Goal: Task Accomplishment & Management: Manage account settings

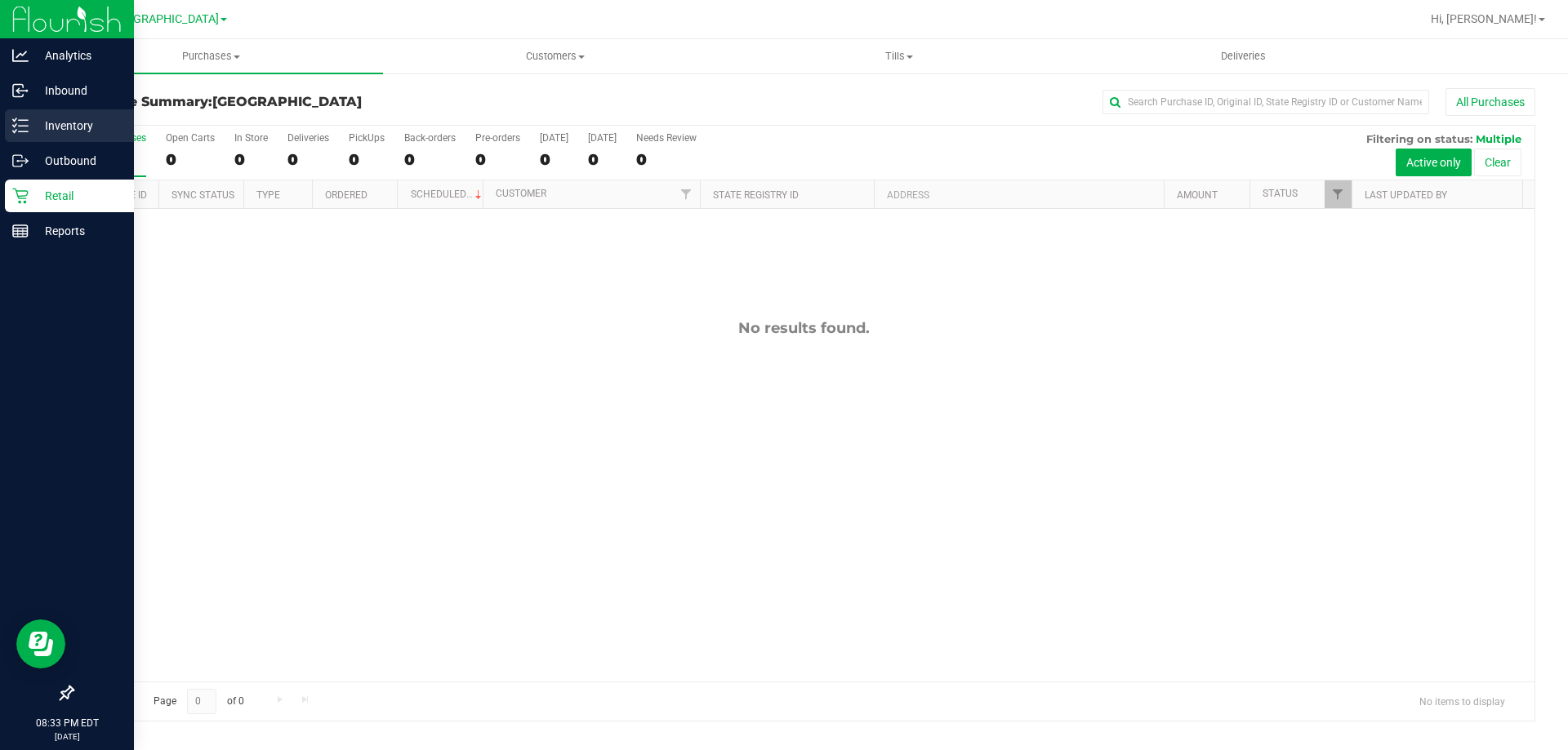
click at [10, 130] on div "Inventory" at bounding box center [70, 125] width 129 height 33
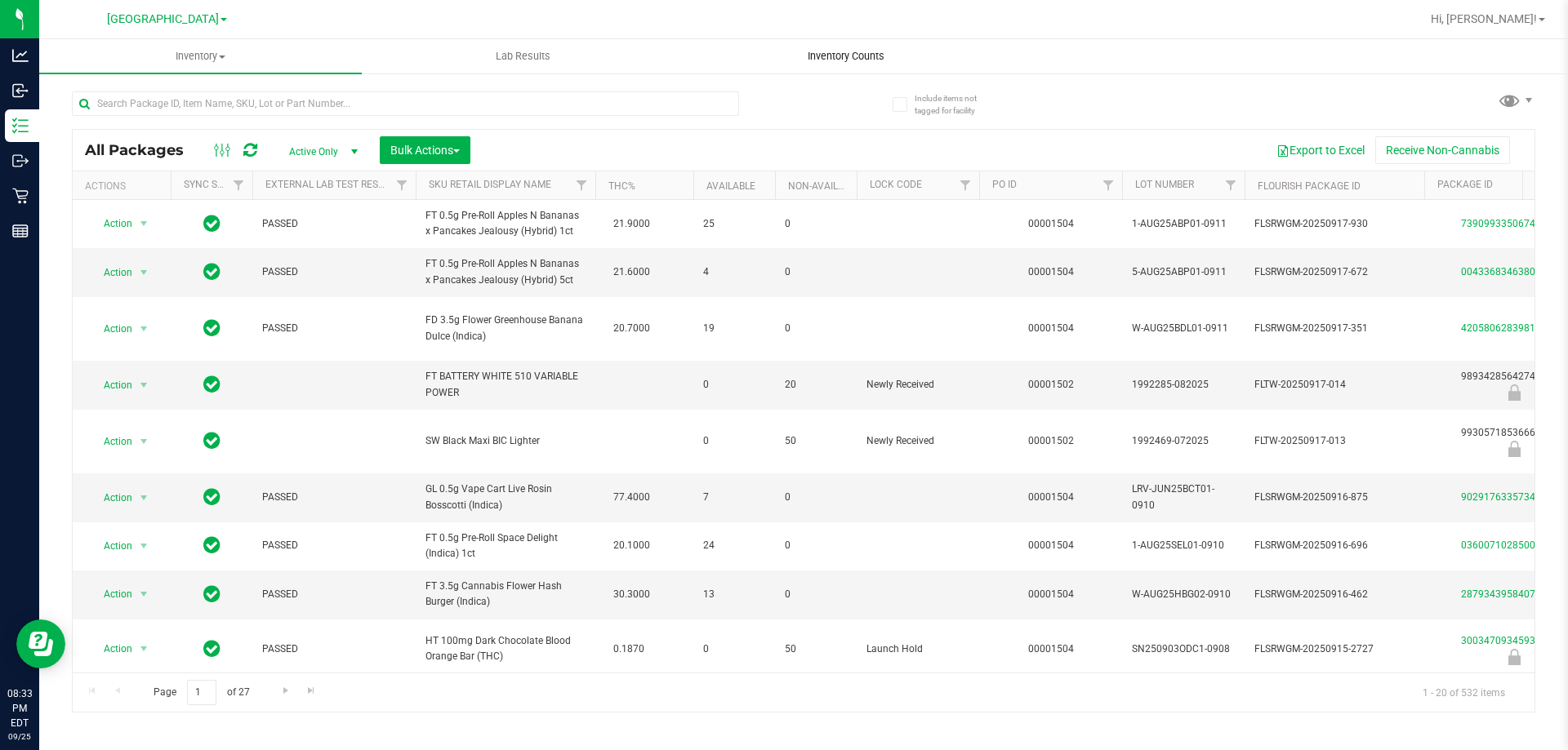
click at [862, 56] on span "Inventory Counts" at bounding box center [846, 56] width 121 height 15
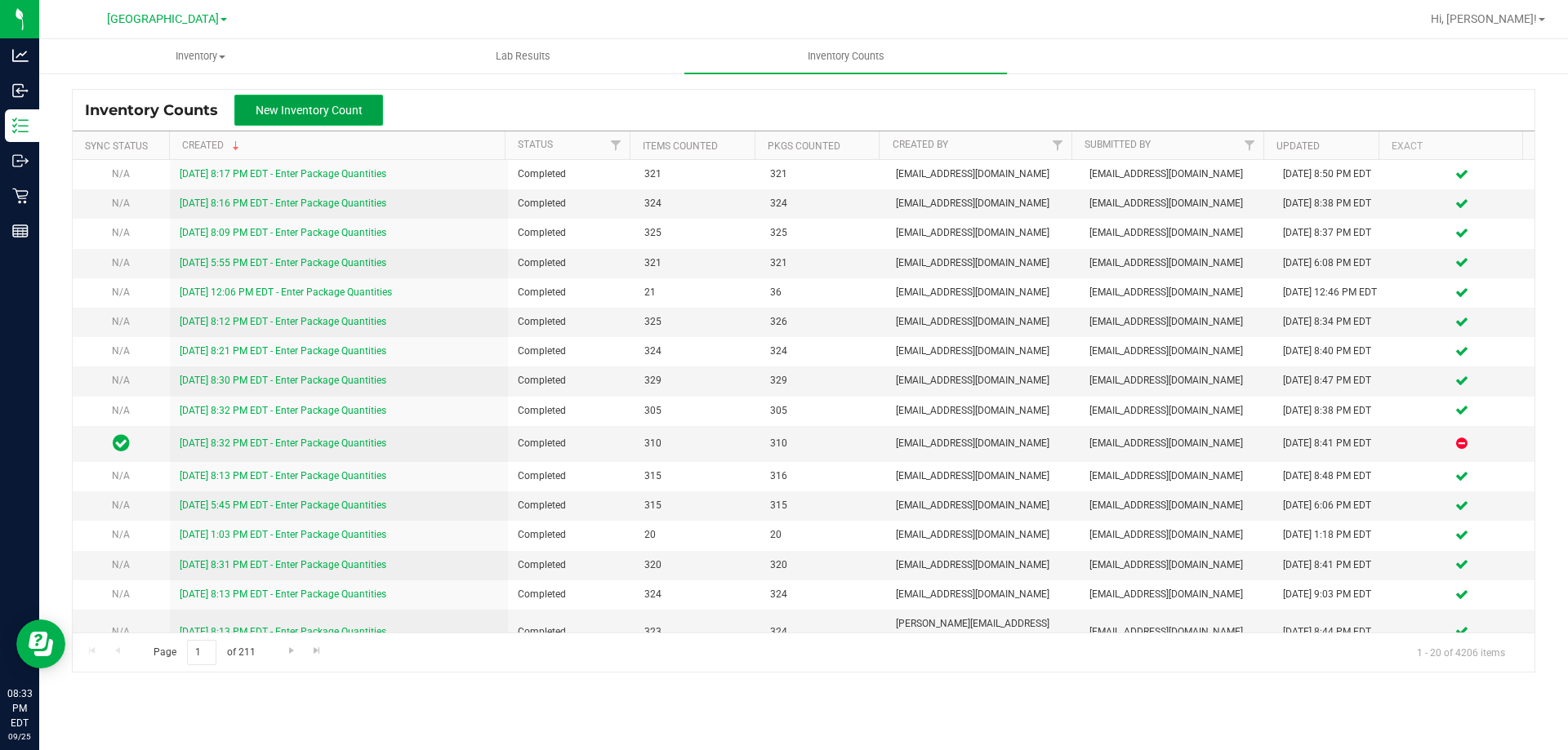
click at [295, 113] on span "New Inventory Count" at bounding box center [309, 111] width 107 height 13
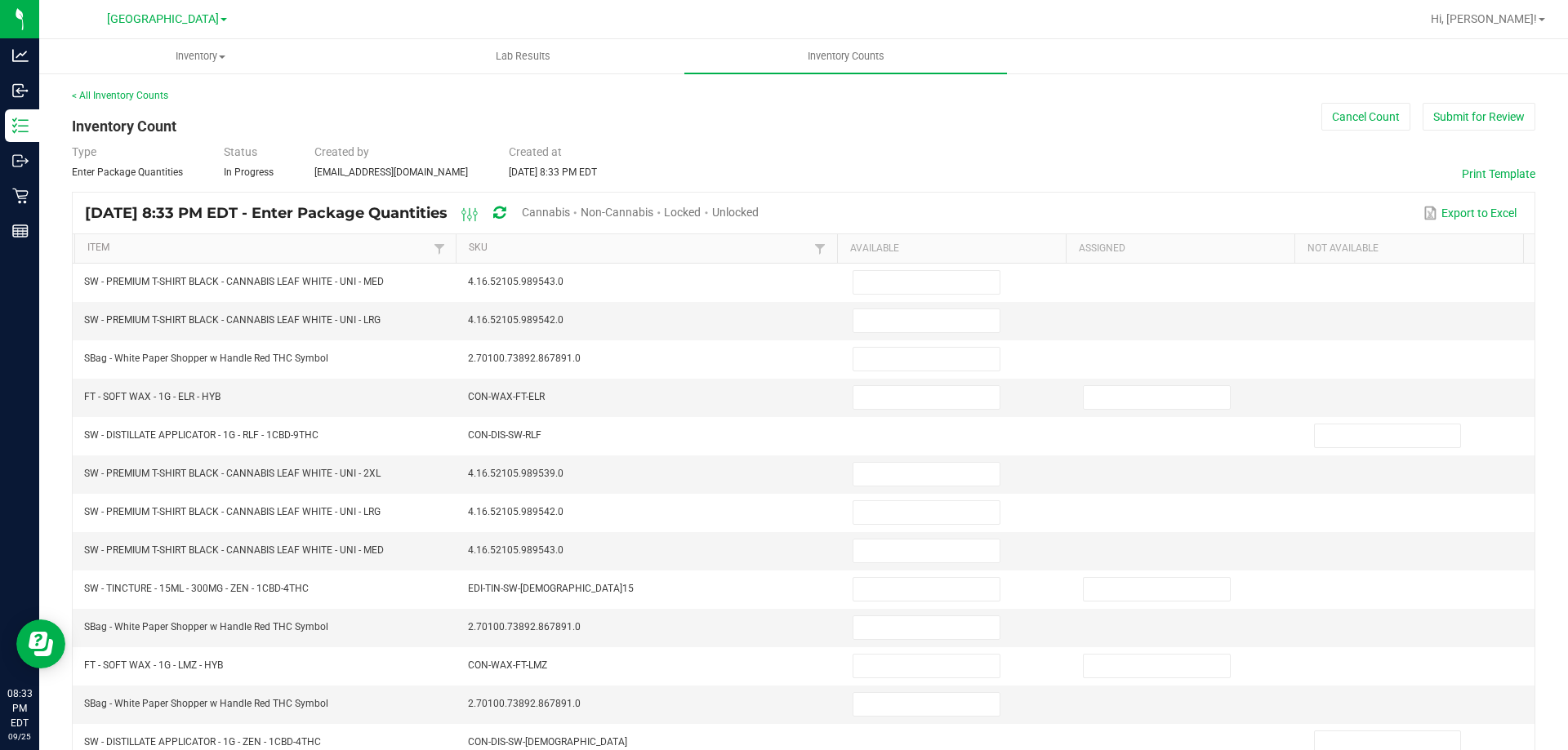
click at [570, 210] on span "Cannabis" at bounding box center [545, 212] width 48 height 13
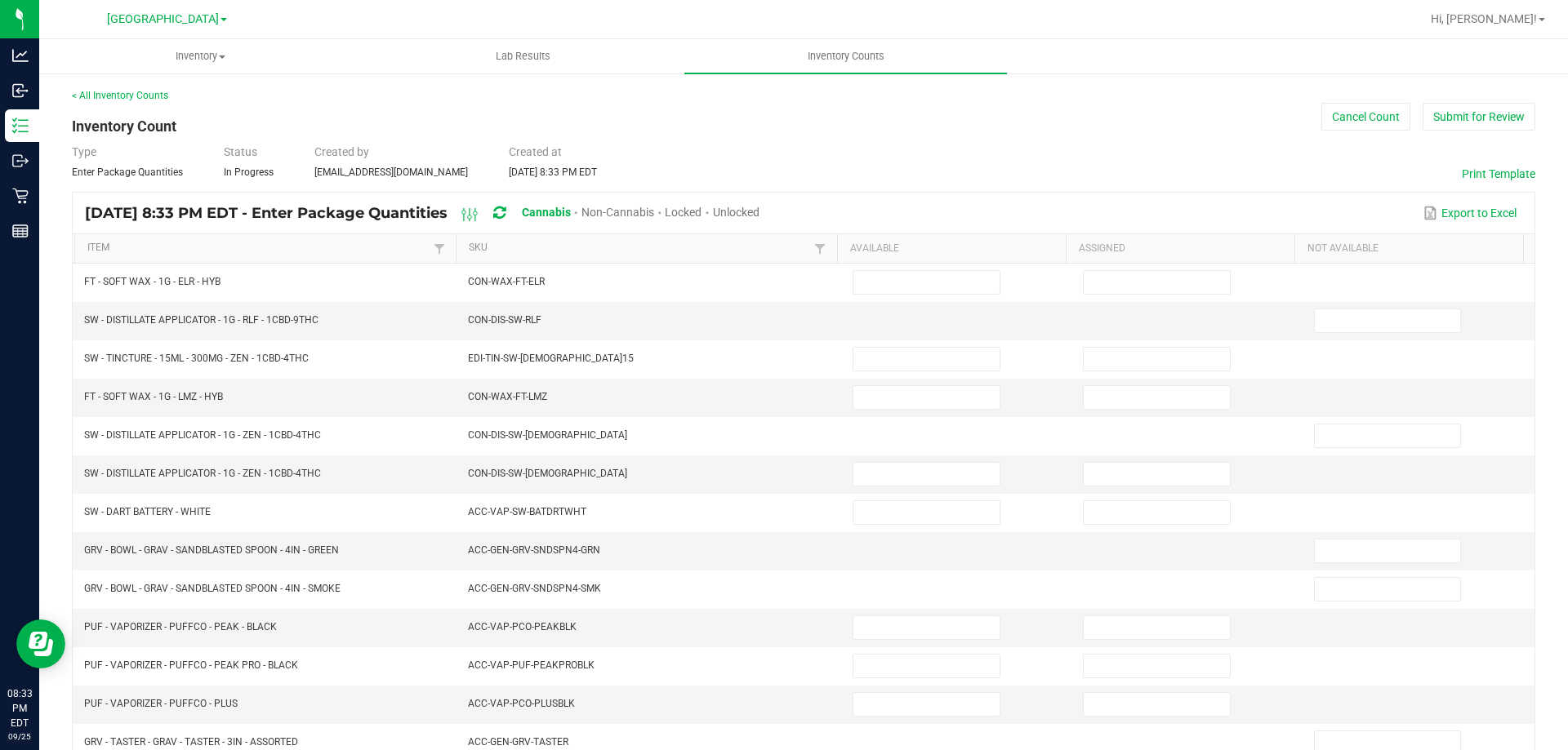
click at [759, 211] on span "Unlocked" at bounding box center [736, 212] width 46 height 13
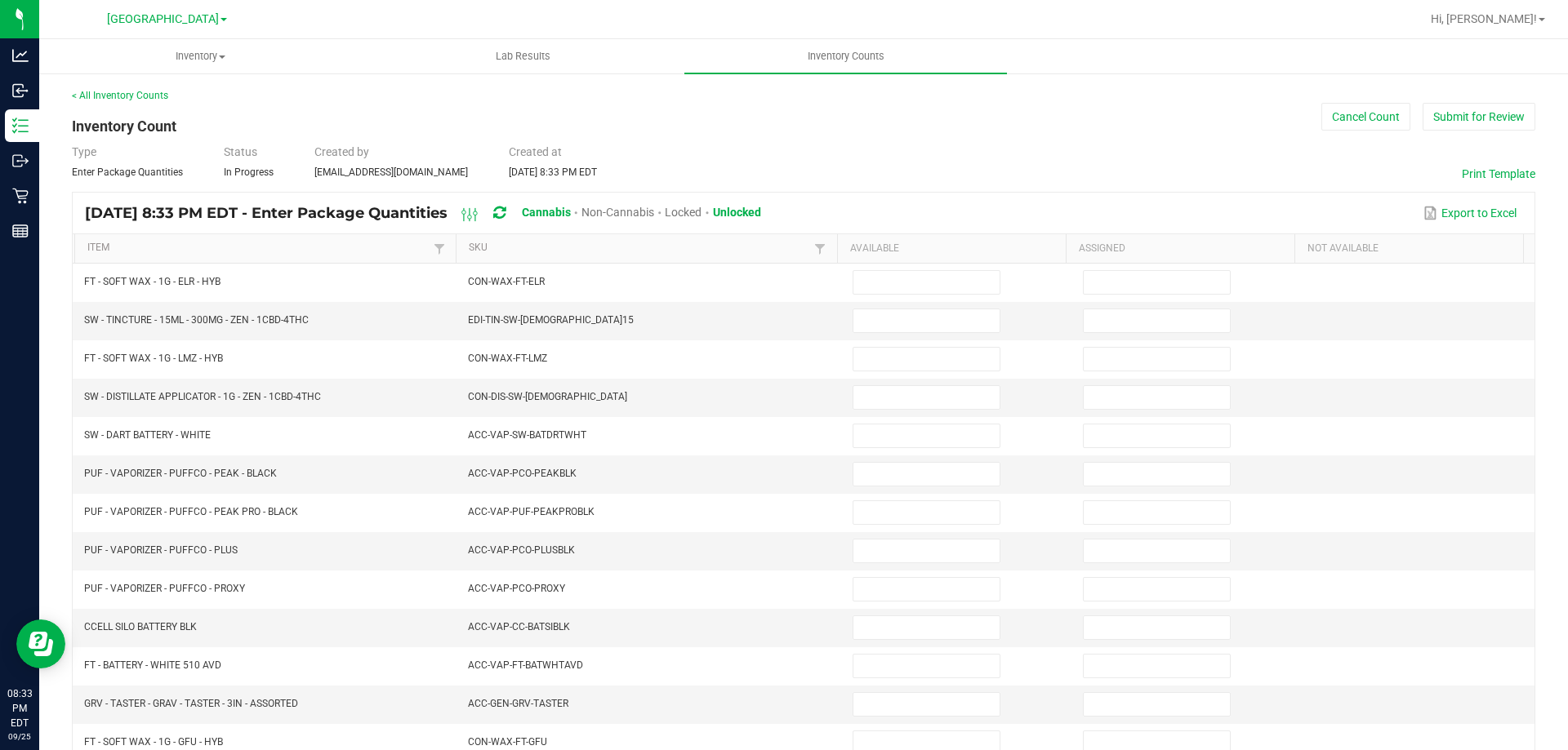
click at [241, 240] on th "Item" at bounding box center [265, 248] width 382 height 29
click at [236, 247] on link "Item" at bounding box center [258, 248] width 341 height 13
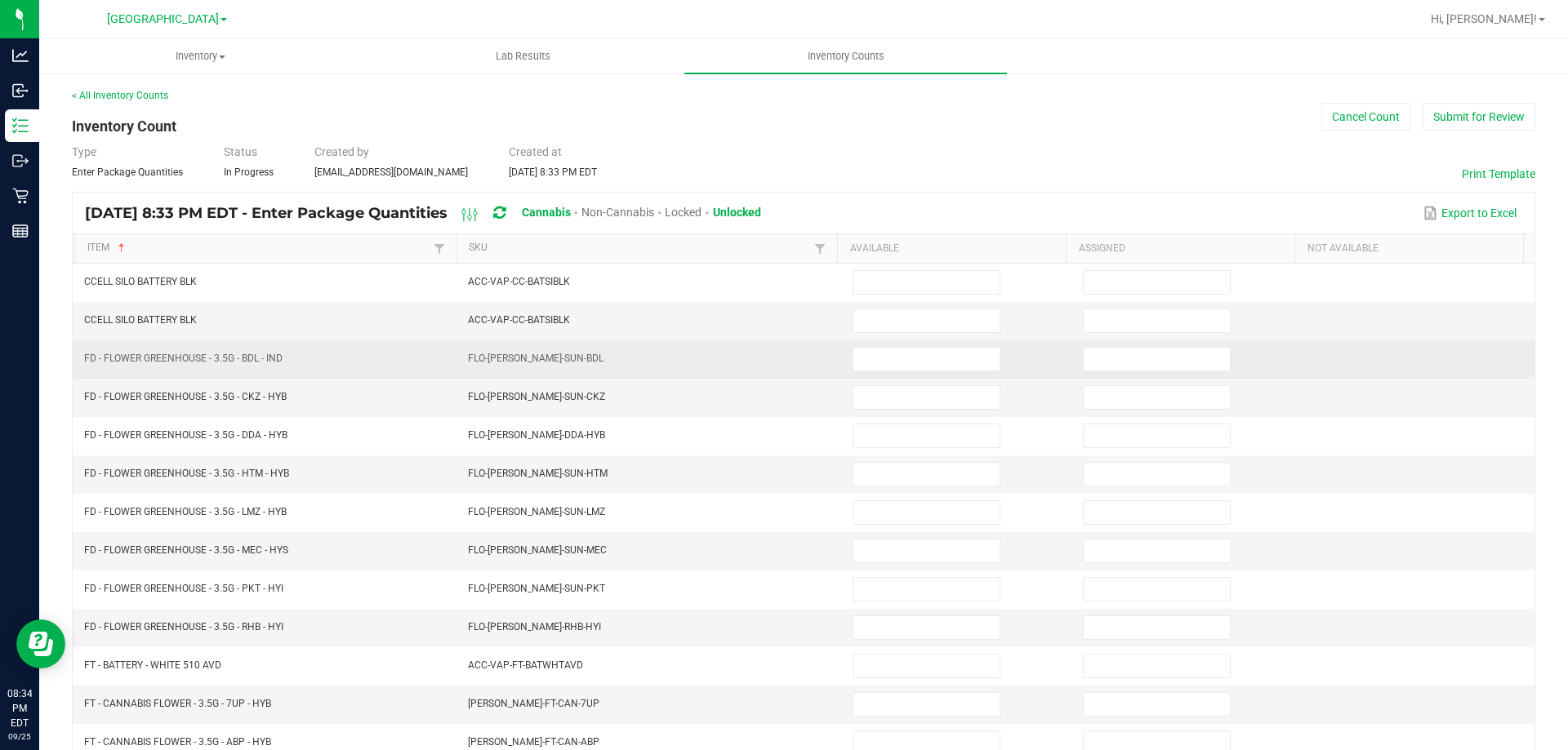
click at [887, 341] on td at bounding box center [957, 360] width 230 height 39
click at [882, 351] on input at bounding box center [926, 359] width 146 height 23
type input "19"
type input "14"
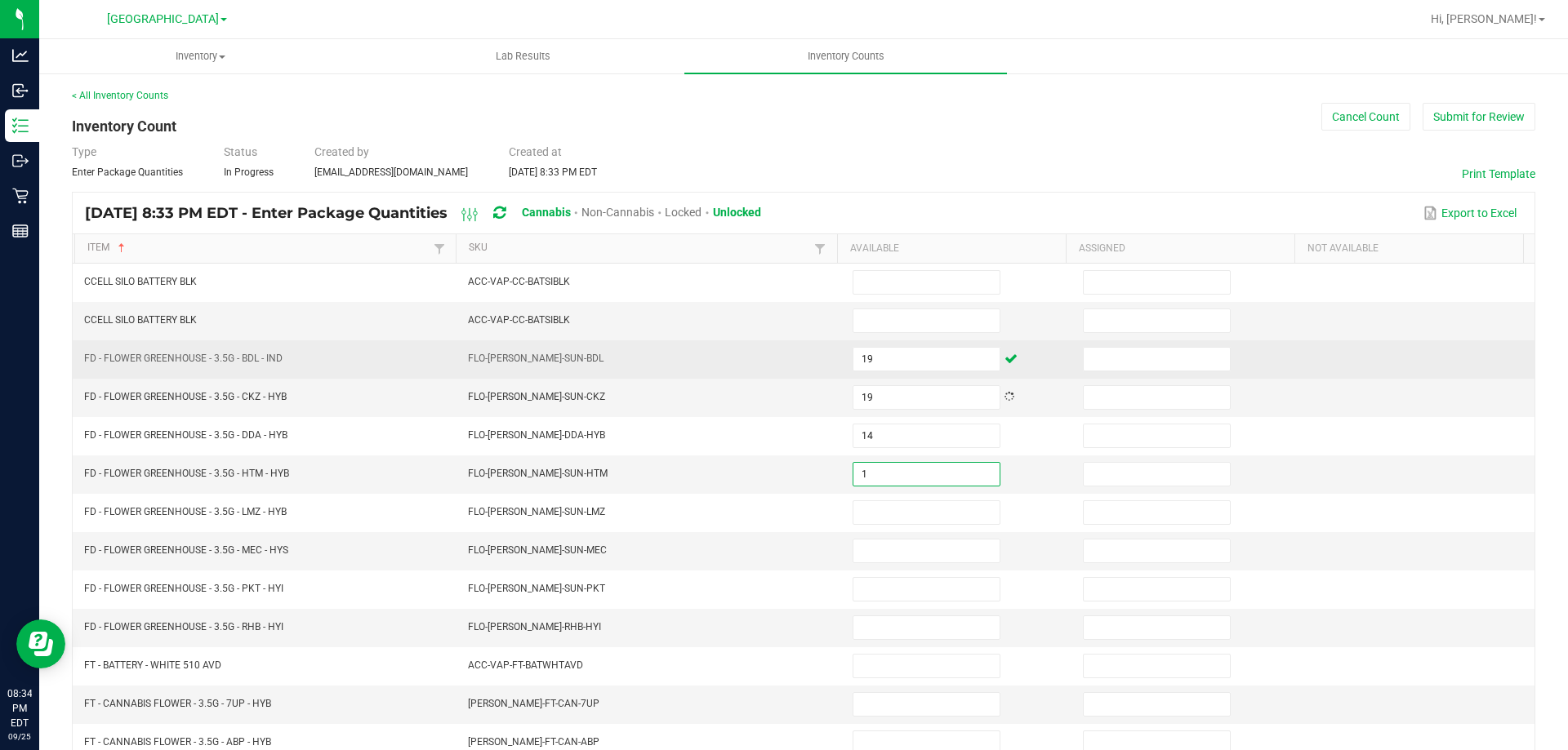
type input "1"
type input "3"
type input "7"
type input "2"
type input "3"
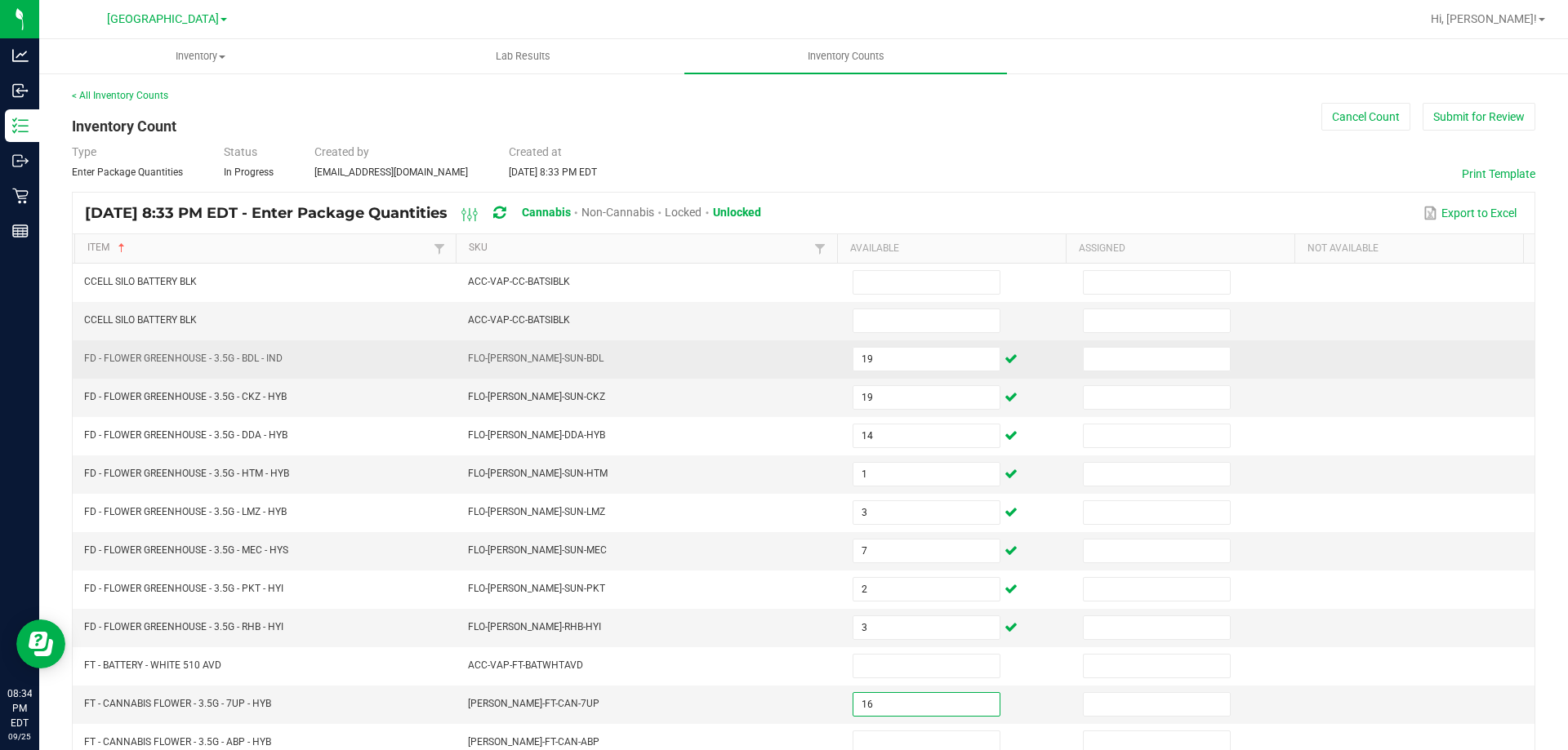
type input "16"
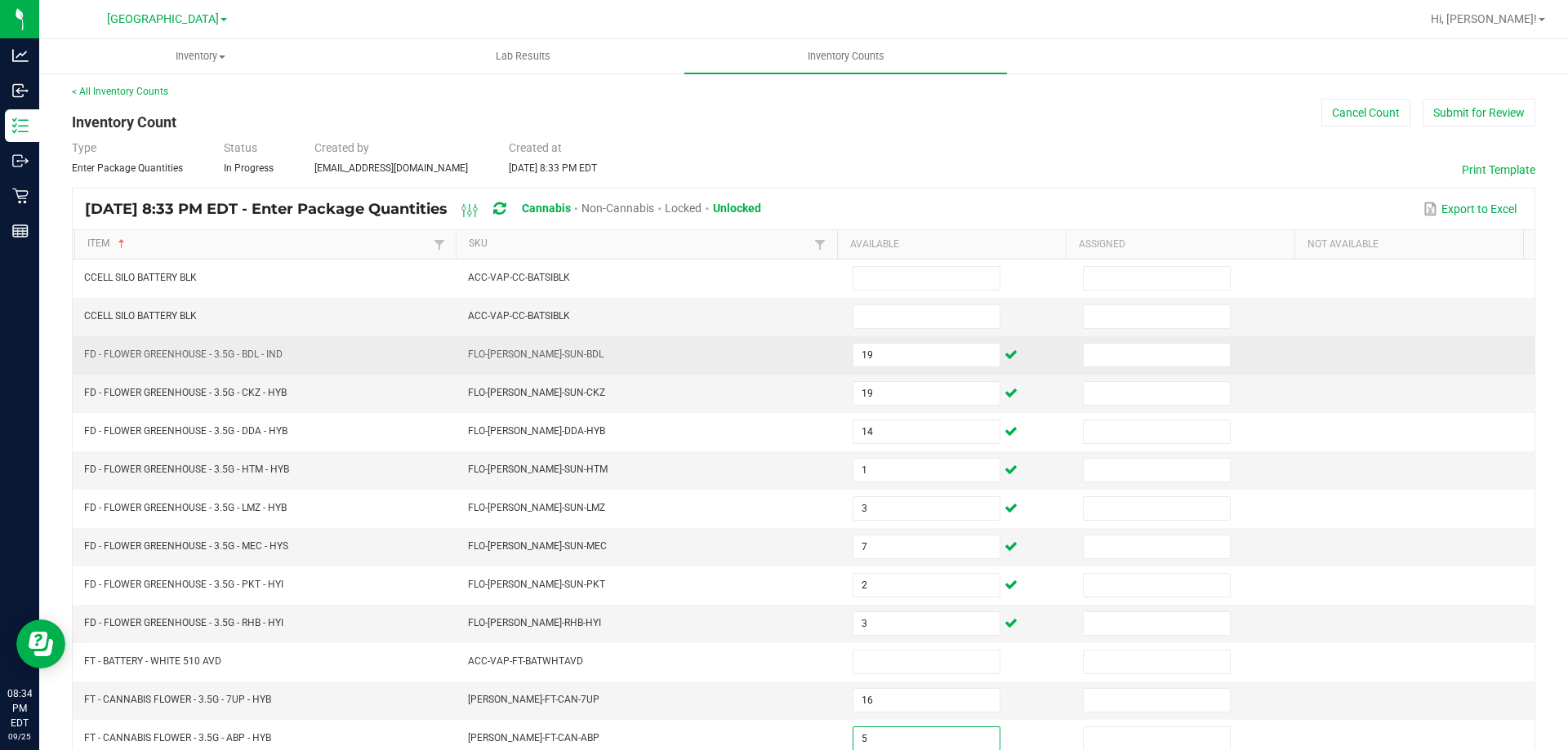
type input "5"
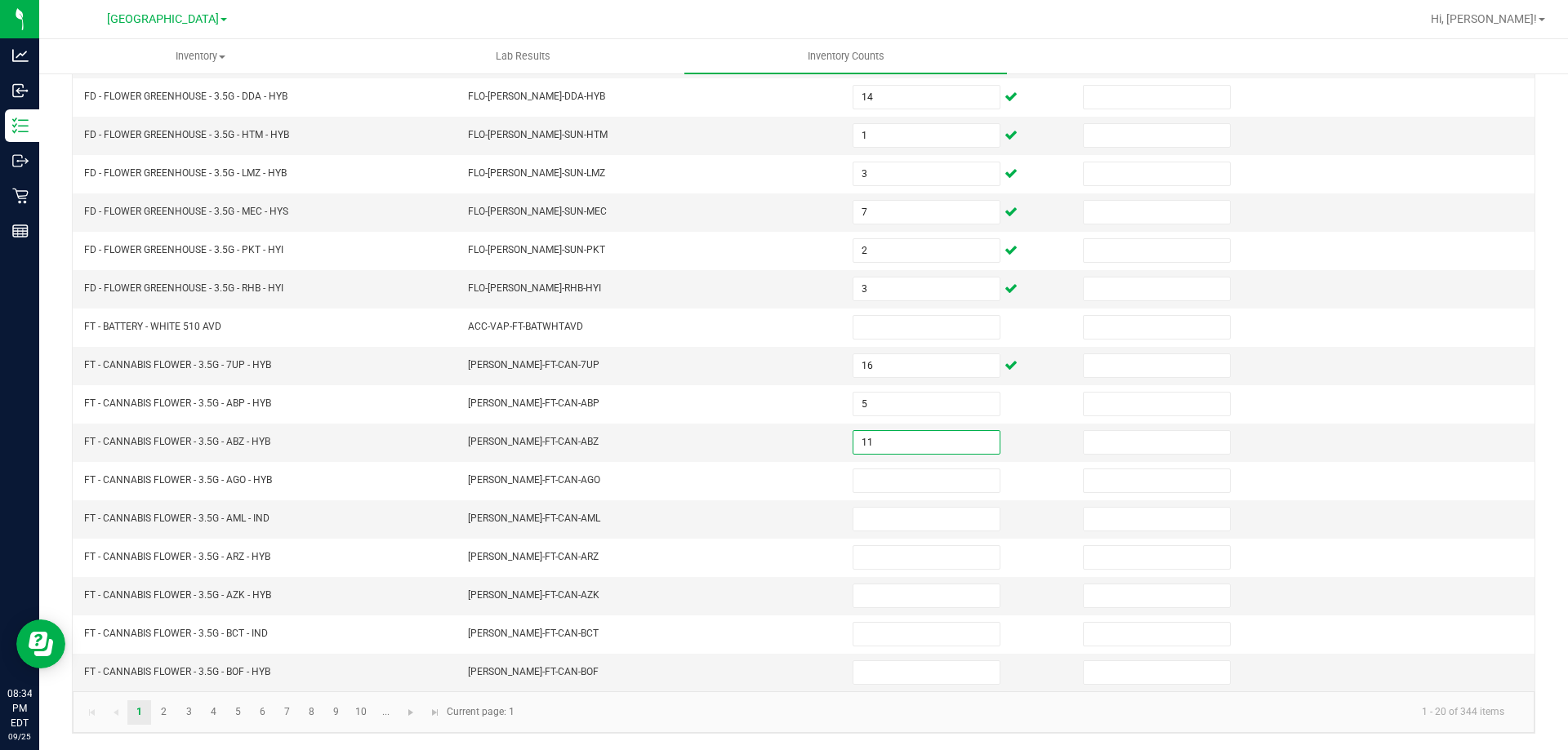
type input "11"
type input "7"
type input "8"
type input "13"
type input "7"
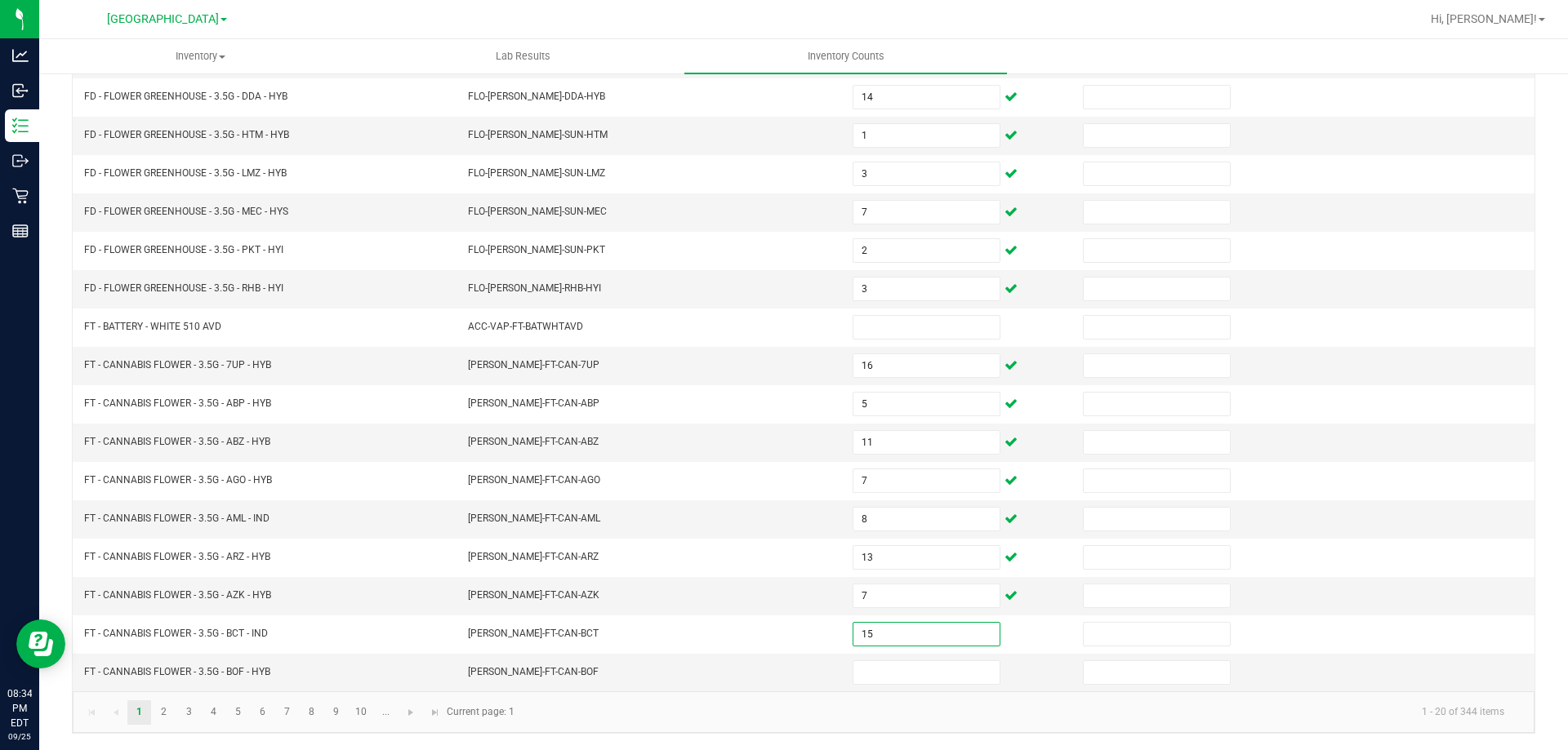
type input "15"
type input "7"
click at [168, 712] on link "2" at bounding box center [164, 712] width 23 height 24
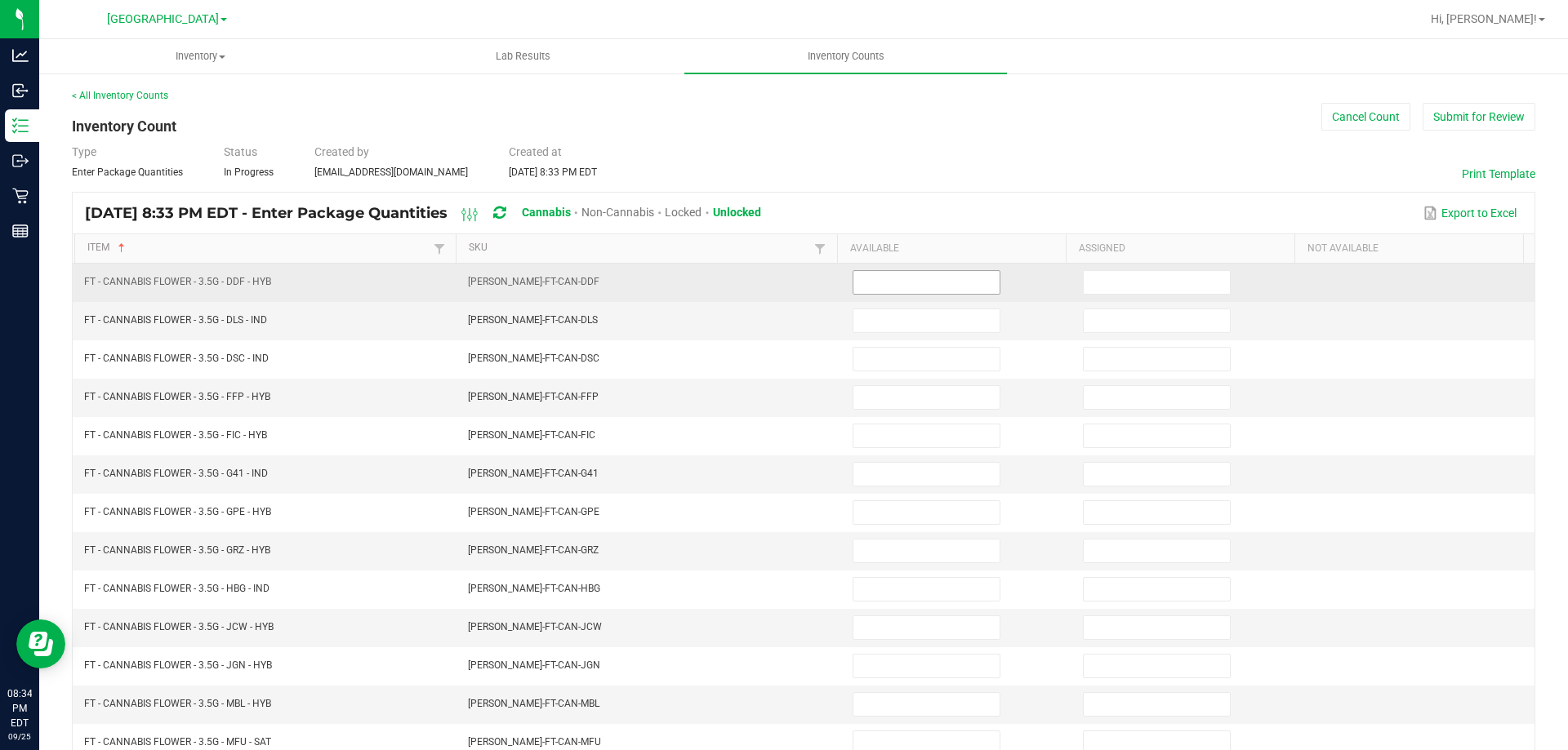
click at [853, 279] on input at bounding box center [926, 282] width 146 height 23
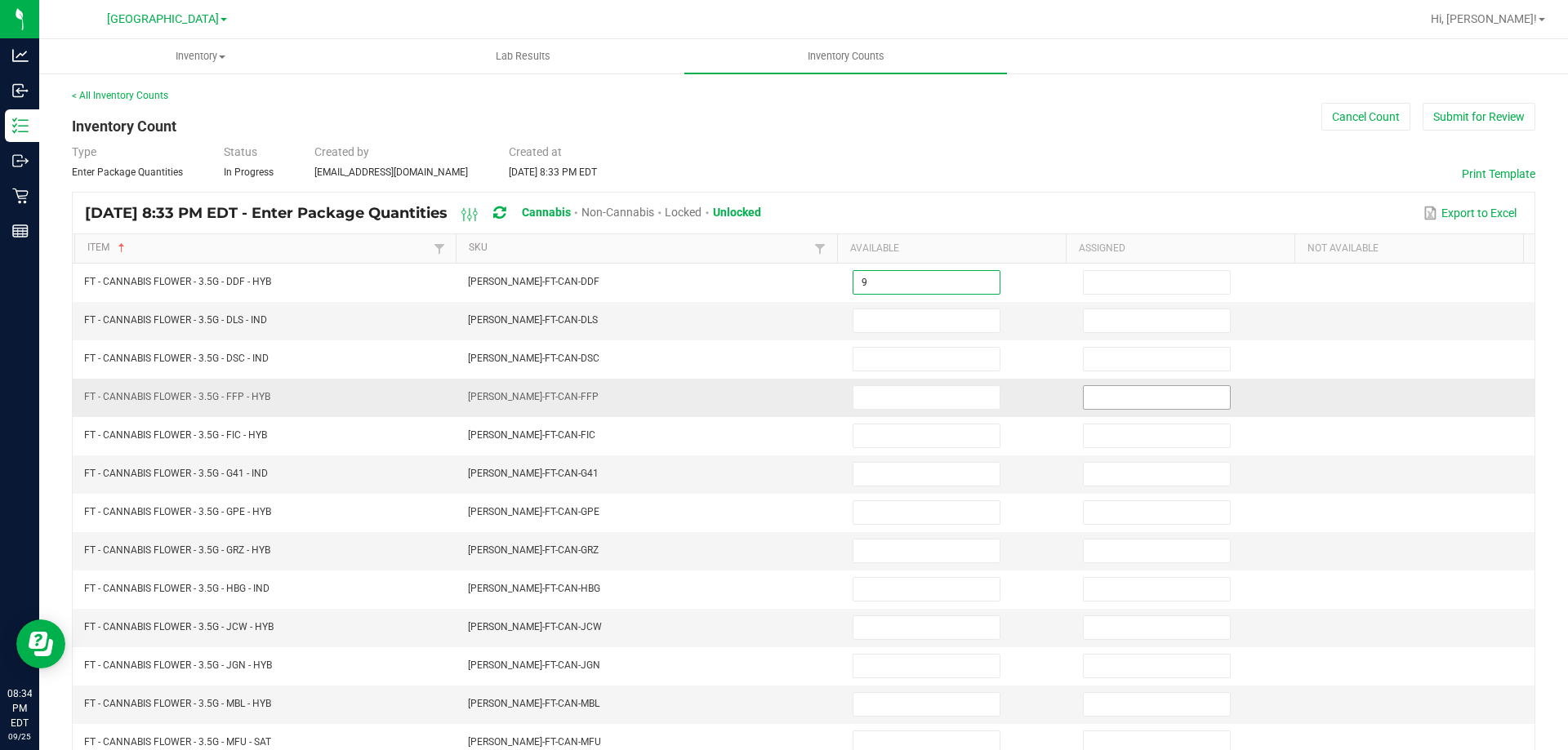
type input "9"
type input "19"
type input "9"
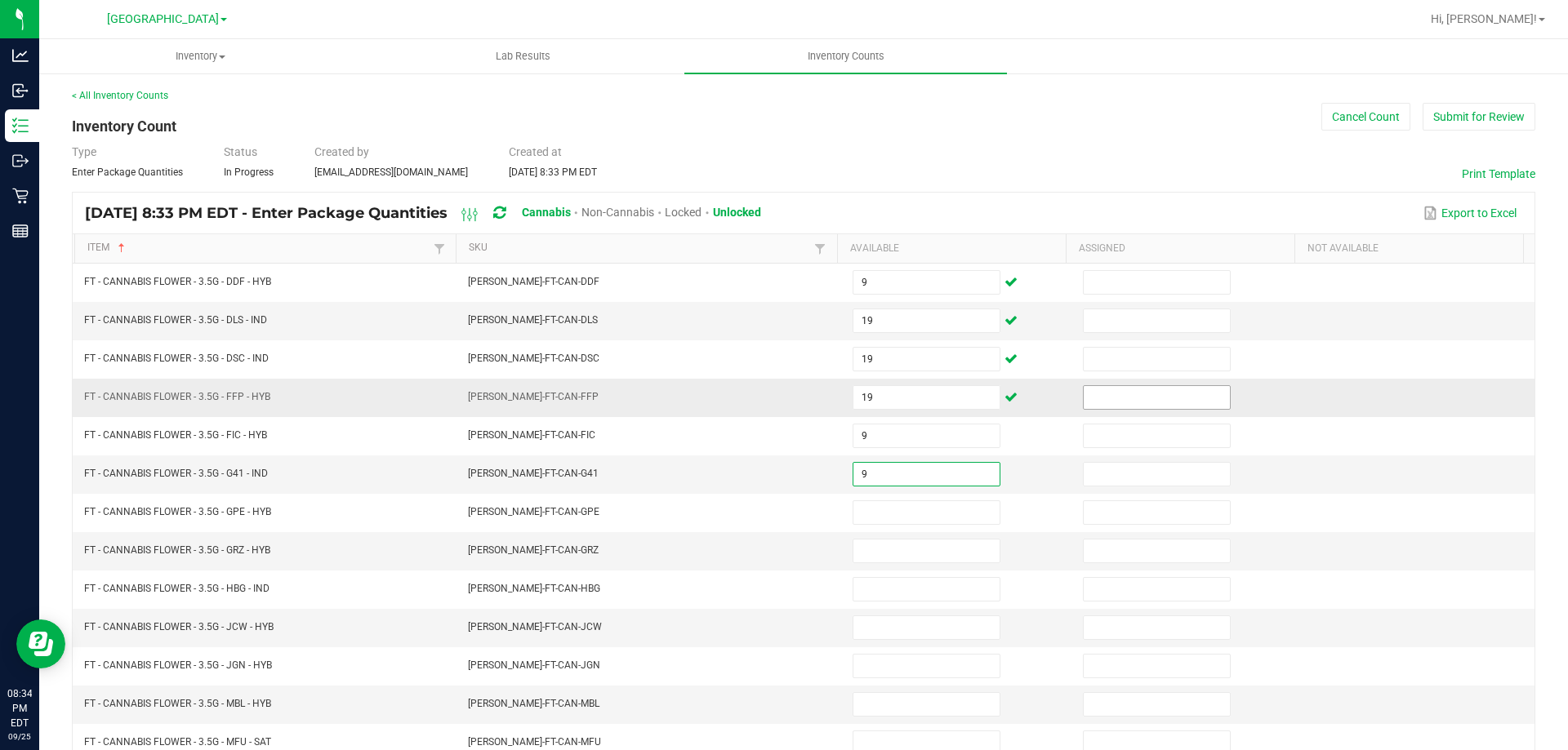
type input "9"
type input "15"
type input "7"
type input "13"
type input "5"
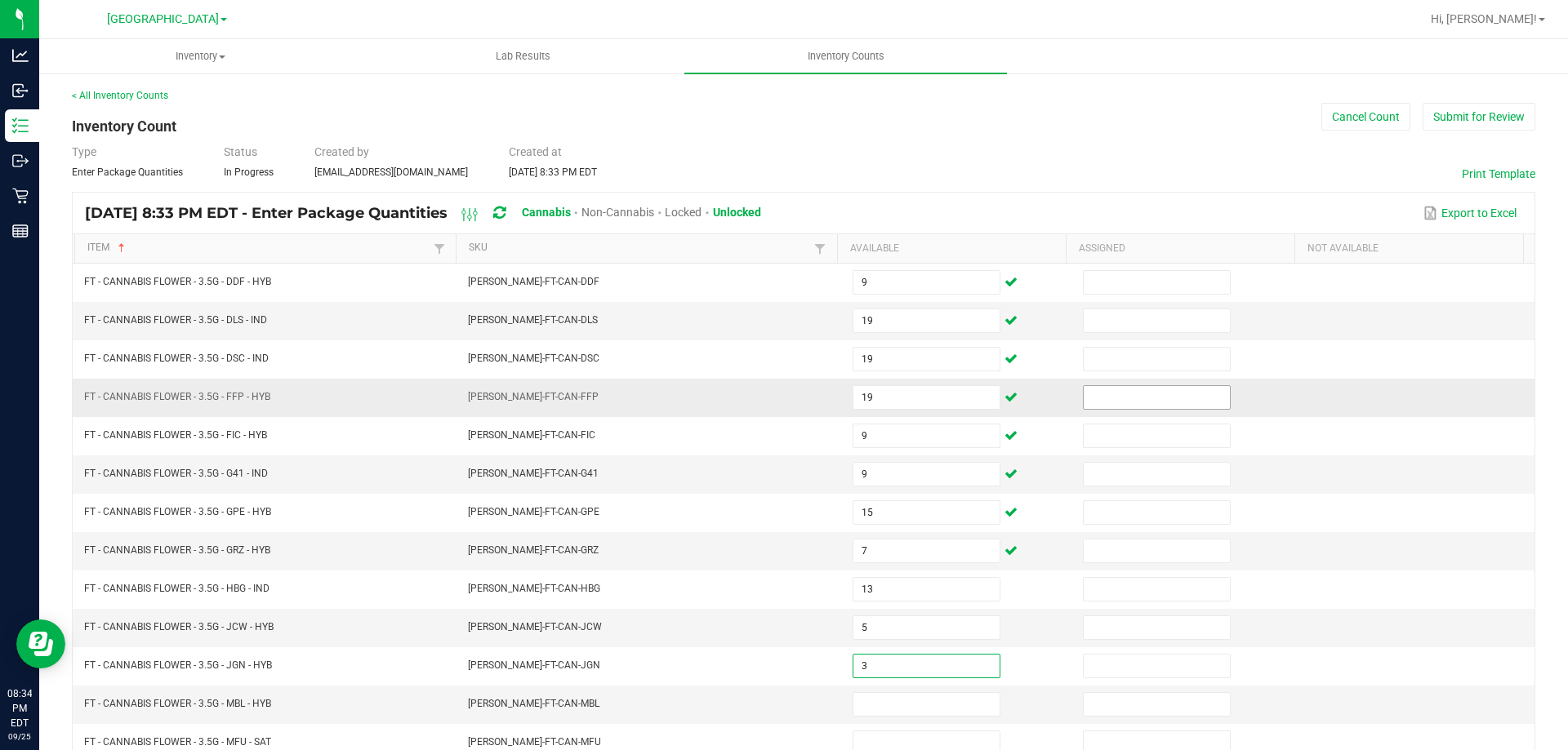
type input "3"
type input "11"
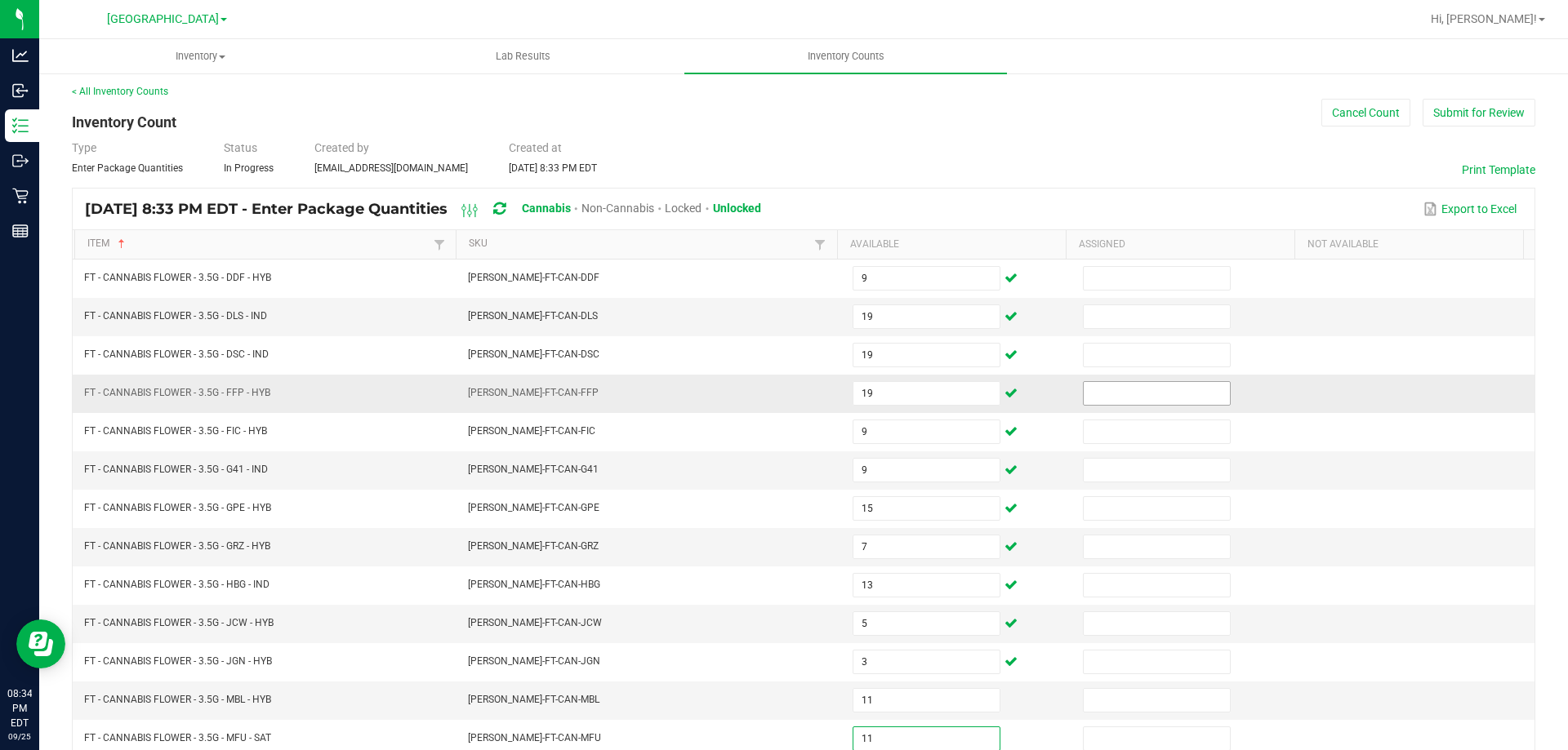
type input "11"
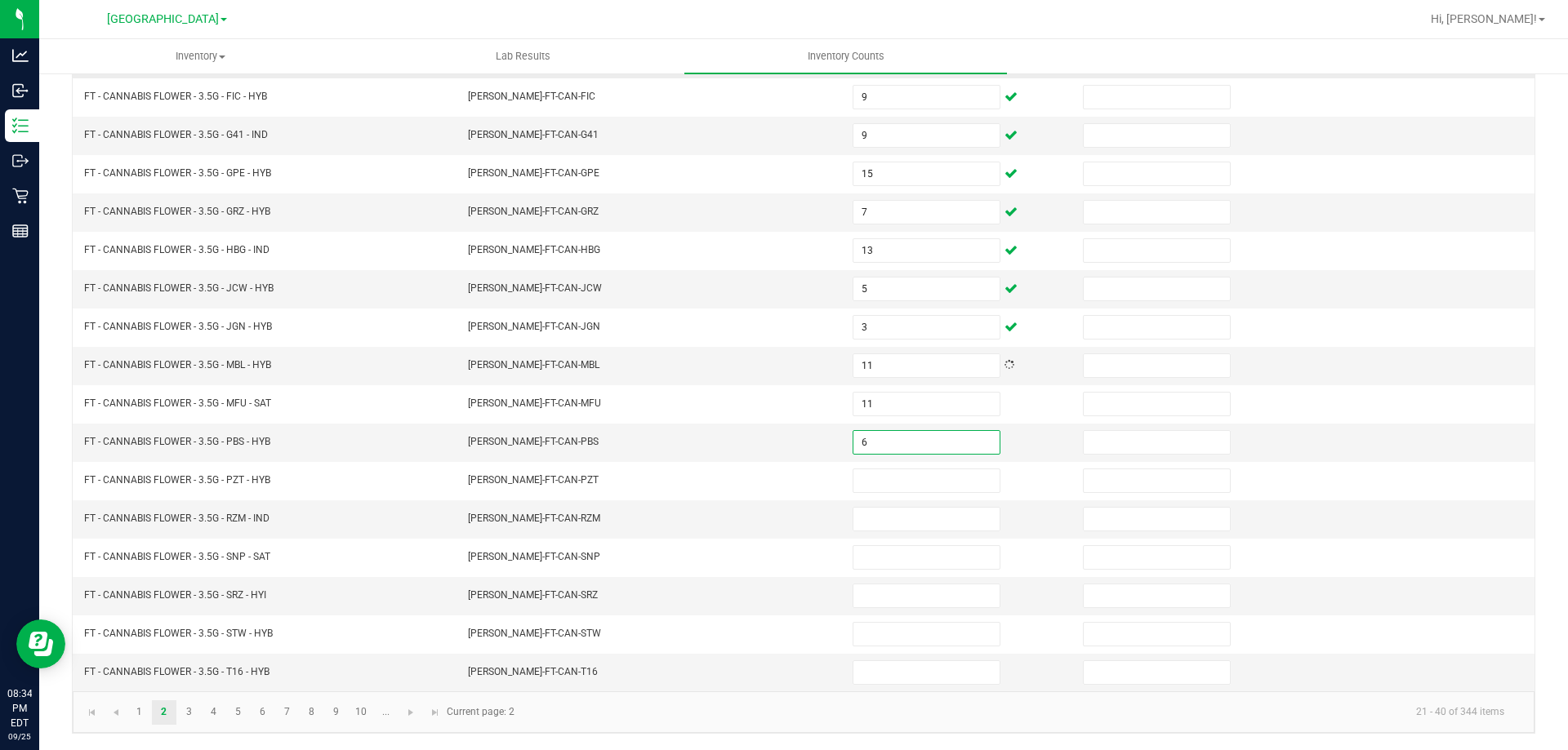
type input "6"
type input "15"
type input "3"
type input "20"
type input "4"
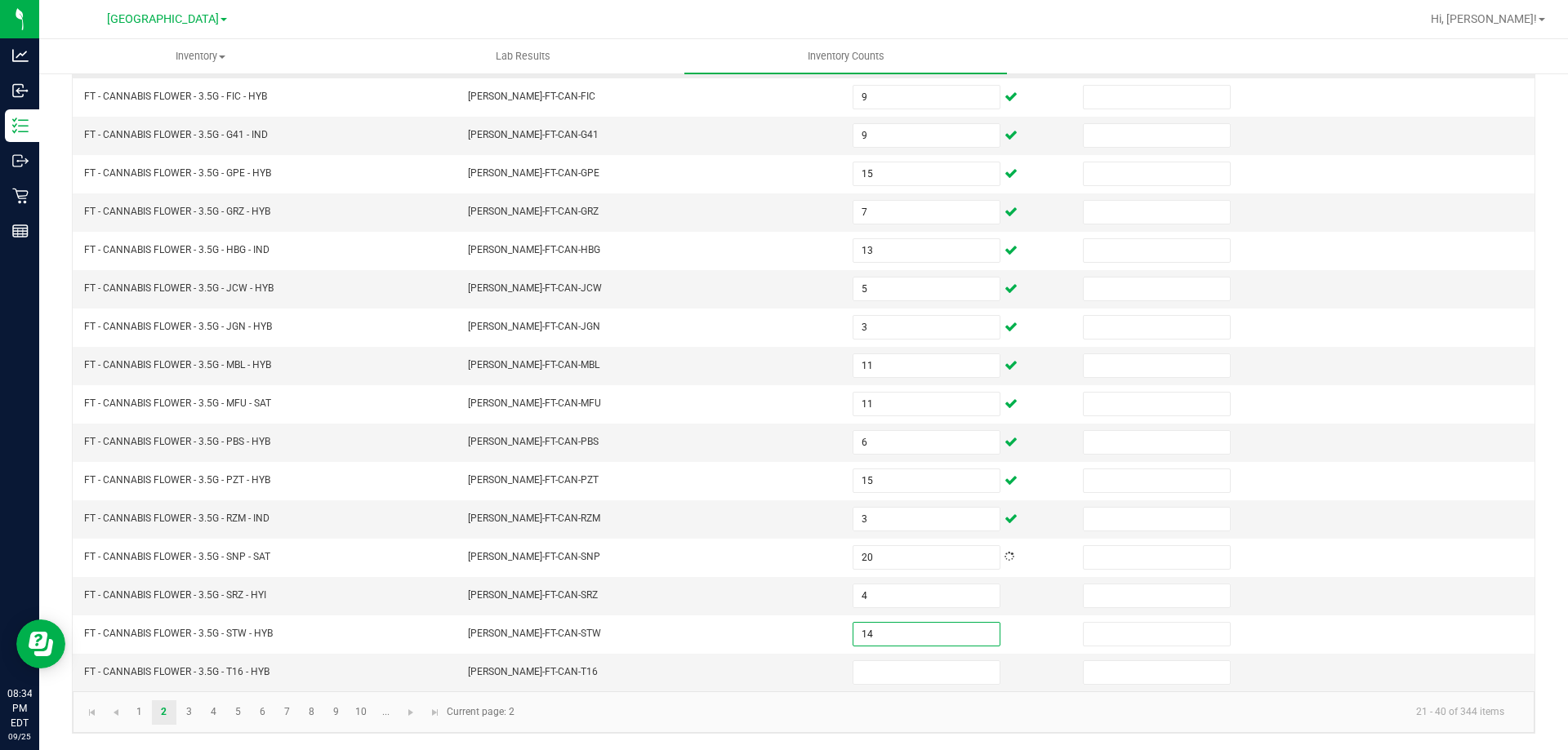
type input "14"
type input "2"
click at [184, 703] on link "3" at bounding box center [189, 712] width 23 height 24
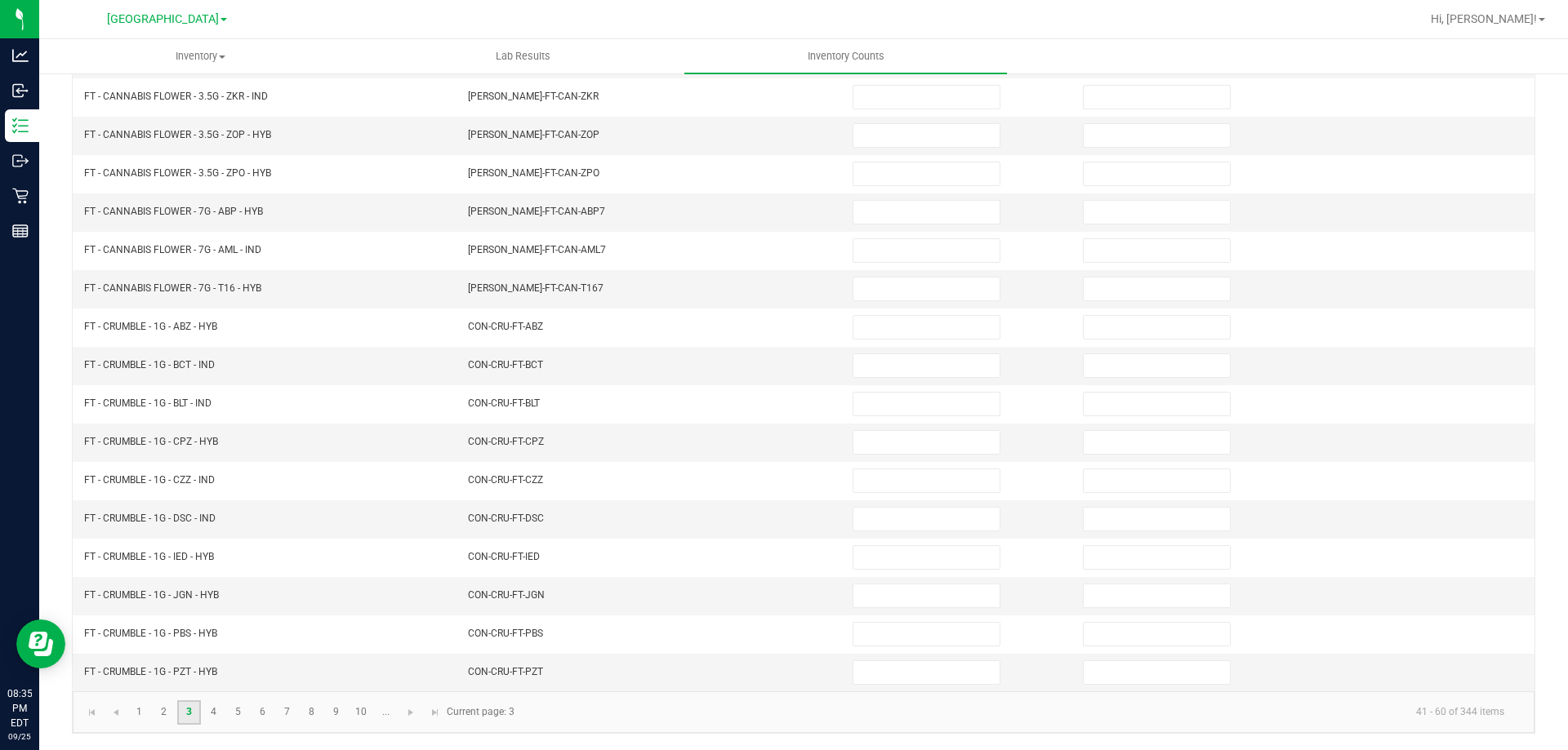
scroll to position [0, 0]
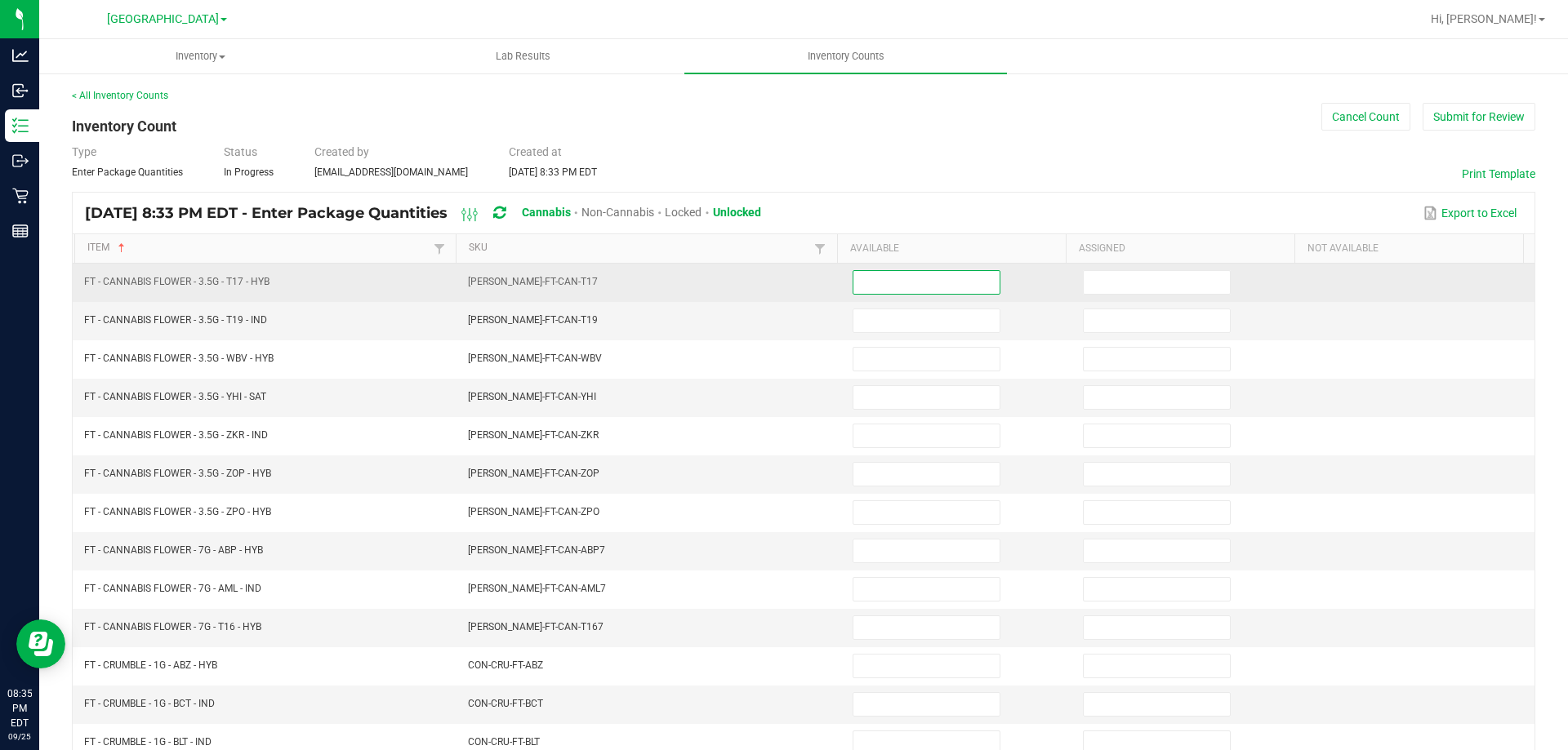
click at [853, 273] on input at bounding box center [926, 282] width 146 height 23
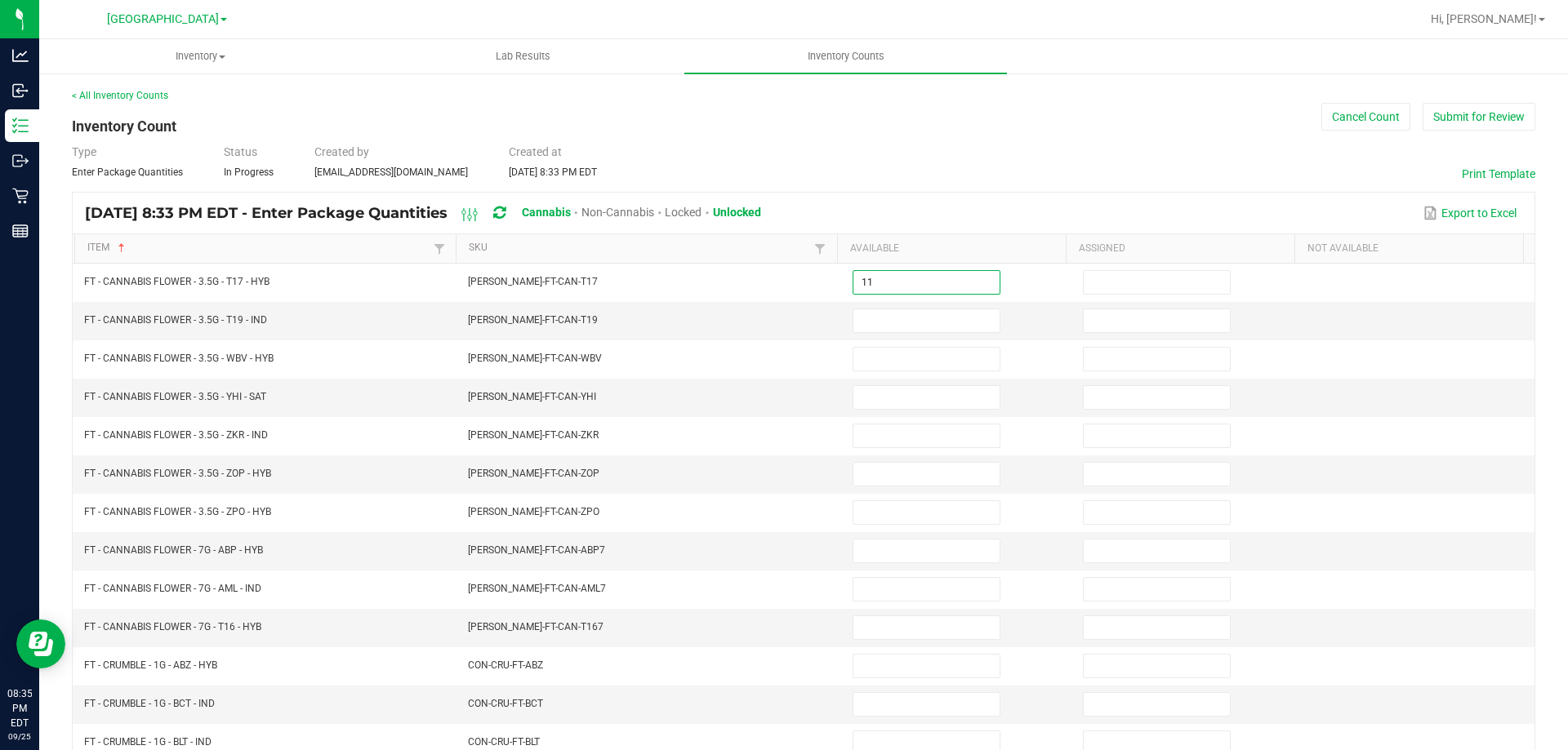
type input "11"
type input "17"
type input "2"
type input "1"
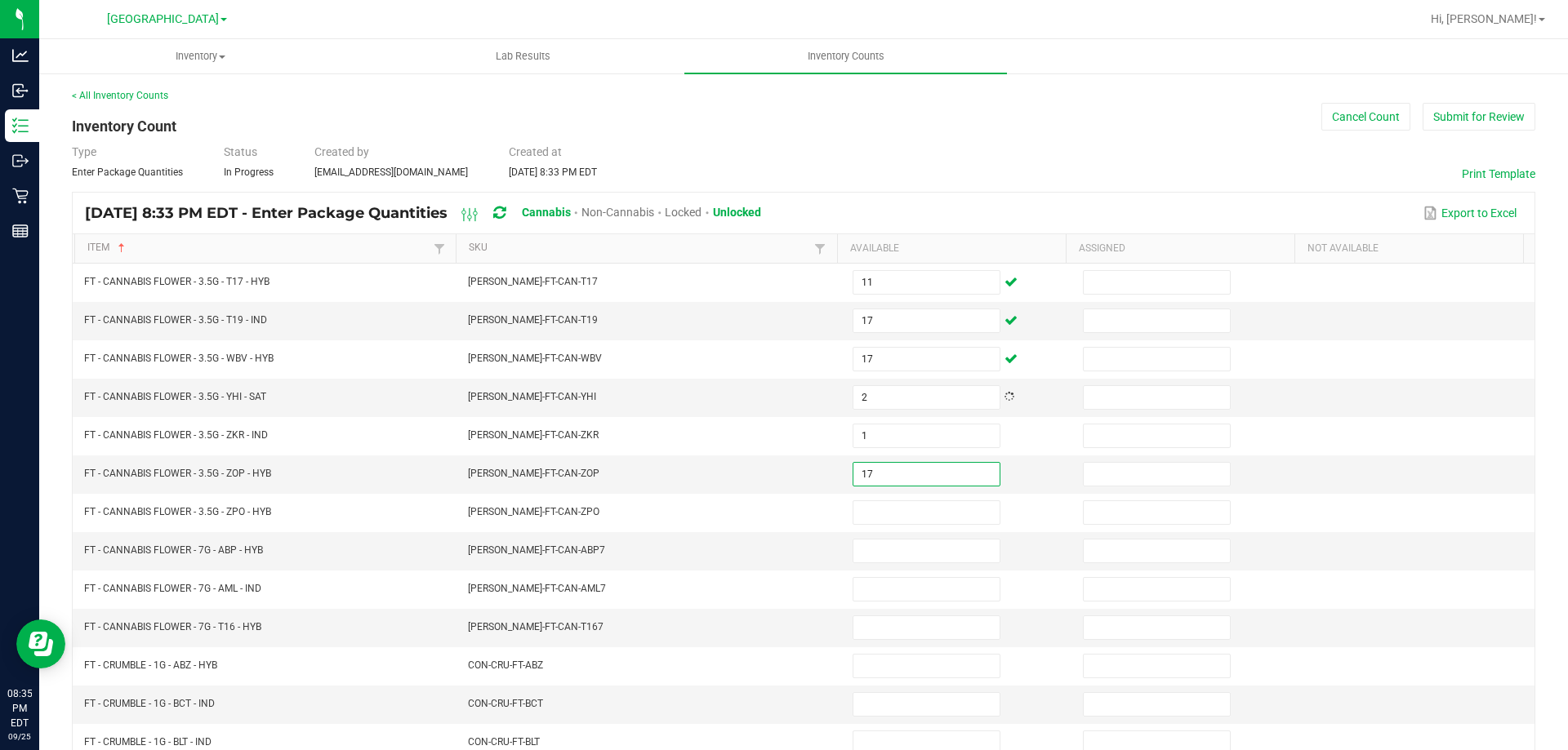
type input "17"
type input "18"
type input "17"
type input "9"
type input "13"
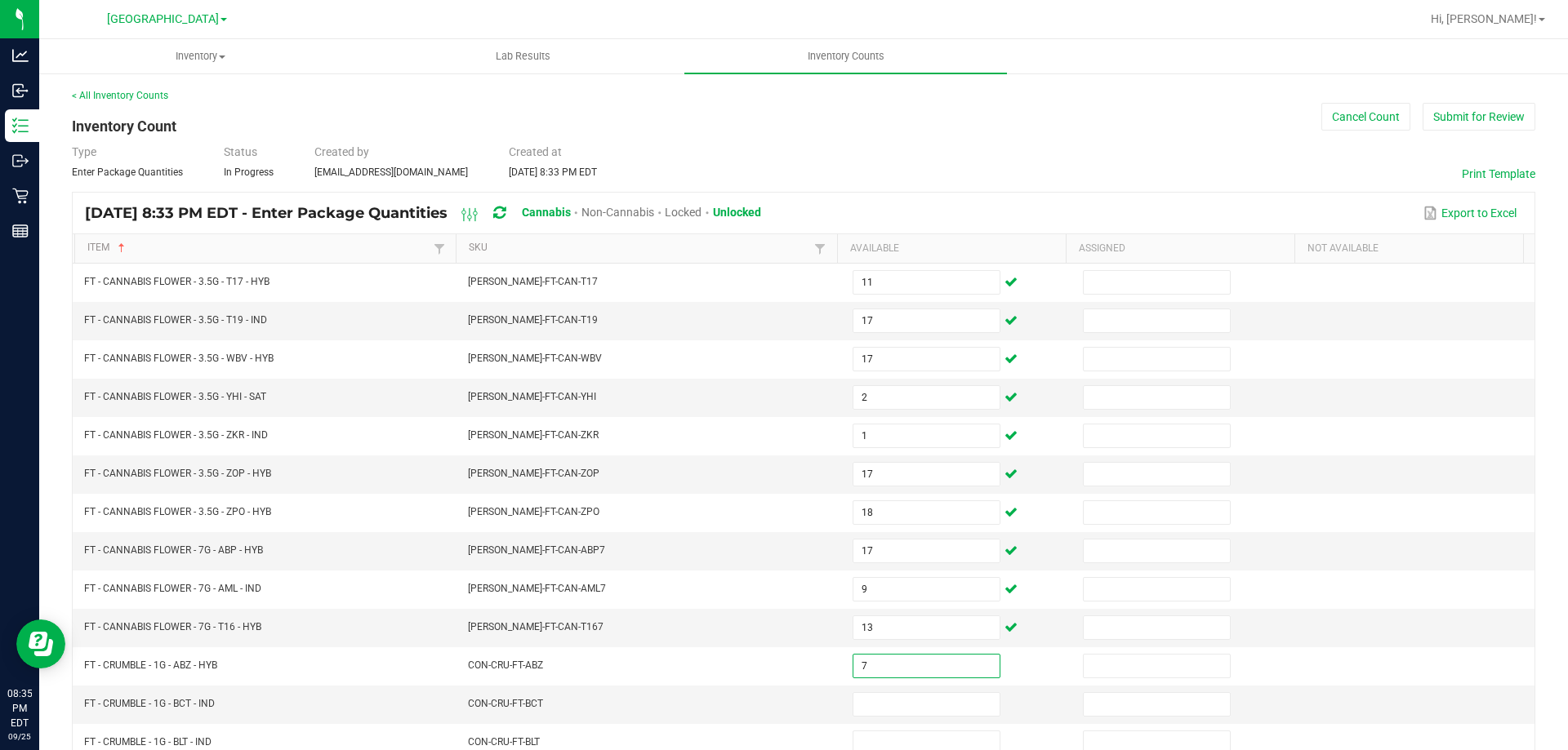
type input "7"
type input "3"
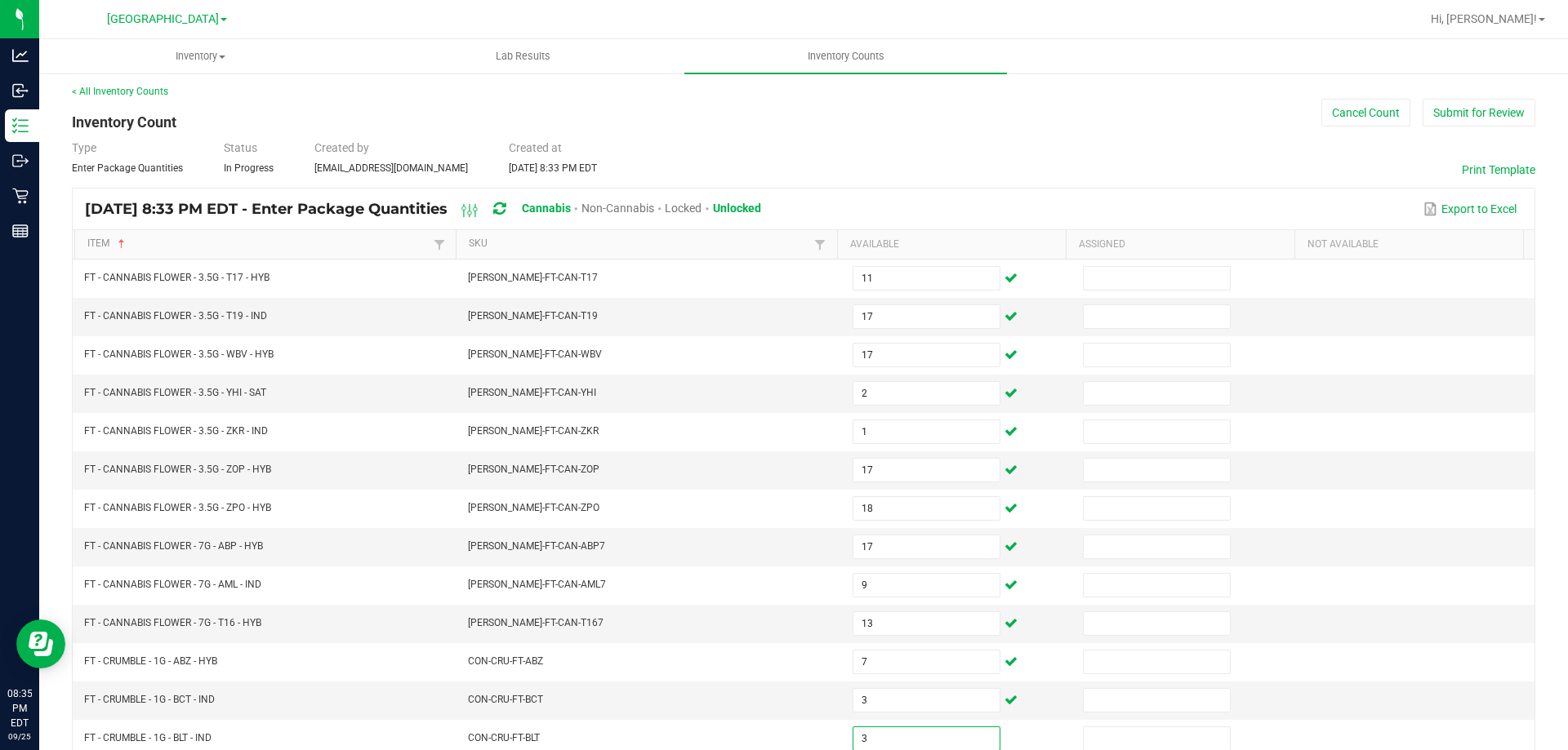
type input "3"
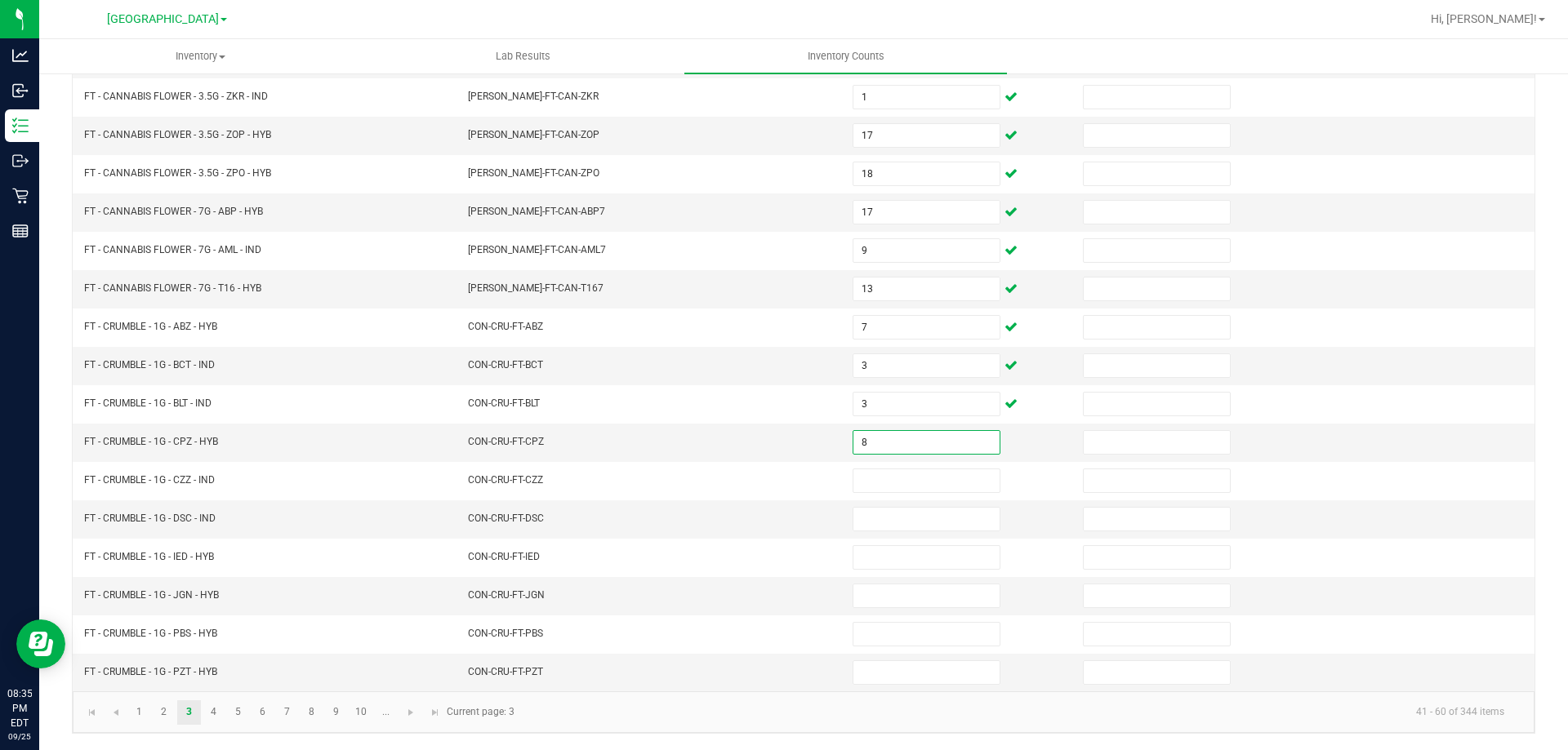
type input "8"
type input "6"
type input "2"
type input "8"
type input "4"
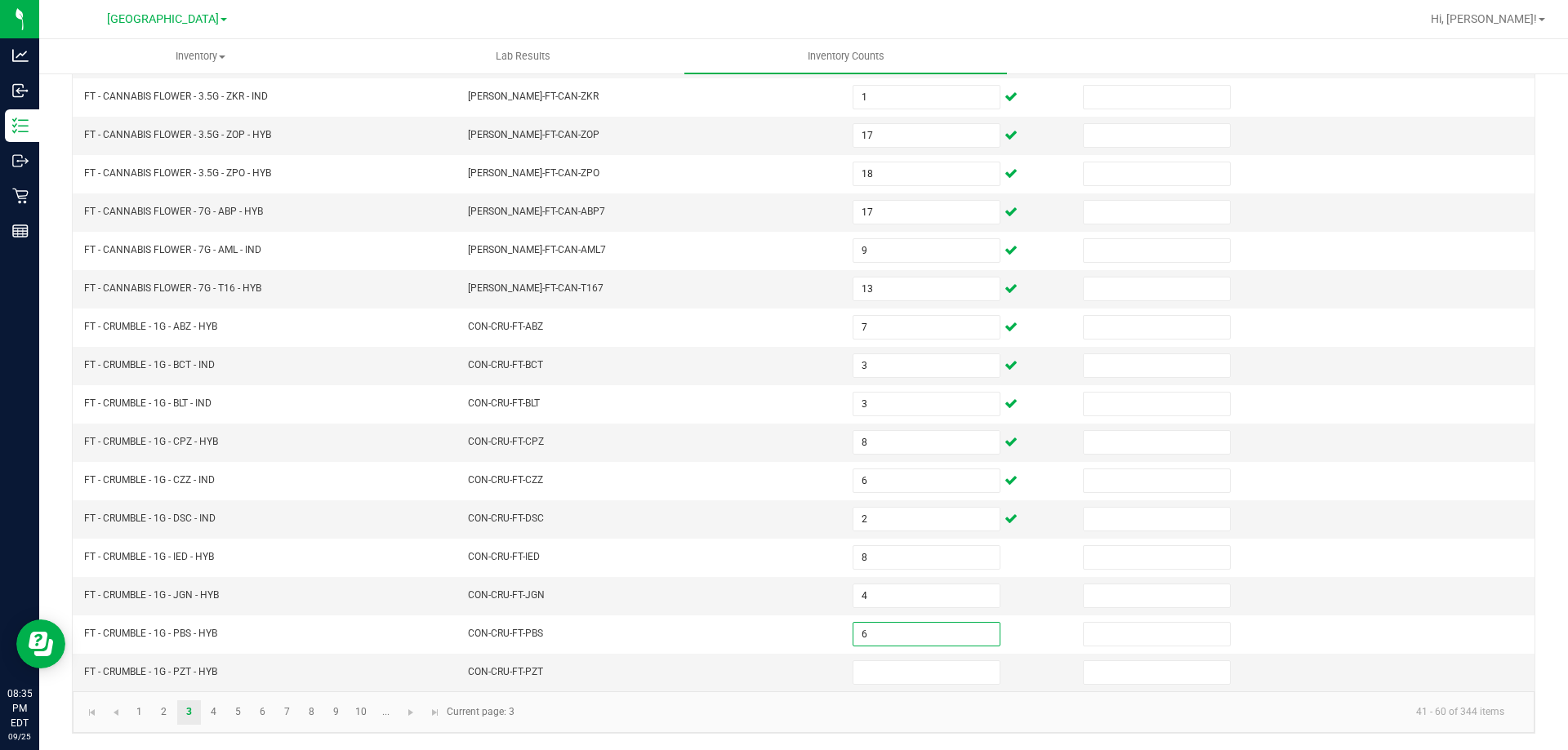
type input "6"
type input "8"
click at [211, 702] on link "4" at bounding box center [213, 712] width 23 height 24
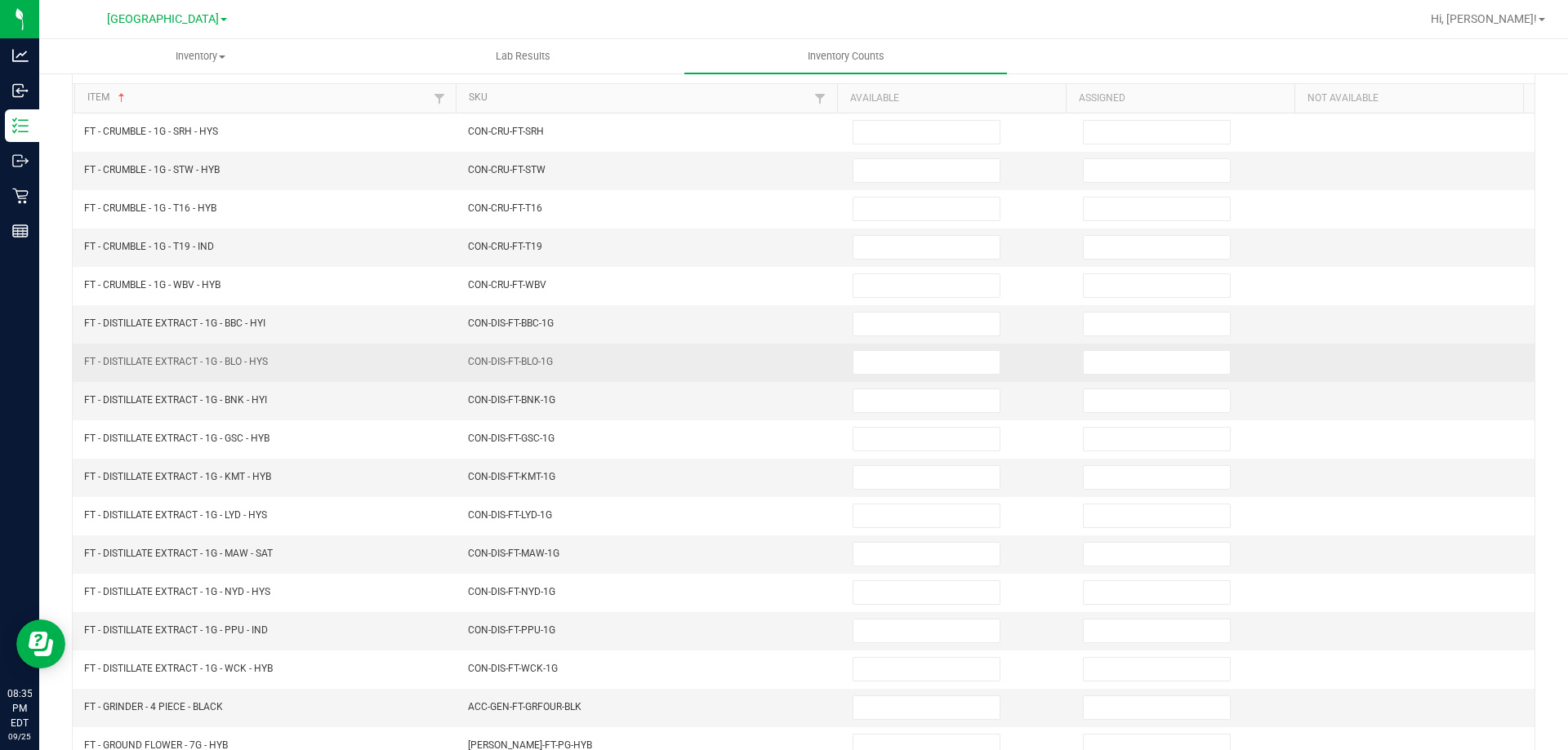
scroll to position [0, 0]
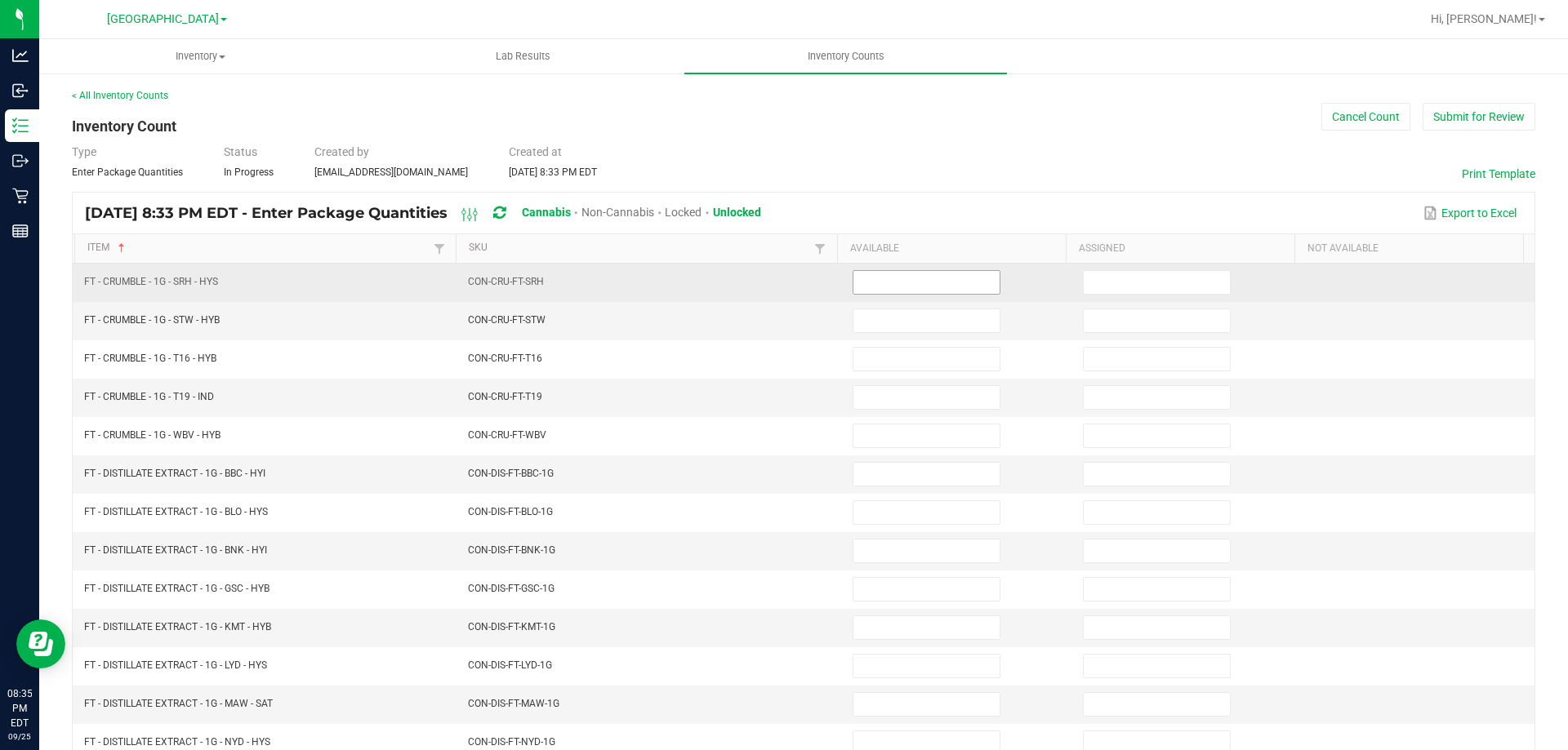
click at [876, 279] on input at bounding box center [926, 282] width 146 height 23
type input "2"
type input "7"
type input "5"
type input "4"
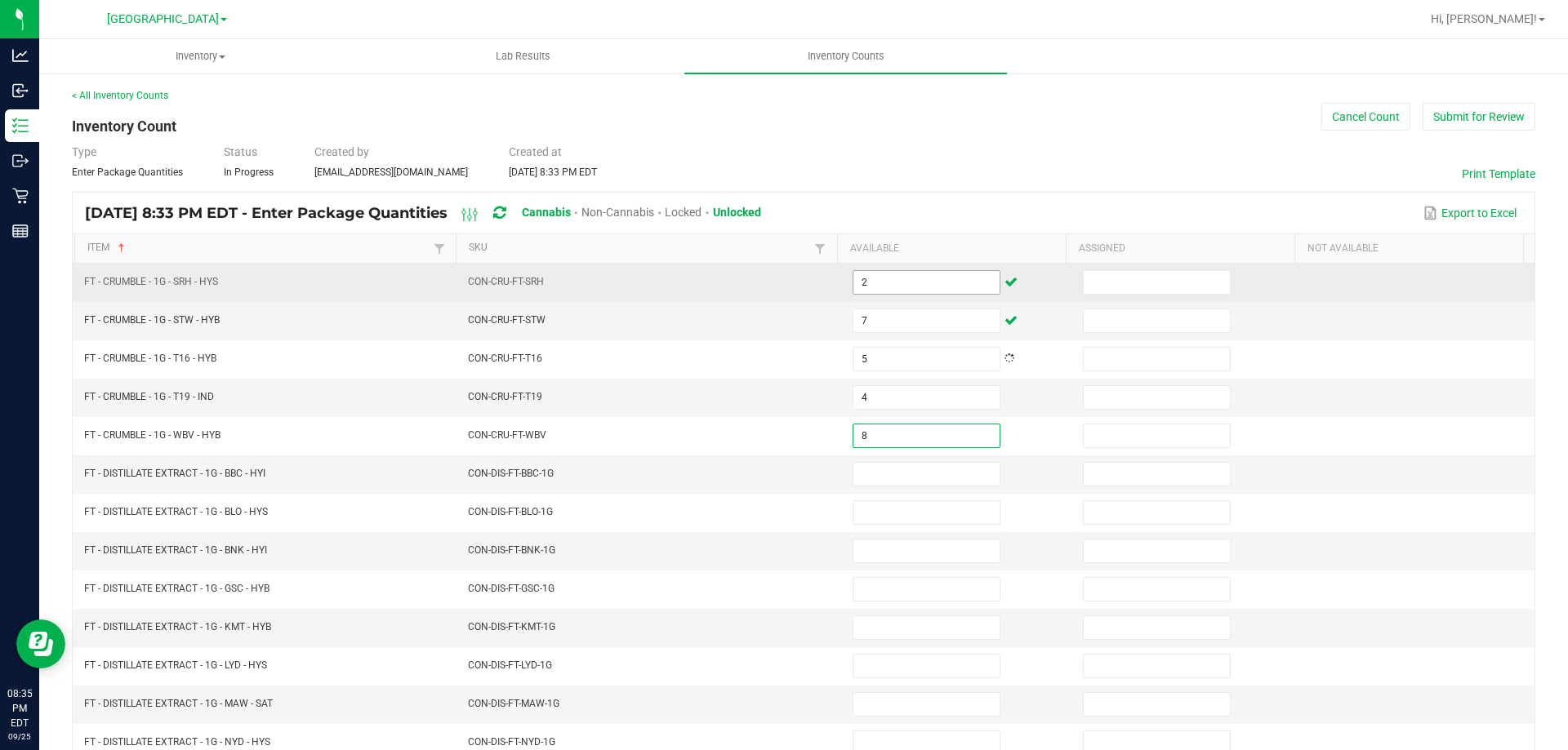
type input "8"
type input "10"
type input "1"
type input "8"
type input "3"
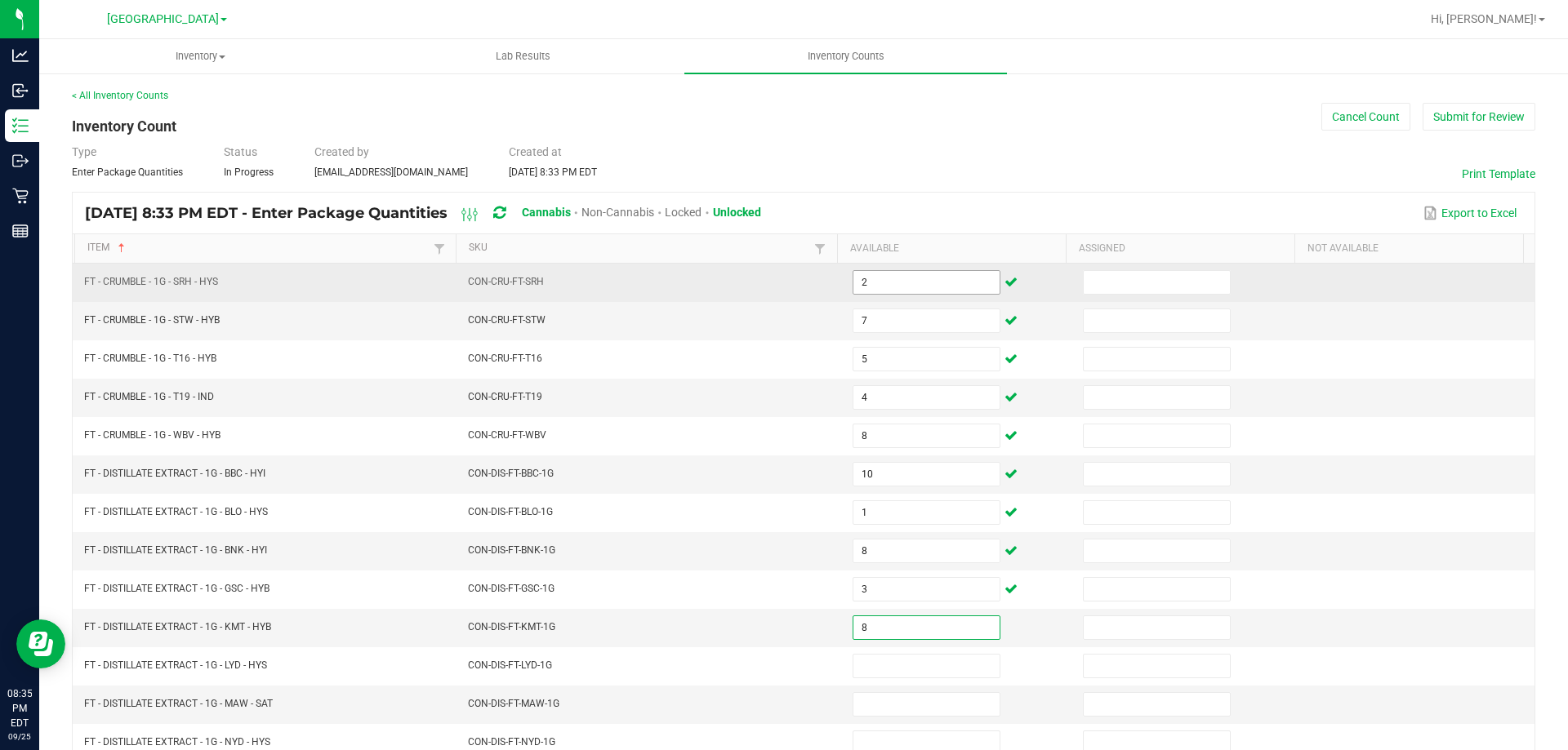
type input "8"
type input "3"
type input "12"
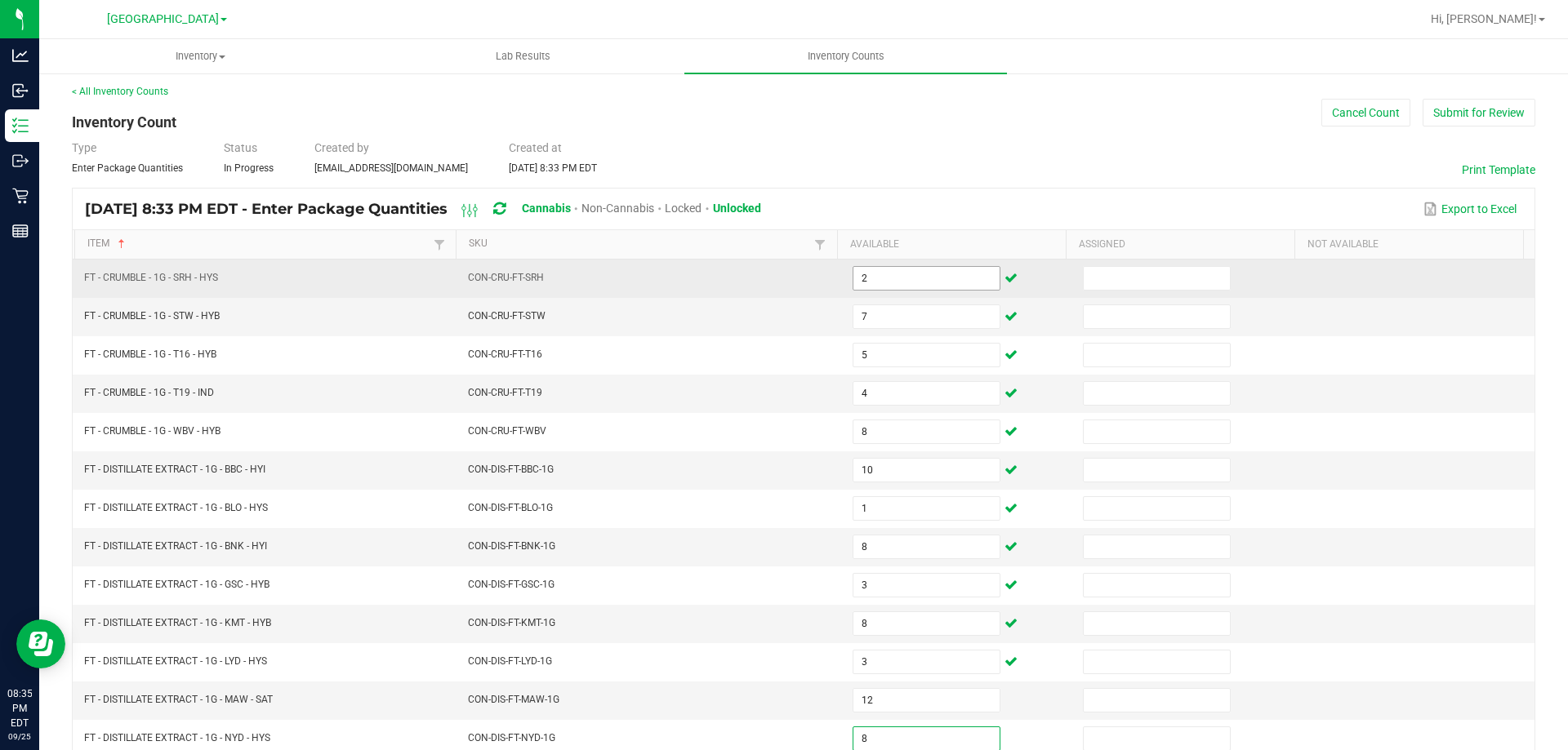
type input "8"
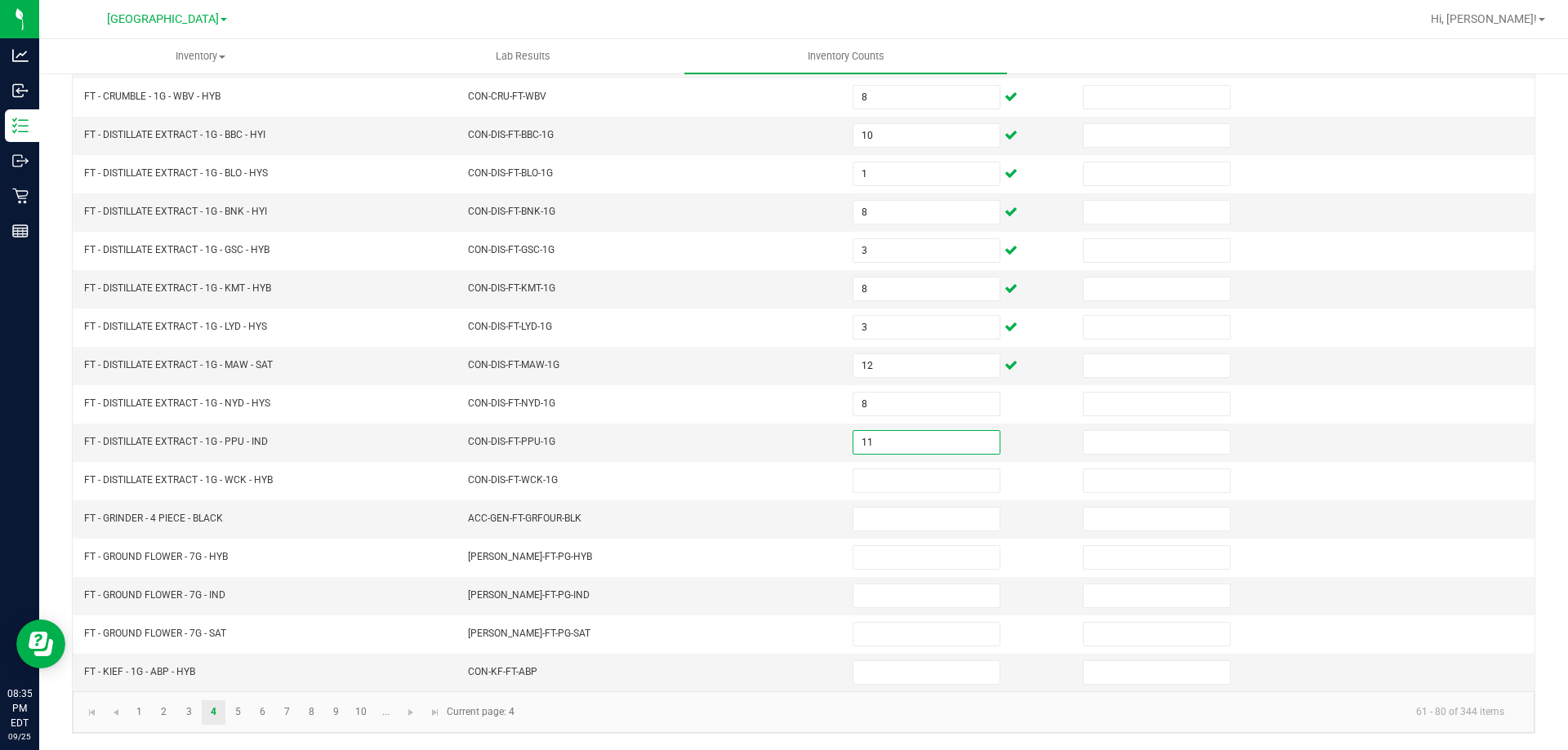
type input "11"
type input "1"
type input "19"
type input "11"
type input "3"
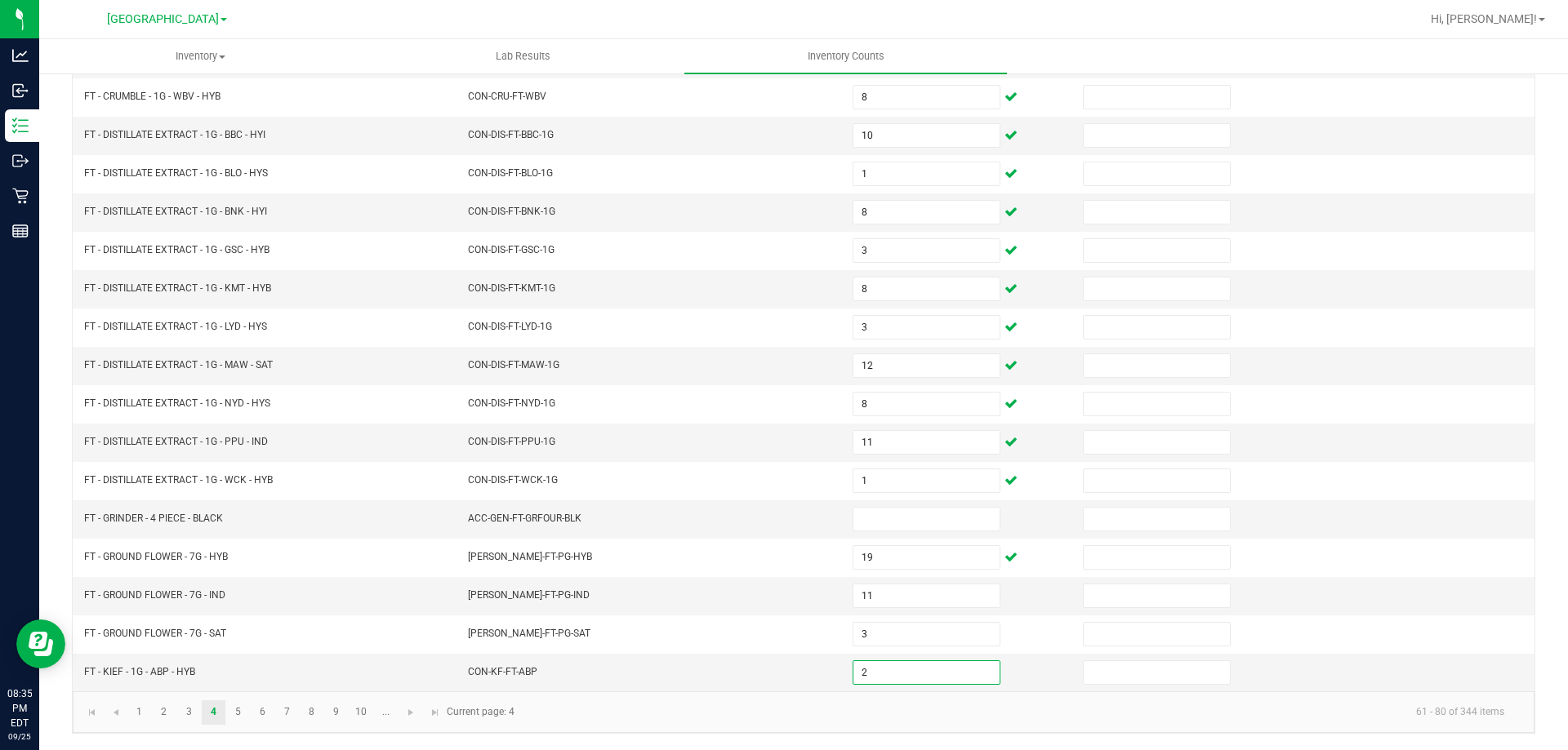
type input "2"
click at [243, 701] on link "5" at bounding box center [238, 712] width 23 height 24
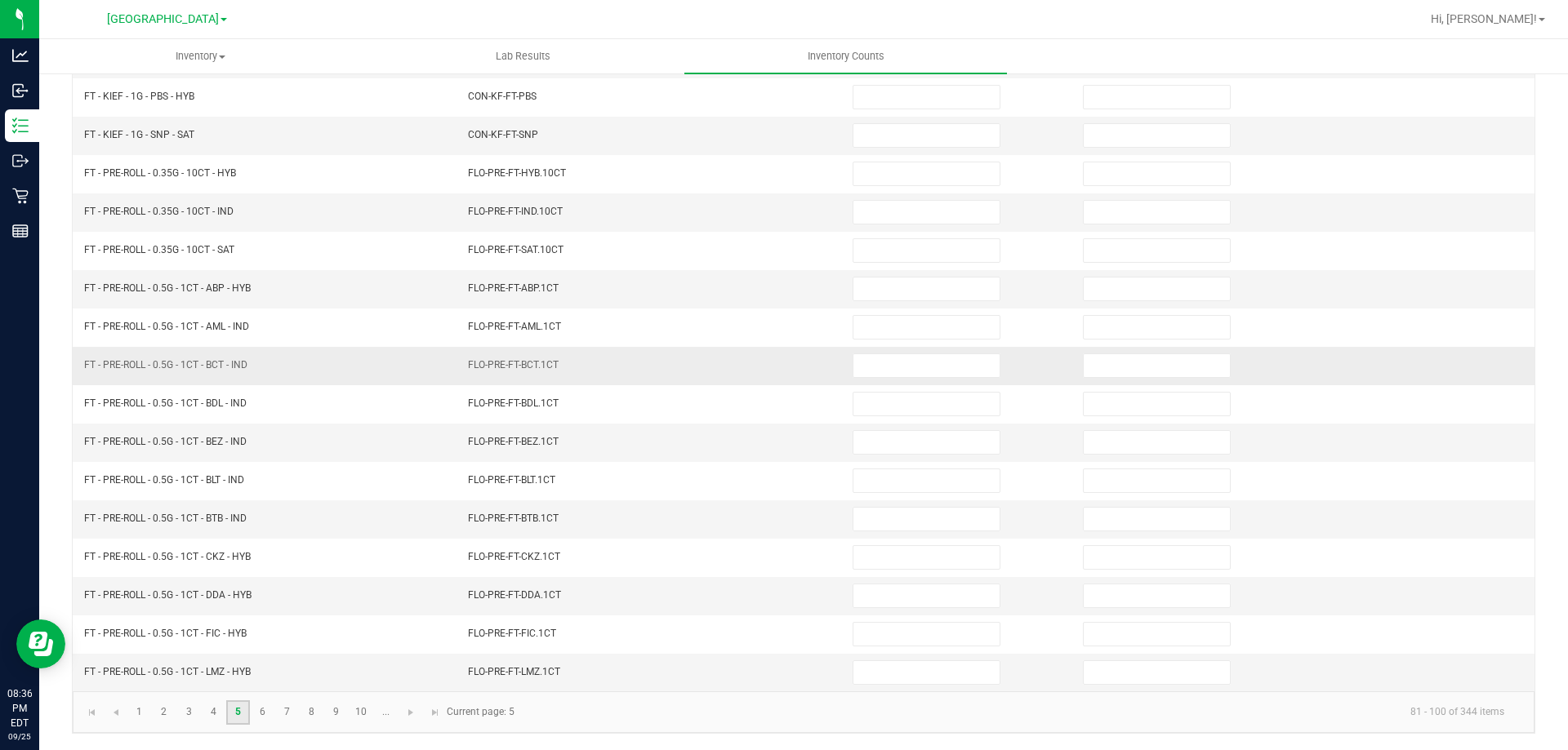
scroll to position [0, 0]
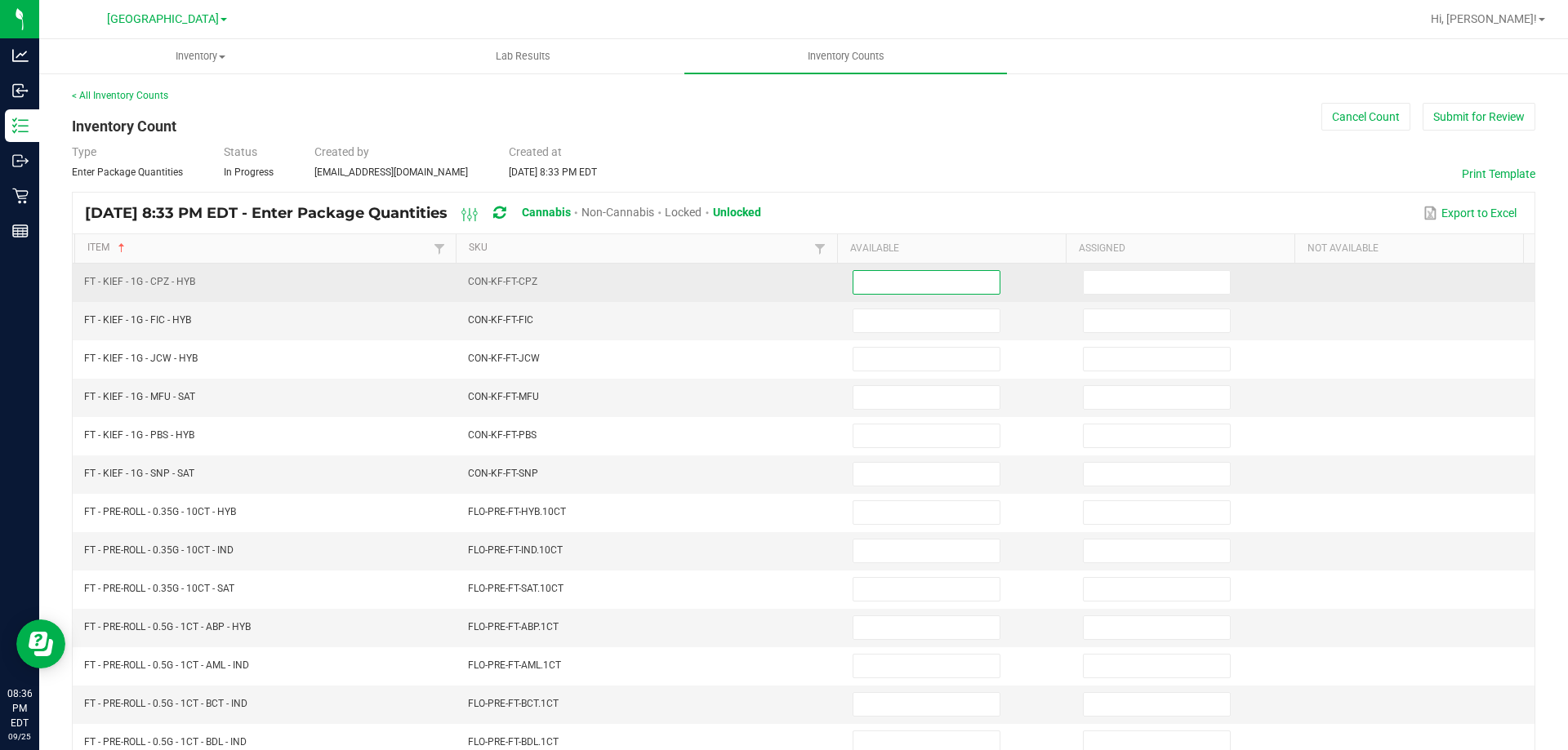
click at [859, 285] on input at bounding box center [926, 282] width 146 height 23
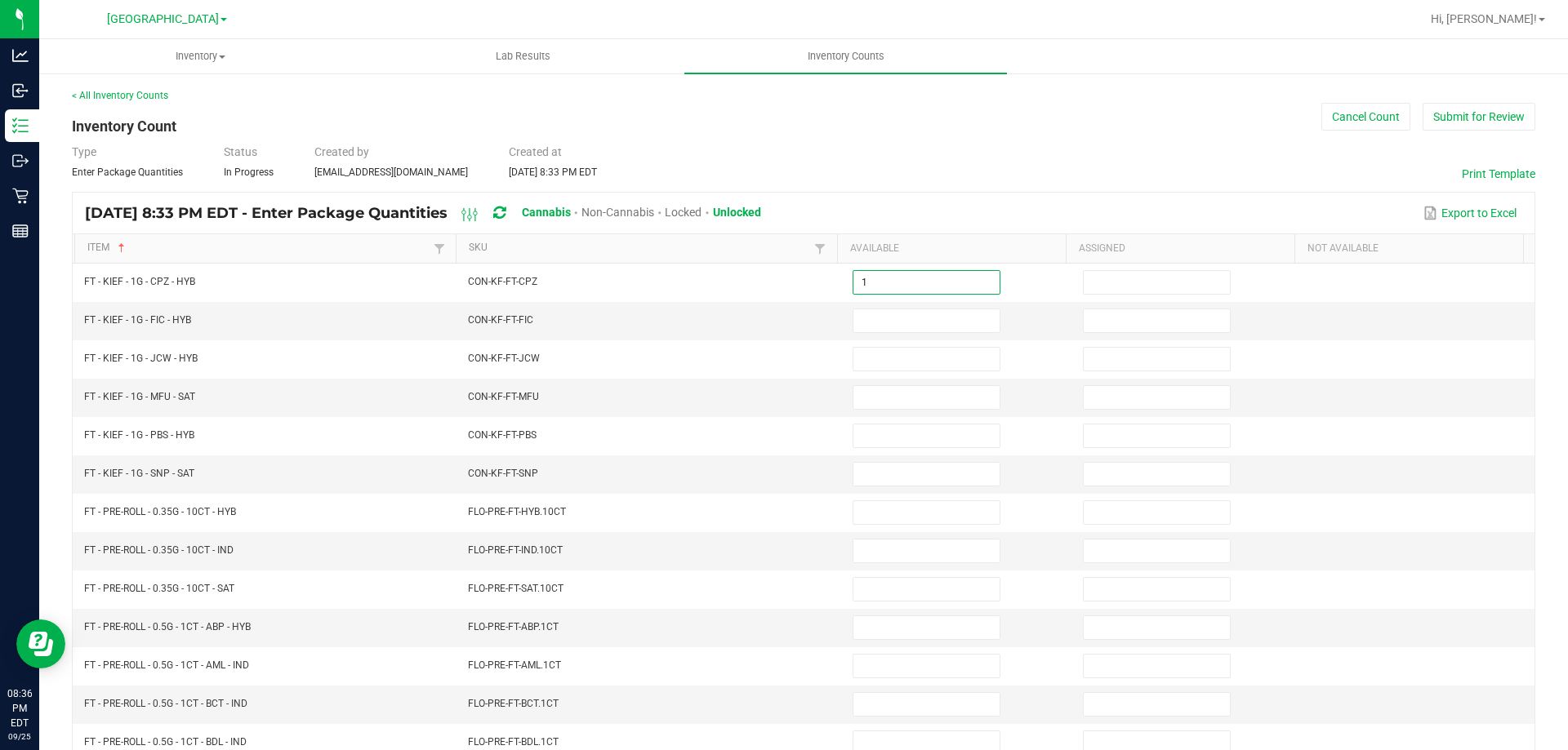
type input "1"
type input "7"
type input "3"
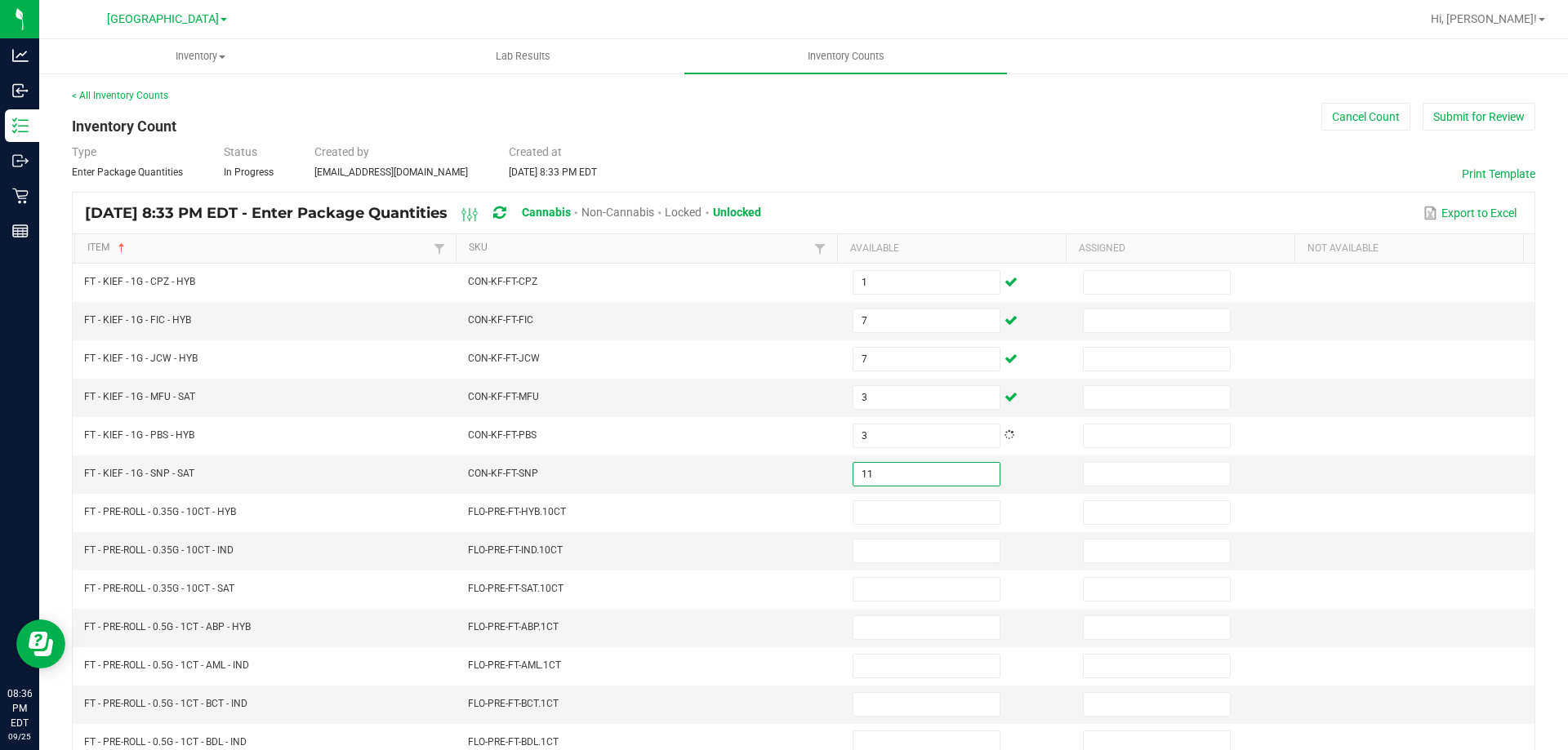
type input "11"
type input "5"
type input "14"
type input "25"
type input "13"
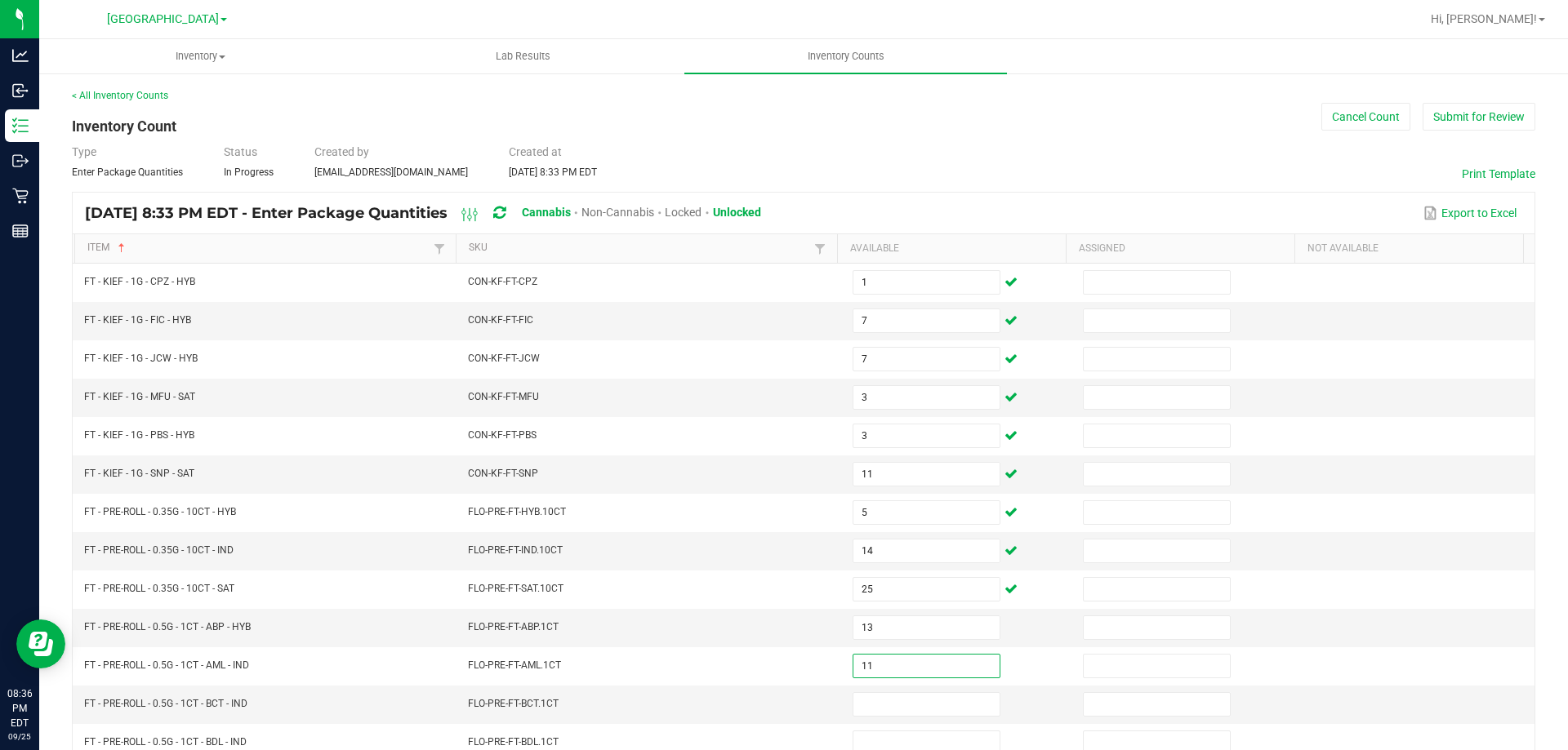
type input "11"
type input "12"
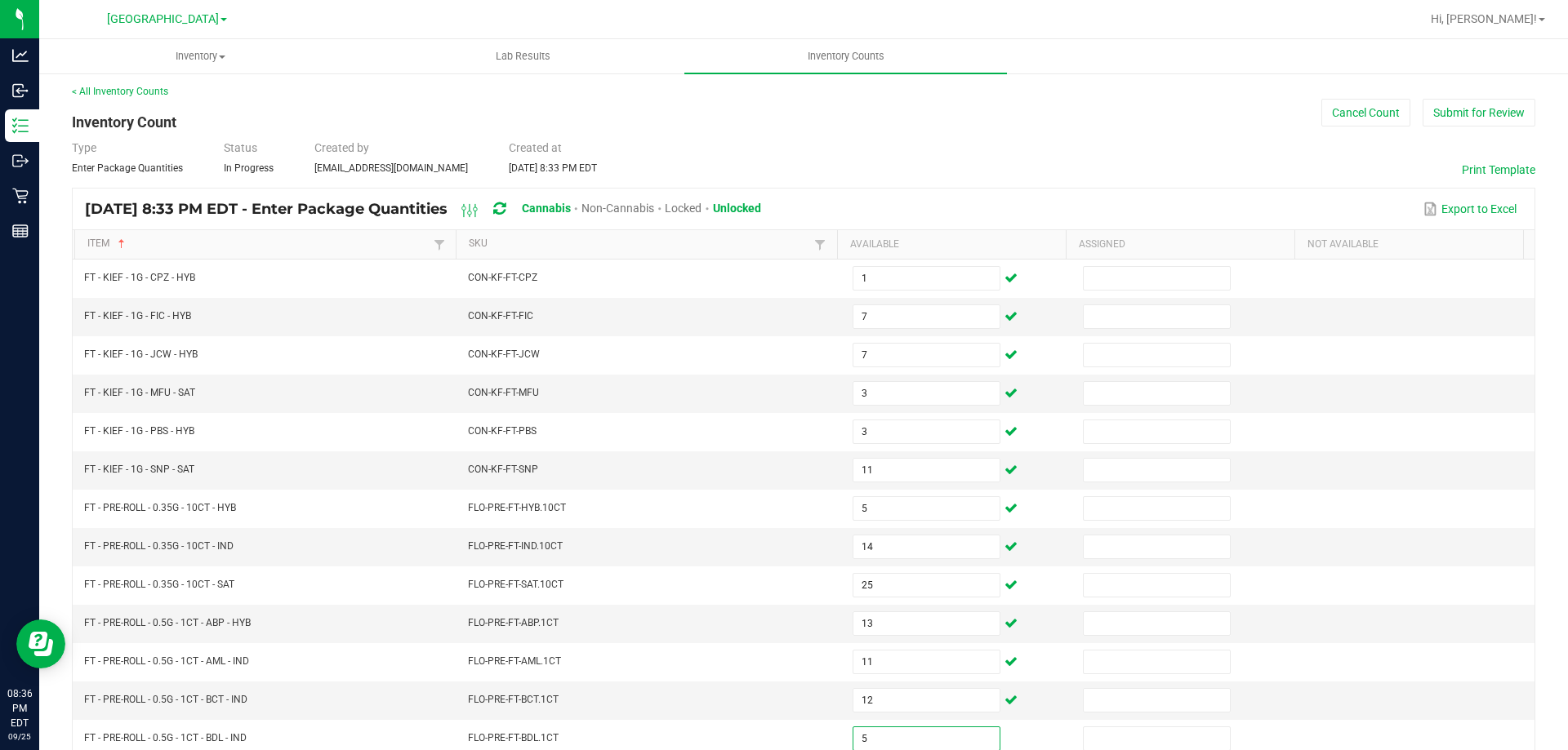
type input "5"
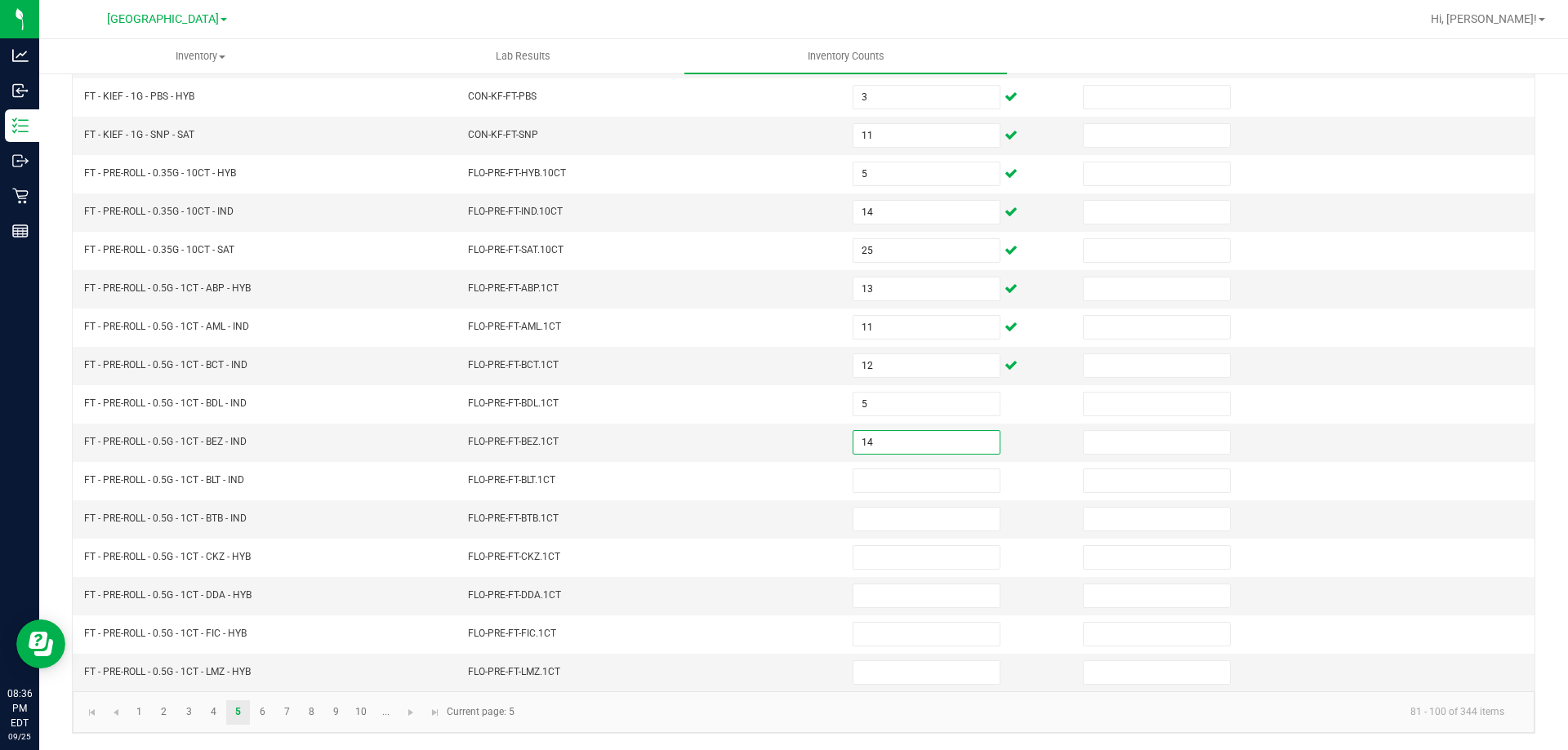
type input "14"
type input "13"
type input "2"
type input "10"
type input "22"
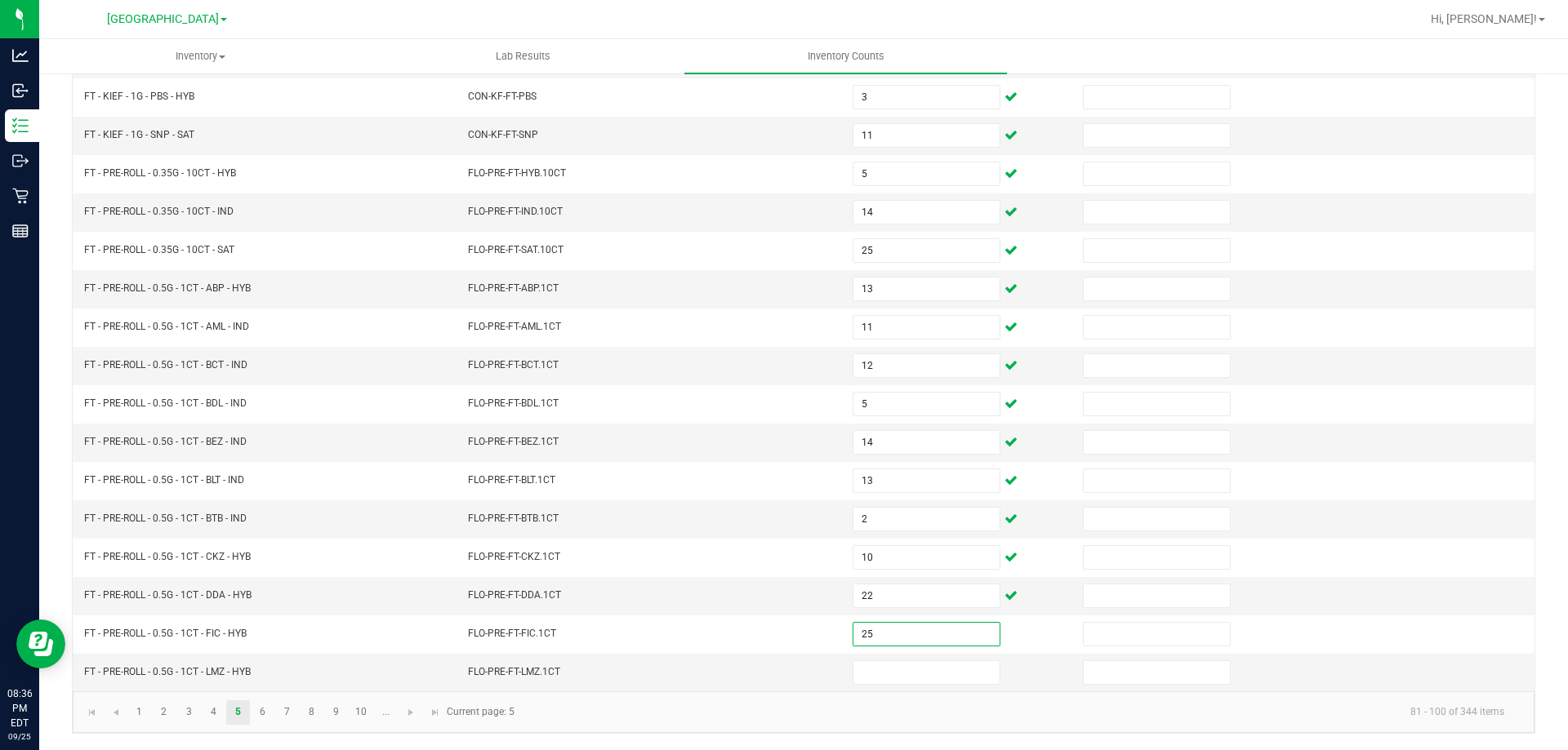
type input "25"
type input "7"
click at [256, 706] on link "6" at bounding box center [263, 712] width 23 height 24
click at [237, 709] on link "5" at bounding box center [238, 712] width 23 height 24
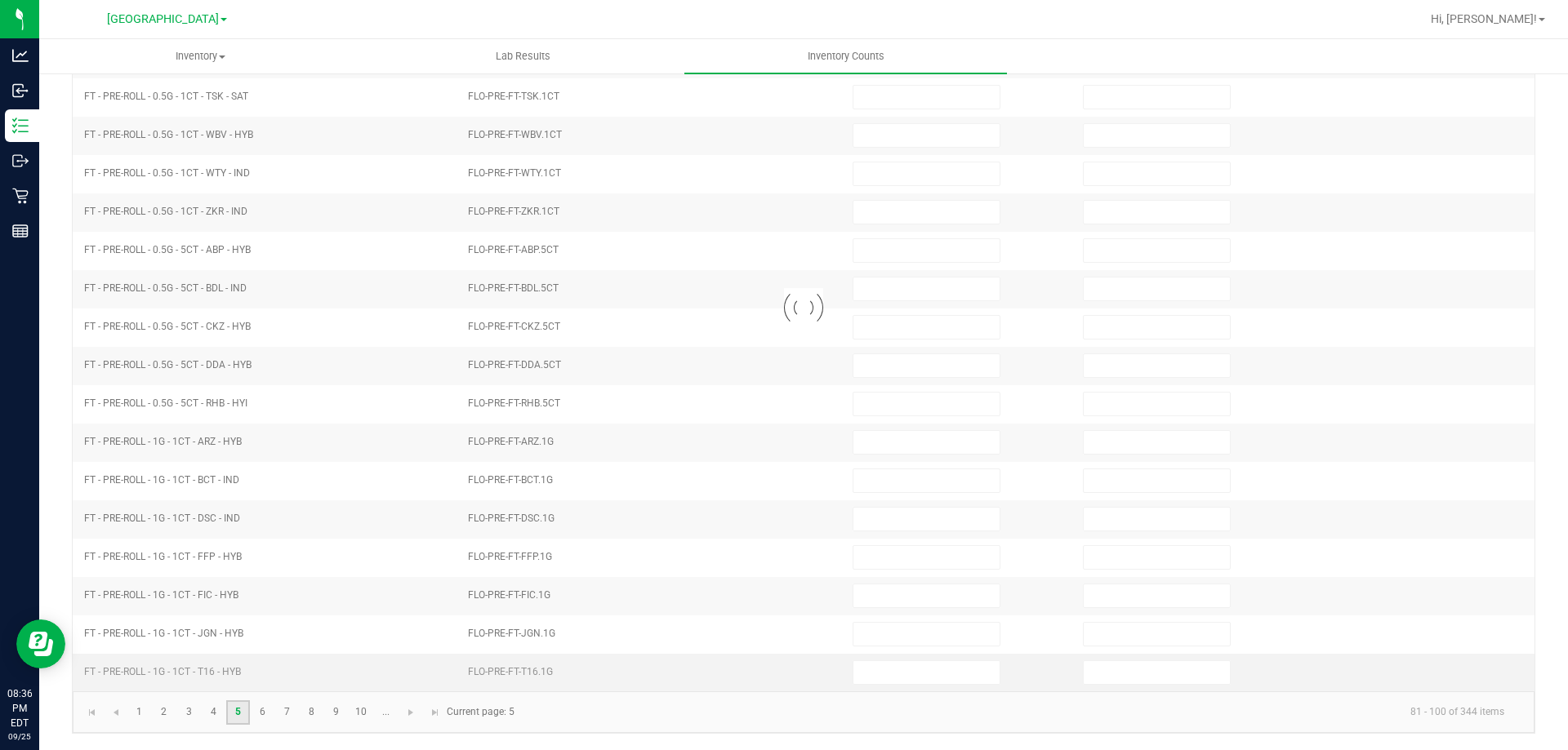
type input "1"
type input "7"
type input "3"
type input "11"
type input "5"
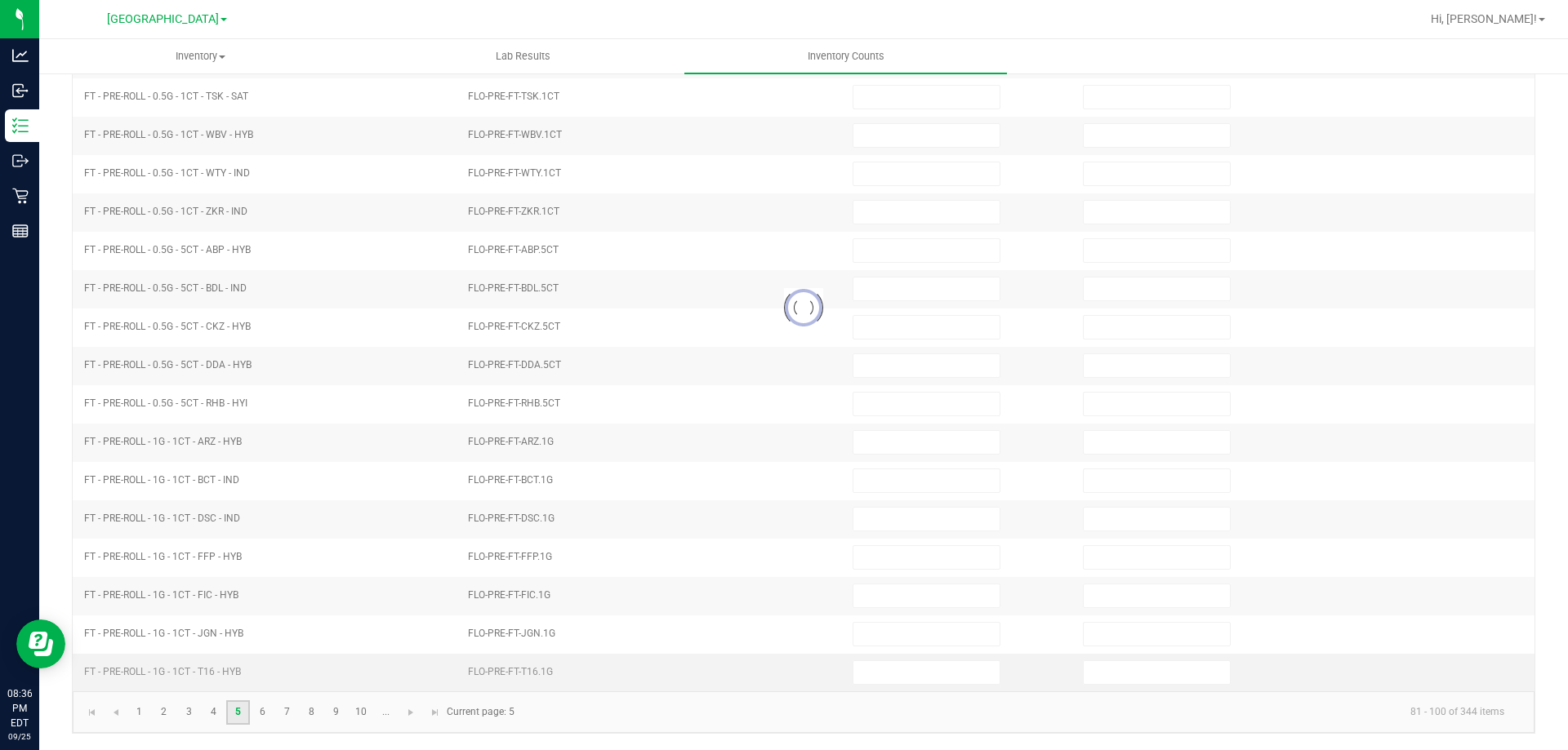
type input "13"
type input "11"
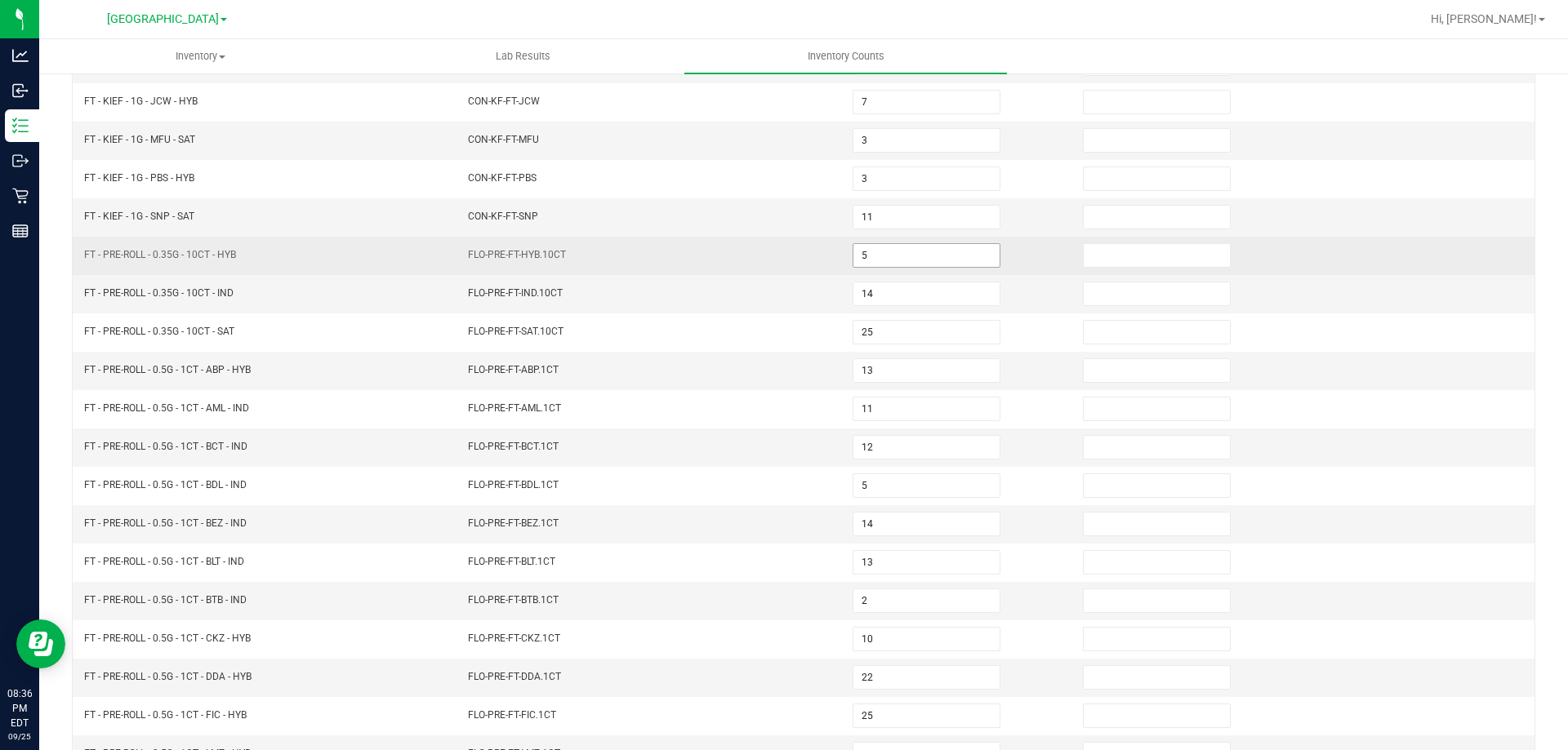
scroll to position [13, 0]
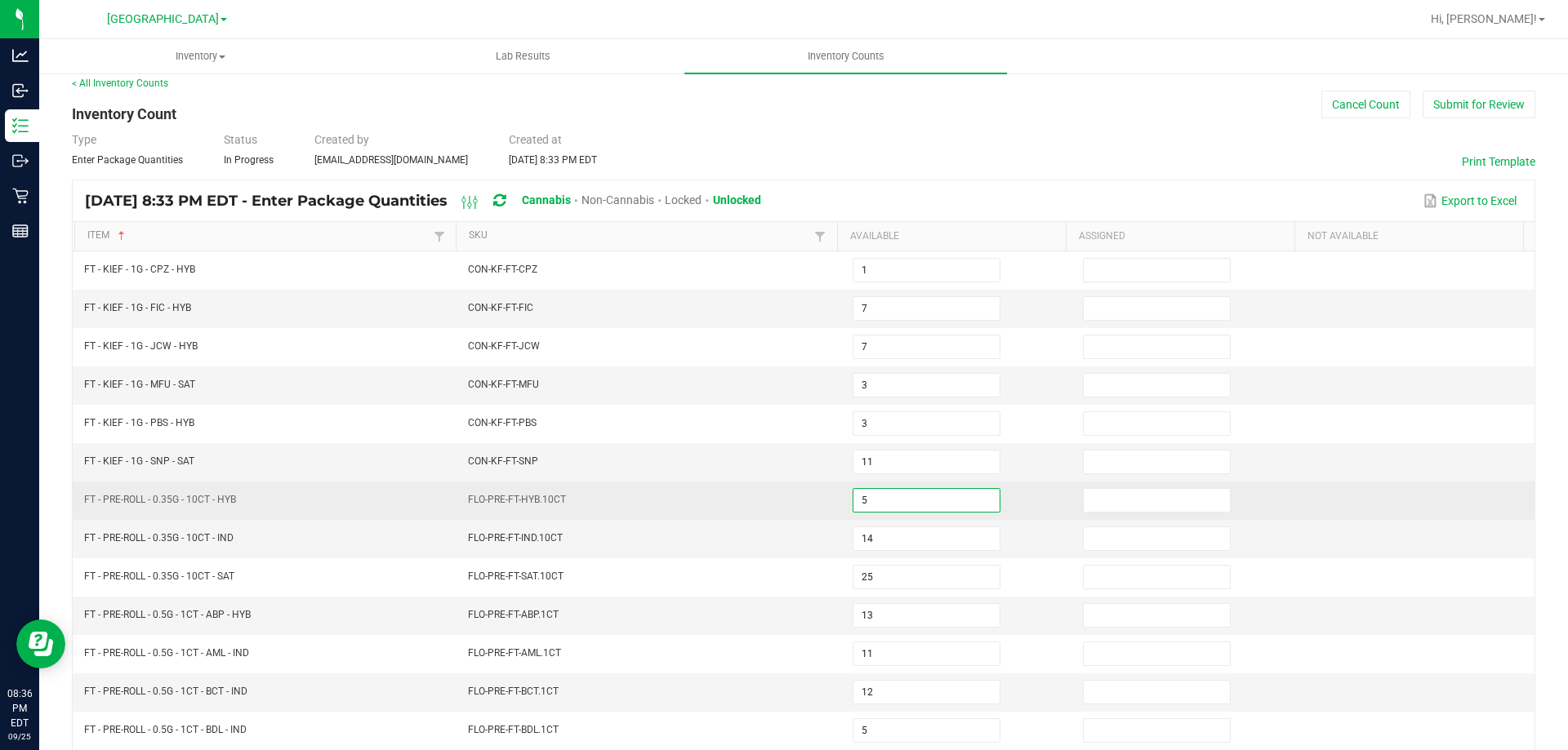
click at [909, 492] on input "5" at bounding box center [926, 500] width 146 height 23
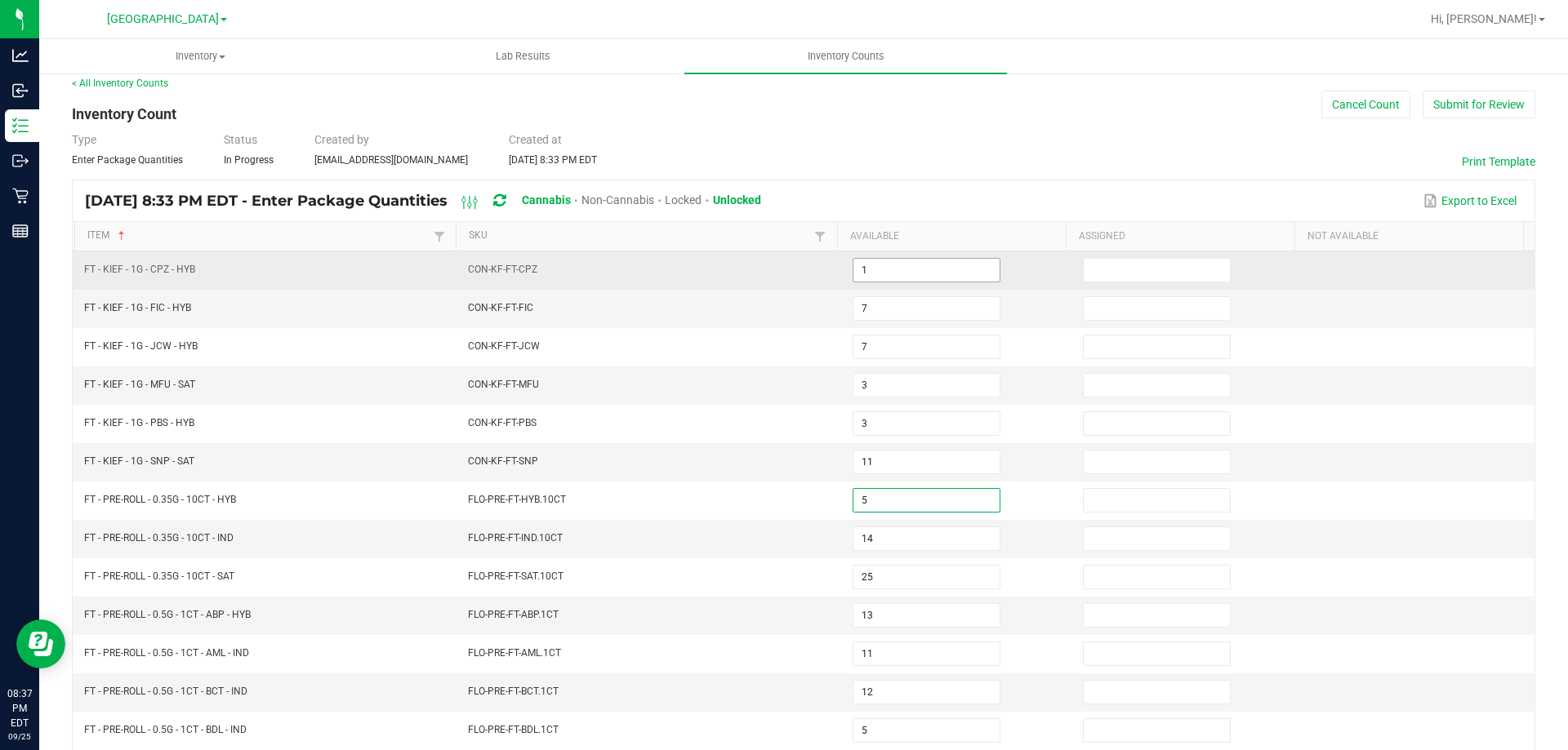
click at [870, 271] on input "1" at bounding box center [926, 270] width 146 height 23
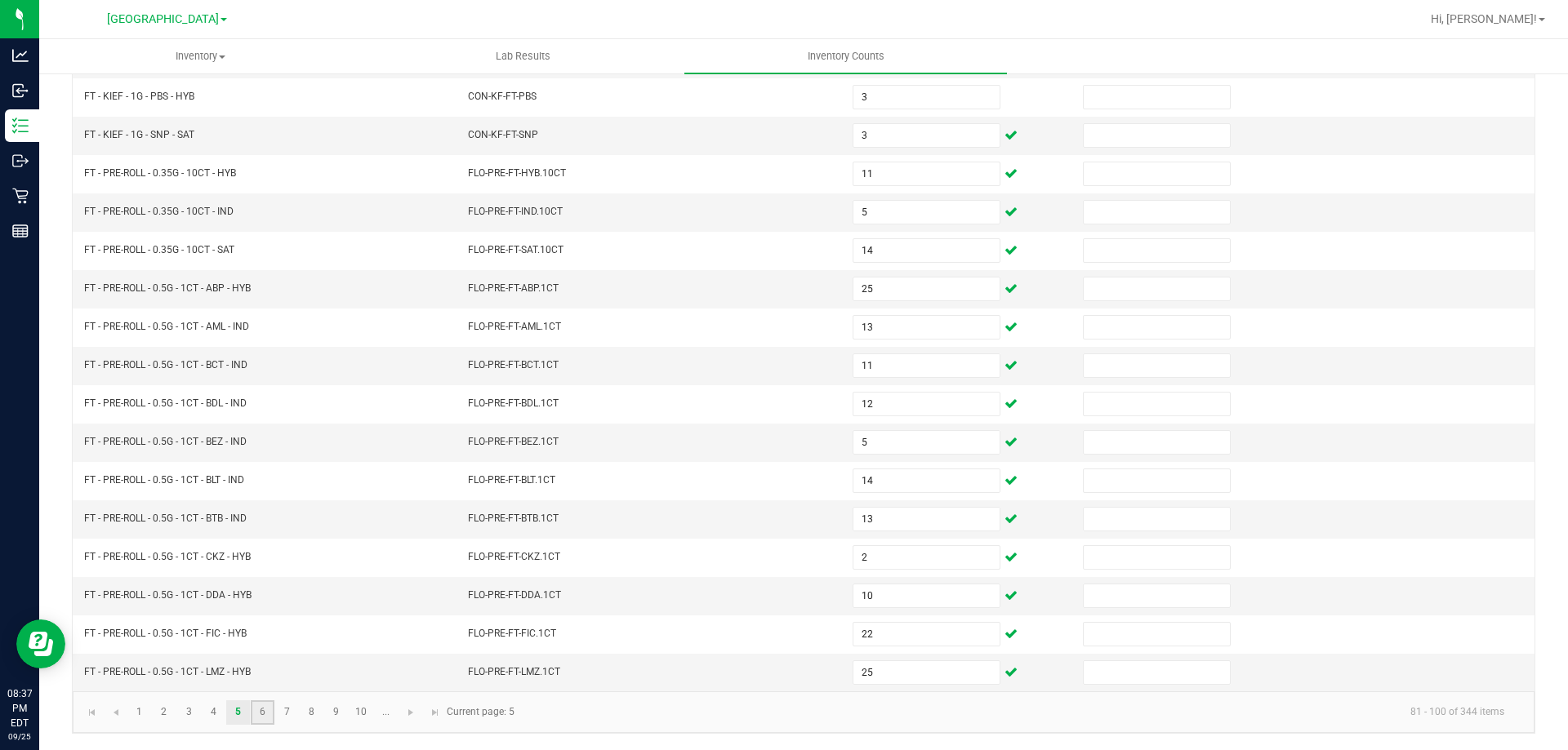
click at [269, 710] on link "6" at bounding box center [263, 712] width 23 height 24
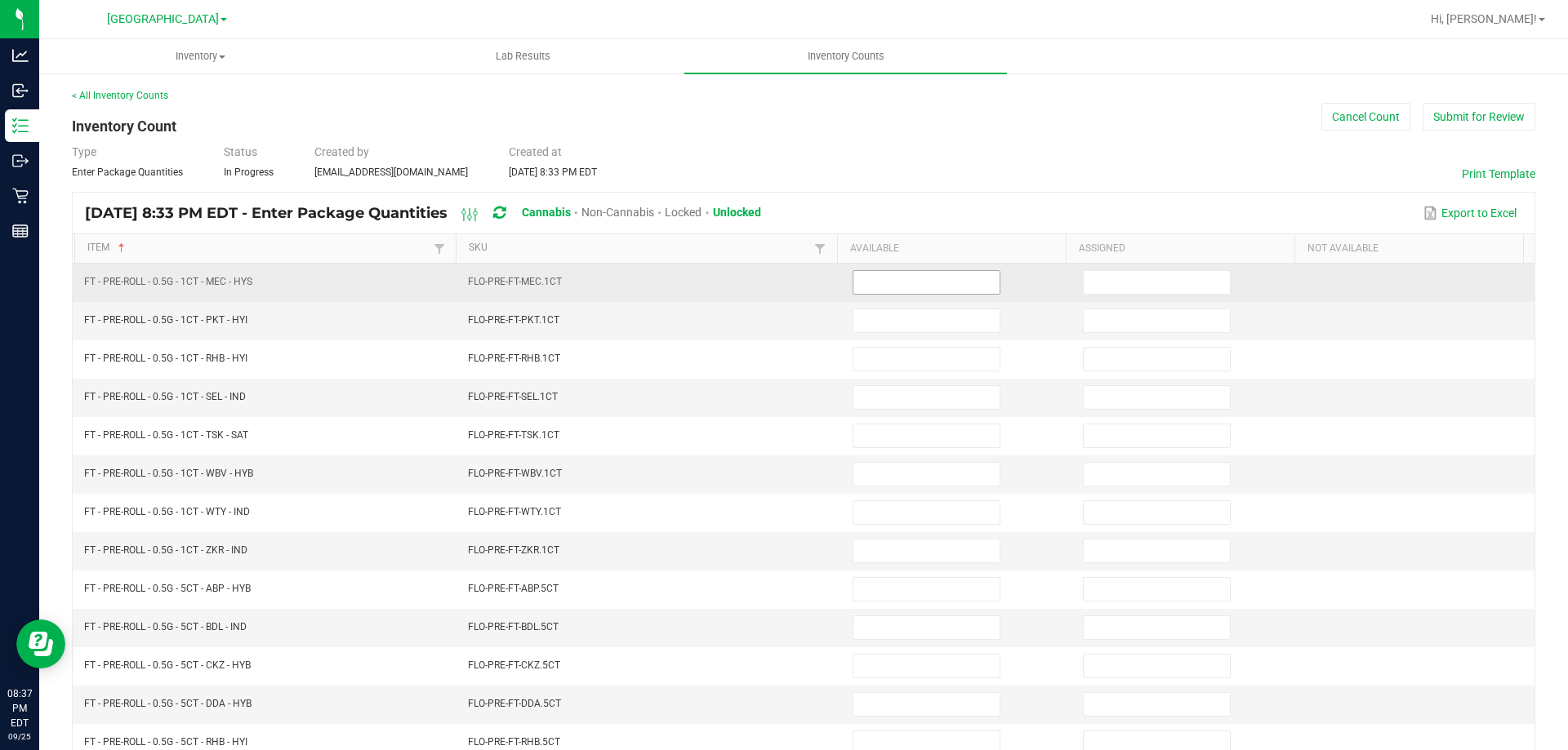
click at [872, 288] on input at bounding box center [926, 282] width 146 height 23
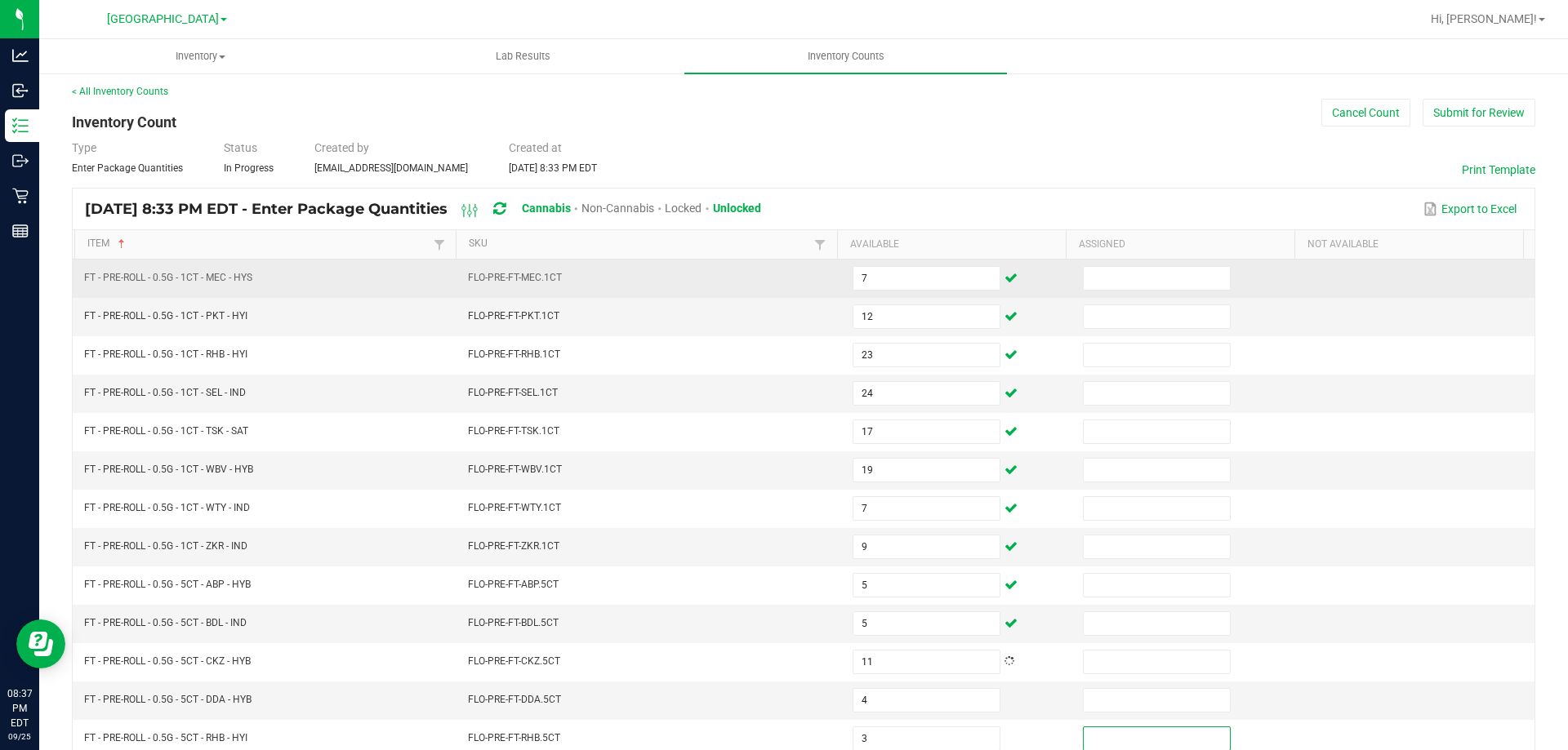
scroll to position [339, 0]
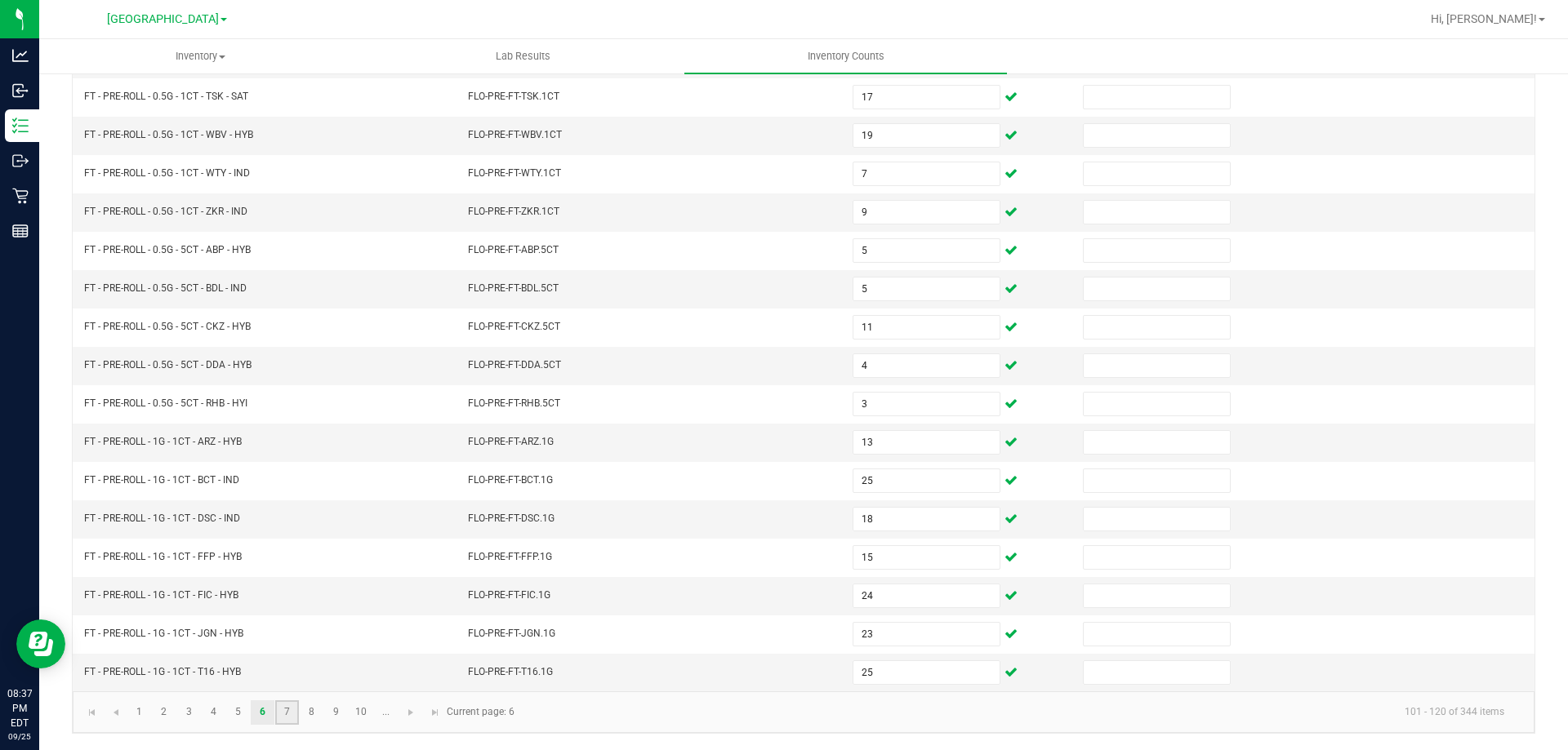
click at [284, 710] on link "7" at bounding box center [287, 712] width 23 height 24
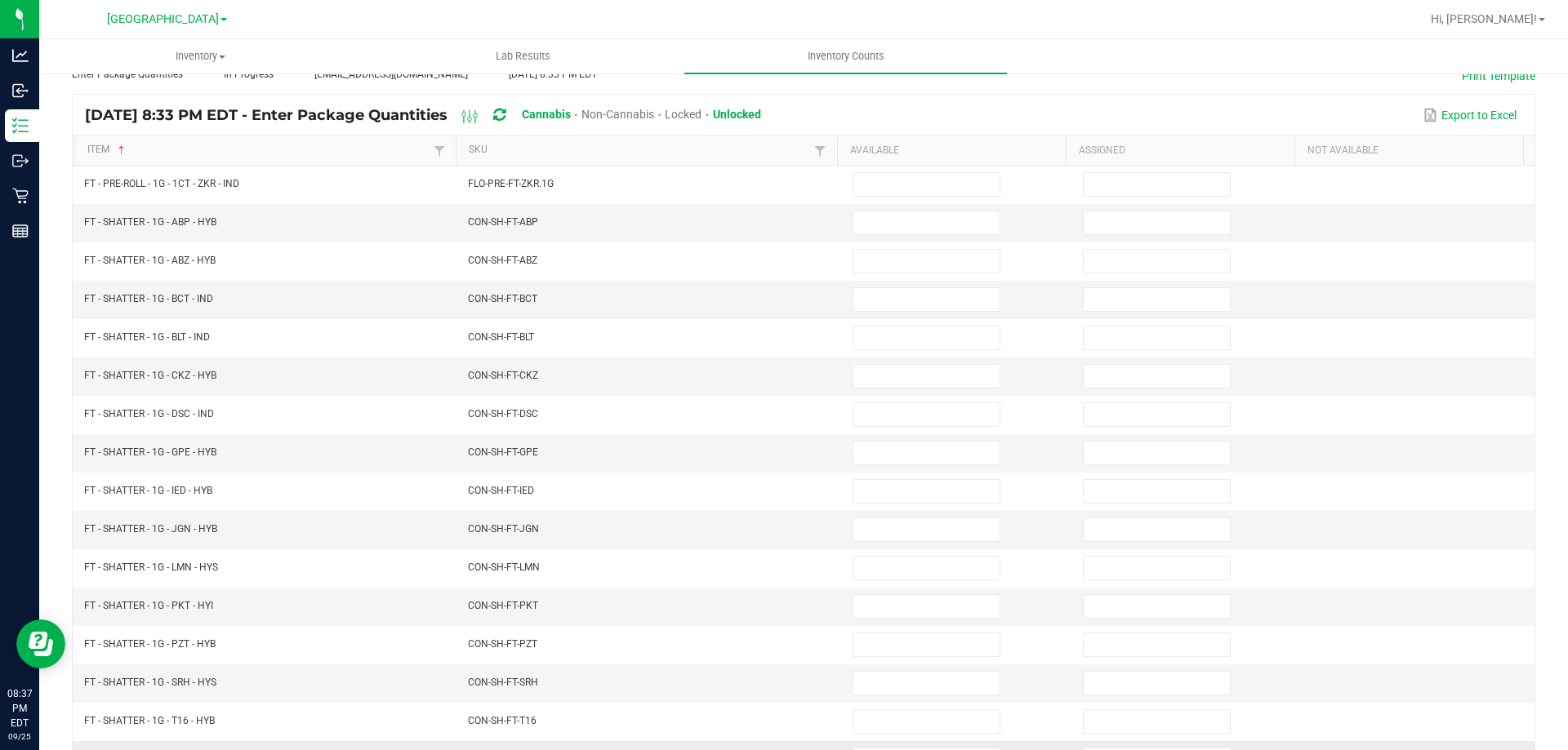
scroll to position [0, 0]
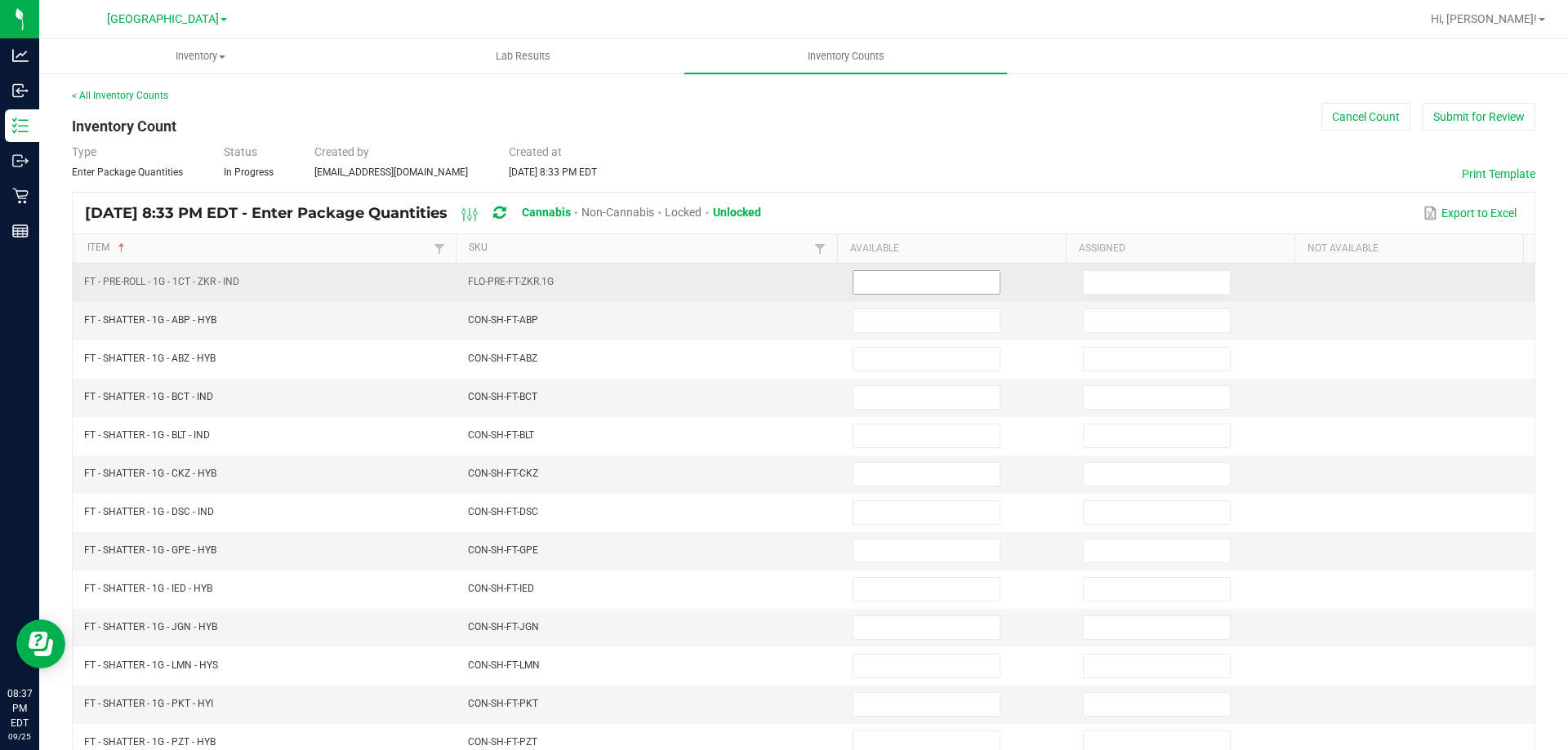
click at [870, 289] on input at bounding box center [926, 282] width 146 height 23
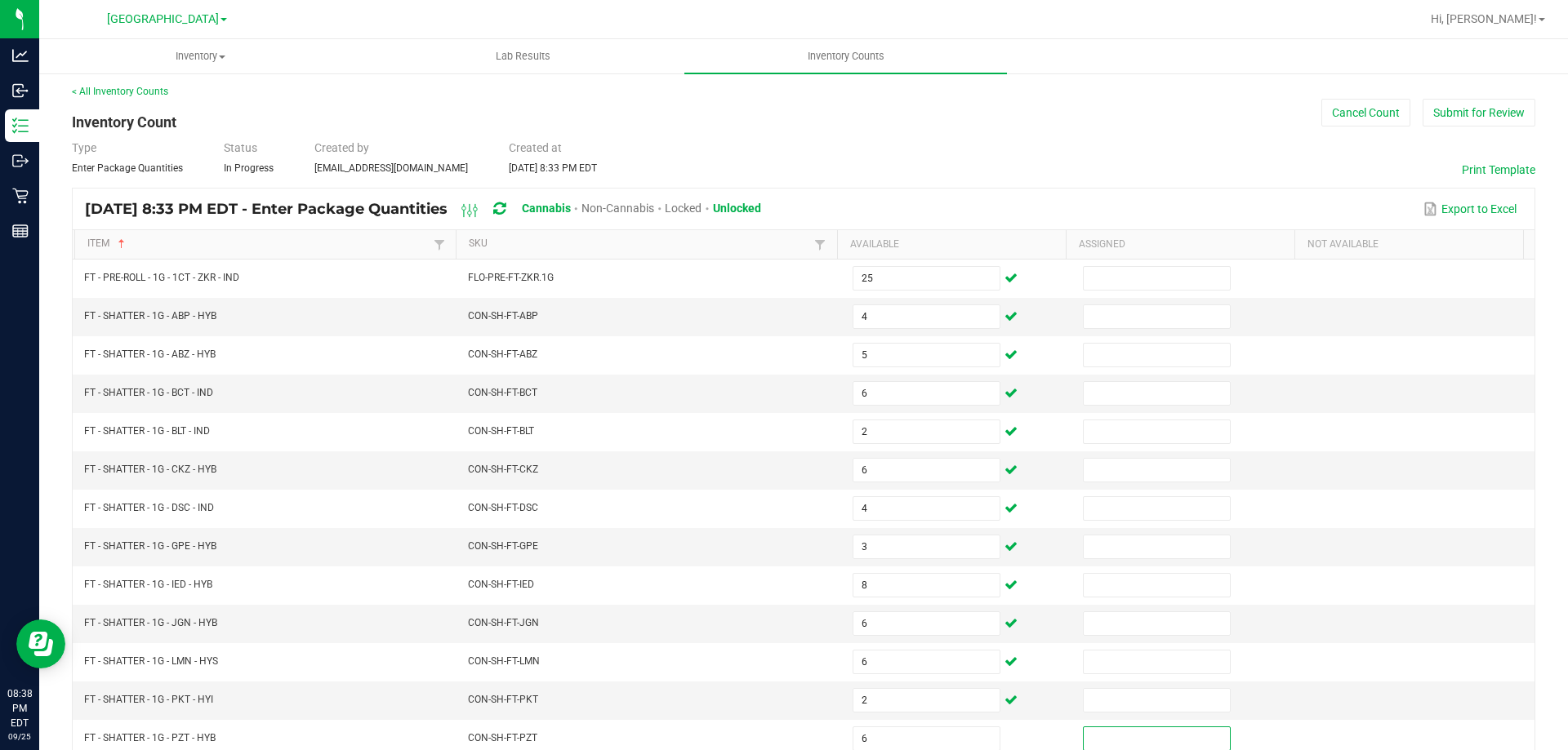
scroll to position [339, 0]
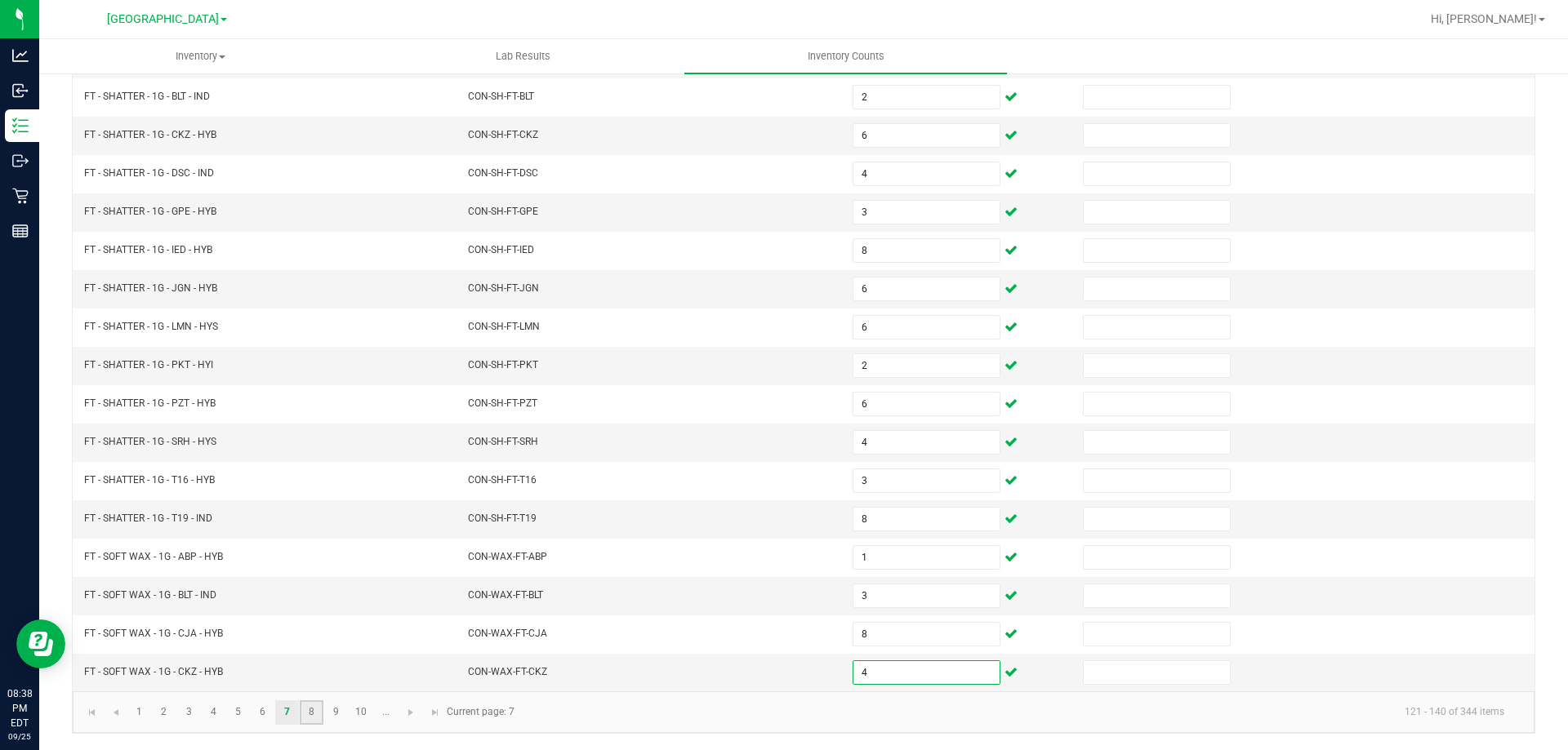
click at [305, 718] on link "8" at bounding box center [311, 712] width 23 height 24
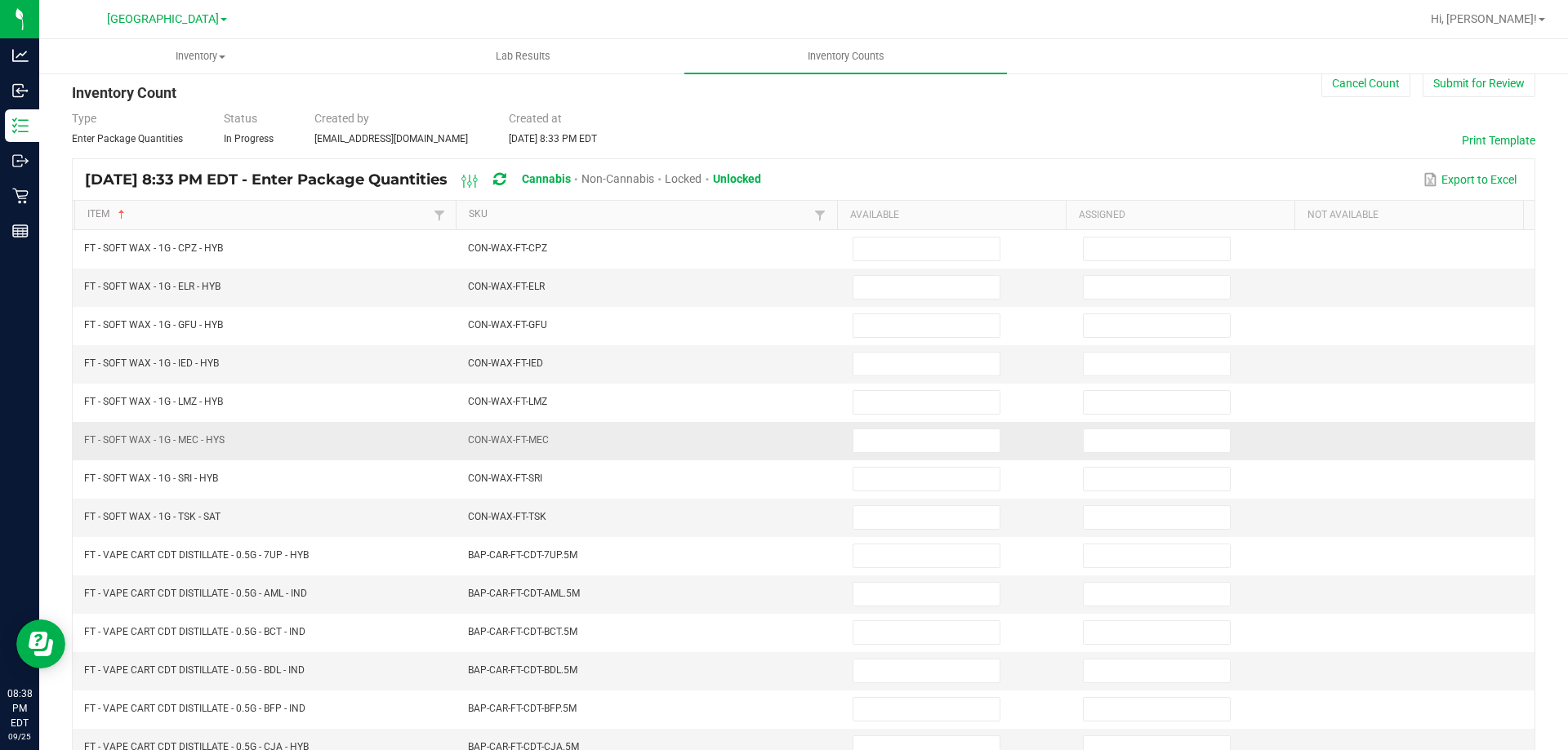
scroll to position [0, 0]
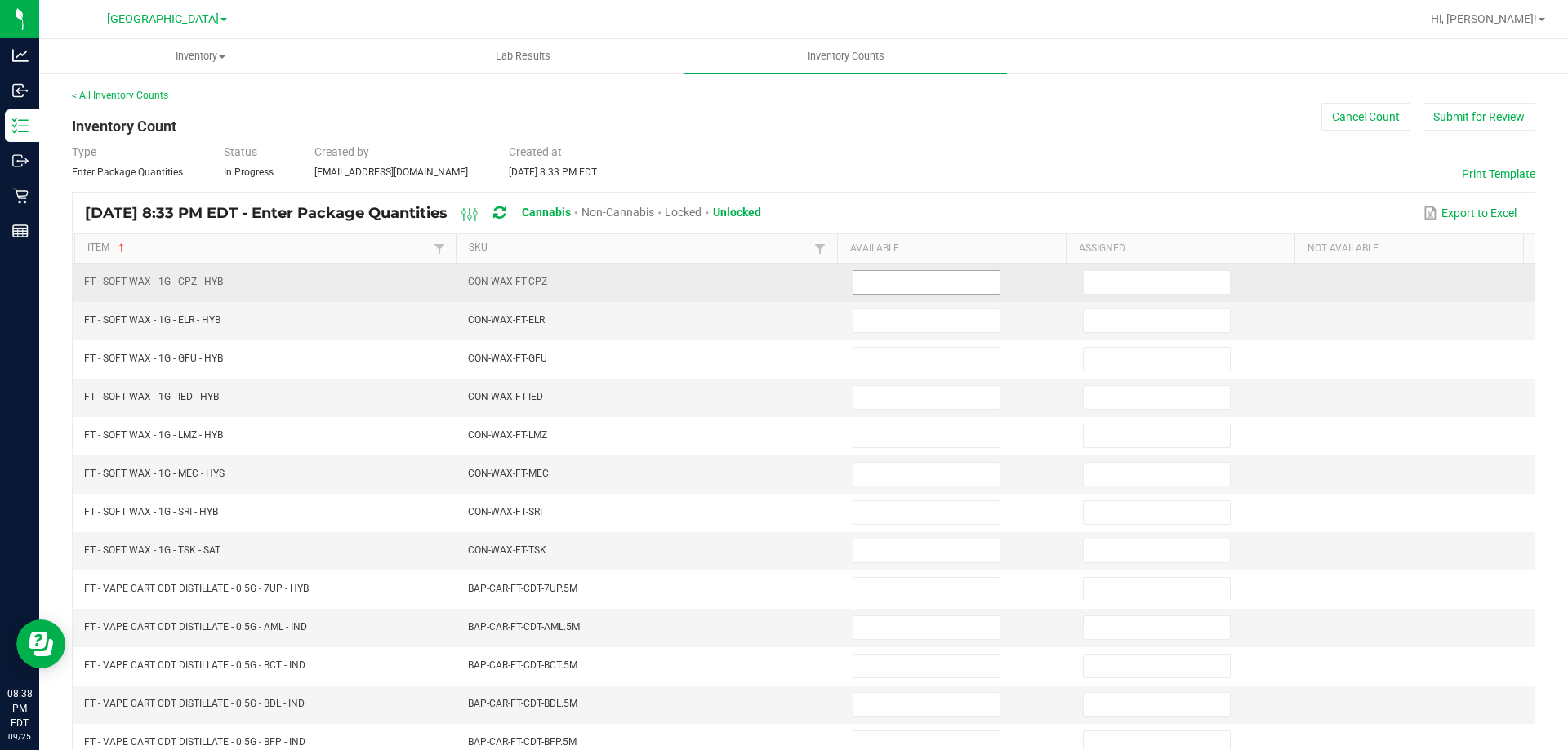
click at [861, 285] on input at bounding box center [926, 282] width 146 height 23
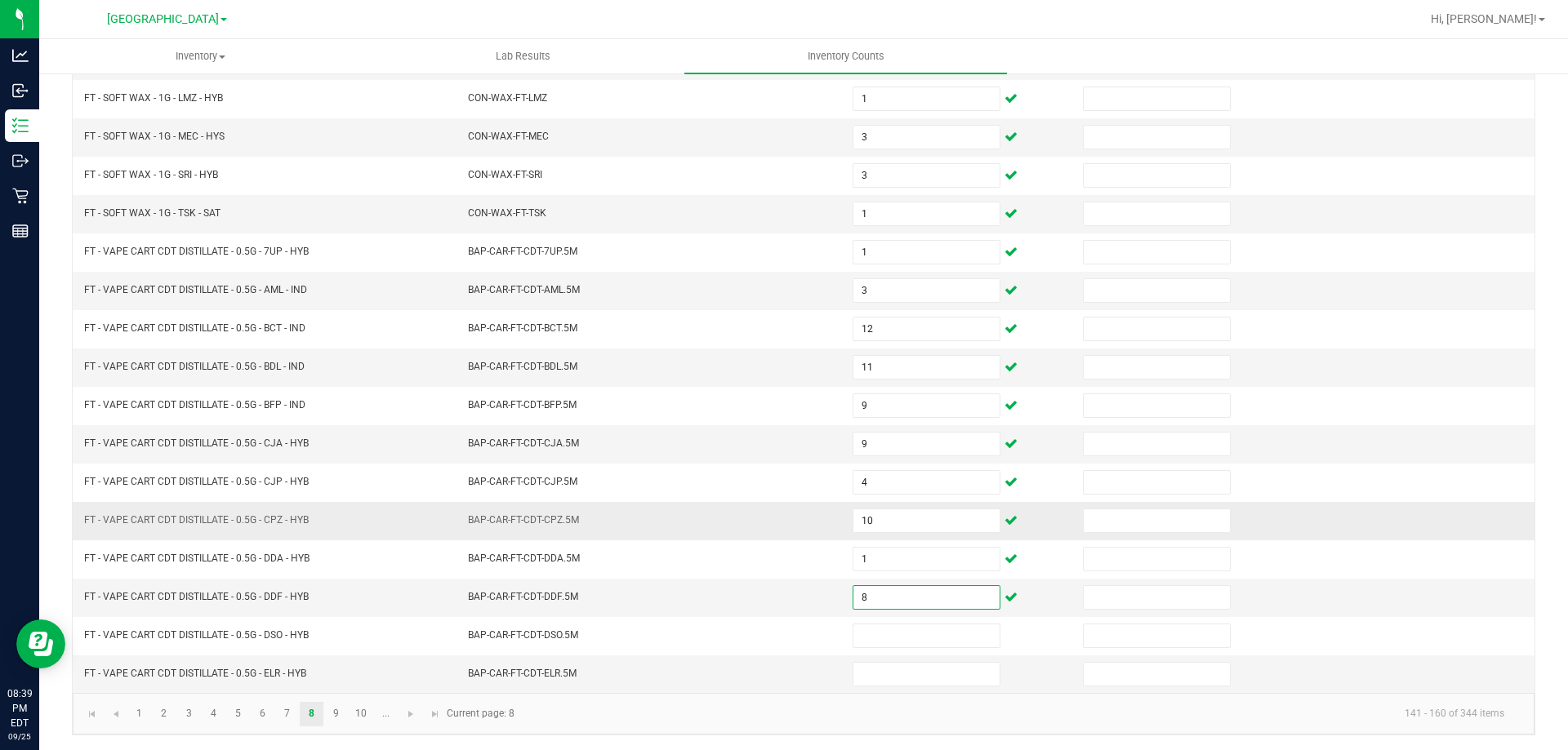
scroll to position [339, 0]
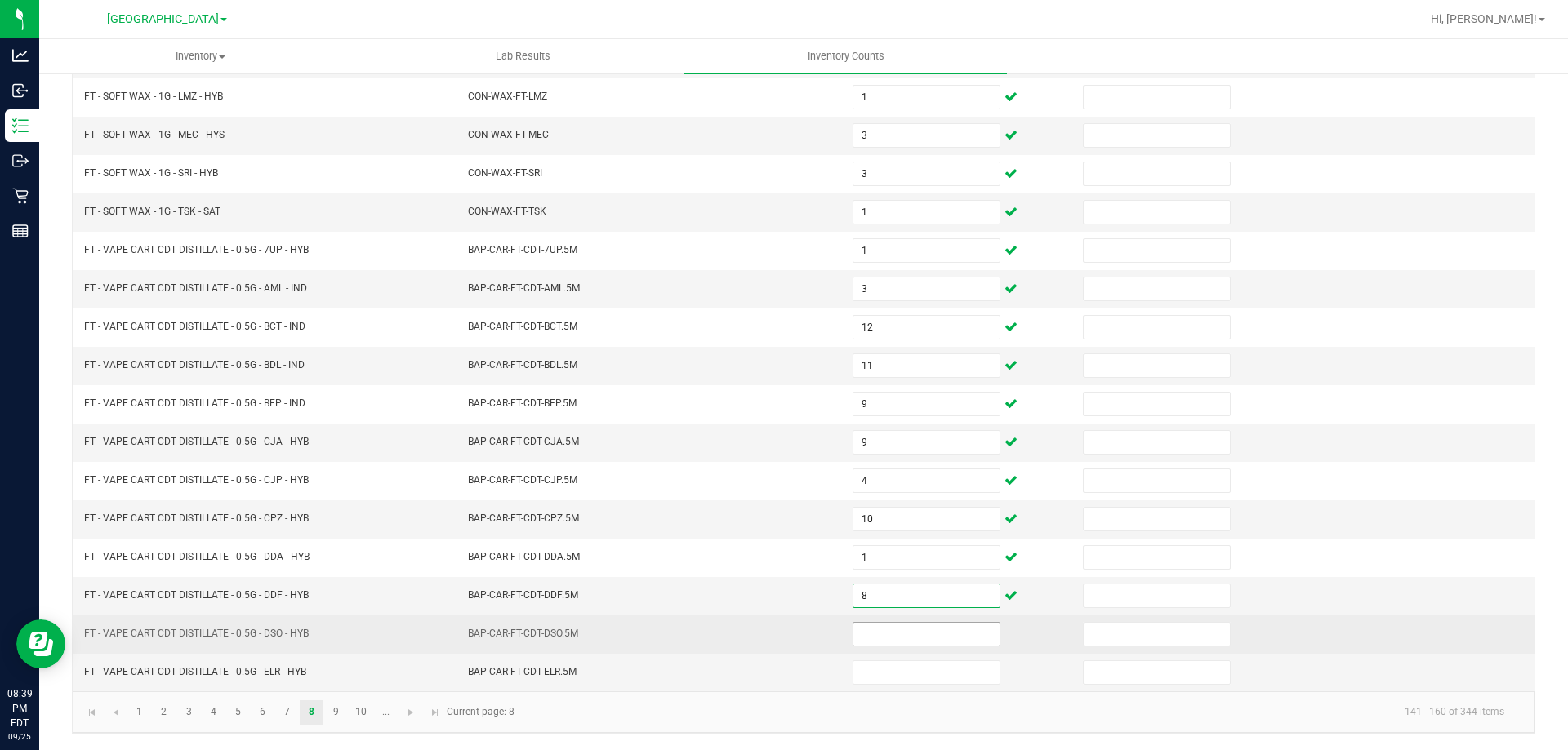
click at [897, 623] on input at bounding box center [926, 634] width 146 height 23
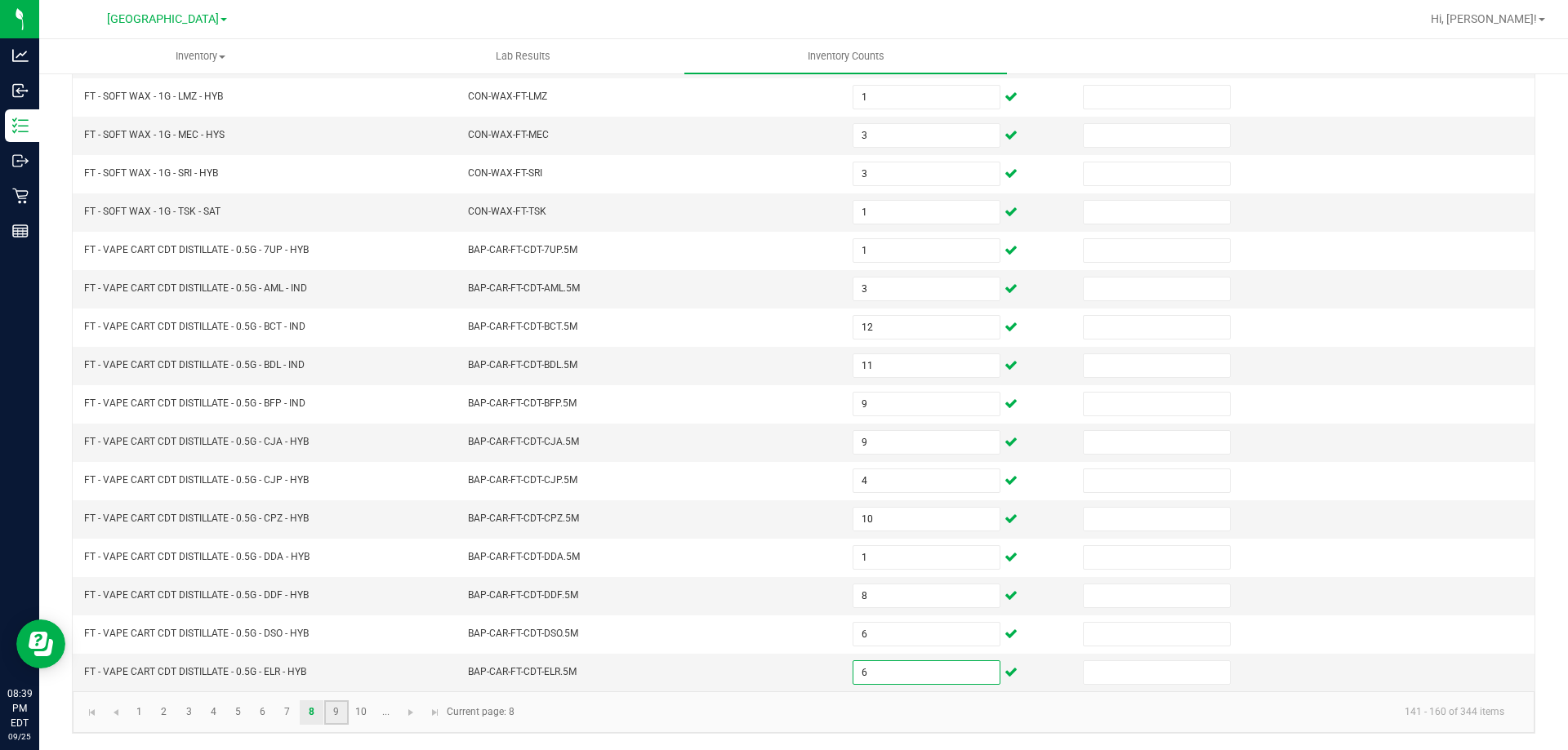
click at [336, 717] on link "9" at bounding box center [336, 712] width 23 height 24
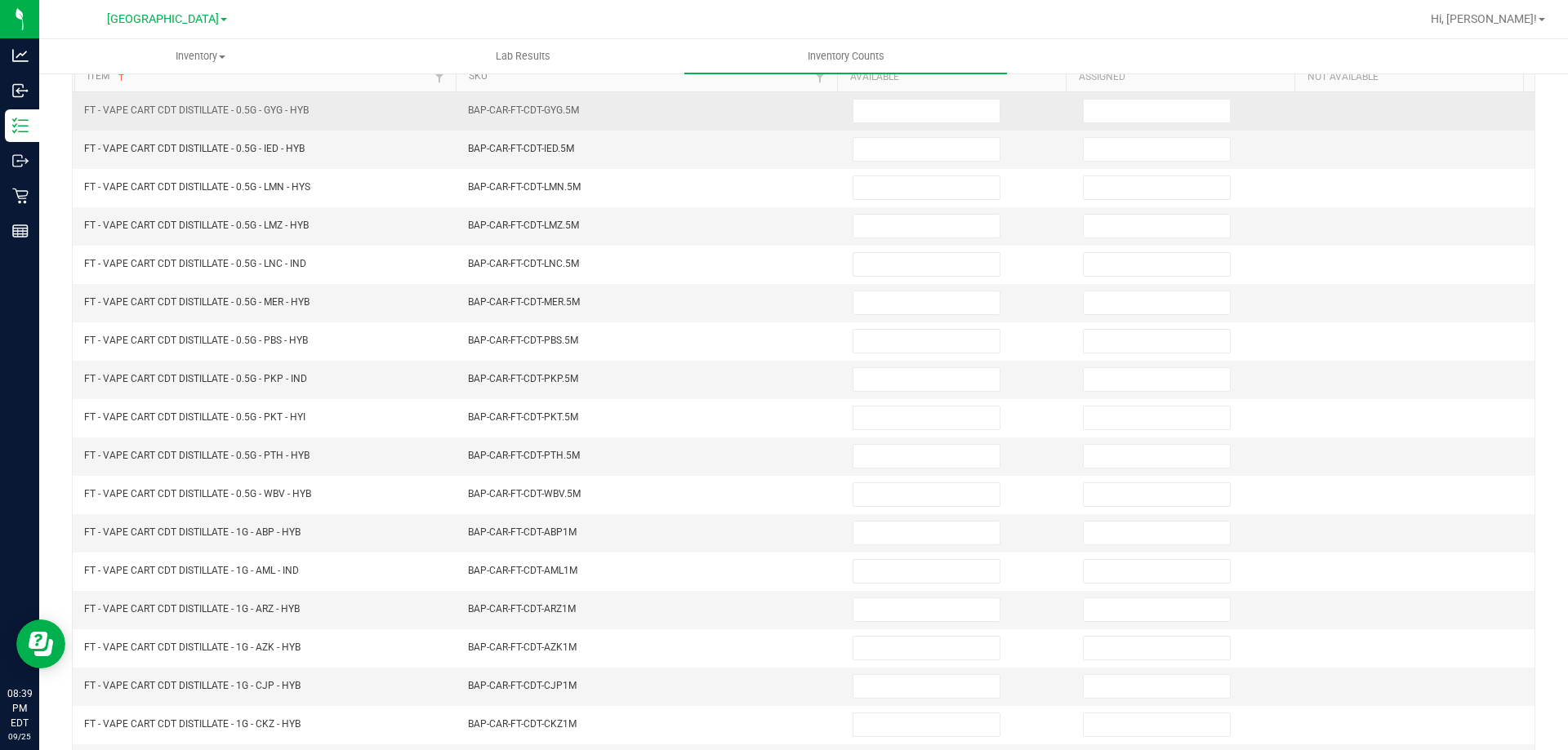
scroll to position [0, 0]
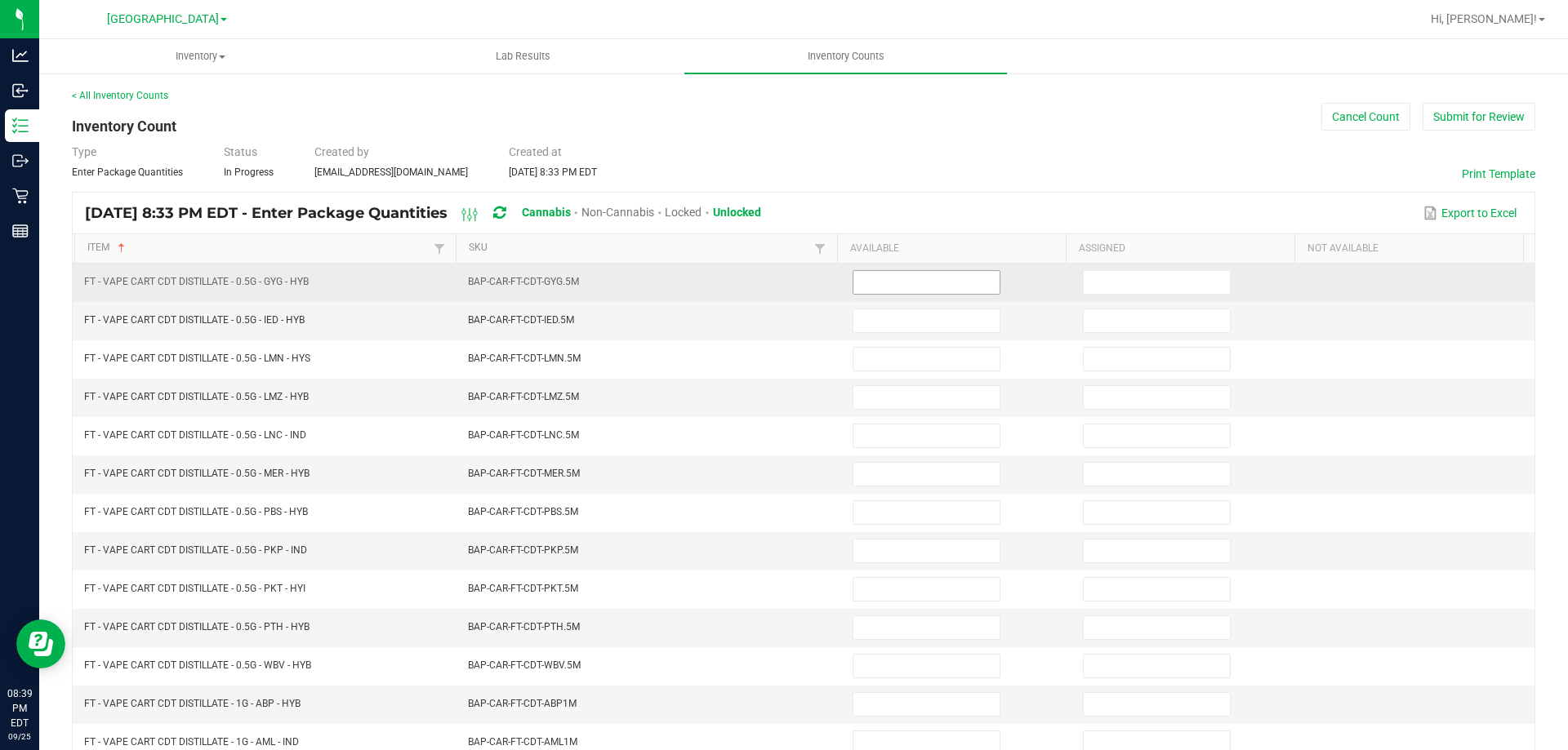
click at [881, 284] on input at bounding box center [926, 282] width 146 height 23
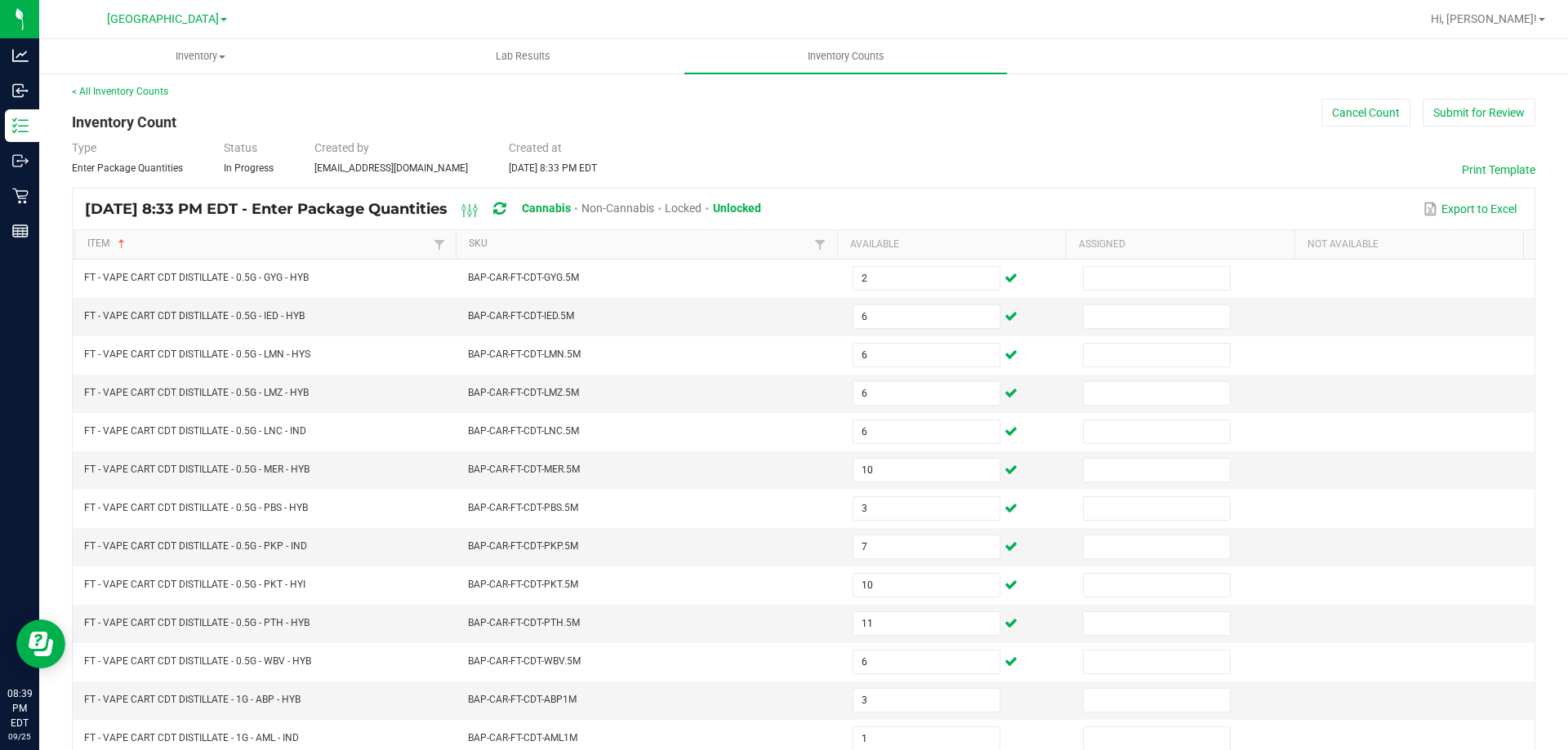
scroll to position [339, 0]
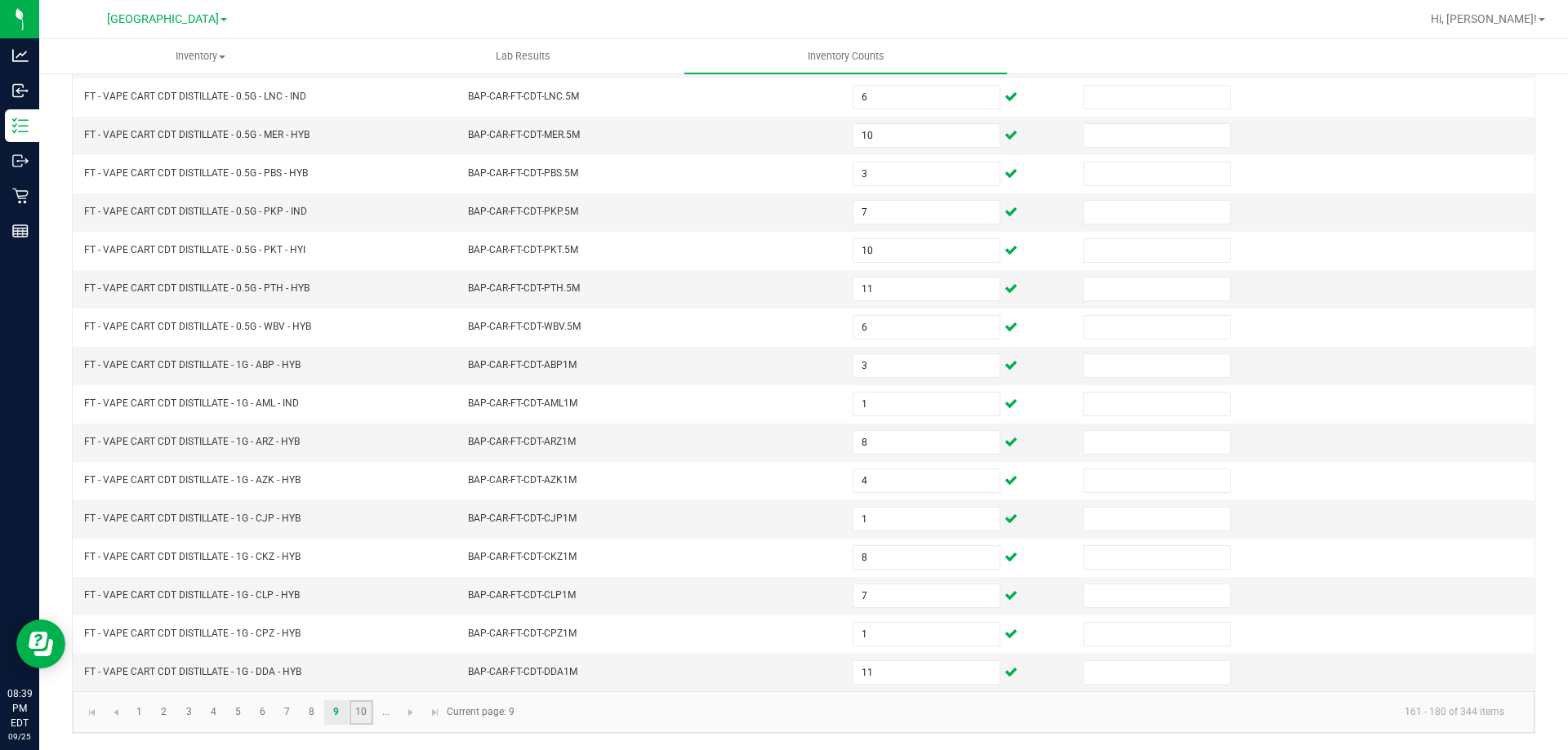
click at [357, 720] on link "10" at bounding box center [362, 712] width 23 height 24
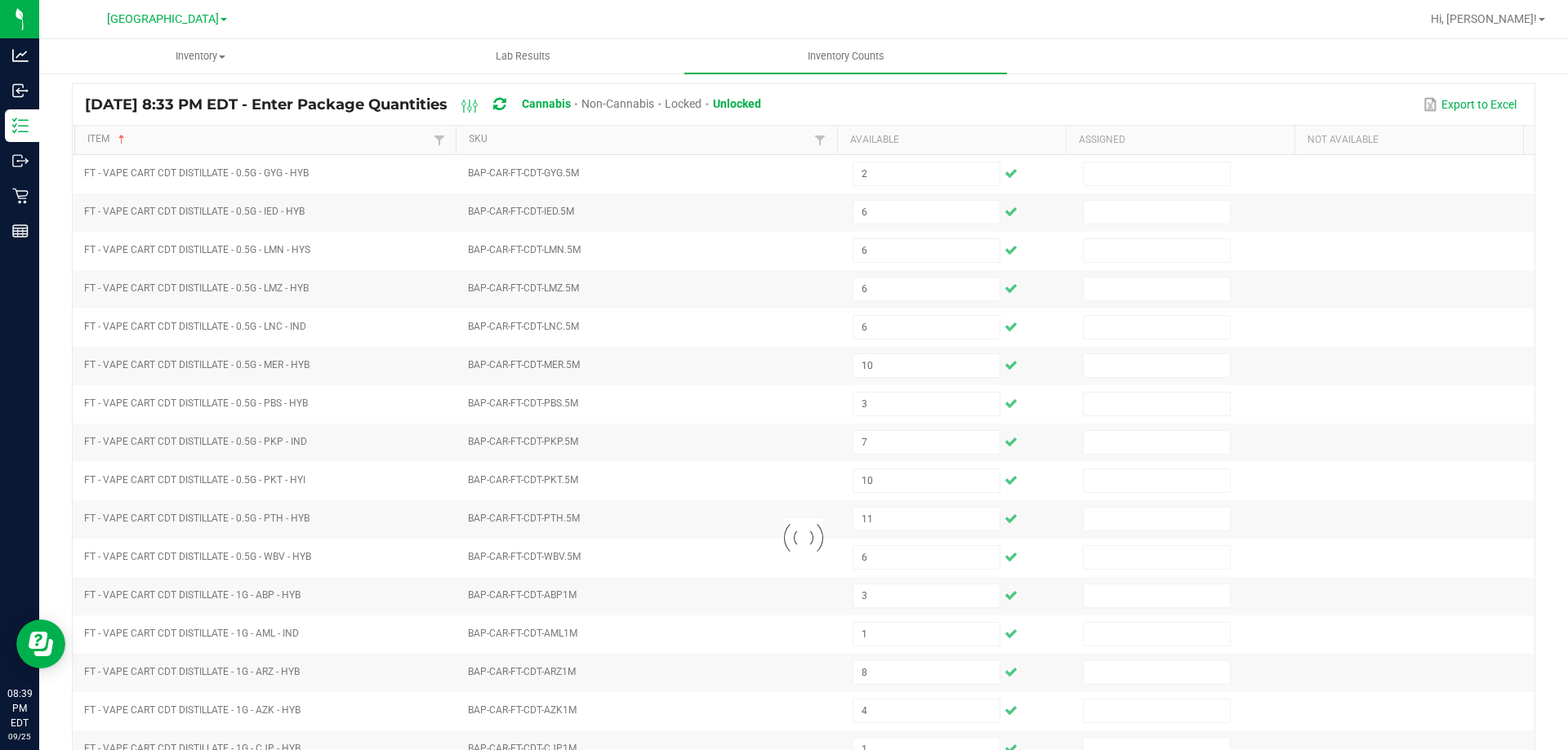
scroll to position [0, 0]
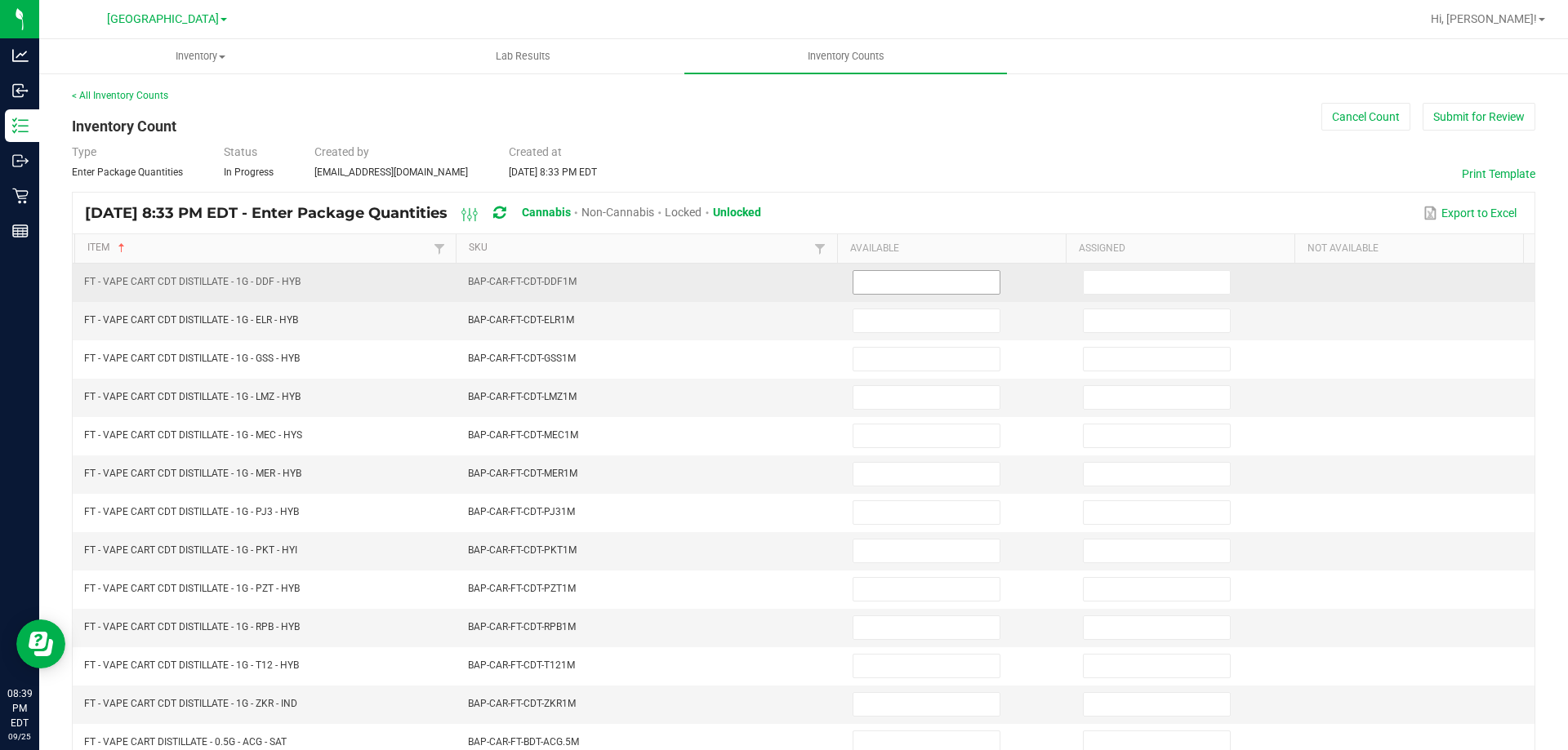
click at [882, 275] on input at bounding box center [926, 282] width 146 height 23
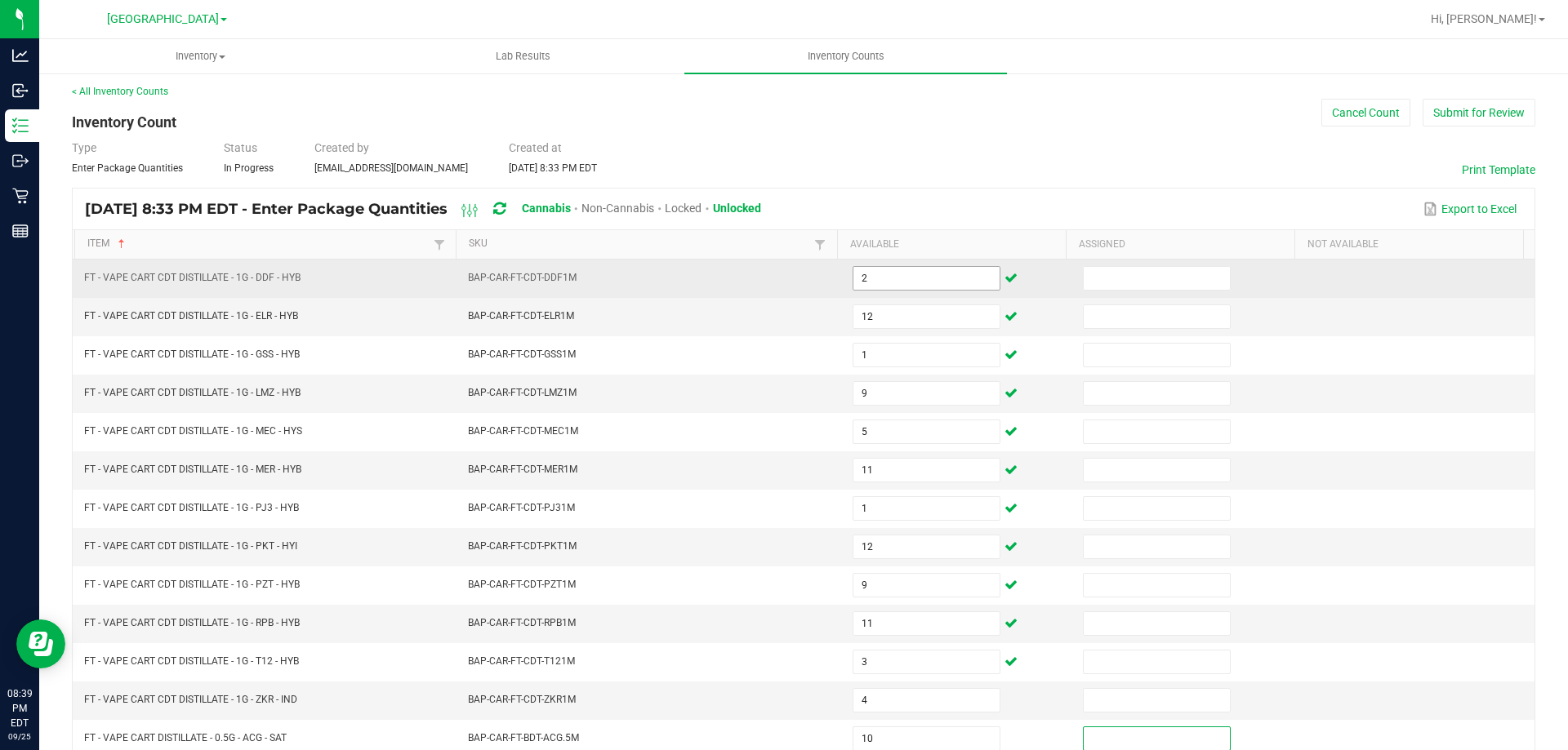
scroll to position [339, 0]
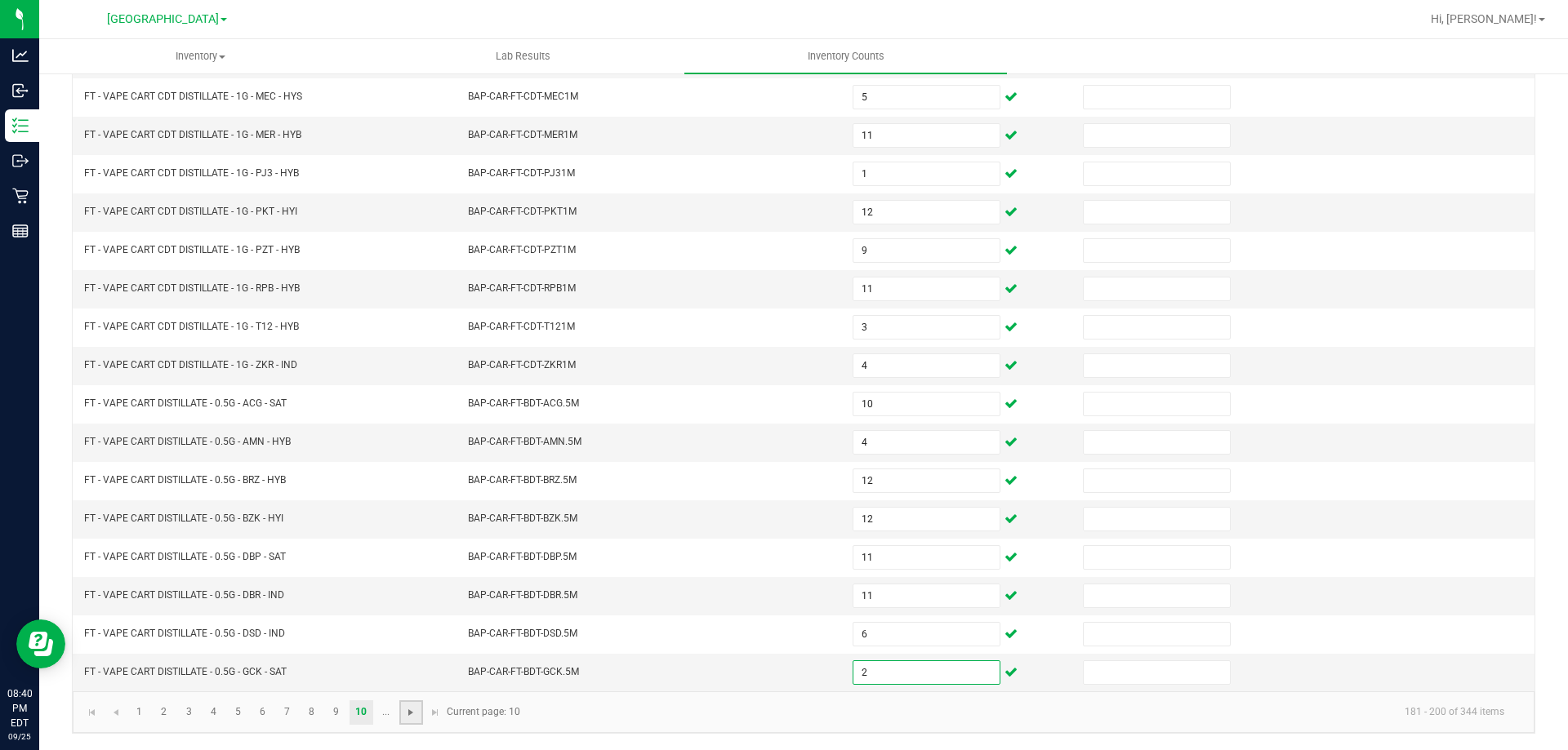
click at [410, 710] on span "Go to the next page" at bounding box center [411, 713] width 13 height 13
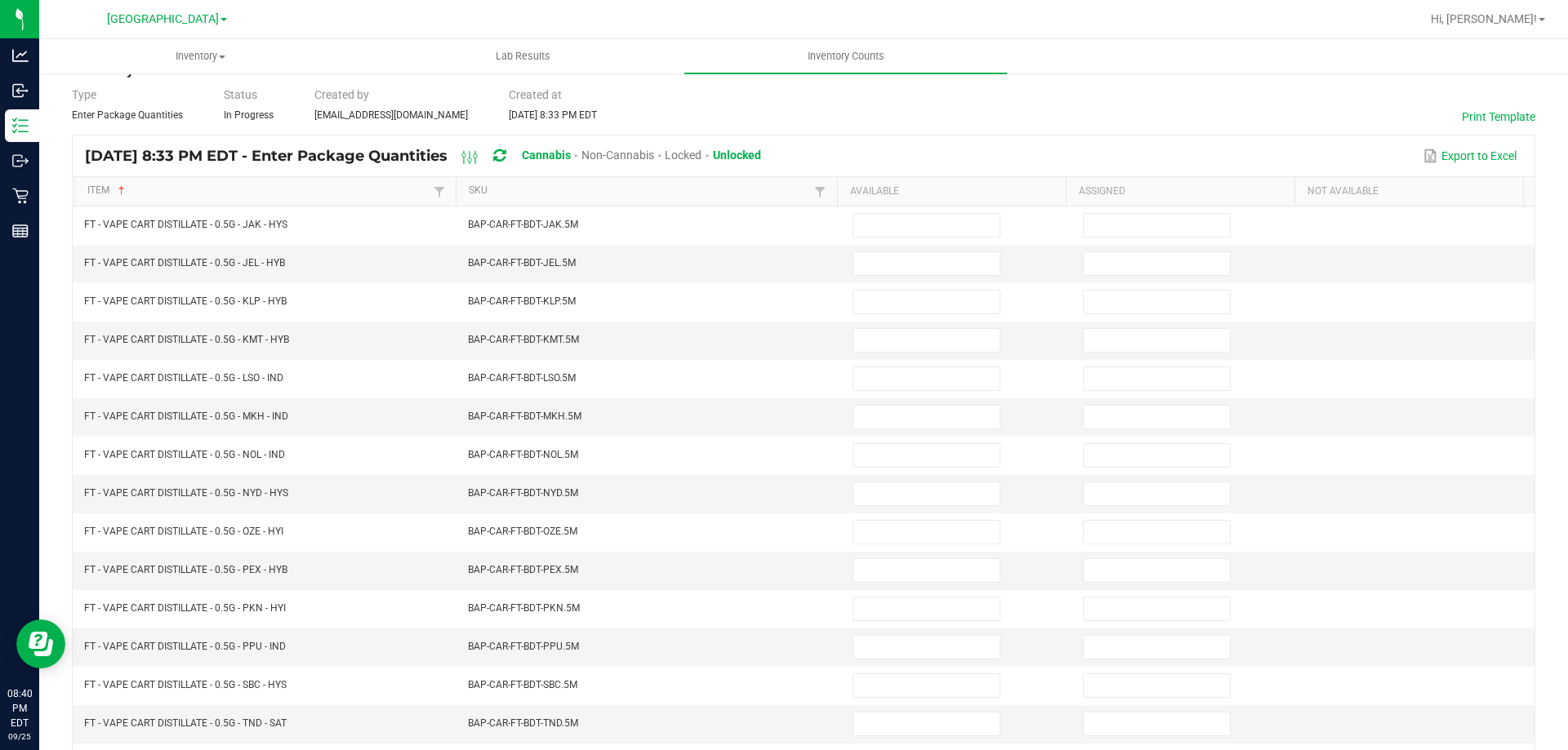
scroll to position [0, 0]
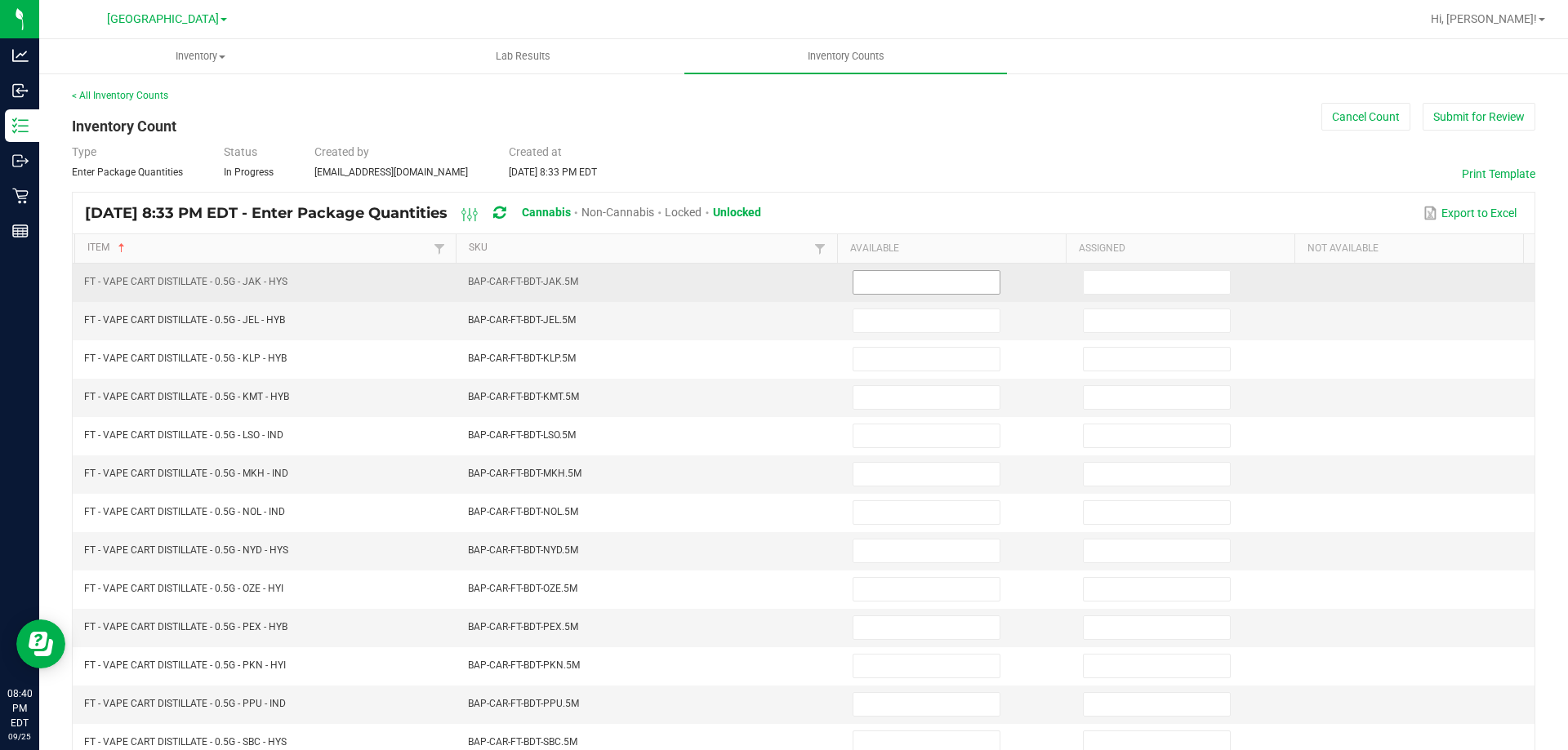
click at [875, 285] on input at bounding box center [926, 282] width 146 height 23
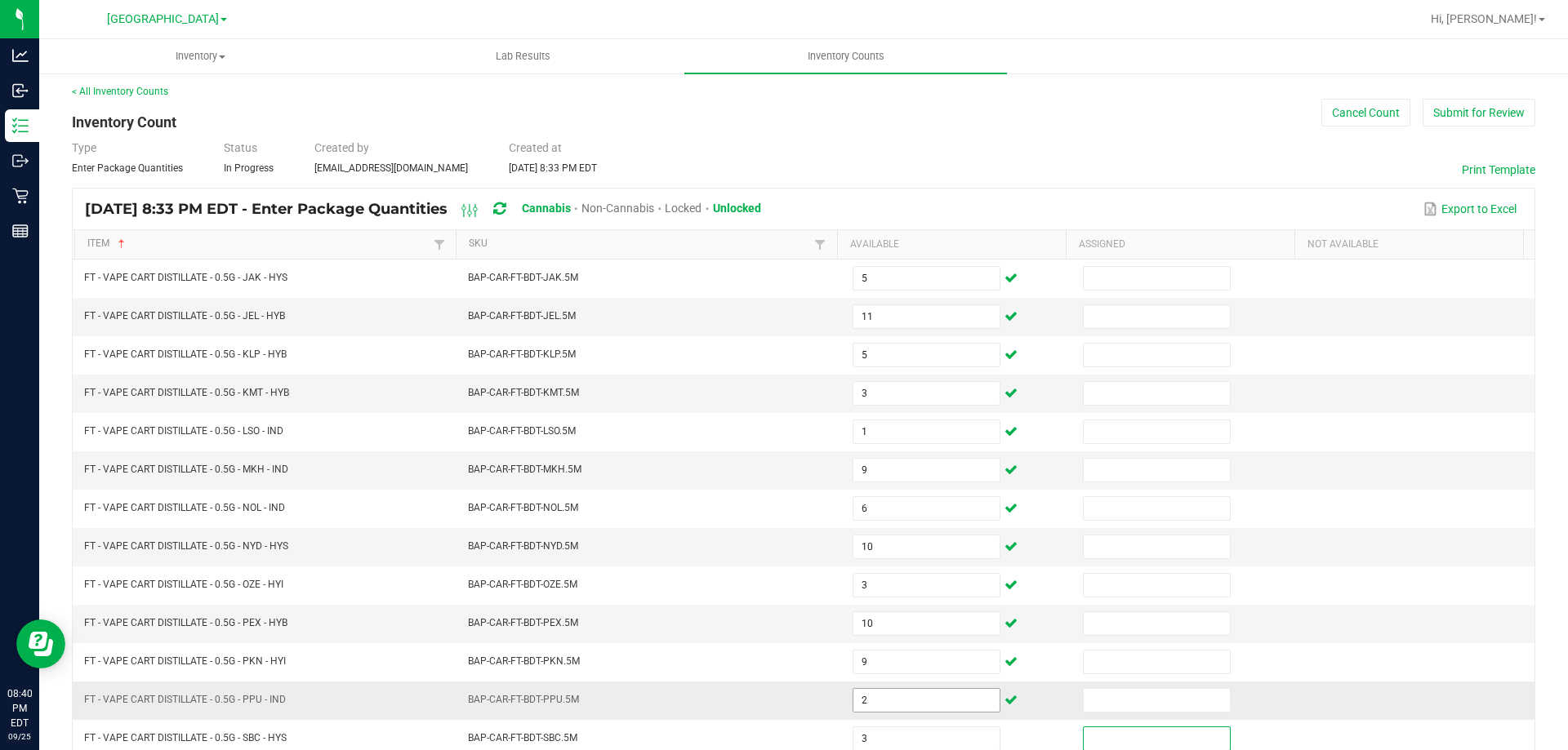
scroll to position [339, 0]
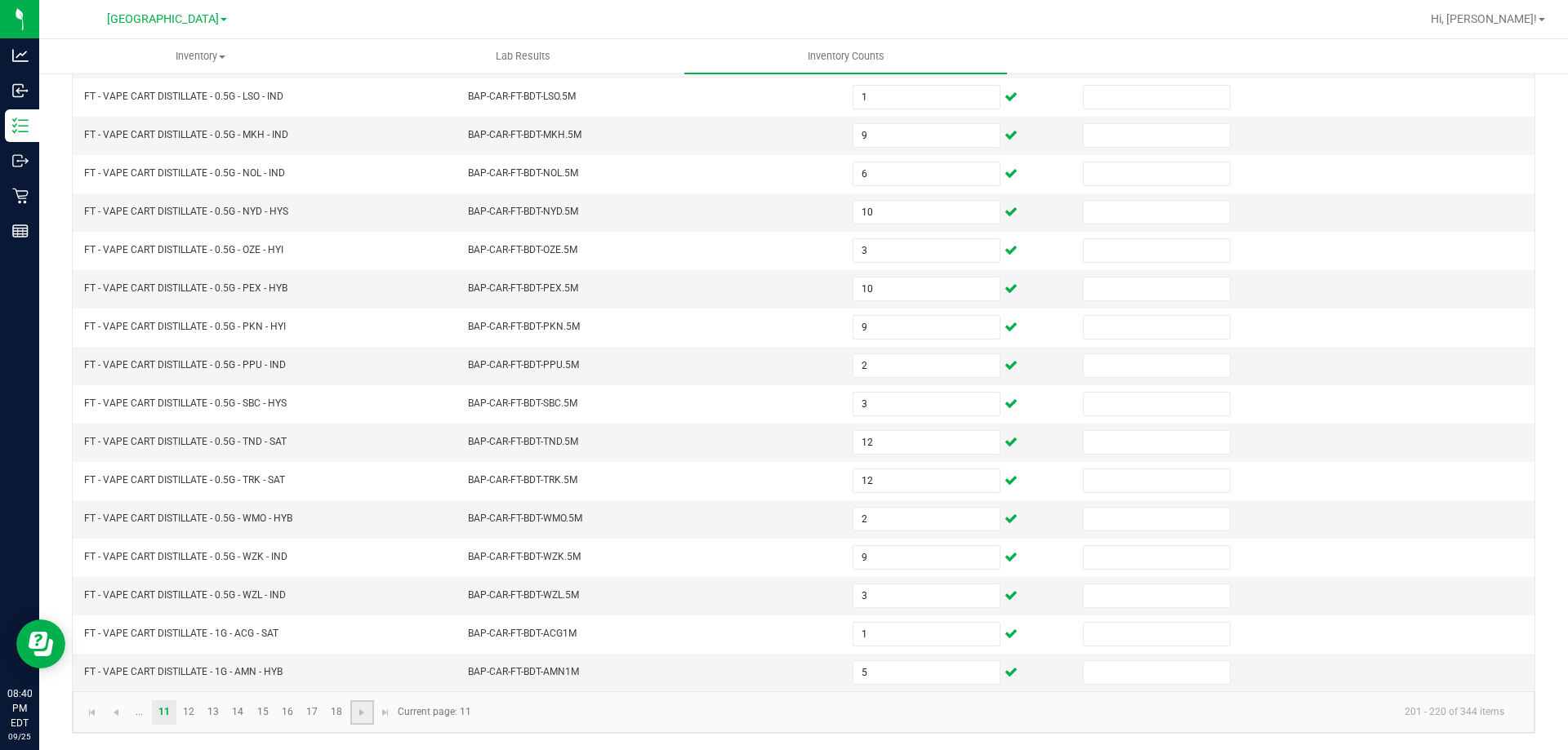
click at [361, 704] on link at bounding box center [362, 712] width 23 height 24
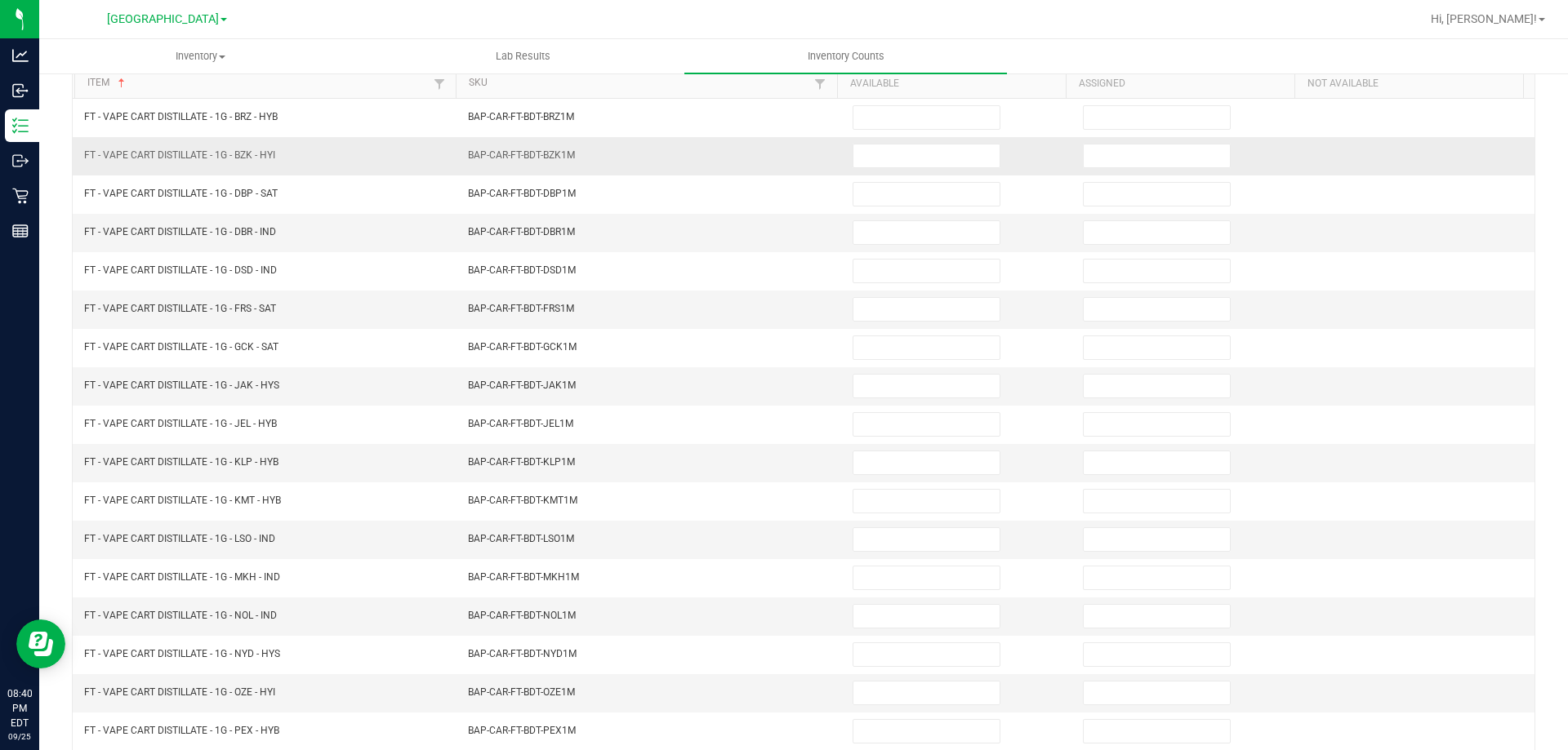
scroll to position [0, 0]
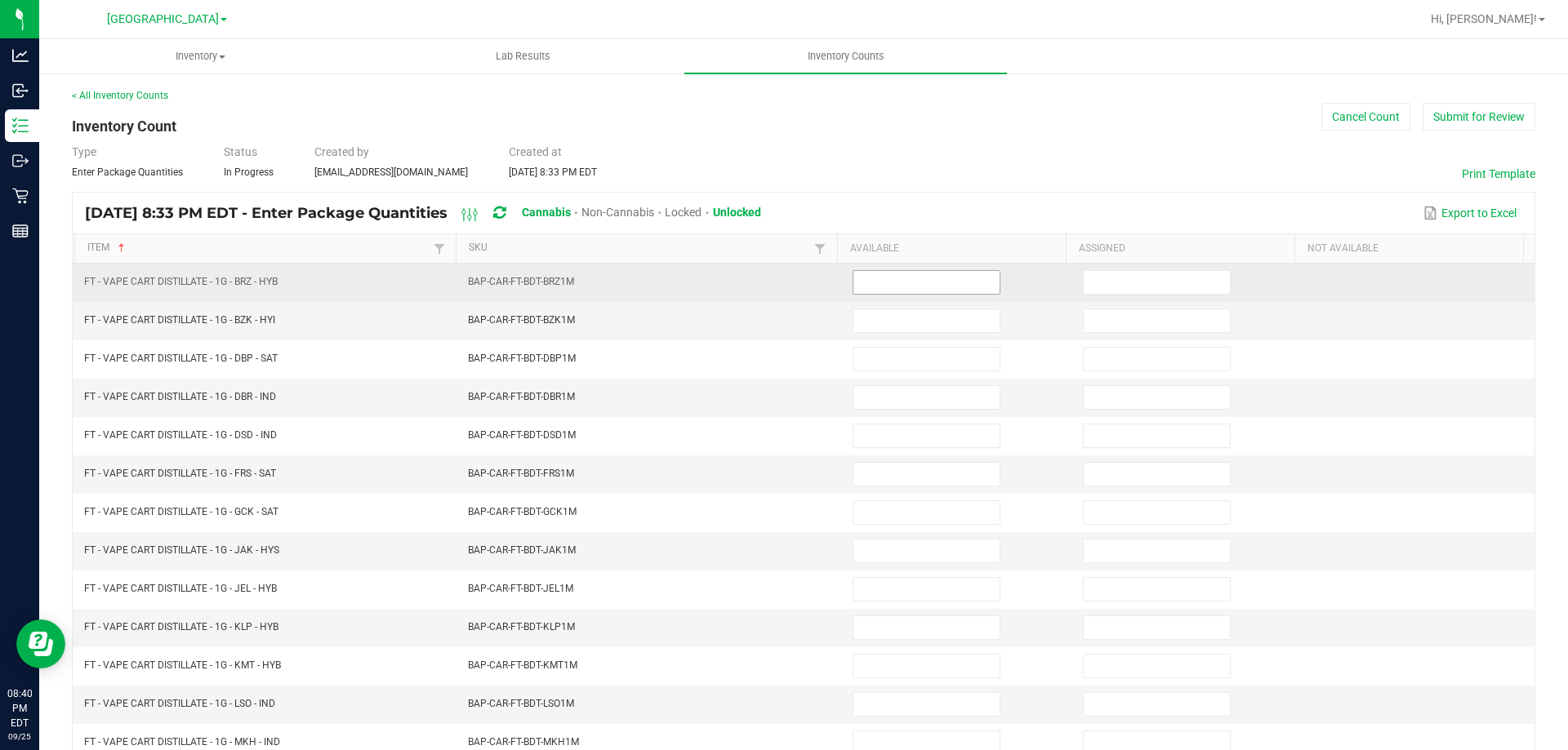
click at [884, 279] on input at bounding box center [926, 282] width 146 height 23
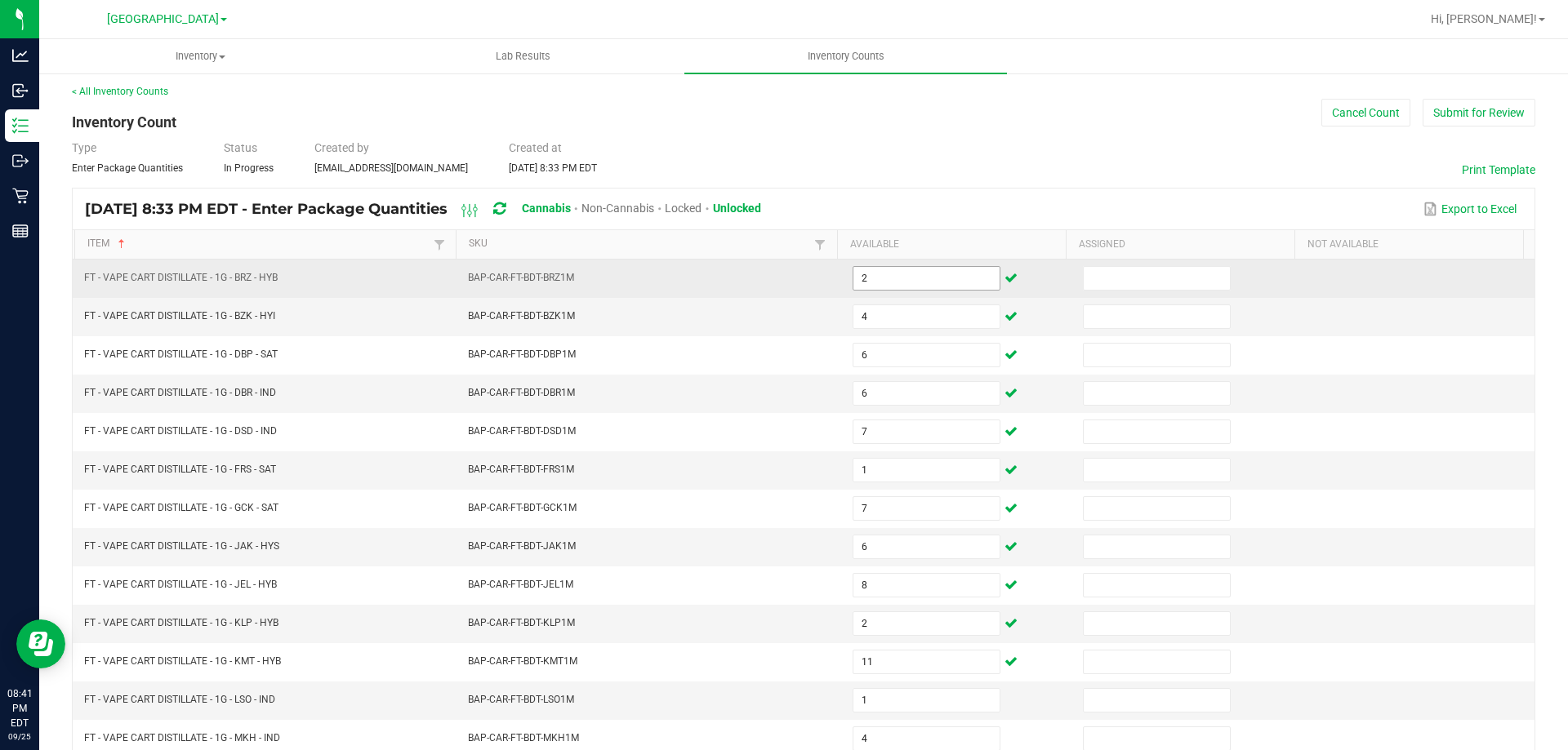
scroll to position [339, 0]
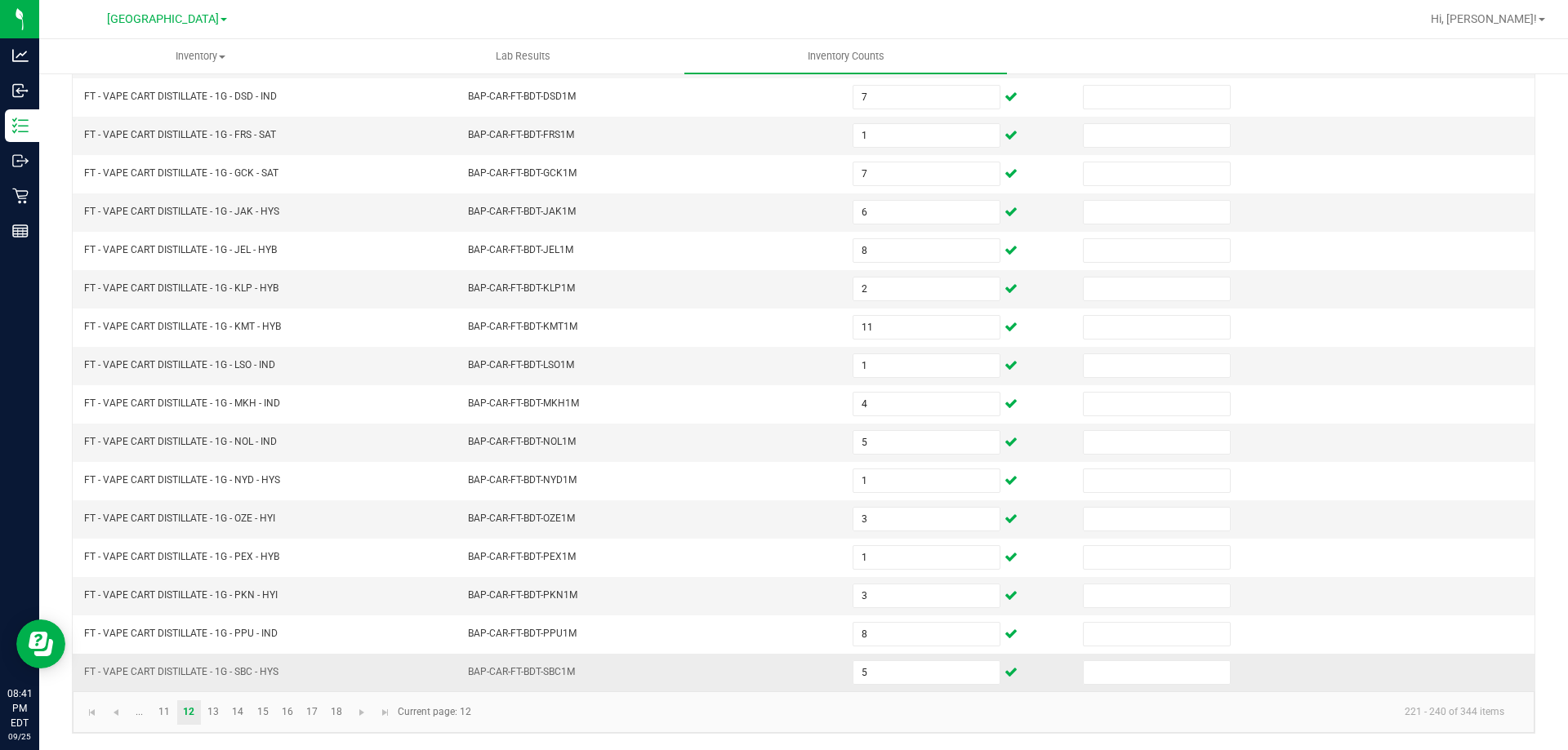
click at [211, 689] on td "FT - VAPE CART DISTILLATE - 1G - SBC - HYS" at bounding box center [267, 673] width 384 height 38
click at [211, 708] on link "13" at bounding box center [213, 712] width 23 height 24
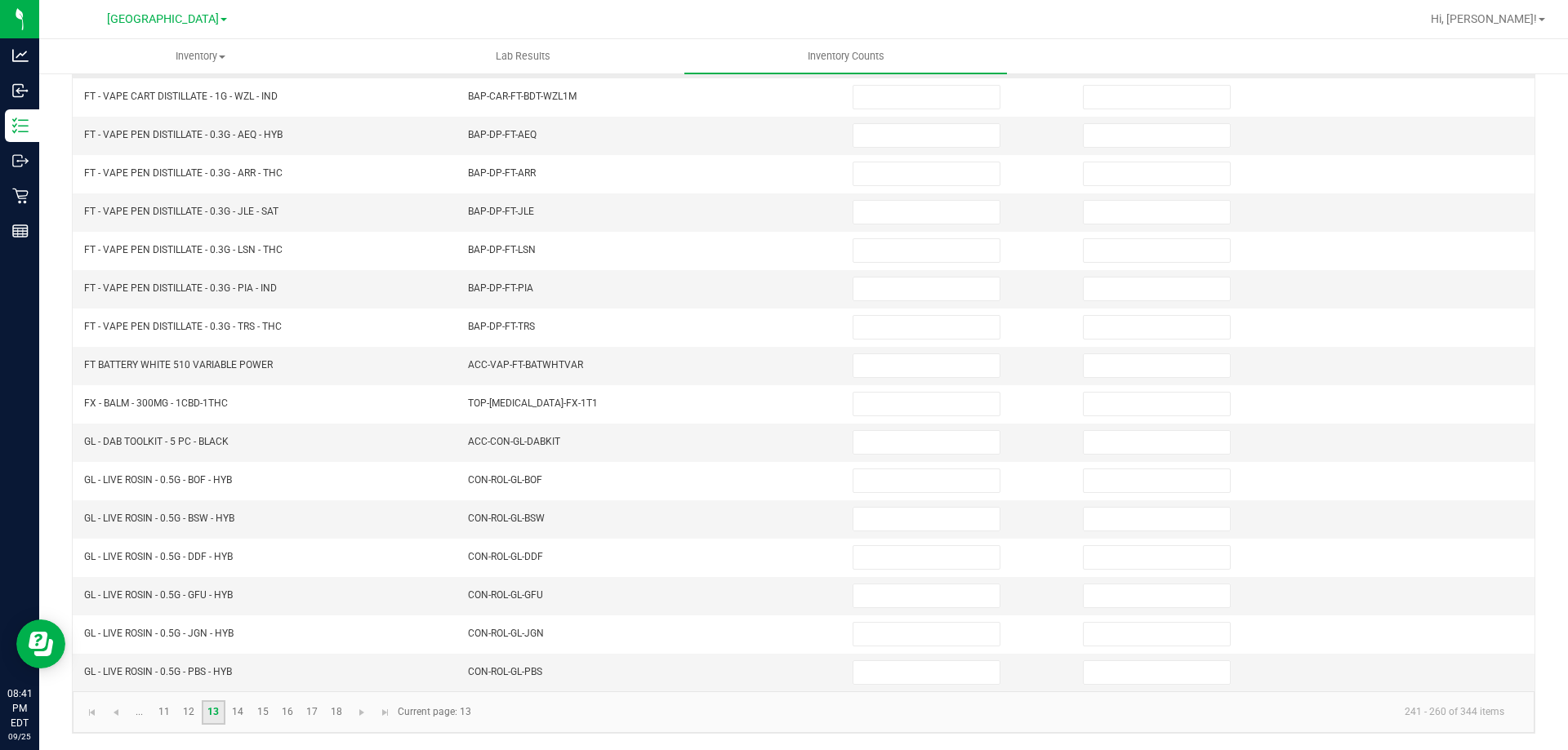
scroll to position [0, 0]
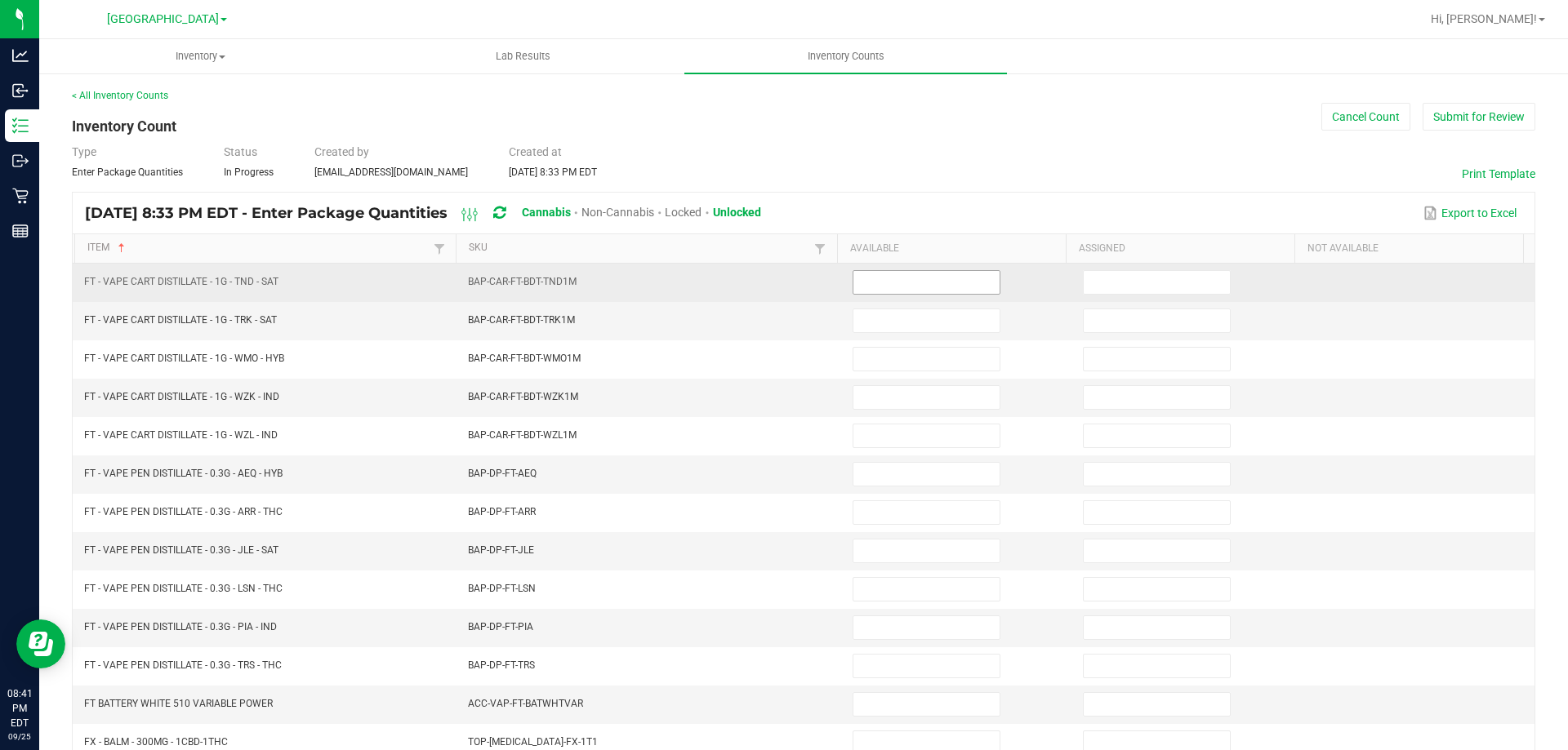
click at [864, 280] on input at bounding box center [926, 282] width 146 height 23
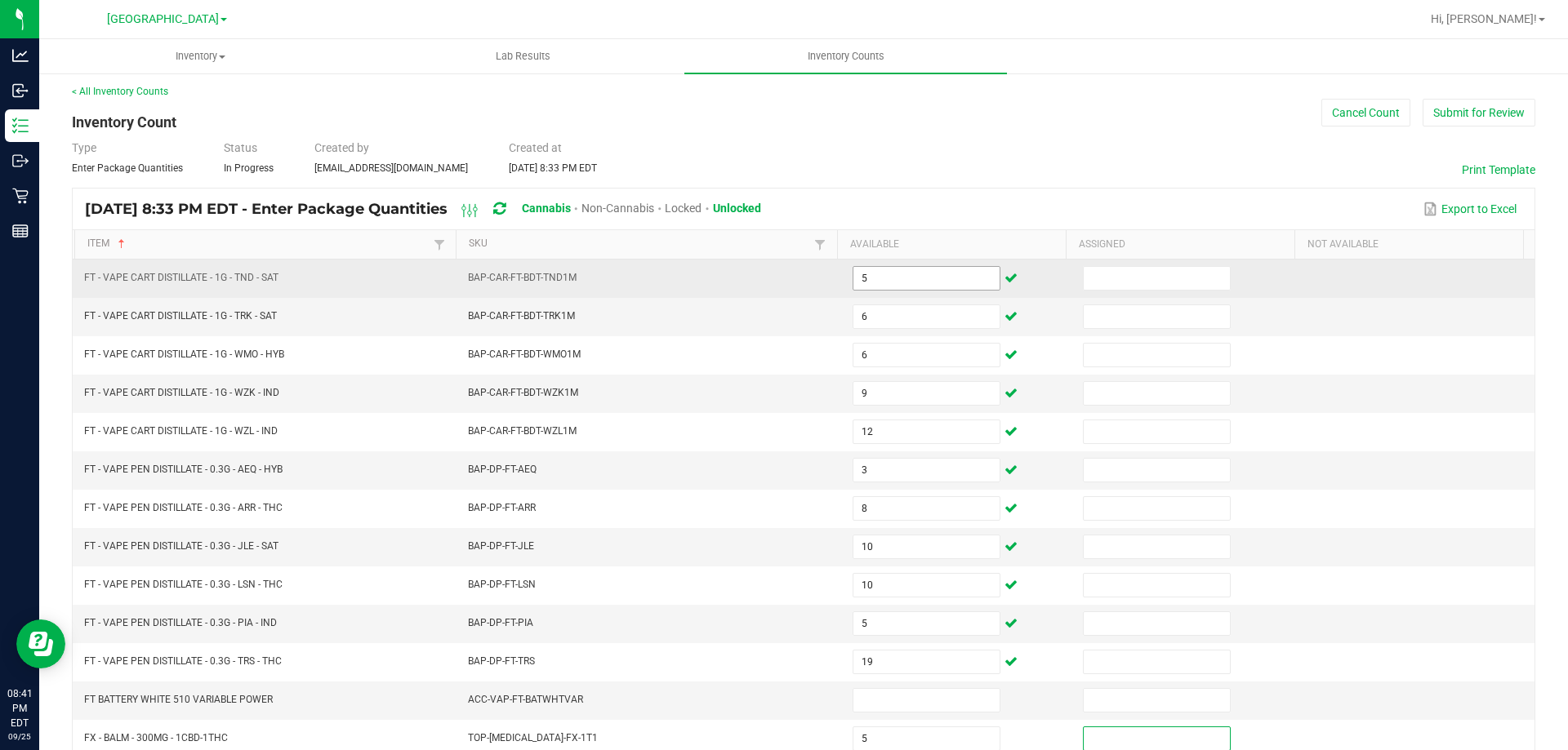
scroll to position [339, 0]
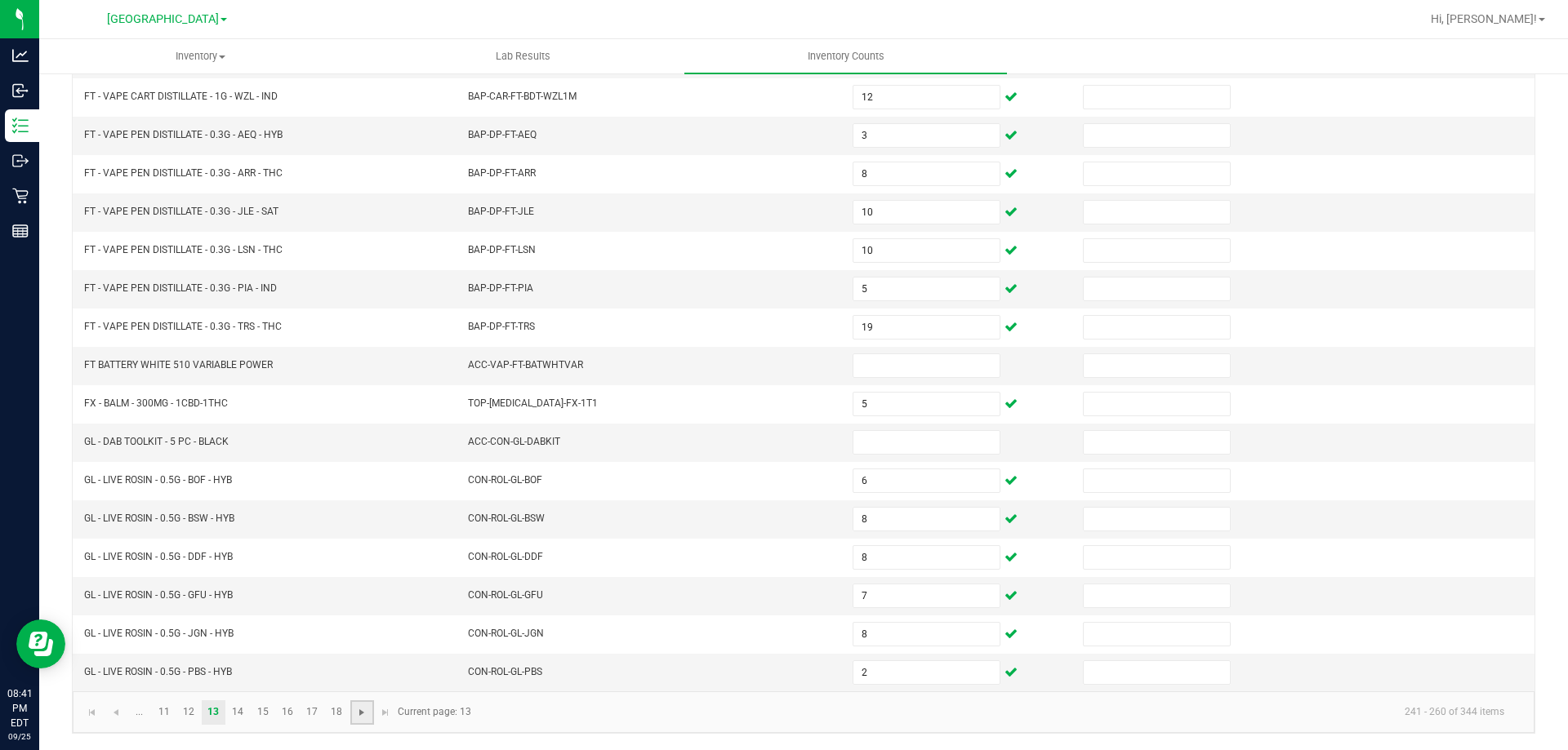
click at [368, 715] on span "Go to the next page" at bounding box center [362, 713] width 13 height 13
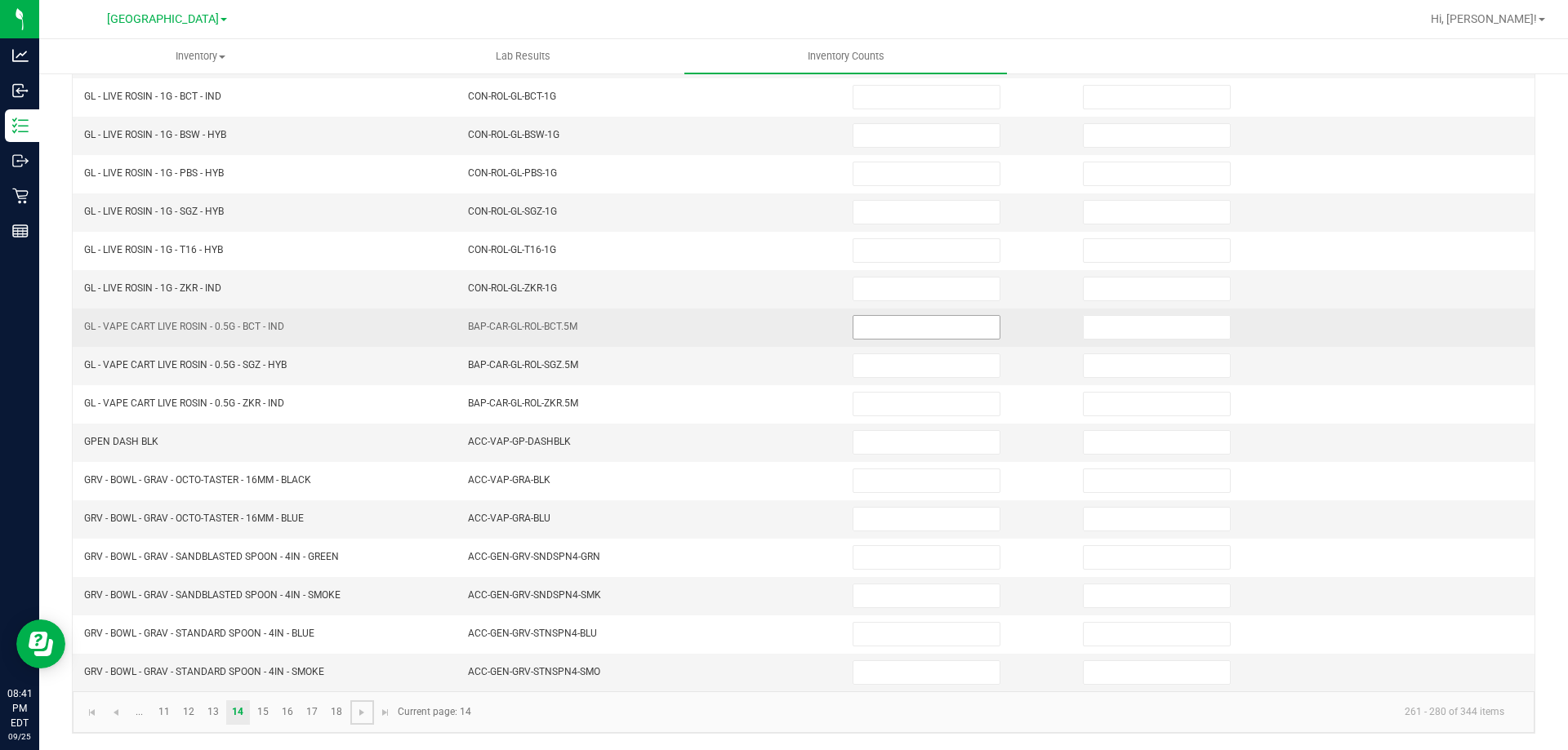
scroll to position [0, 0]
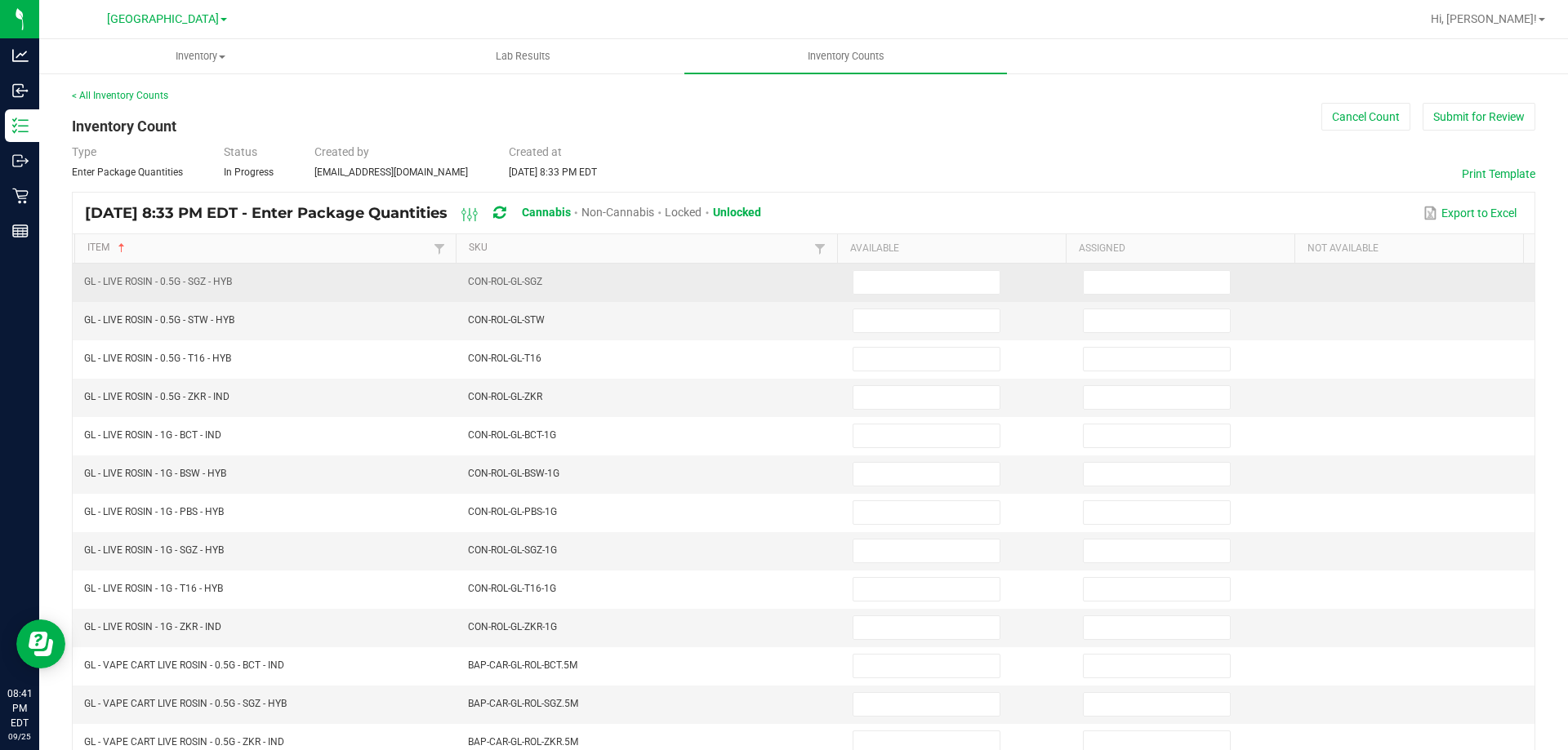
click at [898, 264] on td at bounding box center [957, 283] width 230 height 39
click at [893, 285] on input at bounding box center [926, 282] width 146 height 23
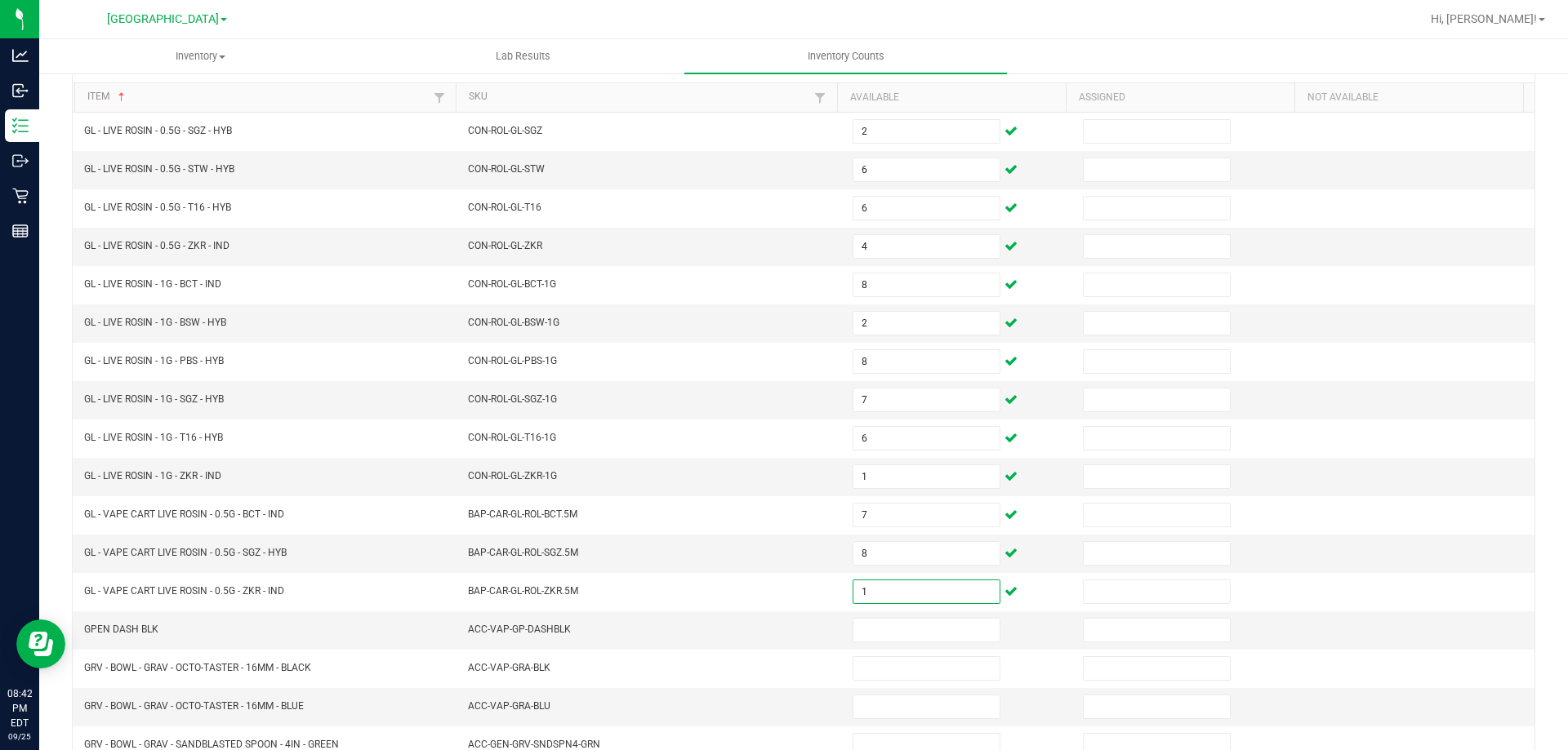
scroll to position [331, 0]
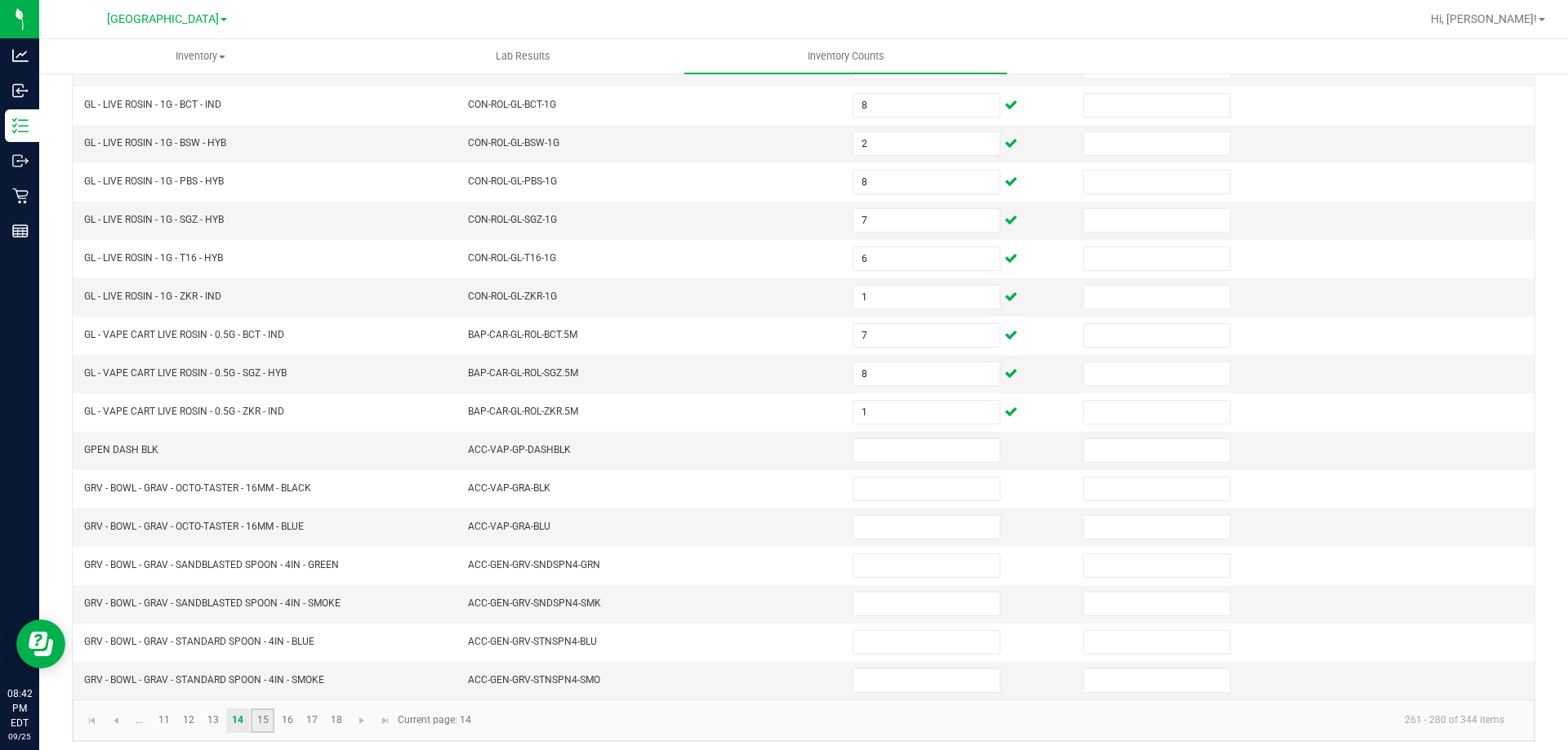
click at [268, 719] on link "15" at bounding box center [263, 721] width 23 height 24
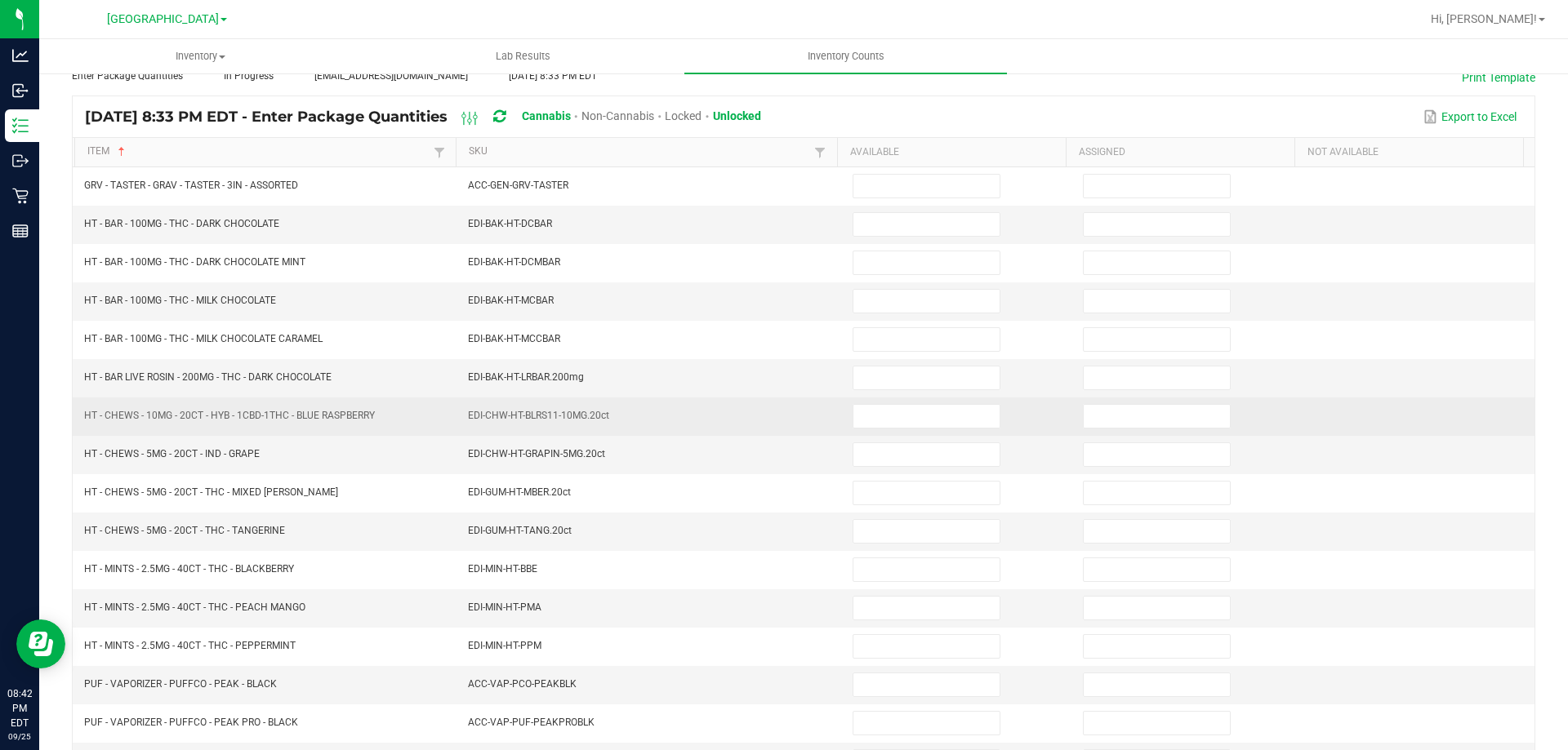
scroll to position [0, 0]
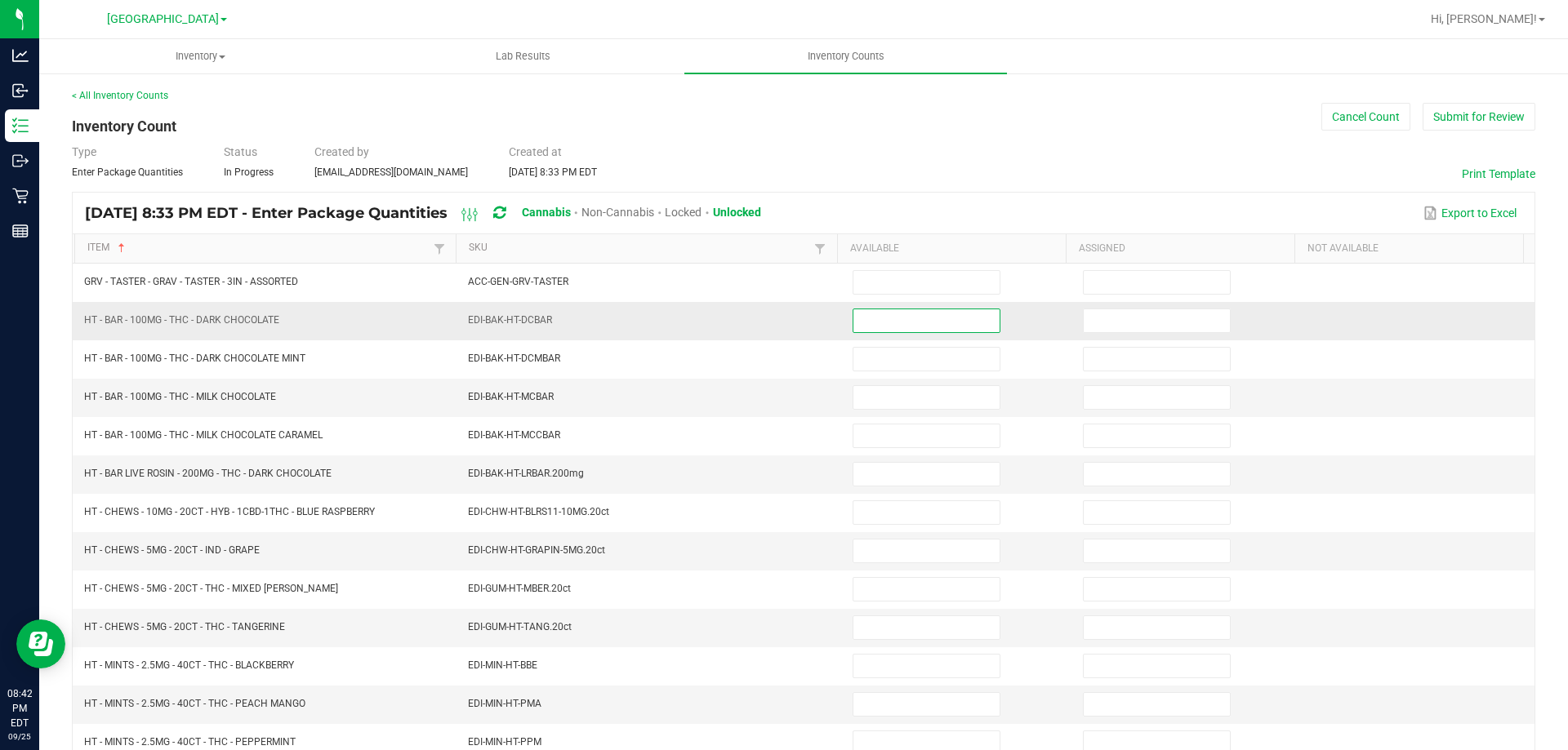
click at [853, 324] on input at bounding box center [926, 320] width 146 height 23
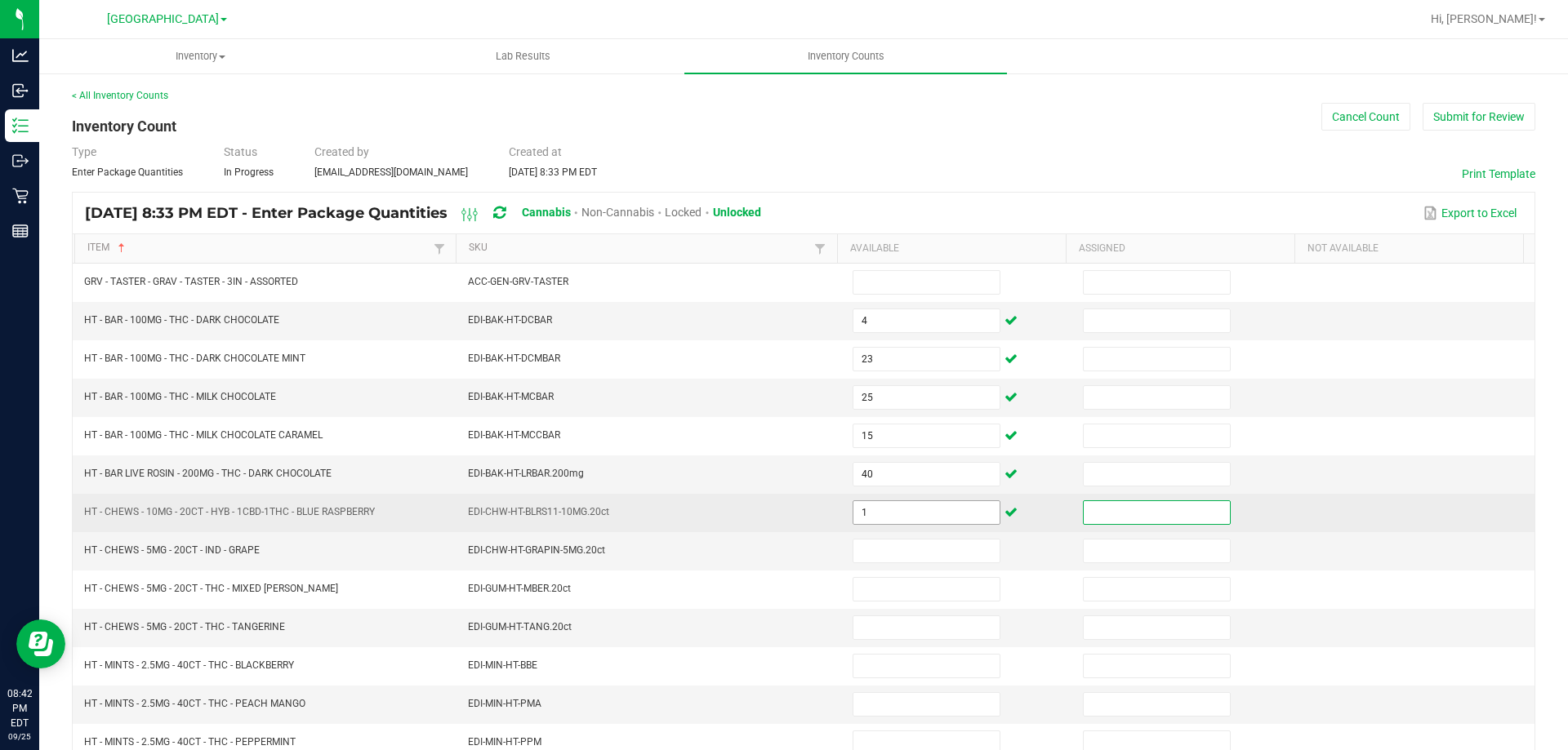
click at [904, 516] on input "1" at bounding box center [926, 513] width 146 height 23
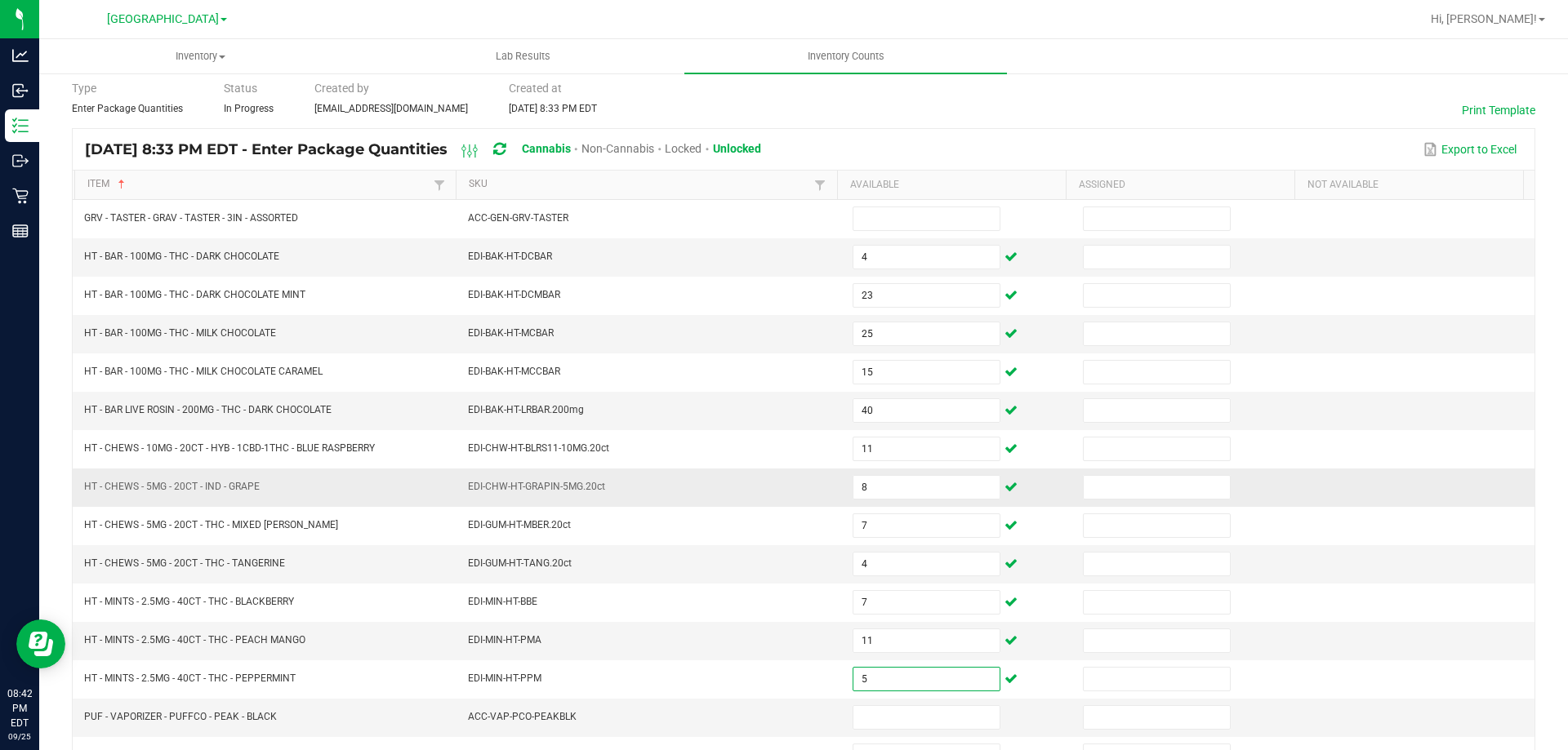
scroll to position [331, 0]
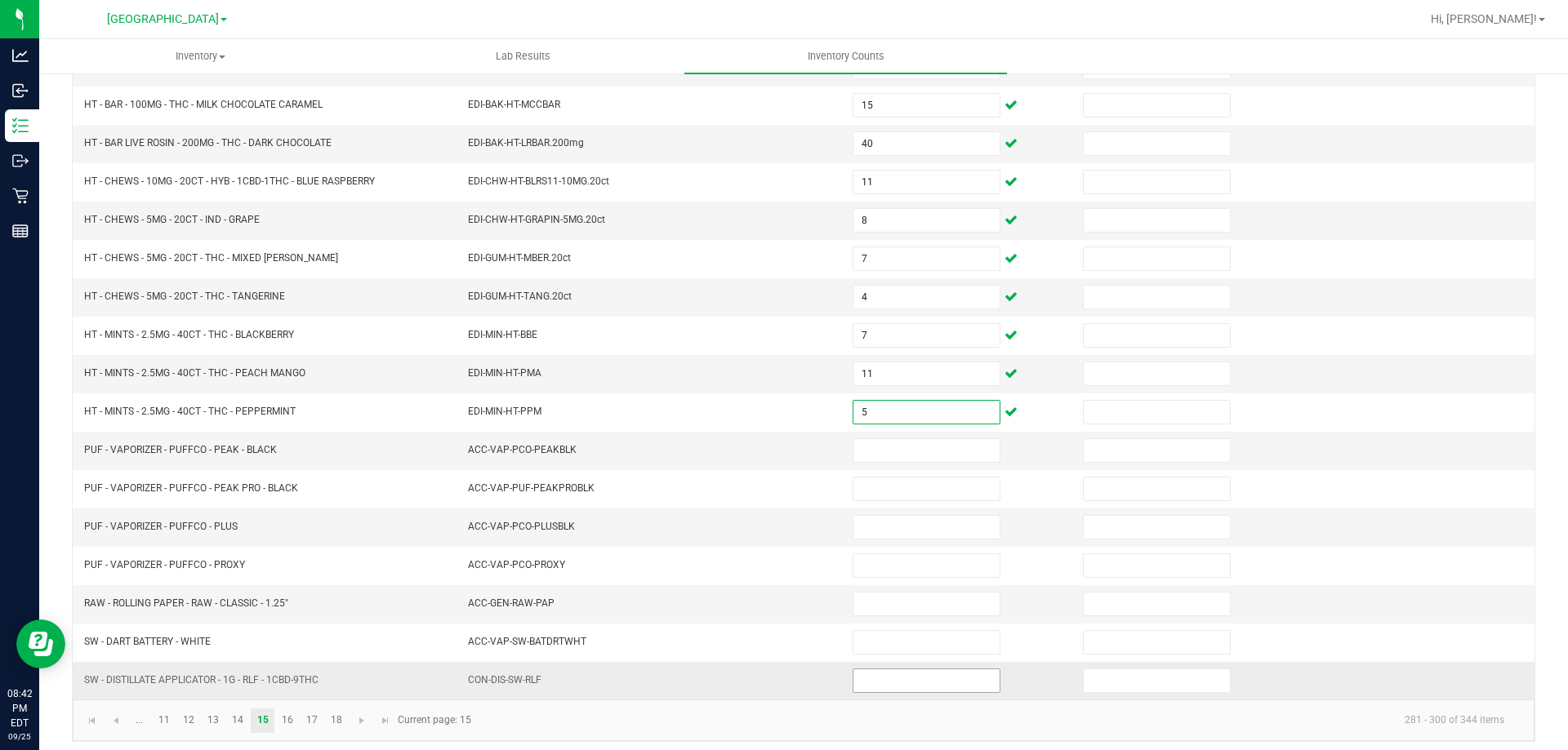
click at [856, 673] on input at bounding box center [926, 680] width 146 height 23
click at [294, 714] on link "16" at bounding box center [287, 721] width 23 height 24
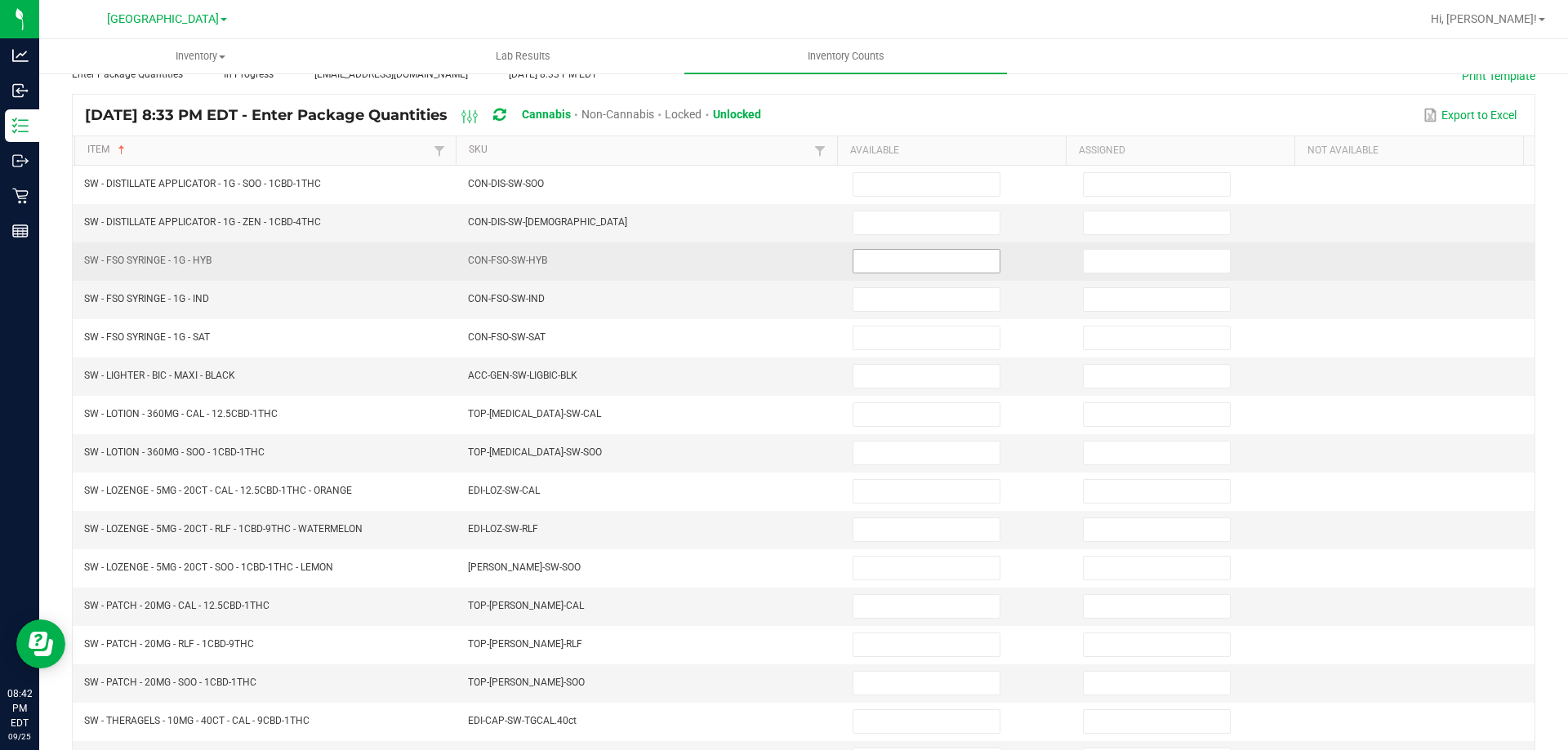
scroll to position [0, 0]
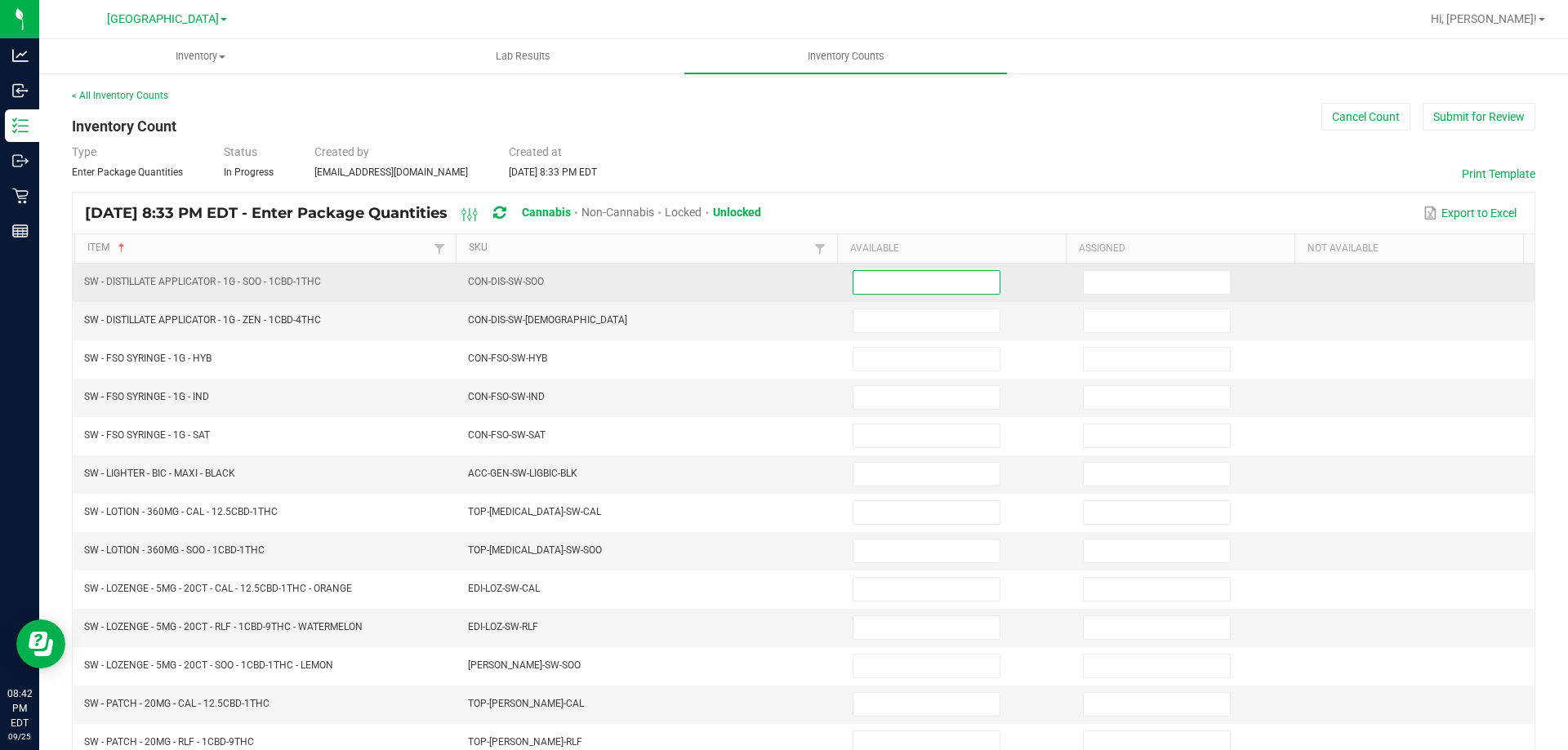
click at [939, 290] on input at bounding box center [926, 282] width 146 height 23
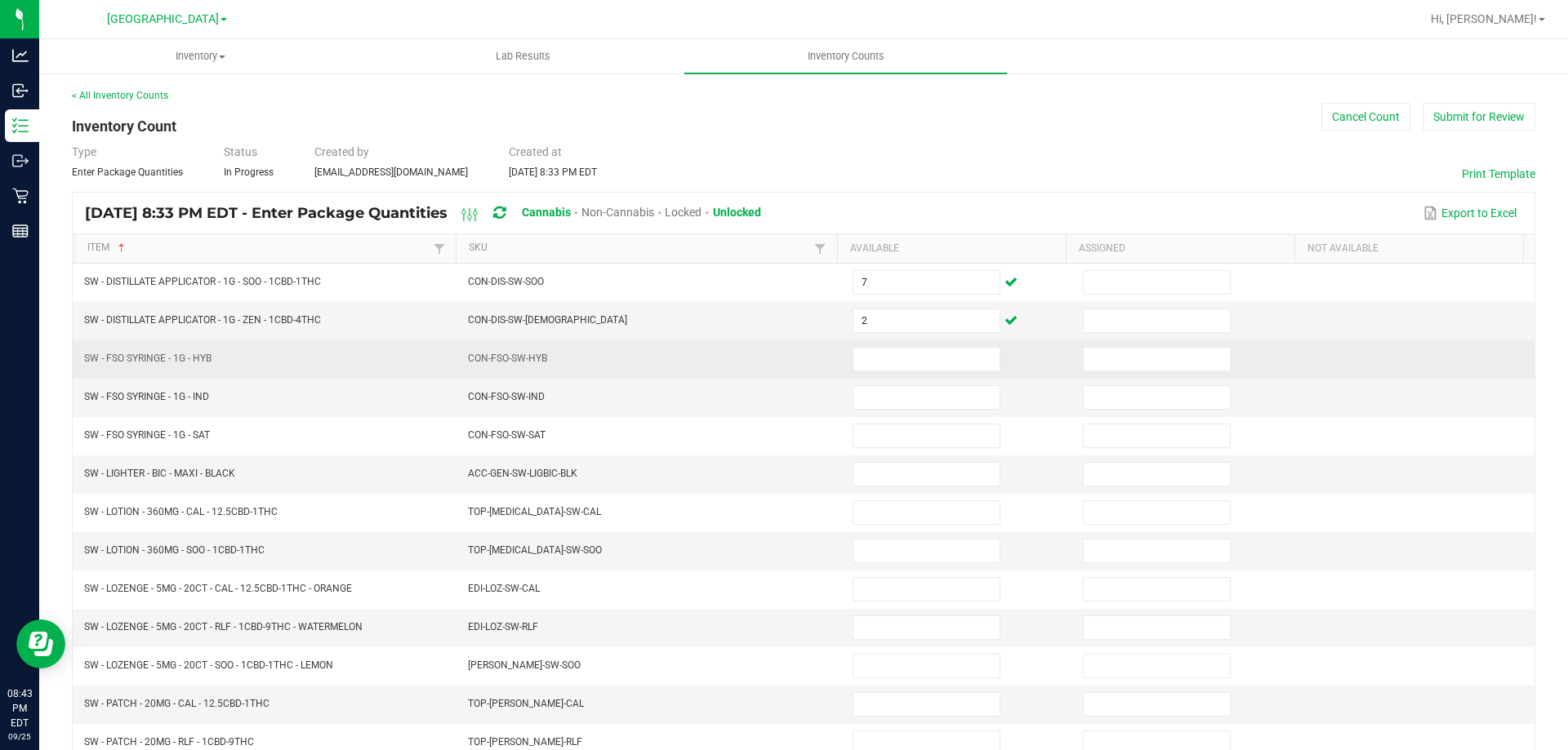
click at [910, 346] on td at bounding box center [957, 360] width 230 height 39
click at [912, 361] on input at bounding box center [926, 359] width 146 height 23
click at [908, 364] on input at bounding box center [926, 359] width 146 height 23
click at [925, 373] on td at bounding box center [957, 360] width 230 height 39
click at [937, 362] on input at bounding box center [926, 359] width 146 height 23
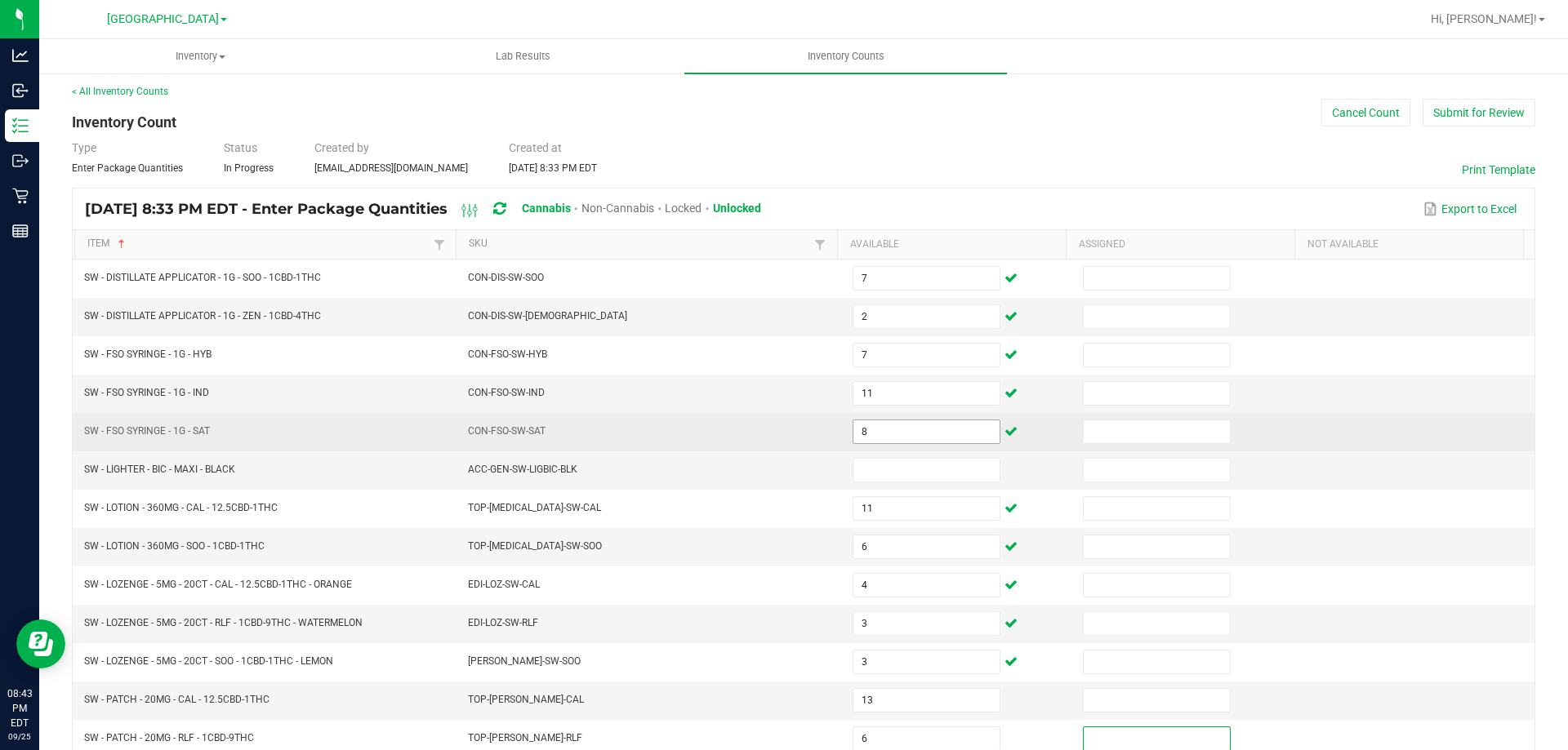
scroll to position [339, 0]
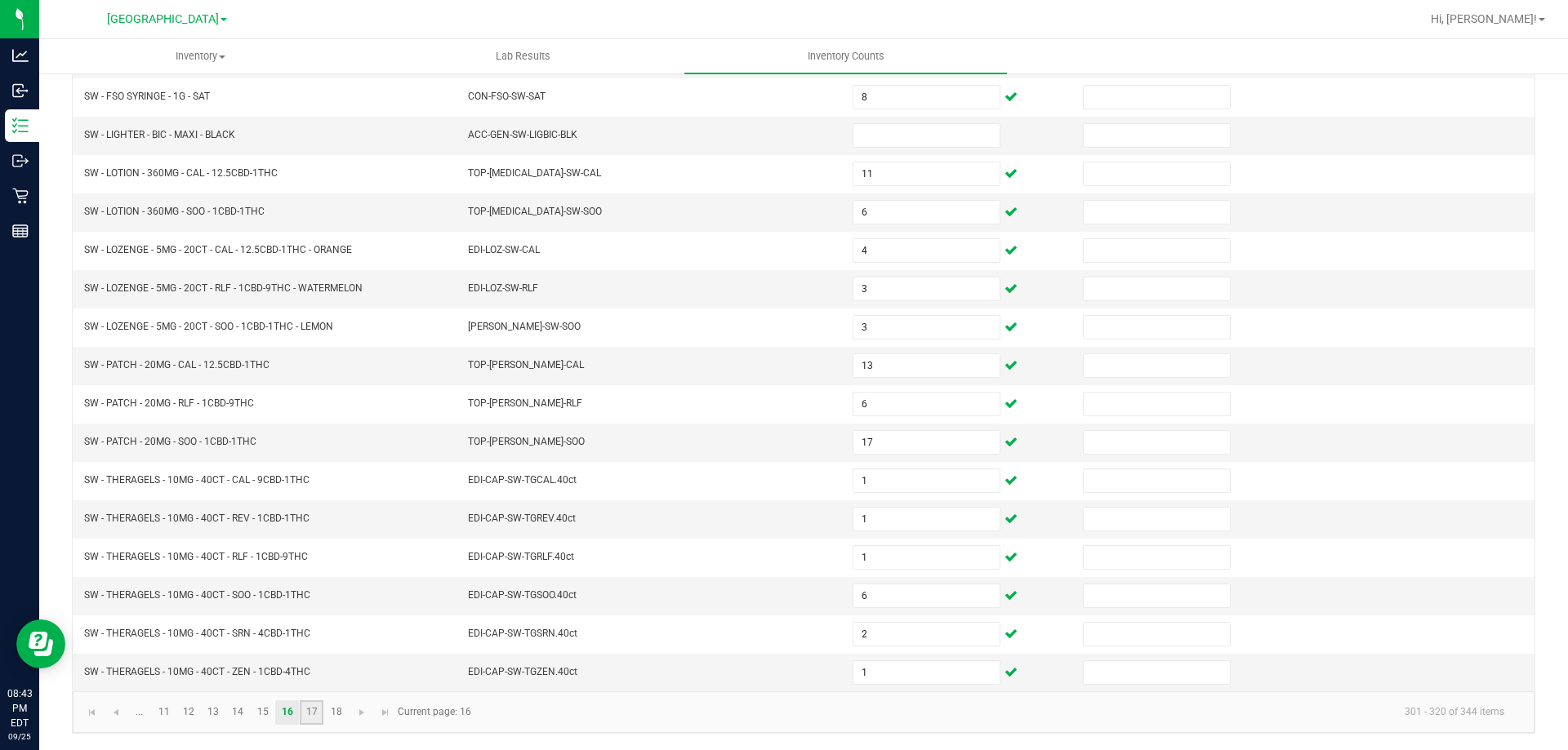
click at [320, 717] on link "17" at bounding box center [311, 712] width 23 height 24
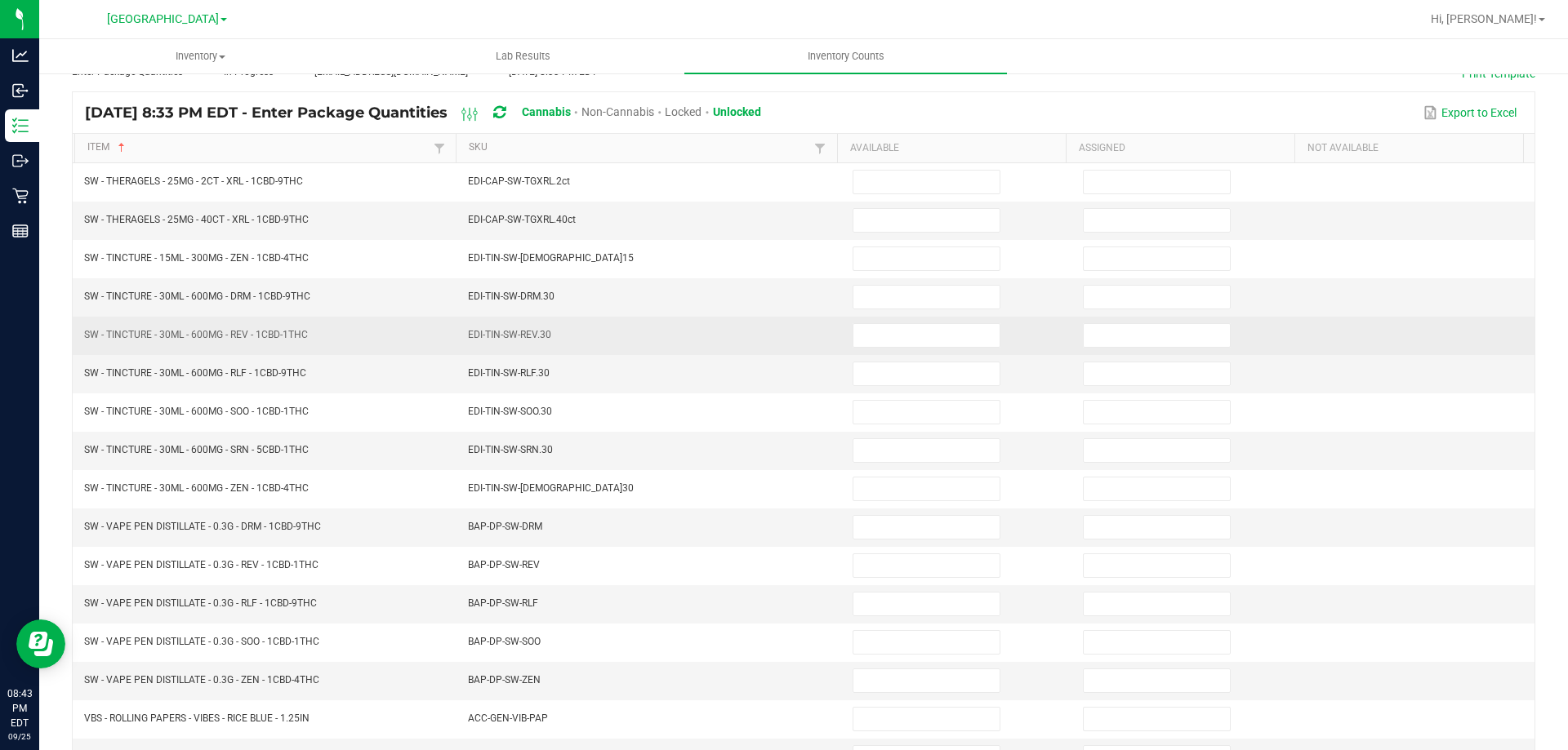
scroll to position [0, 0]
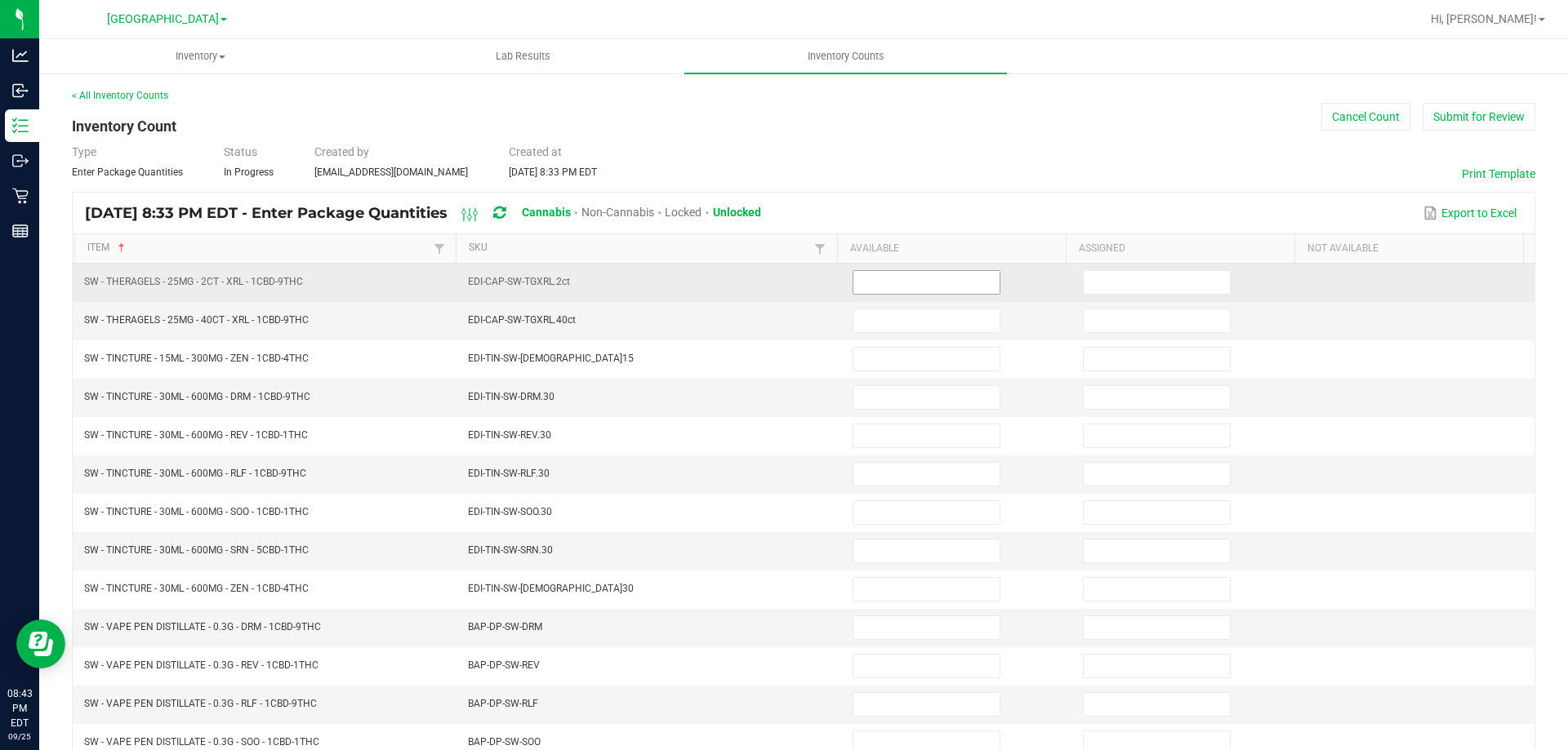
click at [868, 274] on input at bounding box center [926, 282] width 146 height 23
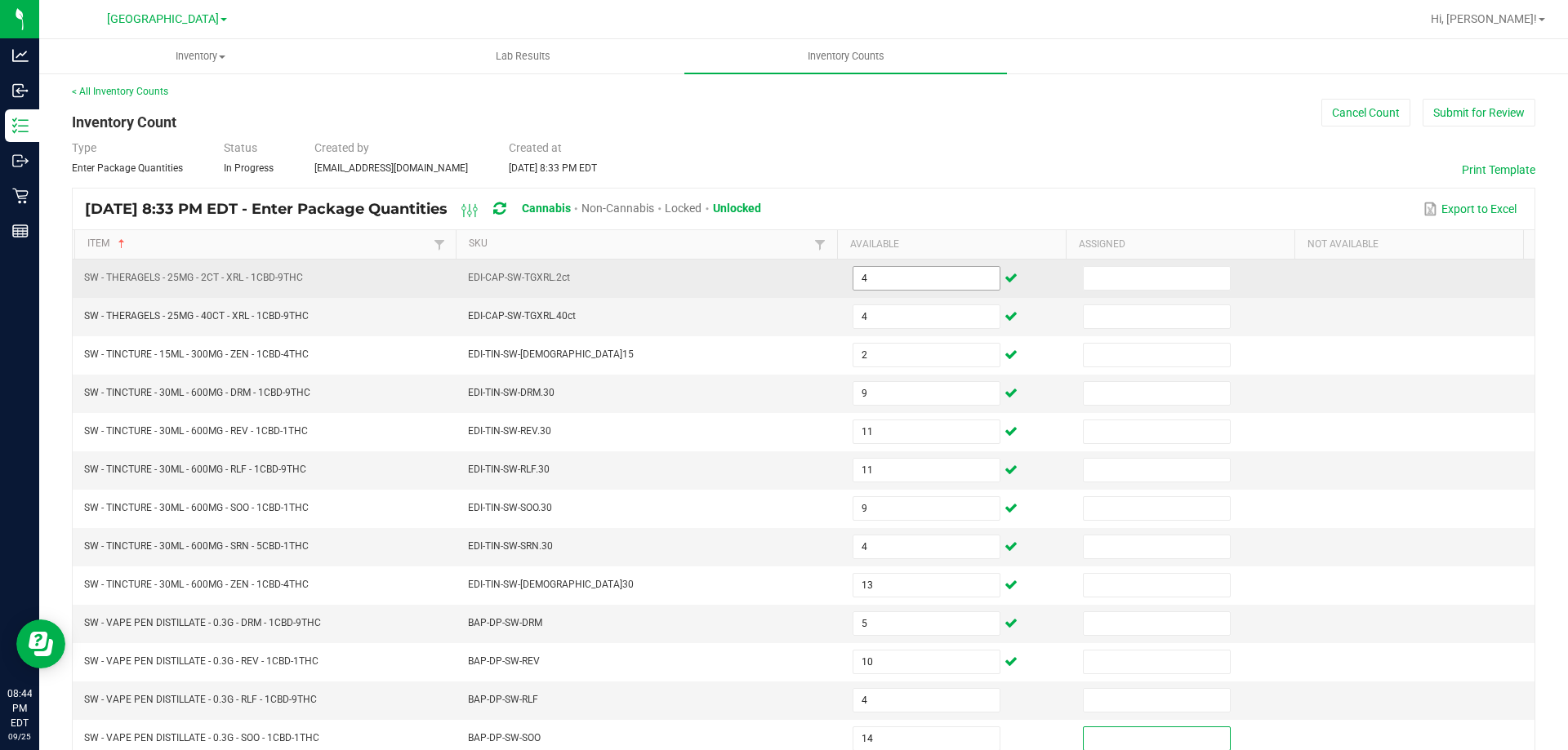
scroll to position [339, 0]
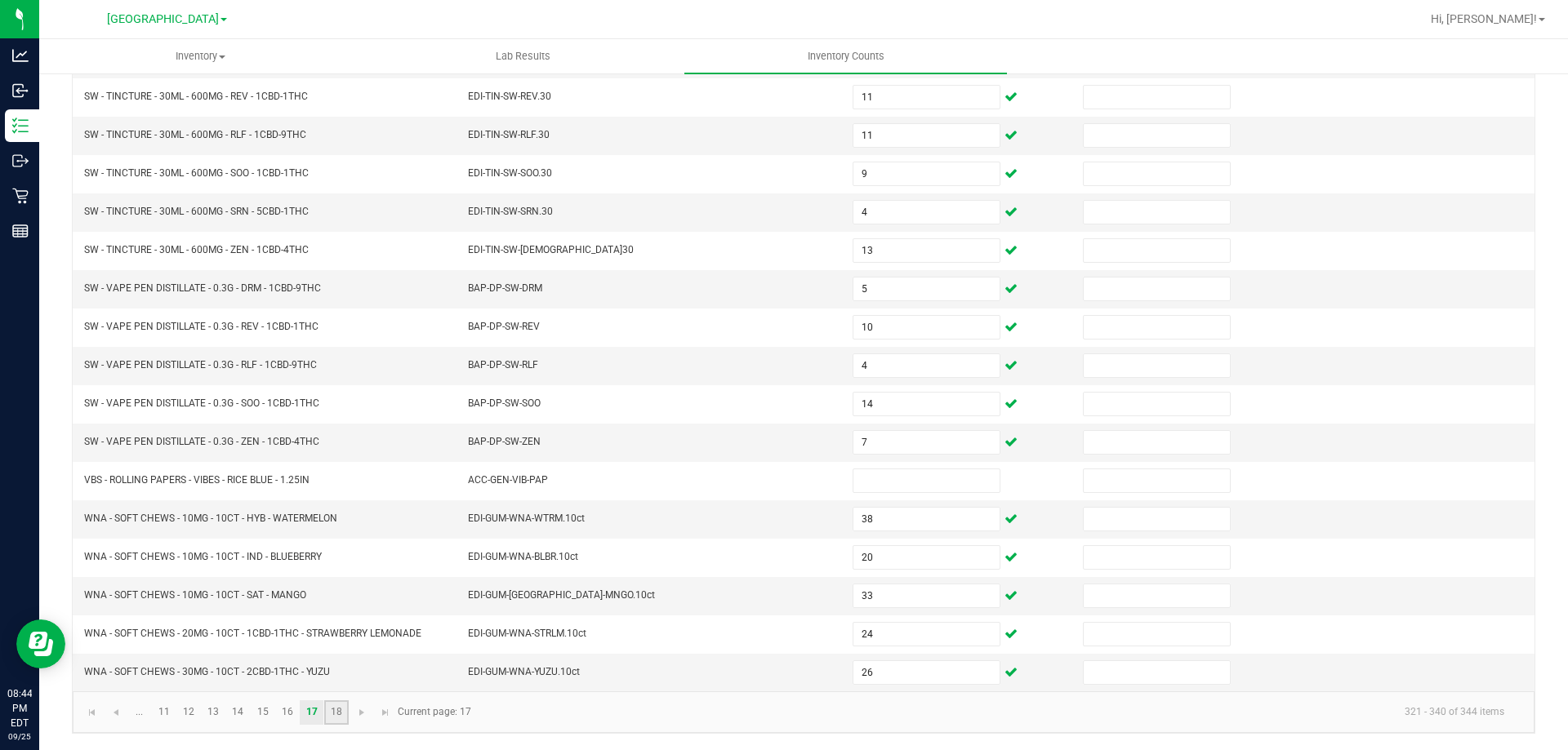
click at [346, 719] on link "18" at bounding box center [336, 712] width 23 height 24
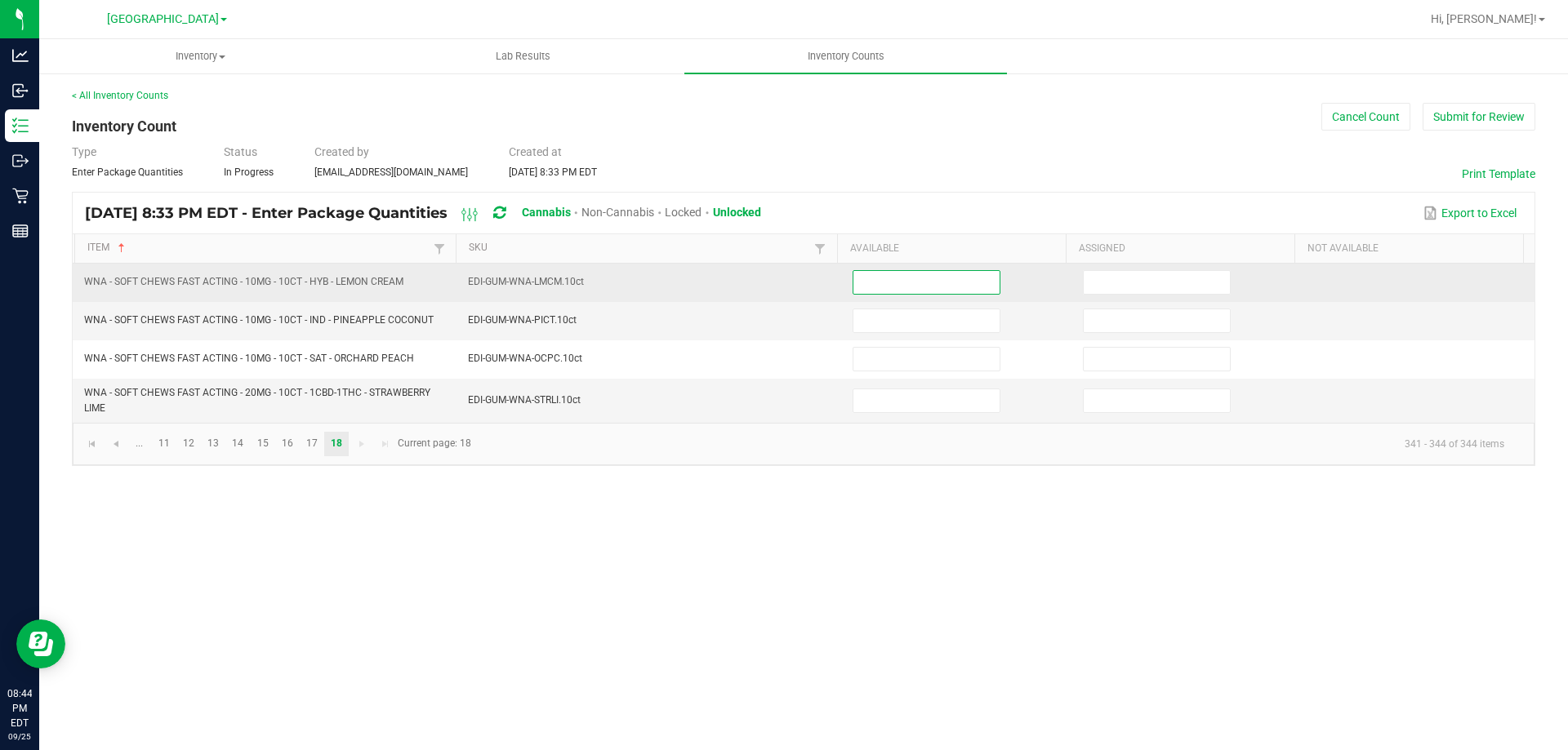
click at [884, 292] on input at bounding box center [926, 282] width 146 height 23
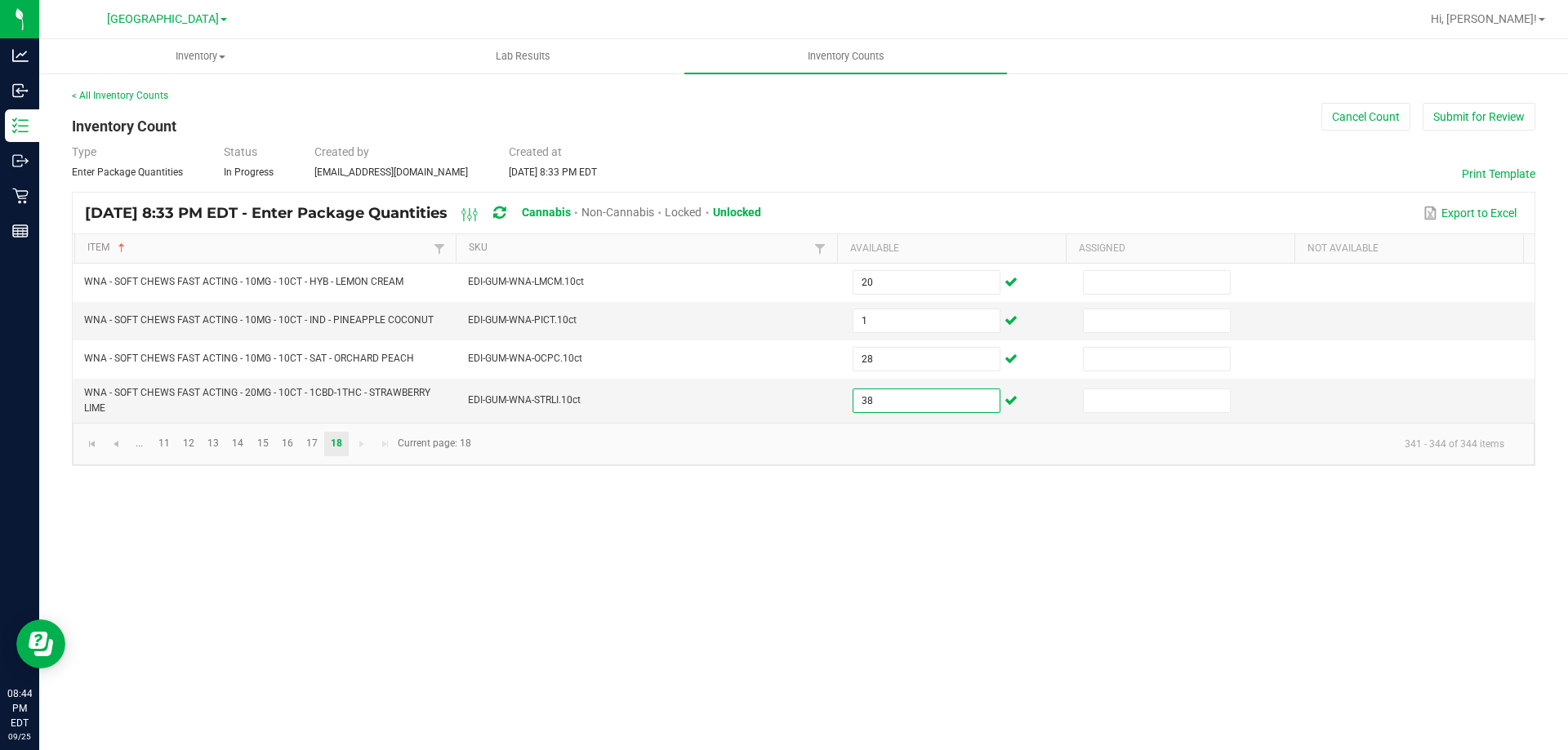
click at [1502, 135] on div "< All Inventory Counts Inventory Count Cancel Count Submit for Review Type Ente…" at bounding box center [804, 277] width 1463 height 378
click at [1508, 127] on button "Submit for Review" at bounding box center [1478, 117] width 112 height 28
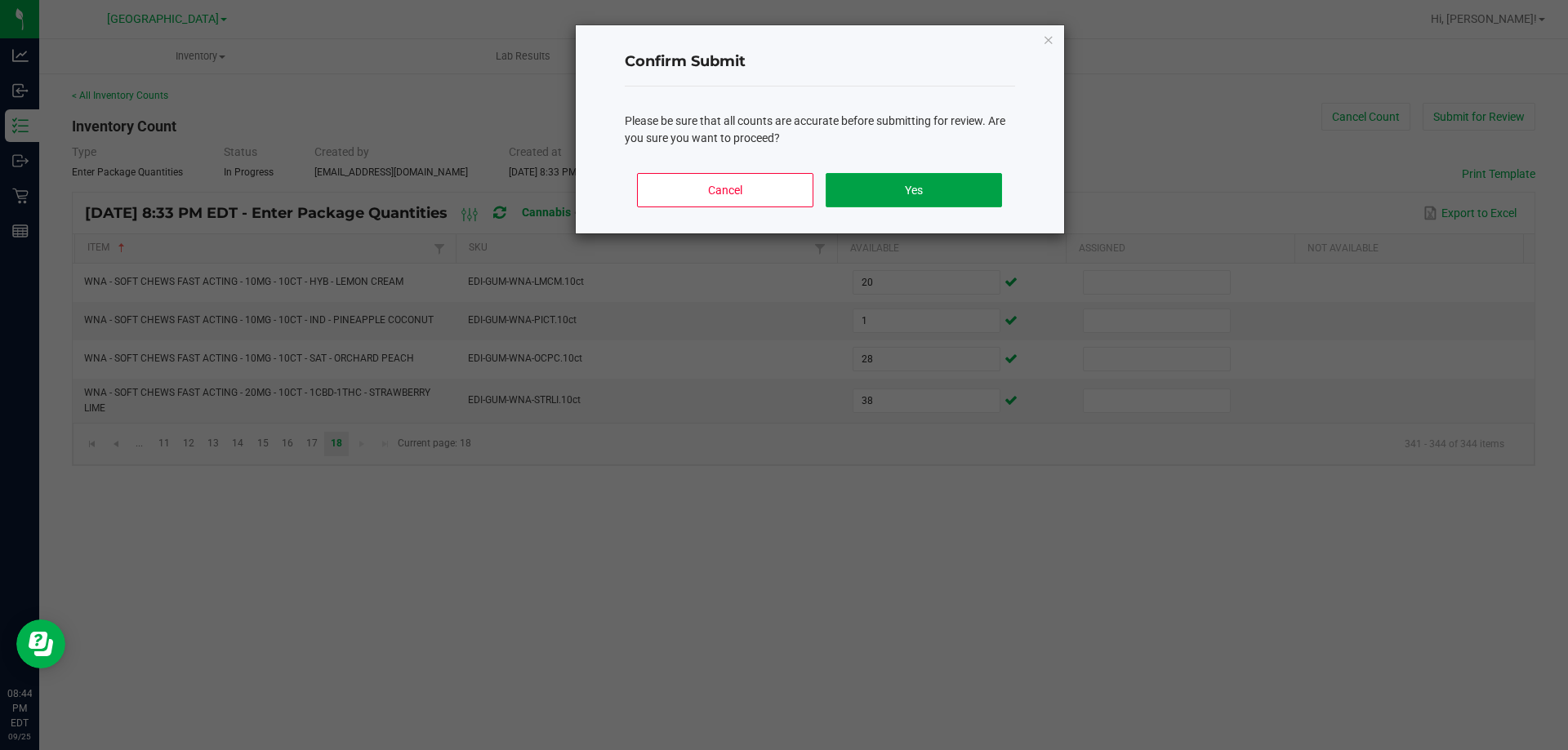
click at [965, 185] on button "Yes" at bounding box center [913, 190] width 175 height 34
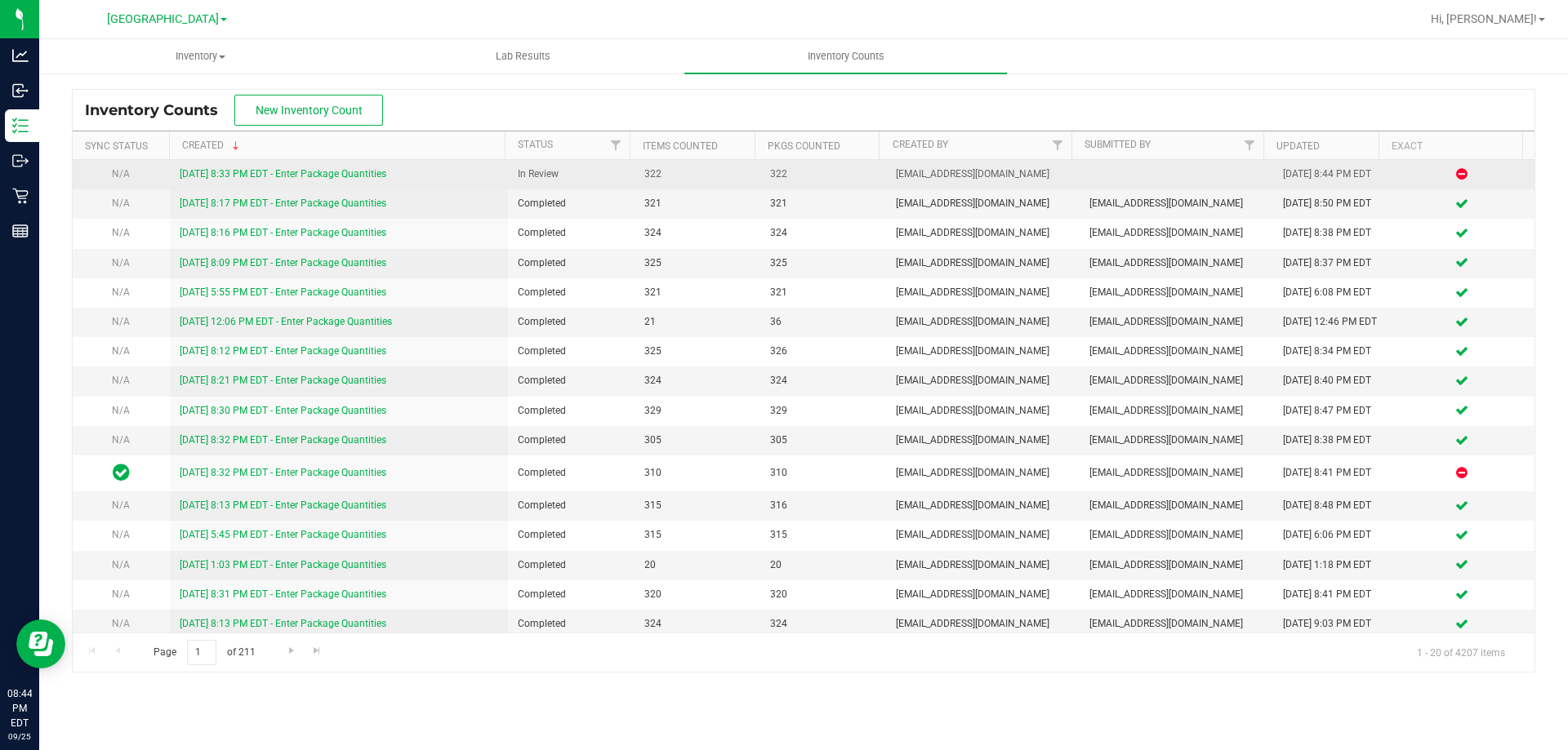
click at [405, 167] on div "[DATE] 8:33 PM EDT - Enter Package Quantities" at bounding box center [339, 174] width 320 height 15
click at [392, 171] on div "[DATE] 8:33 PM EDT - Enter Package Quantities" at bounding box center [339, 174] width 320 height 15
click at [383, 173] on link "[DATE] 8:33 PM EDT - Enter Package Quantities" at bounding box center [283, 174] width 206 height 12
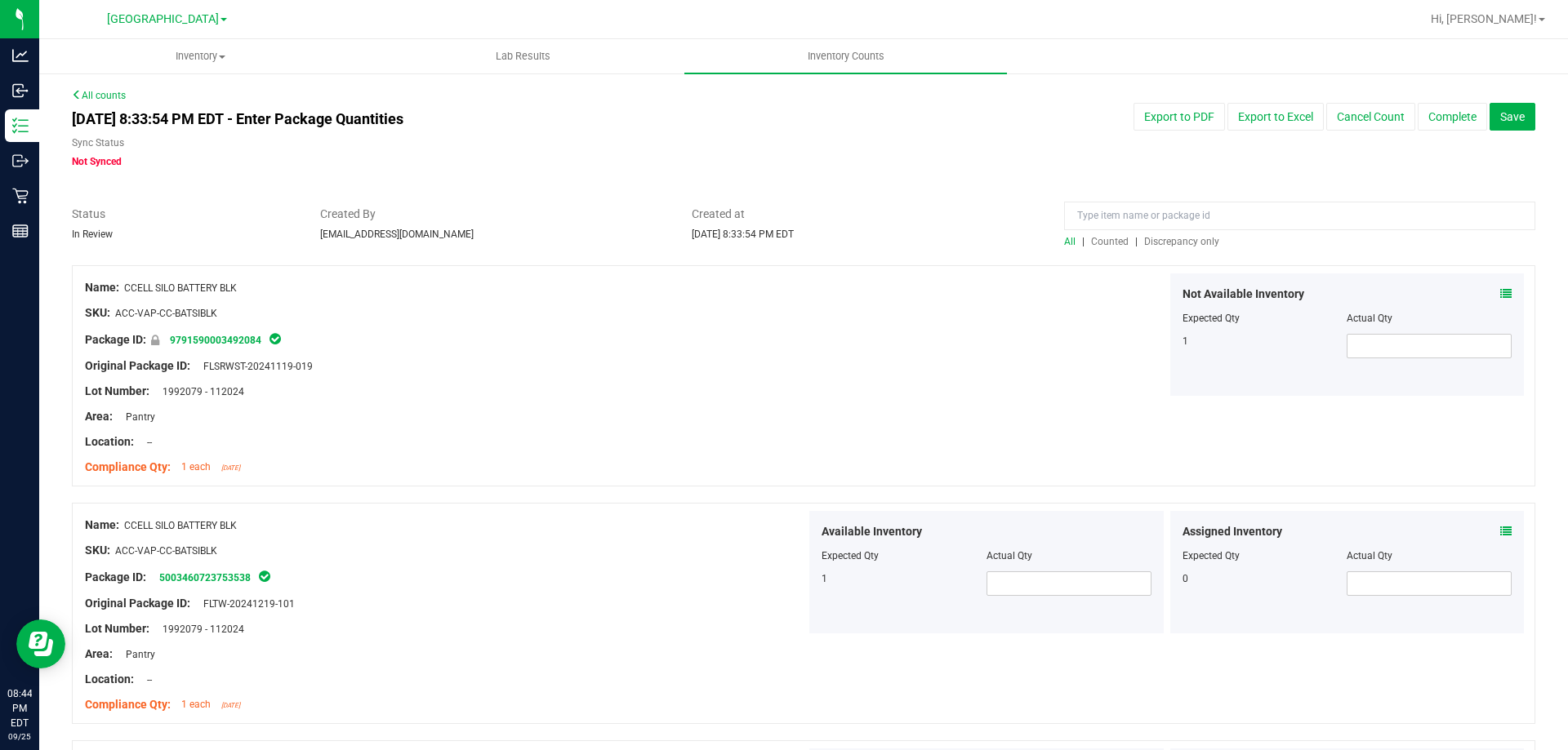
drag, startPoint x: 1184, startPoint y: 255, endPoint x: 1186, endPoint y: 238, distance: 17.1
click at [1184, 254] on div at bounding box center [804, 257] width 1463 height 16
click at [1186, 238] on span "Discrepancy only" at bounding box center [1182, 242] width 76 height 12
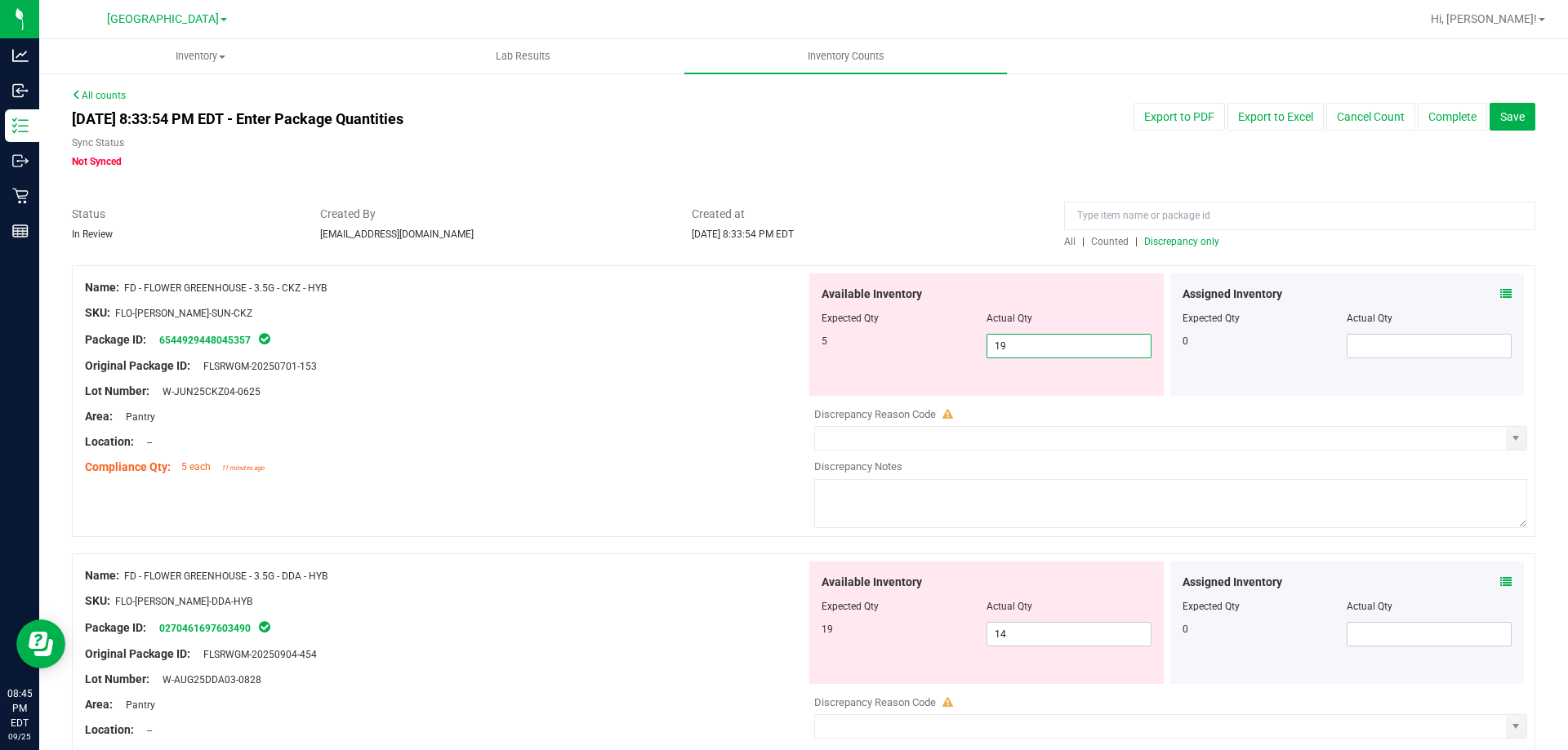
click at [1018, 345] on span "19 19" at bounding box center [1069, 346] width 165 height 24
click at [1018, 345] on input "19" at bounding box center [1069, 346] width 164 height 23
click at [573, 365] on div "Original Package ID: FLSRWGM-20250701-153" at bounding box center [445, 366] width 721 height 17
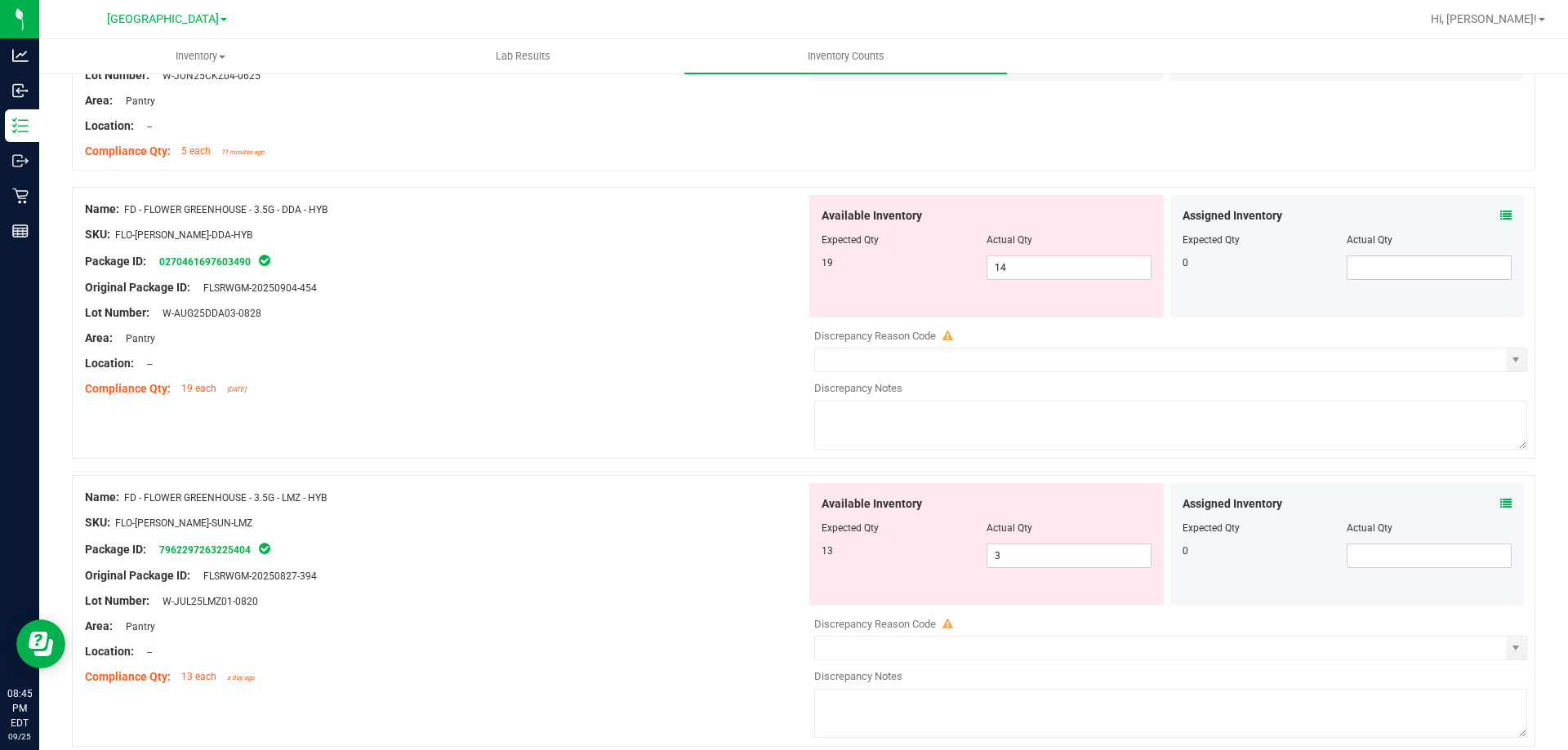
scroll to position [326, 0]
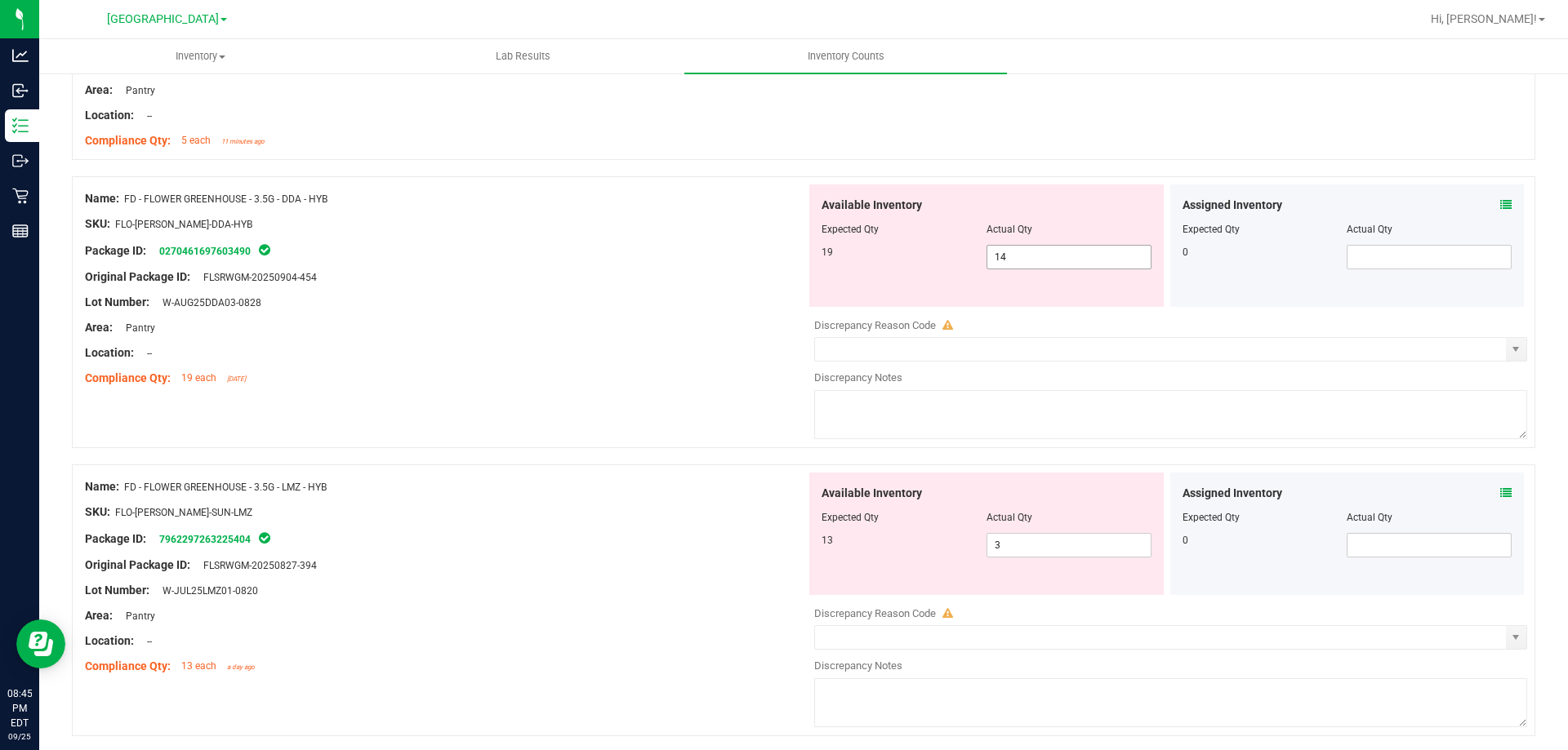
click at [1008, 249] on span "14 14" at bounding box center [1069, 257] width 165 height 24
click at [1008, 249] on input "14" at bounding box center [1069, 257] width 164 height 23
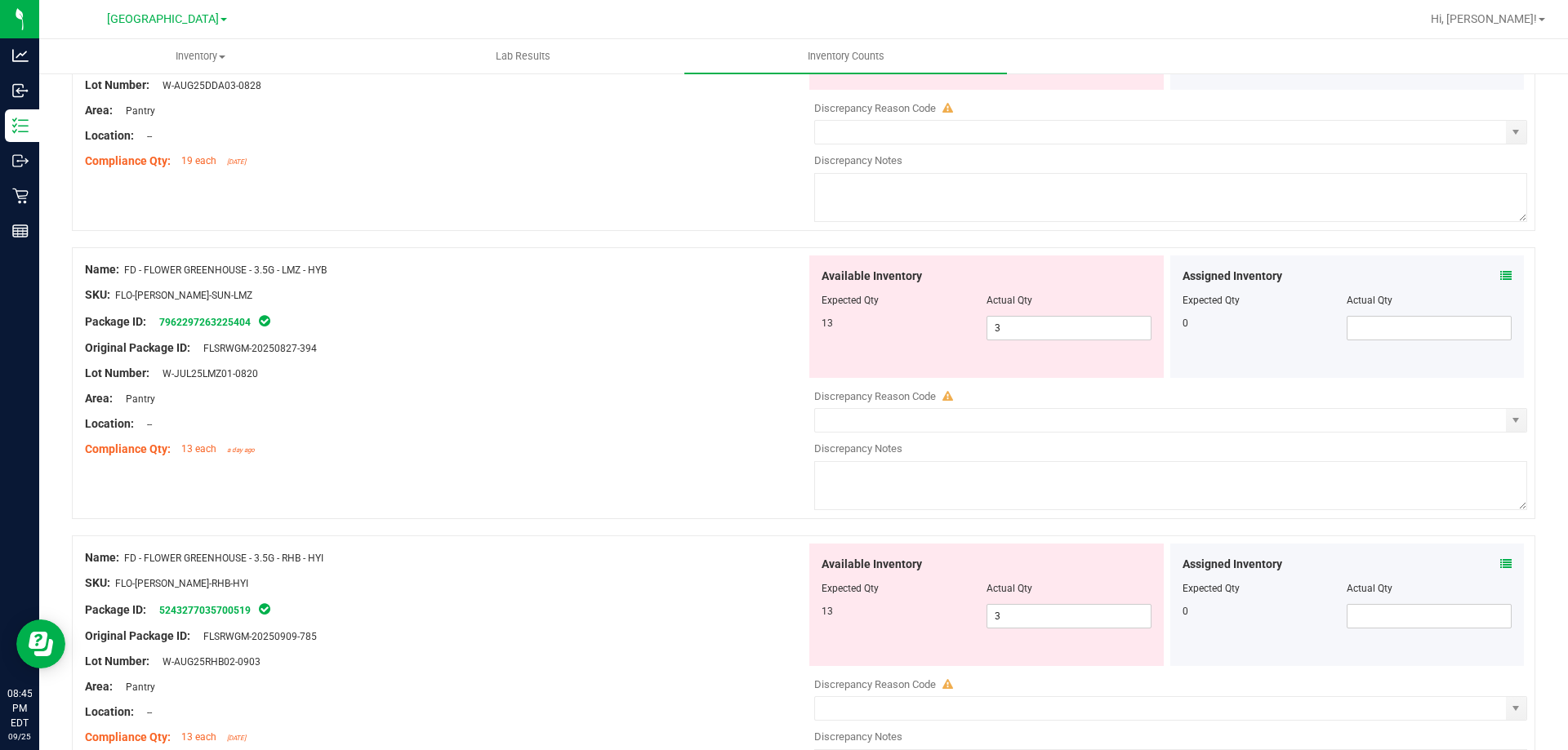
scroll to position [571, 0]
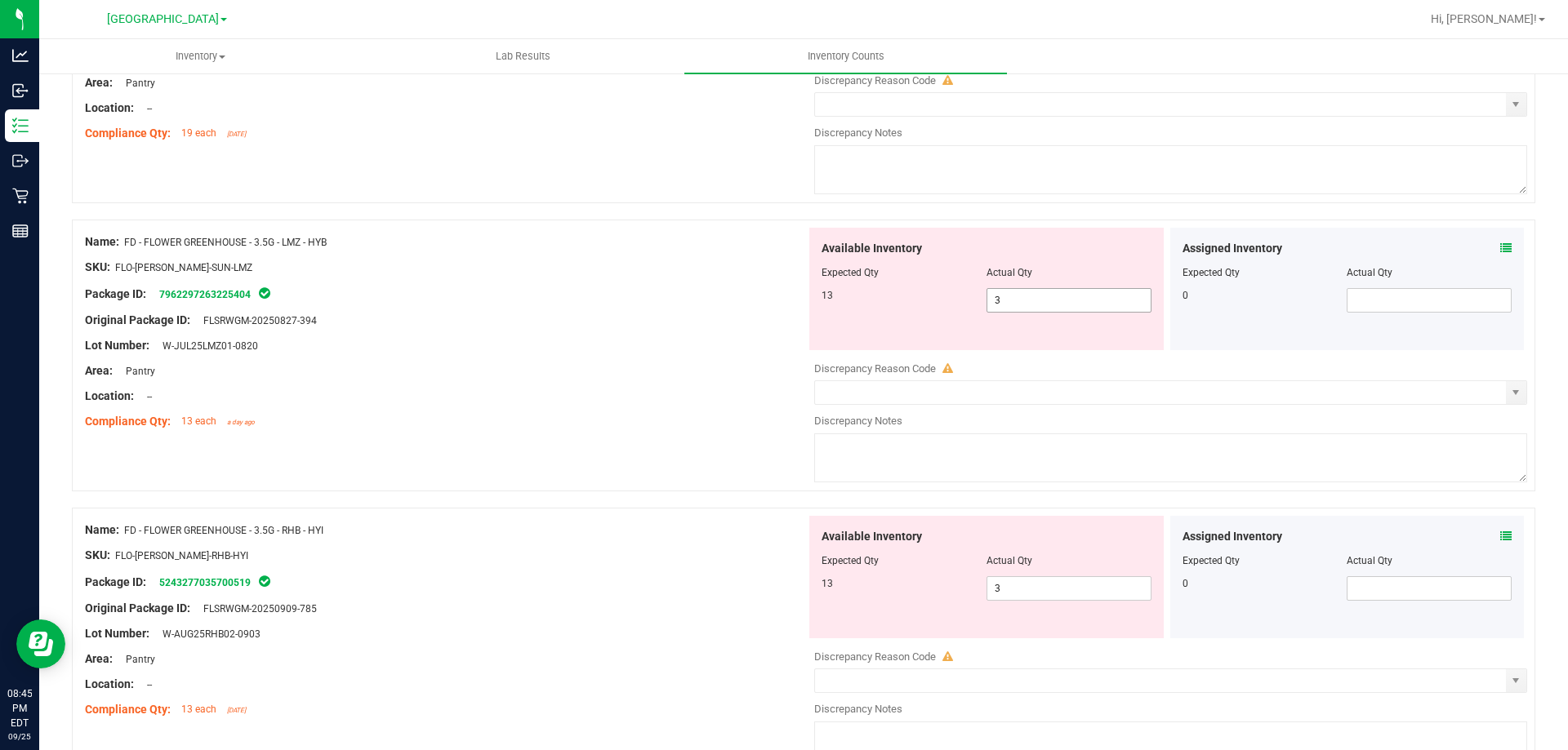
click at [1022, 305] on div "Available Inventory Expected Qty Actual Qty 13 3 3" at bounding box center [1166, 357] width 721 height 259
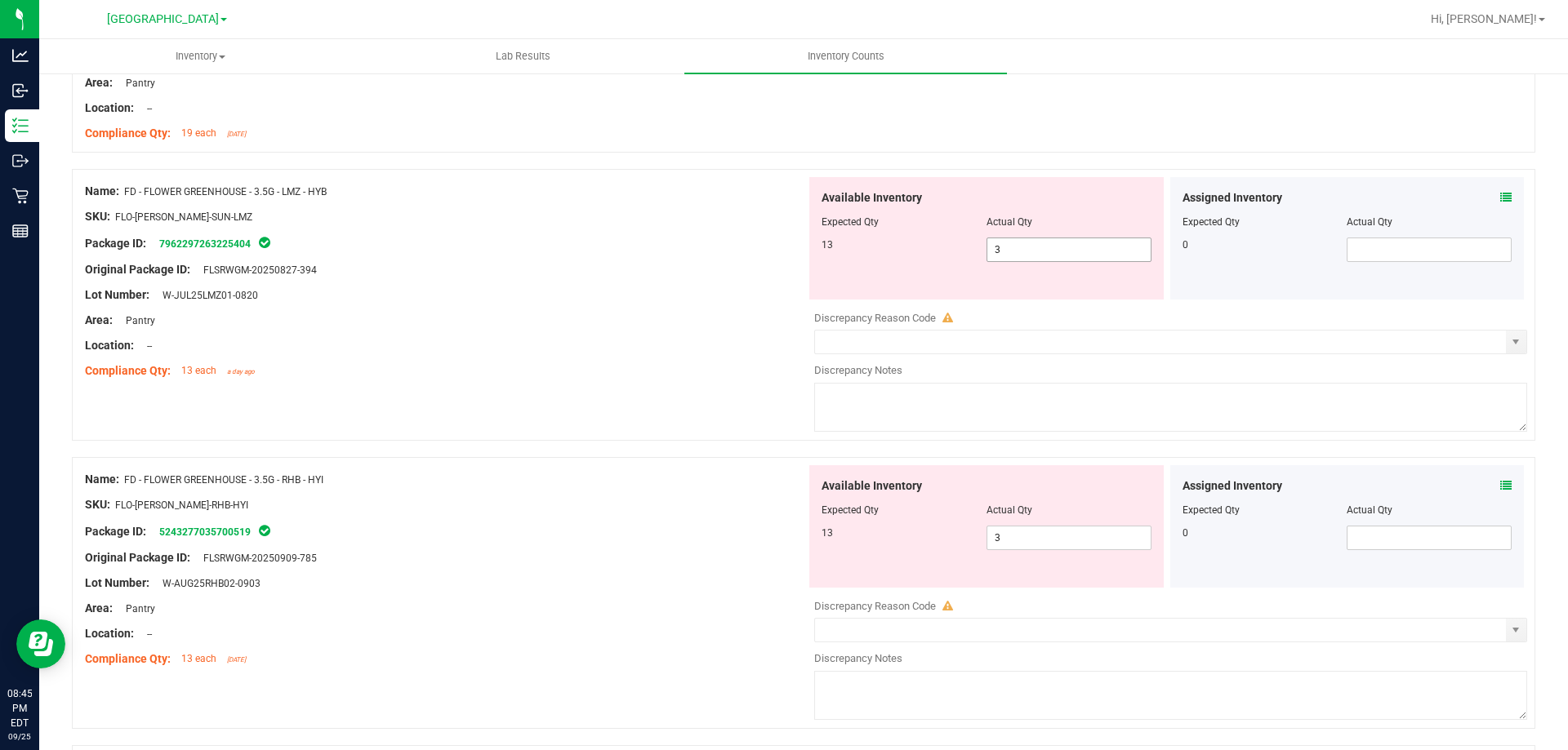
click at [1022, 305] on div at bounding box center [1170, 306] width 713 height 8
click at [1023, 253] on span "3 3" at bounding box center [1069, 249] width 165 height 24
click at [0, 0] on input "3" at bounding box center [0, 0] width 0 height 0
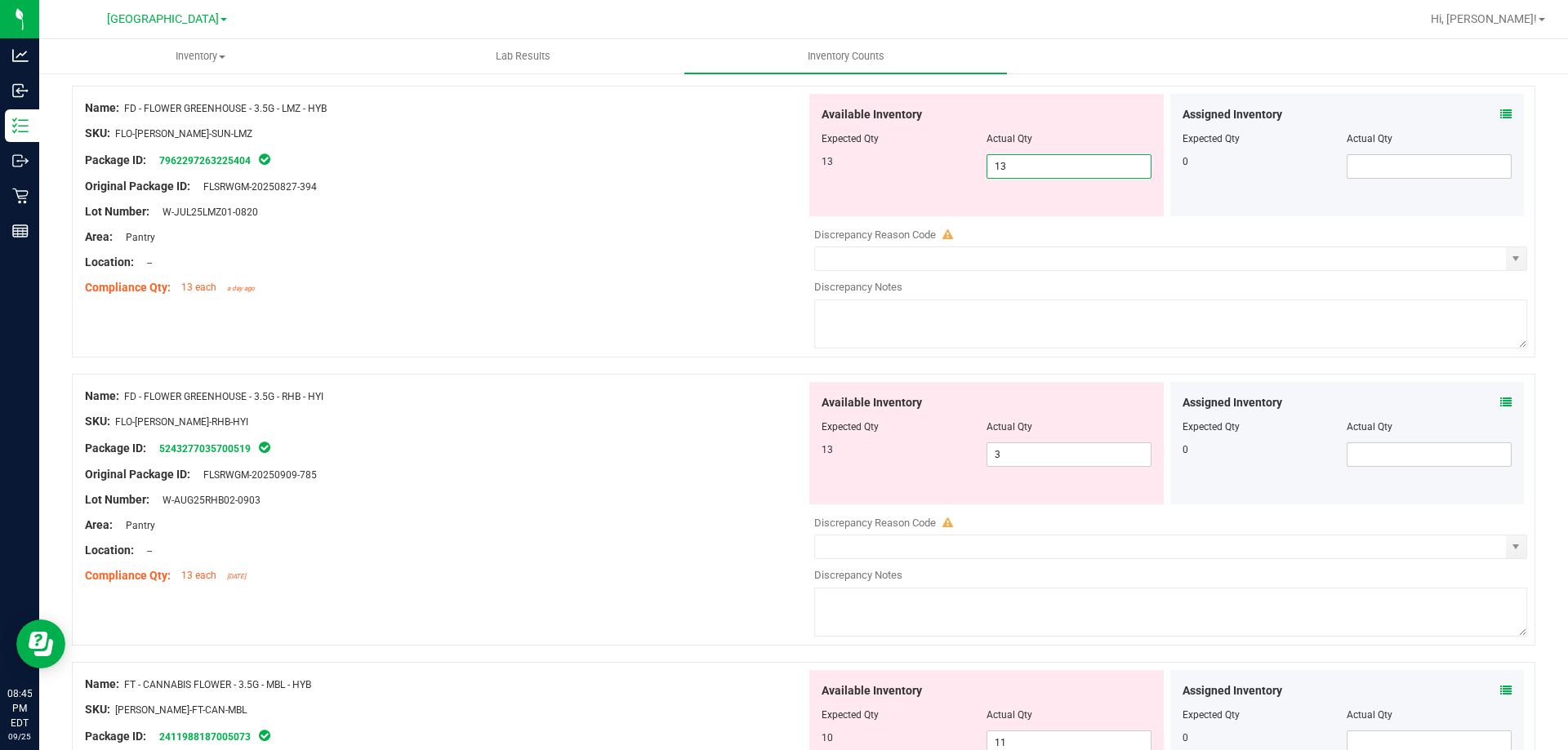
scroll to position [816, 0]
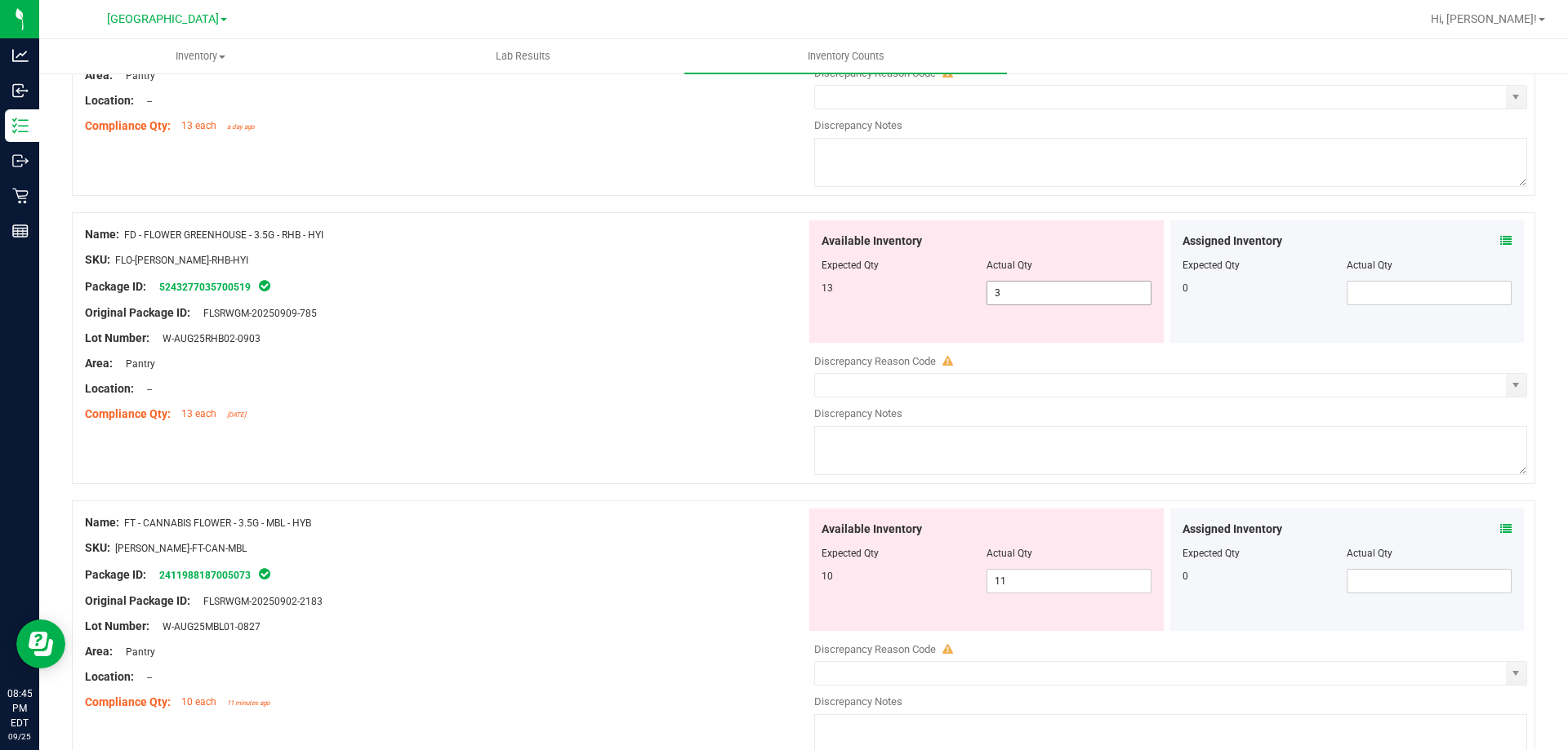
click at [1003, 290] on div "Available Inventory Expected Qty Actual Qty 13 3 3" at bounding box center [986, 282] width 354 height 122
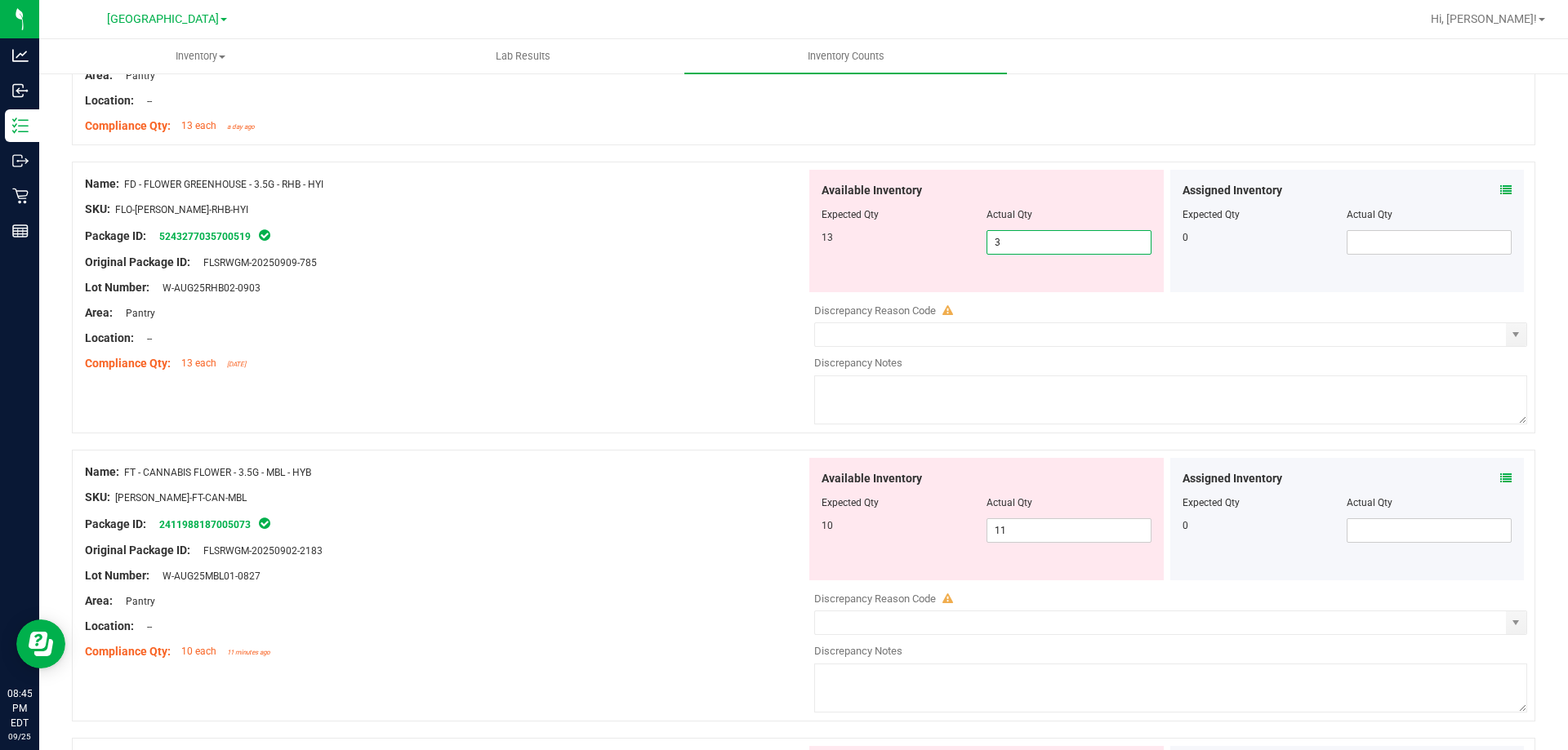
click at [1003, 290] on div "Available Inventory Expected Qty Actual Qty 13 3 3" at bounding box center [986, 231] width 354 height 122
click at [1010, 238] on span "3 3" at bounding box center [1069, 242] width 165 height 24
click at [1010, 238] on input "3" at bounding box center [1069, 242] width 164 height 23
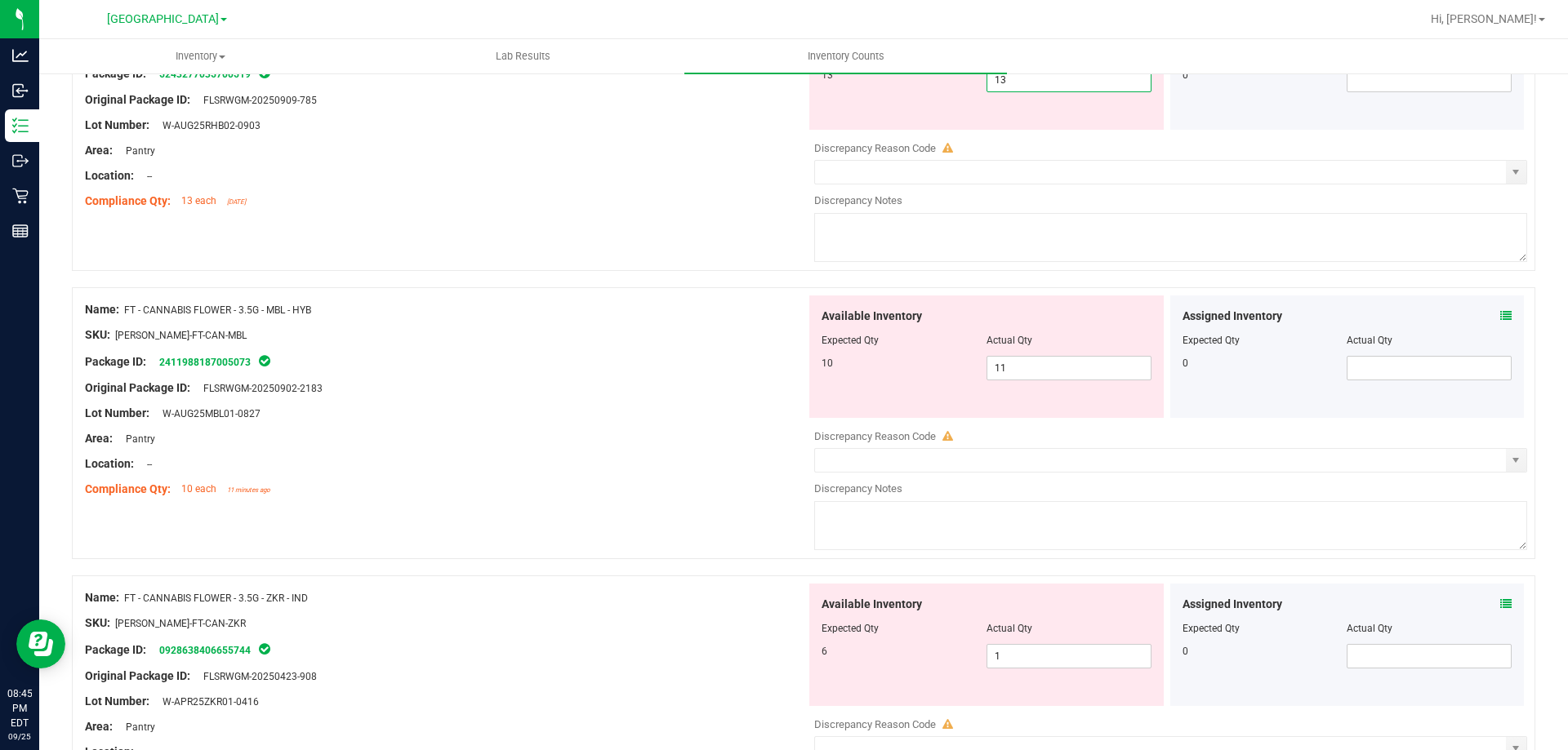
scroll to position [980, 0]
click at [1091, 365] on div "Available Inventory Expected Qty Actual Qty 10 11 11" at bounding box center [986, 356] width 354 height 122
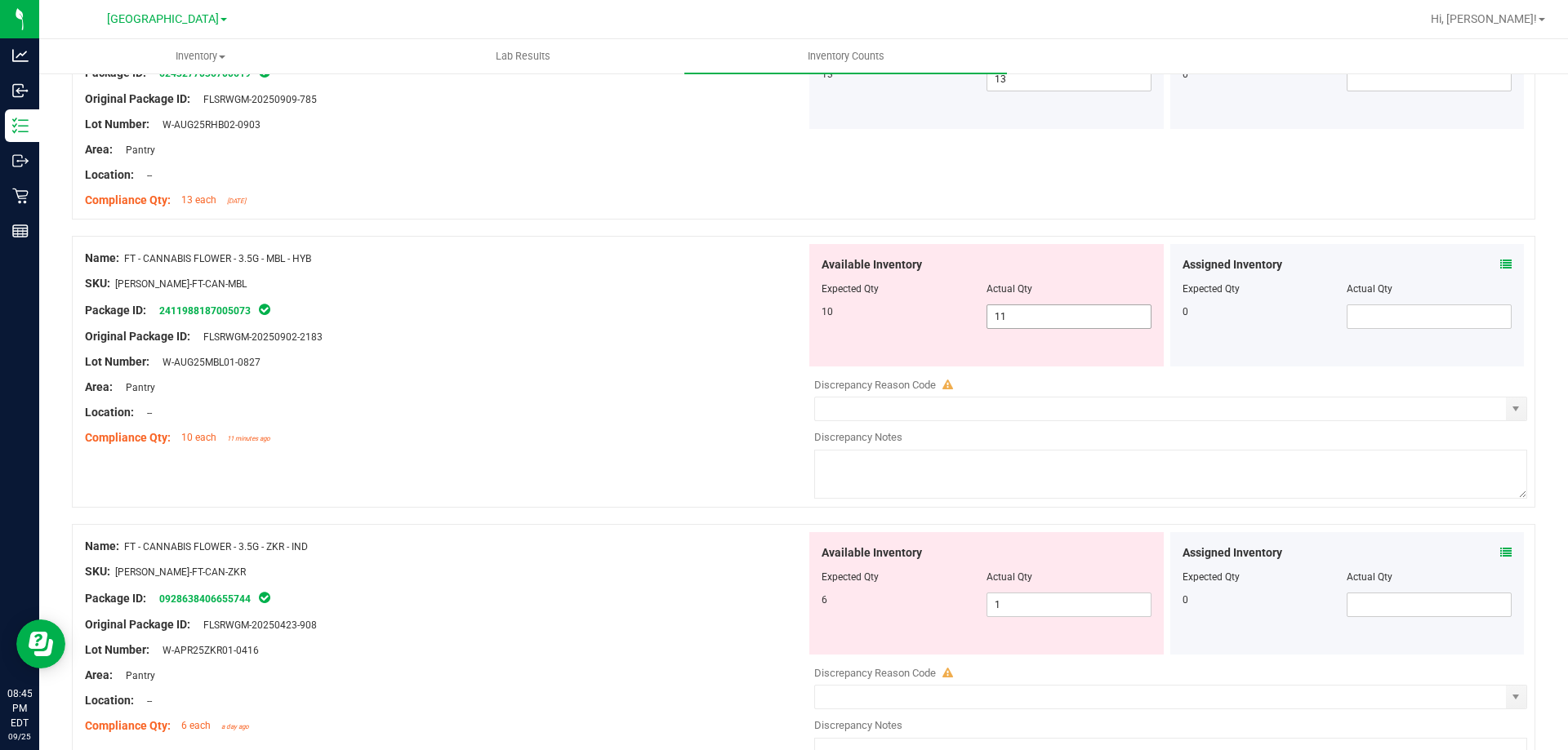
click at [1091, 365] on div "Available Inventory Expected Qty Actual Qty 10 11 11" at bounding box center [986, 305] width 354 height 122
click at [1056, 313] on span "11 11" at bounding box center [1069, 316] width 165 height 24
click at [1056, 313] on input "11" at bounding box center [1069, 316] width 164 height 23
click at [595, 320] on div at bounding box center [445, 325] width 721 height 8
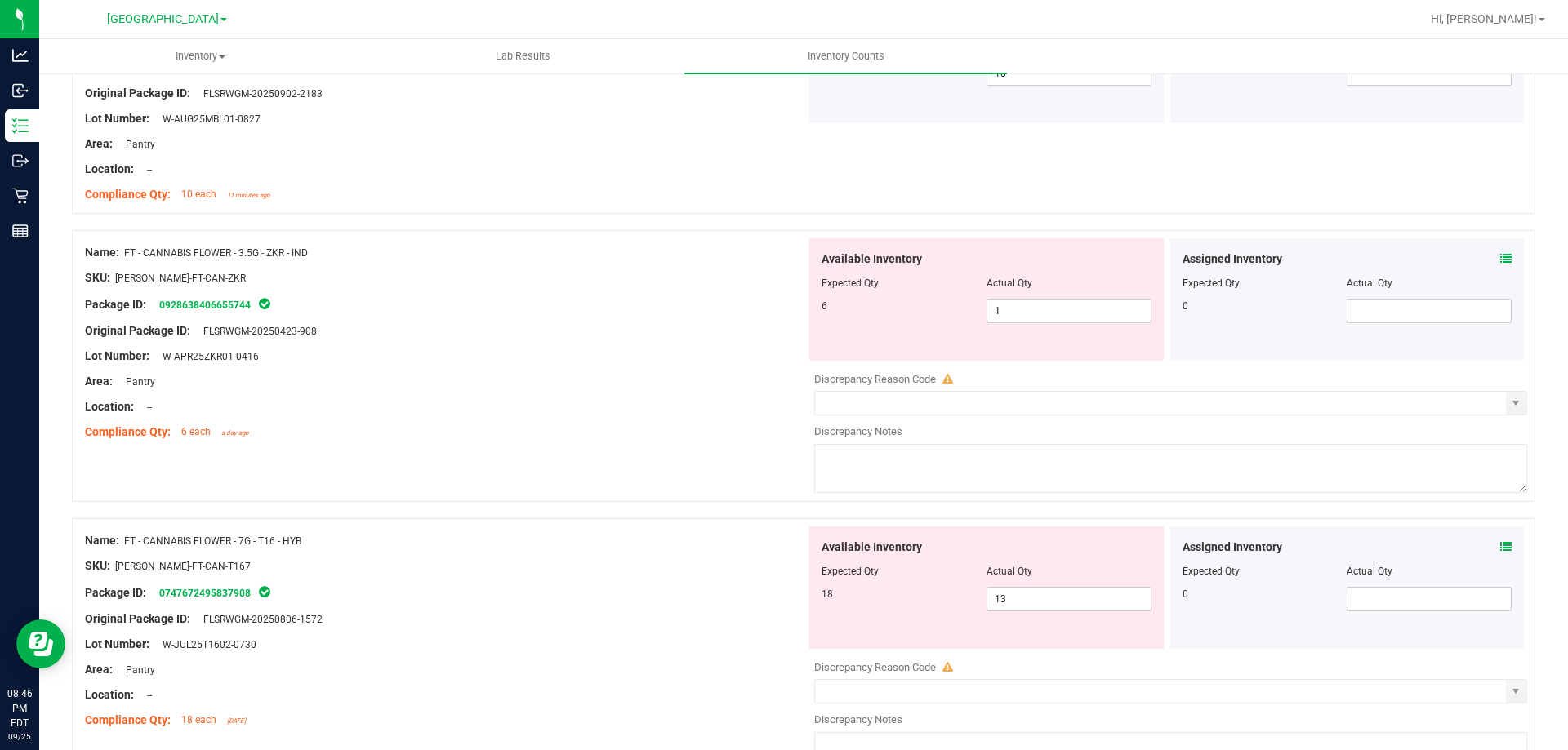
scroll to position [1225, 0]
click at [987, 302] on span "1 1" at bounding box center [1069, 309] width 165 height 24
click at [987, 302] on input "1" at bounding box center [1069, 309] width 164 height 23
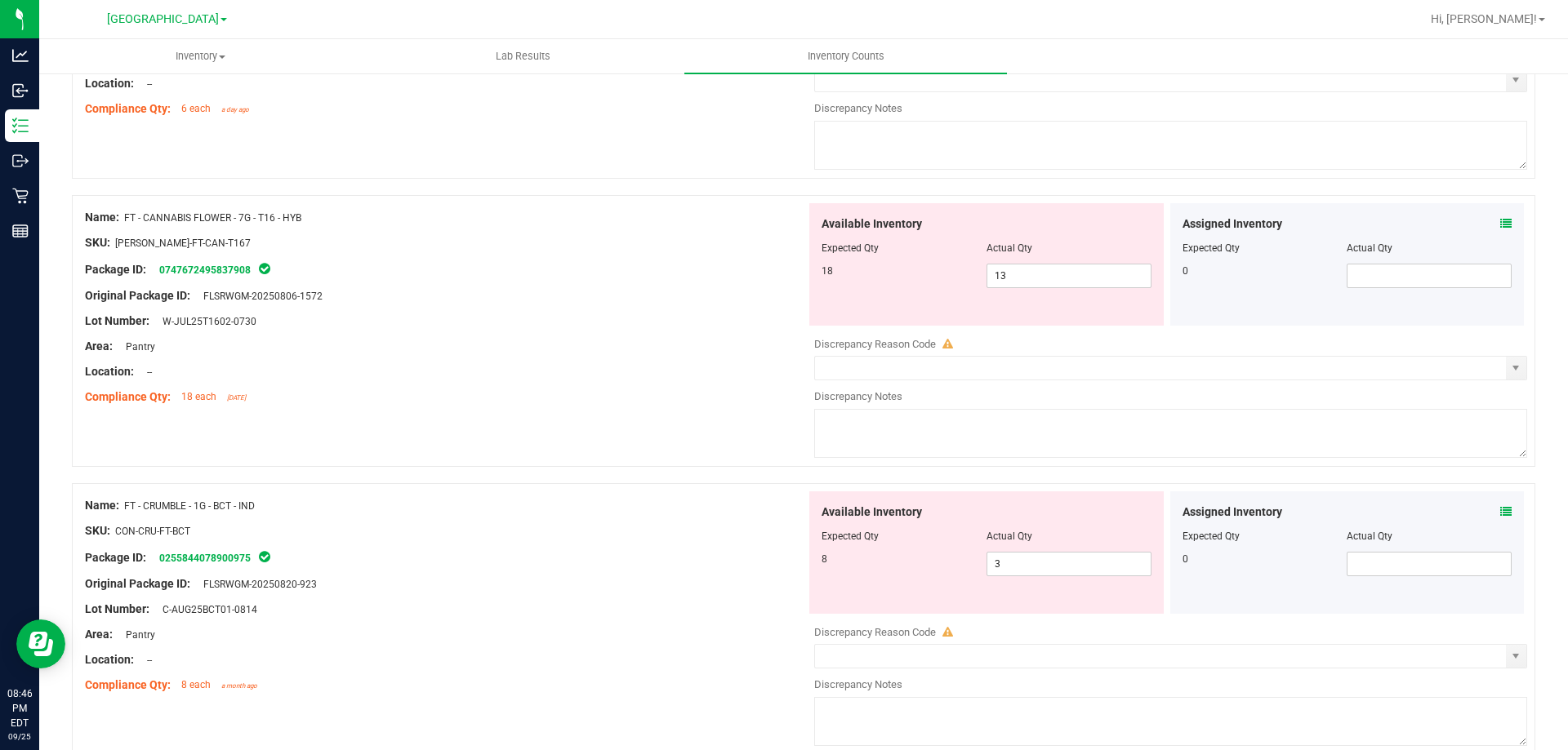
scroll to position [1551, 0]
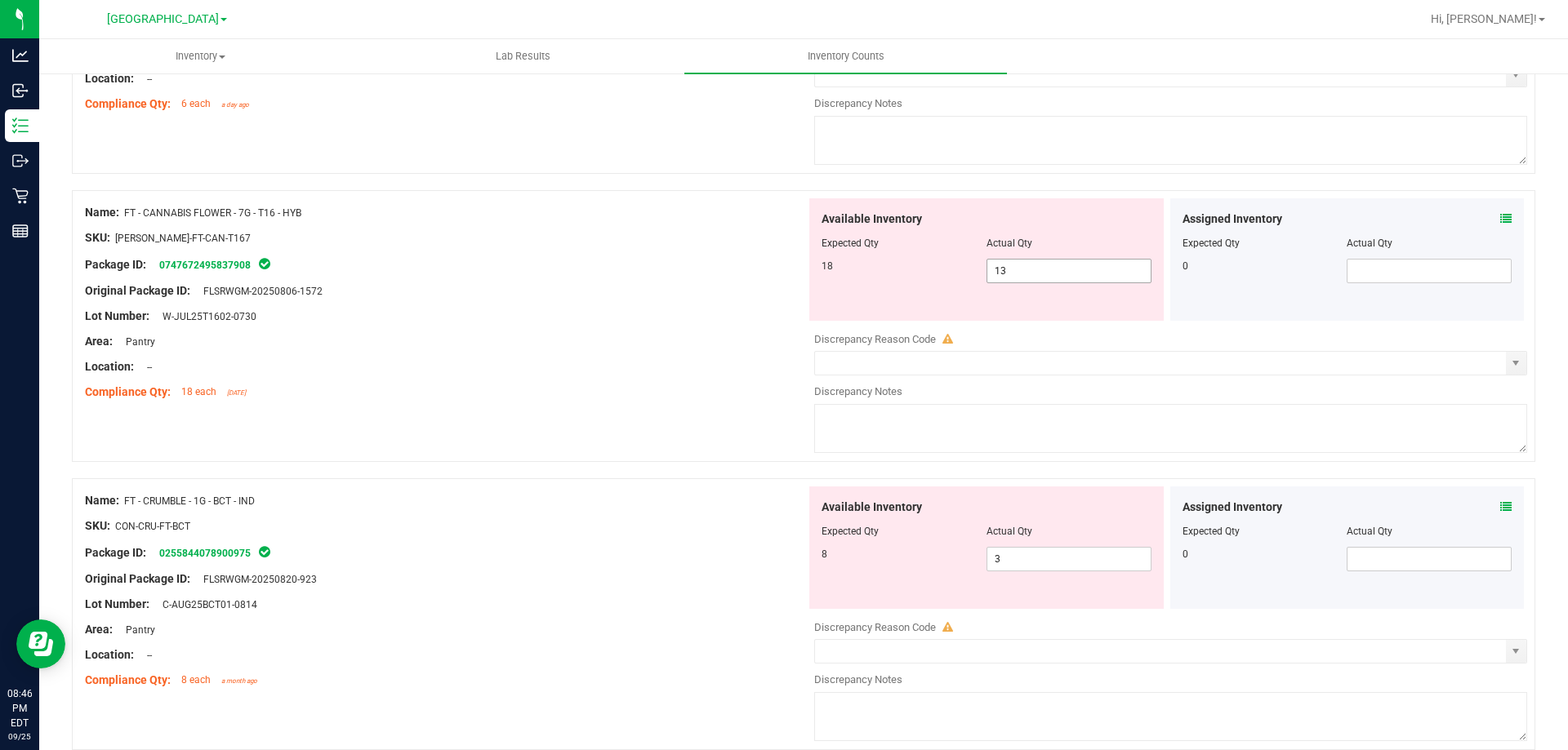
click at [1066, 272] on div "Available Inventory Expected Qty Actual Qty 18 13 13" at bounding box center [1166, 327] width 721 height 259
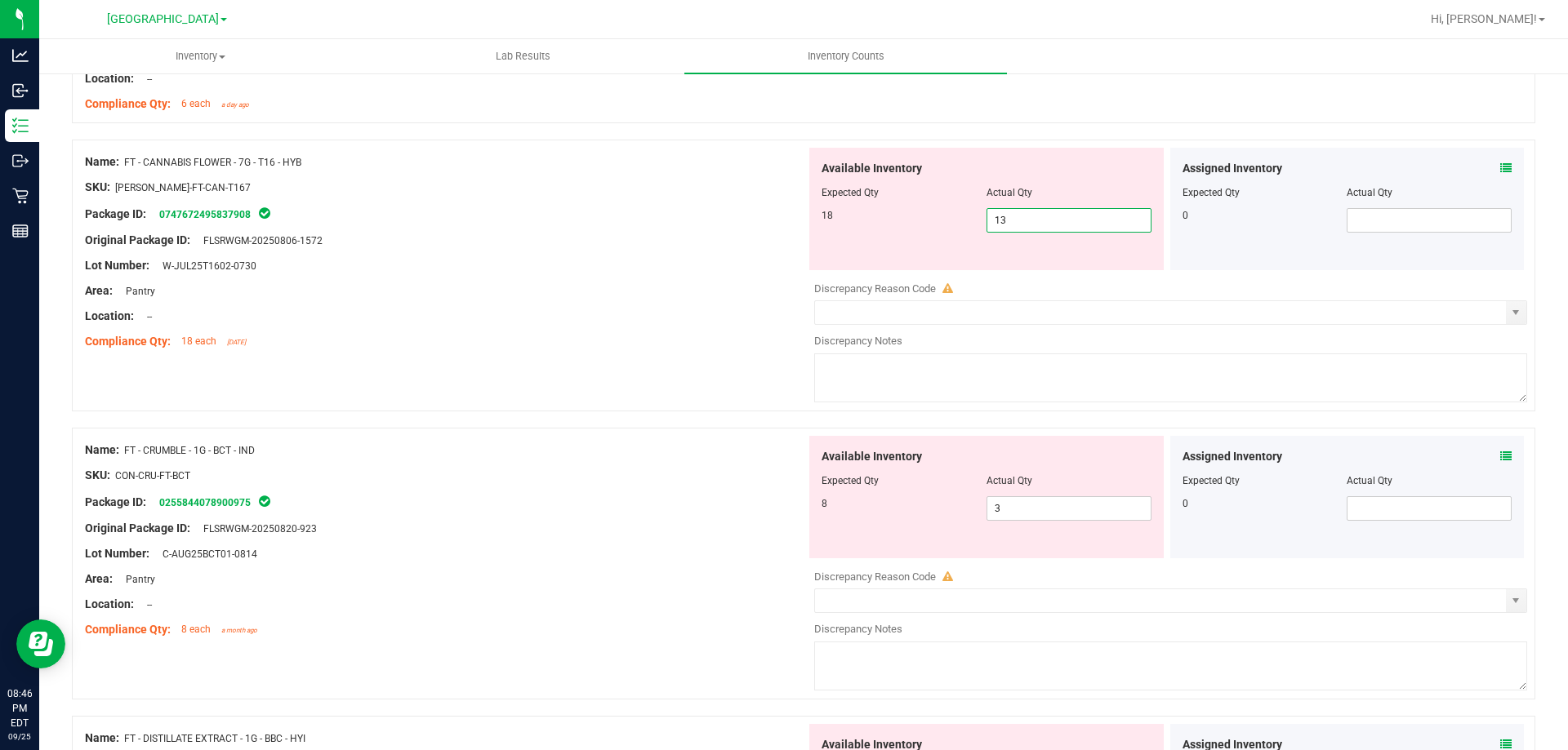
click at [1066, 273] on div at bounding box center [1170, 277] width 713 height 8
click at [1029, 216] on span "13 13" at bounding box center [1069, 220] width 165 height 24
click at [1029, 216] on input "13" at bounding box center [1069, 220] width 164 height 23
click at [402, 288] on div "Area: Pantry" at bounding box center [445, 291] width 721 height 17
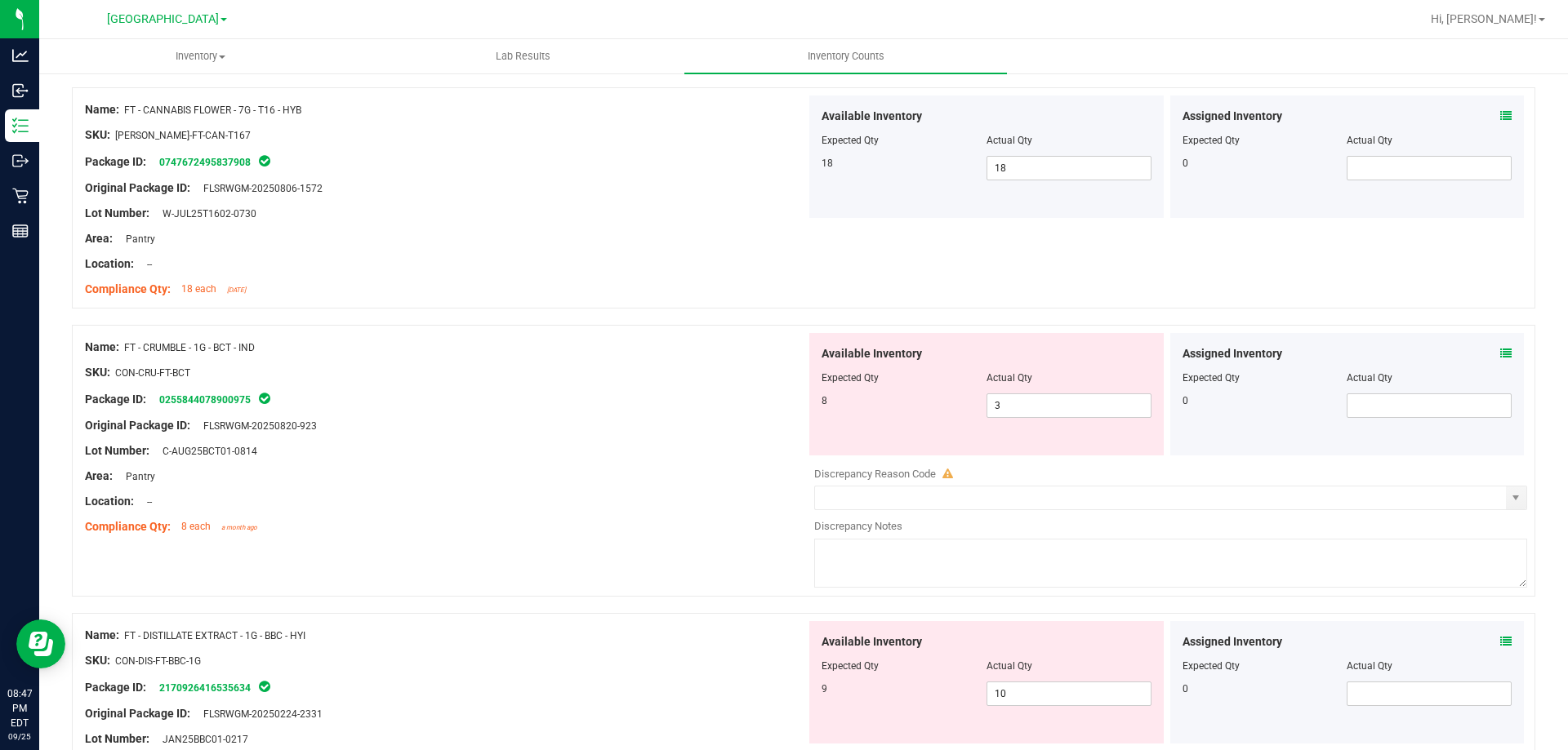
scroll to position [1633, 0]
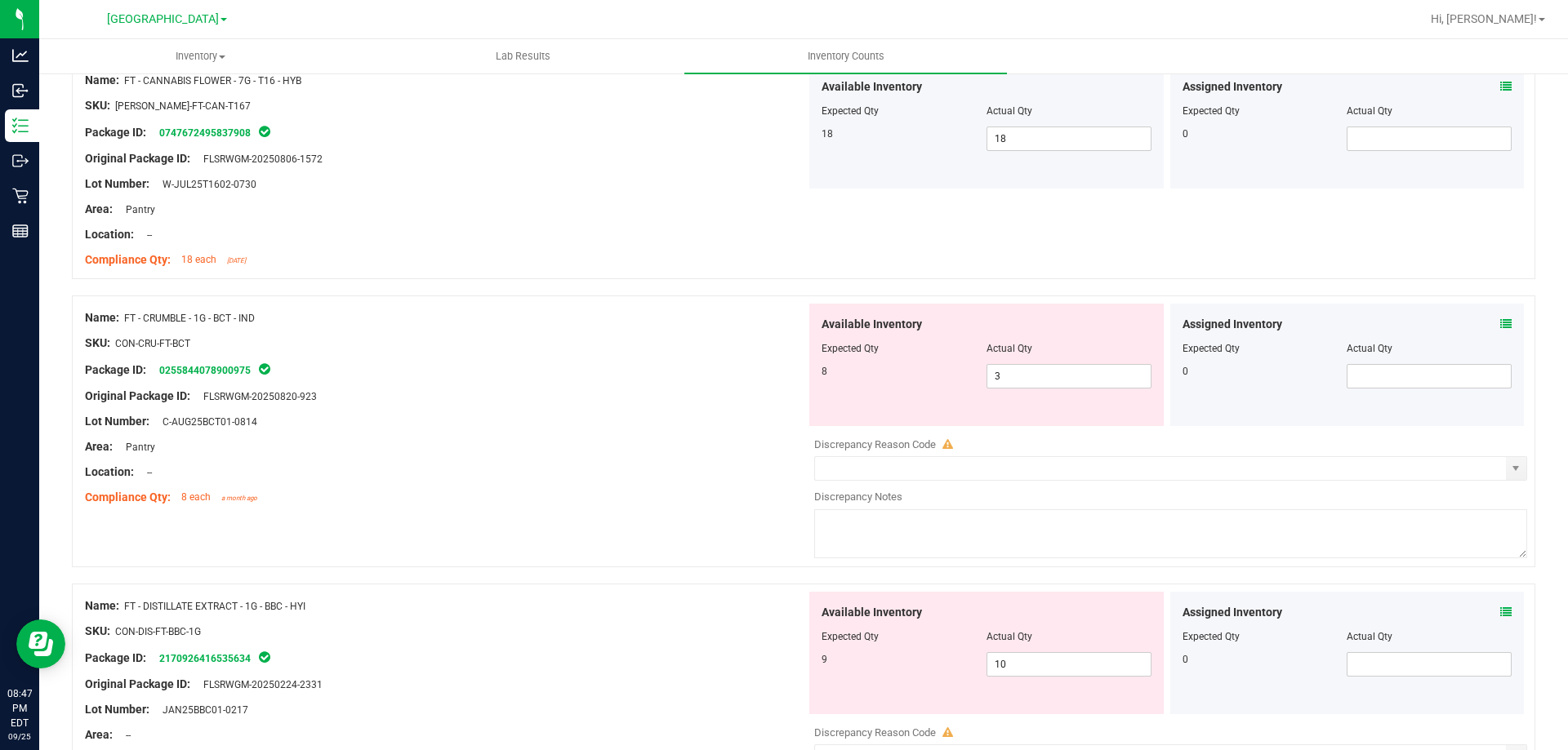
click at [1043, 362] on div at bounding box center [986, 360] width 330 height 8
click at [1042, 362] on div at bounding box center [986, 360] width 330 height 8
click at [1039, 368] on span "3 3" at bounding box center [1069, 376] width 165 height 24
click at [1039, 368] on input "3" at bounding box center [1069, 376] width 164 height 23
click at [787, 405] on div at bounding box center [445, 409] width 721 height 8
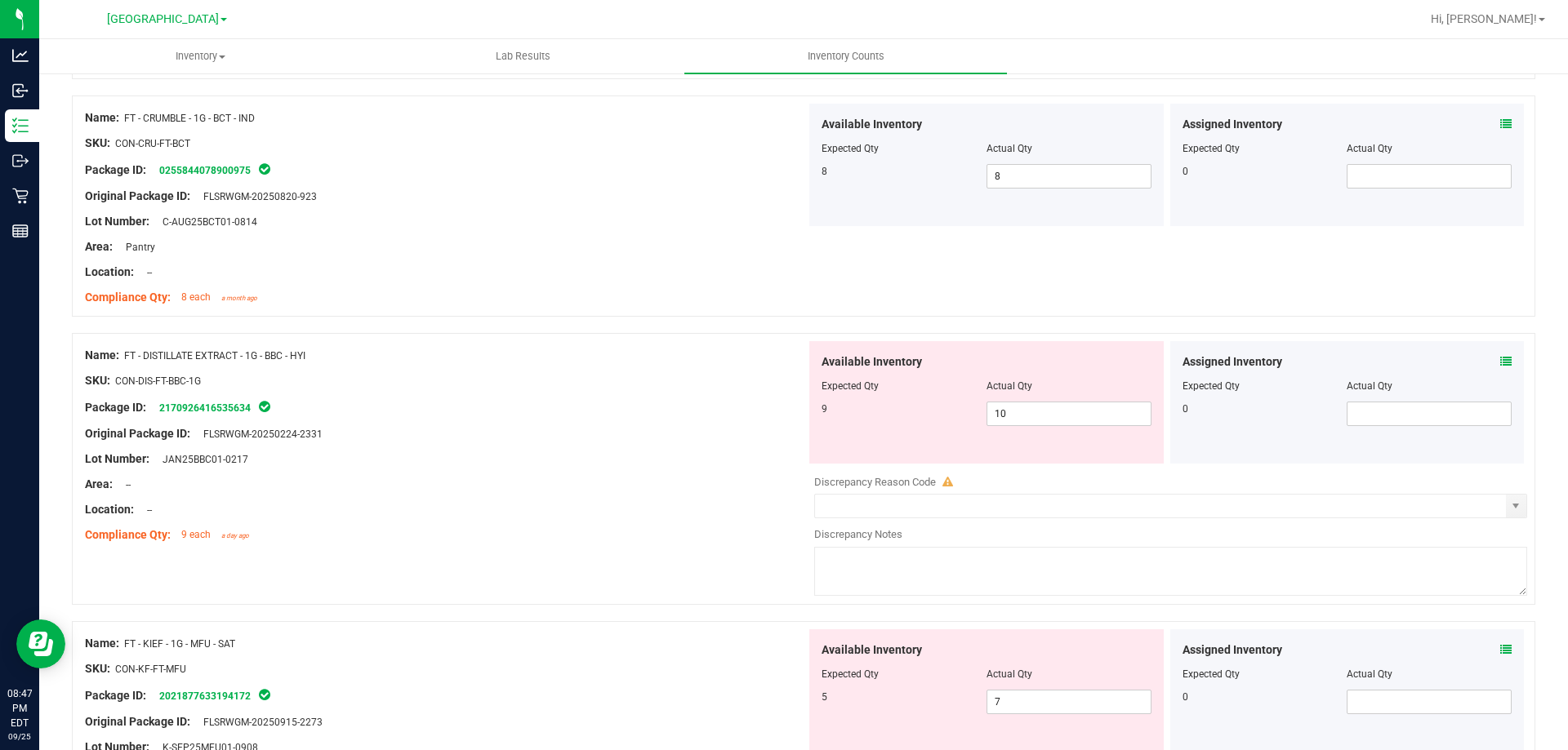
scroll to position [1878, 0]
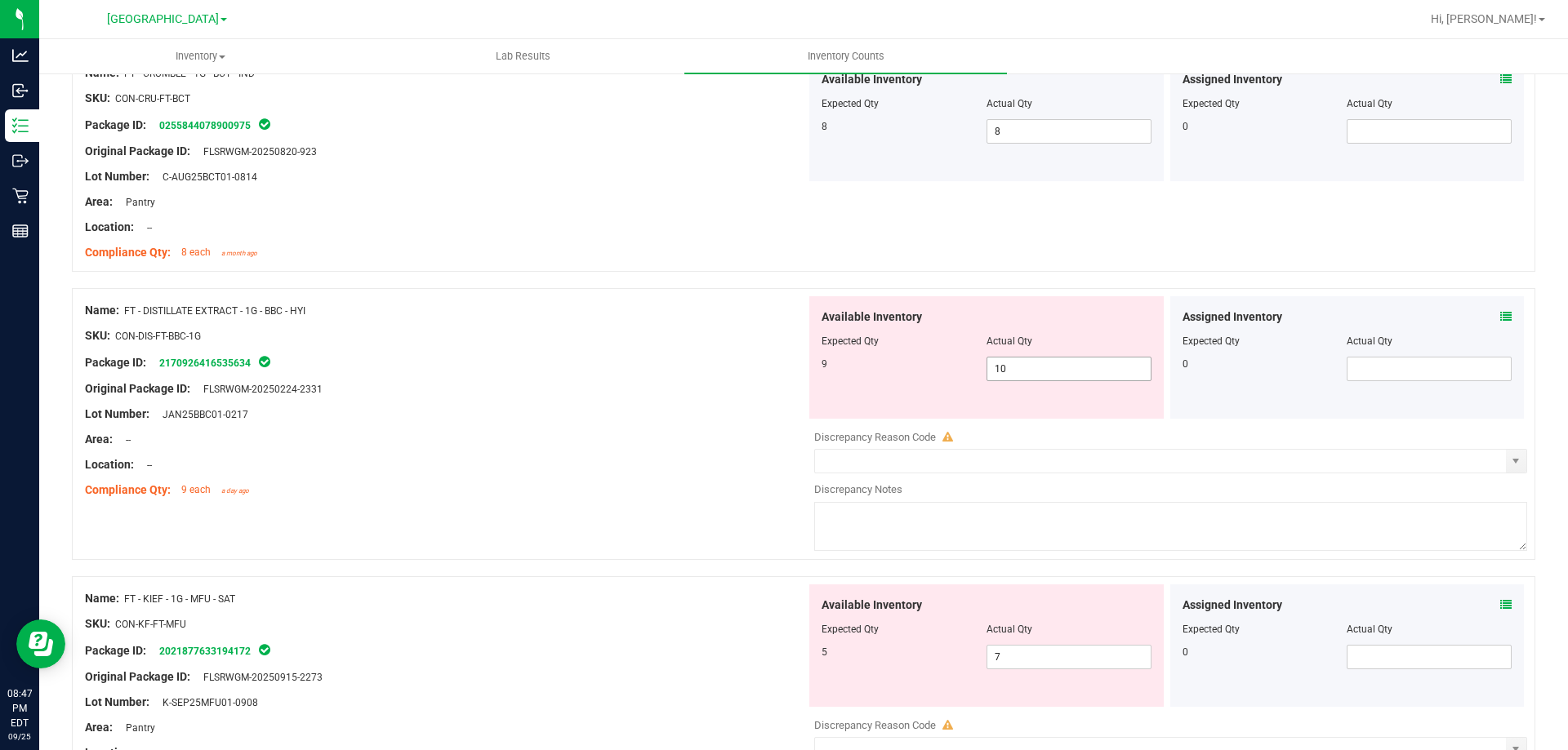
click at [1006, 373] on span "10 10" at bounding box center [1069, 368] width 165 height 24
click at [1006, 373] on input "10" at bounding box center [1069, 368] width 164 height 23
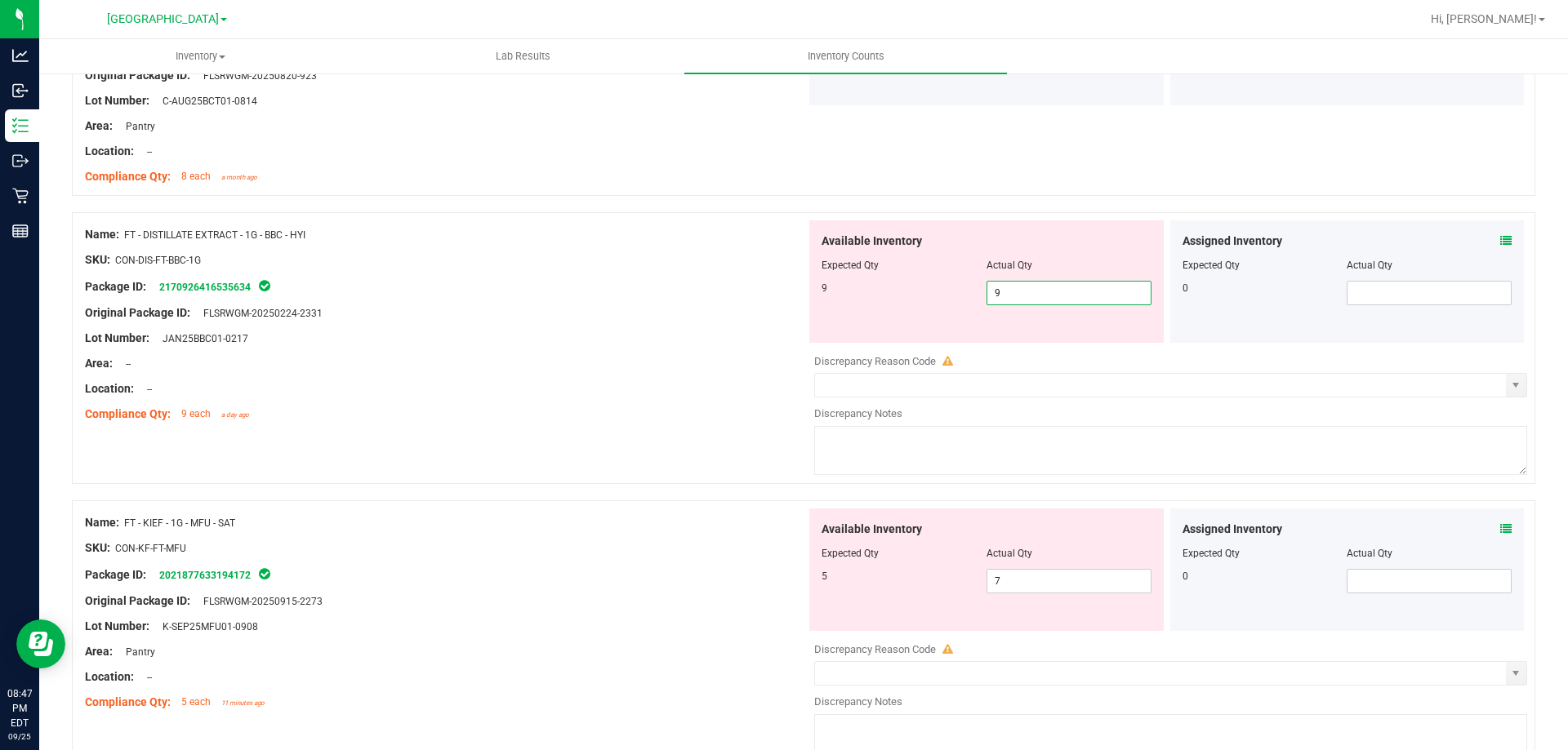
scroll to position [2041, 0]
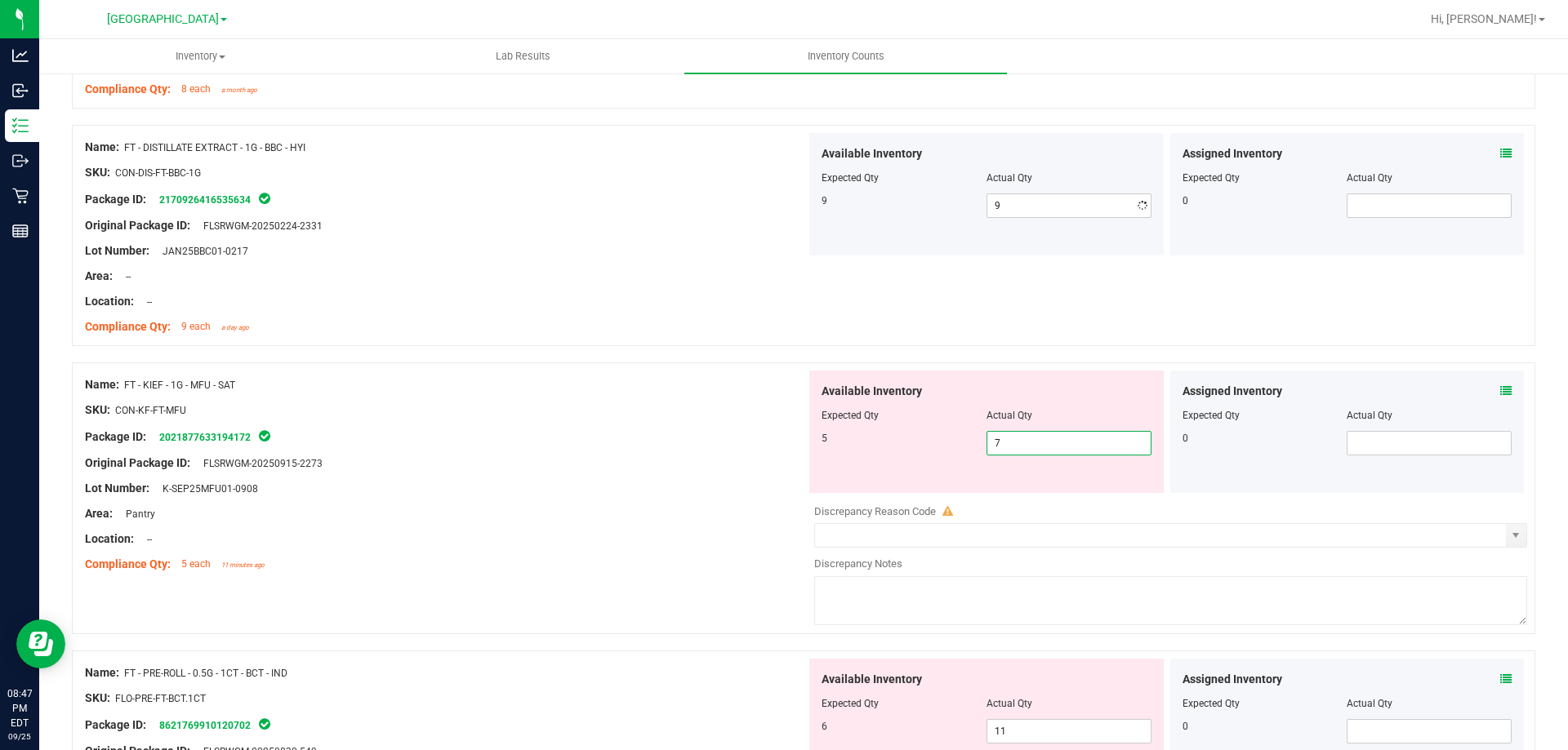
click at [1004, 490] on div "Available Inventory Expected Qty Actual Qty 5 7 7" at bounding box center [986, 432] width 354 height 122
click at [1003, 451] on span "7 7" at bounding box center [1069, 443] width 165 height 24
click at [1003, 451] on input "7" at bounding box center [1069, 443] width 164 height 23
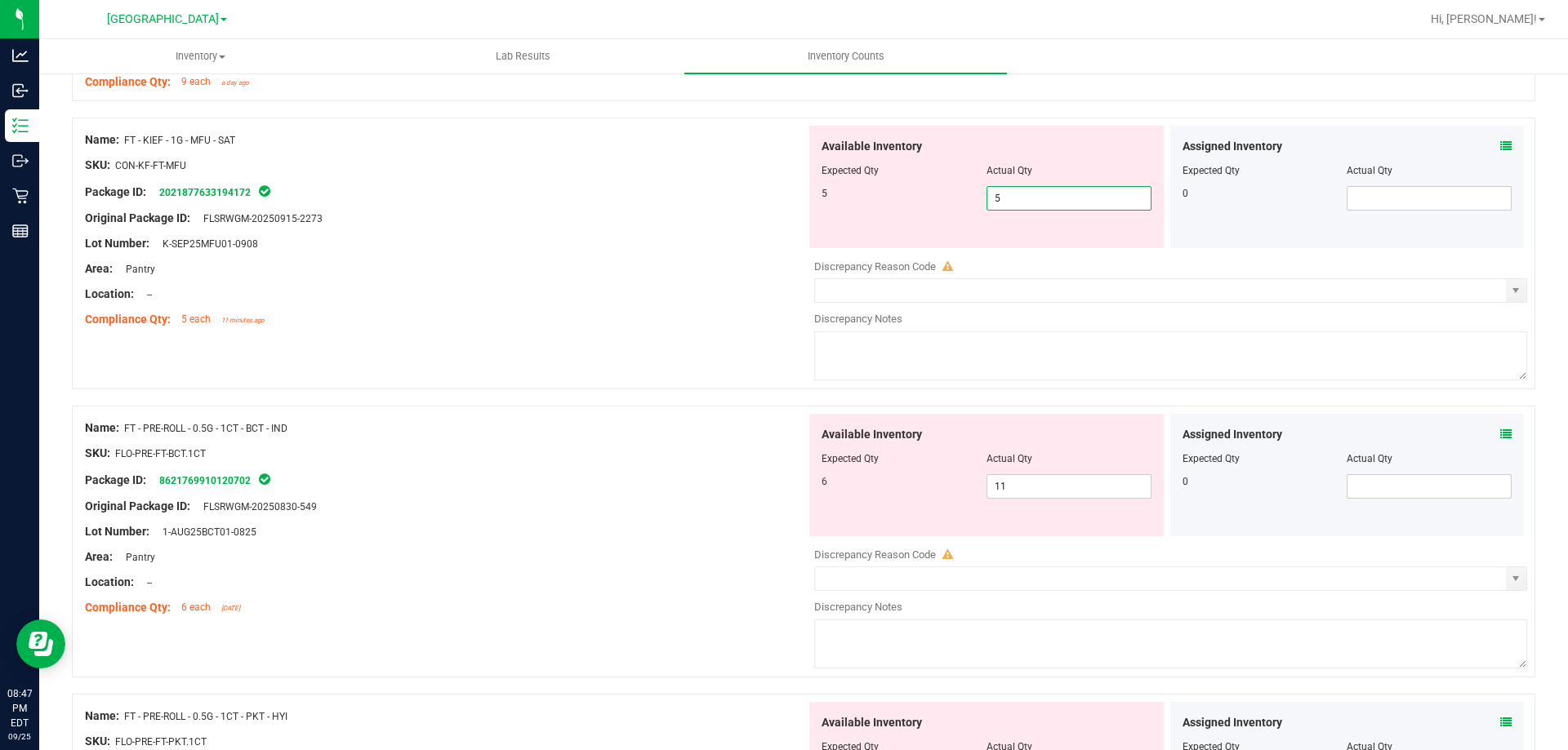
click at [581, 258] on div at bounding box center [445, 257] width 721 height 8
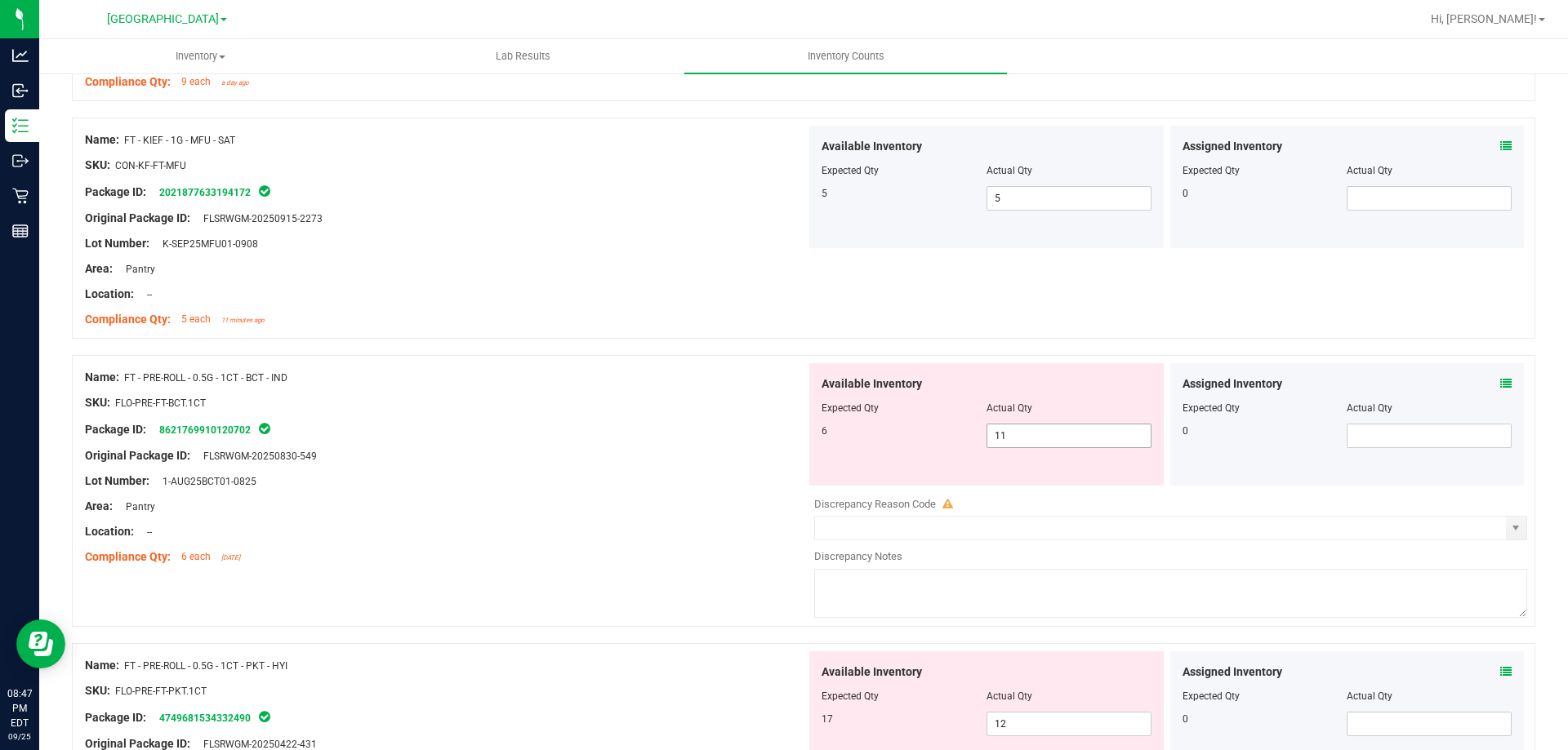
click at [1027, 424] on span "11 11" at bounding box center [1069, 435] width 165 height 24
click at [1027, 424] on input "11" at bounding box center [1069, 435] width 164 height 23
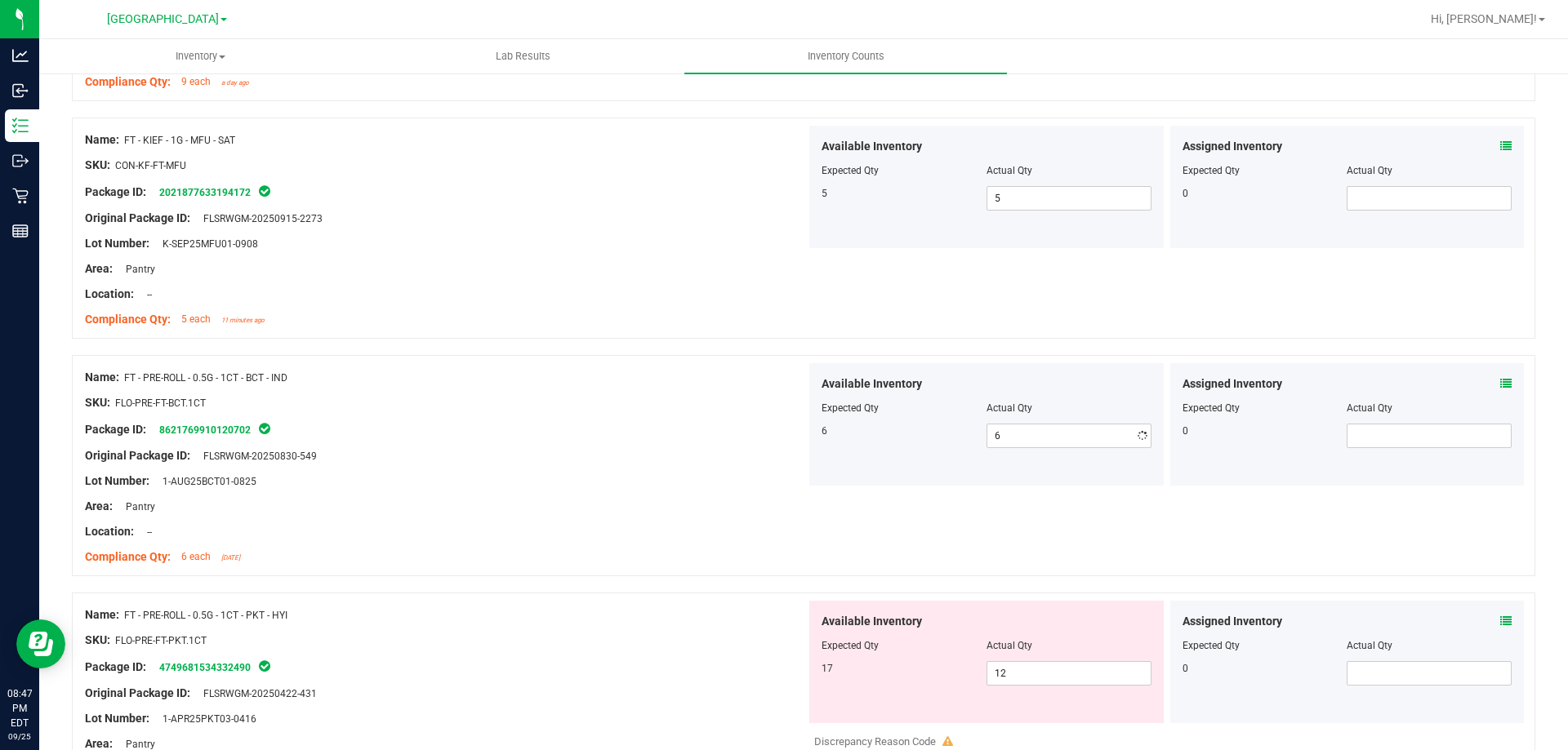
click at [686, 417] on div at bounding box center [445, 416] width 721 height 8
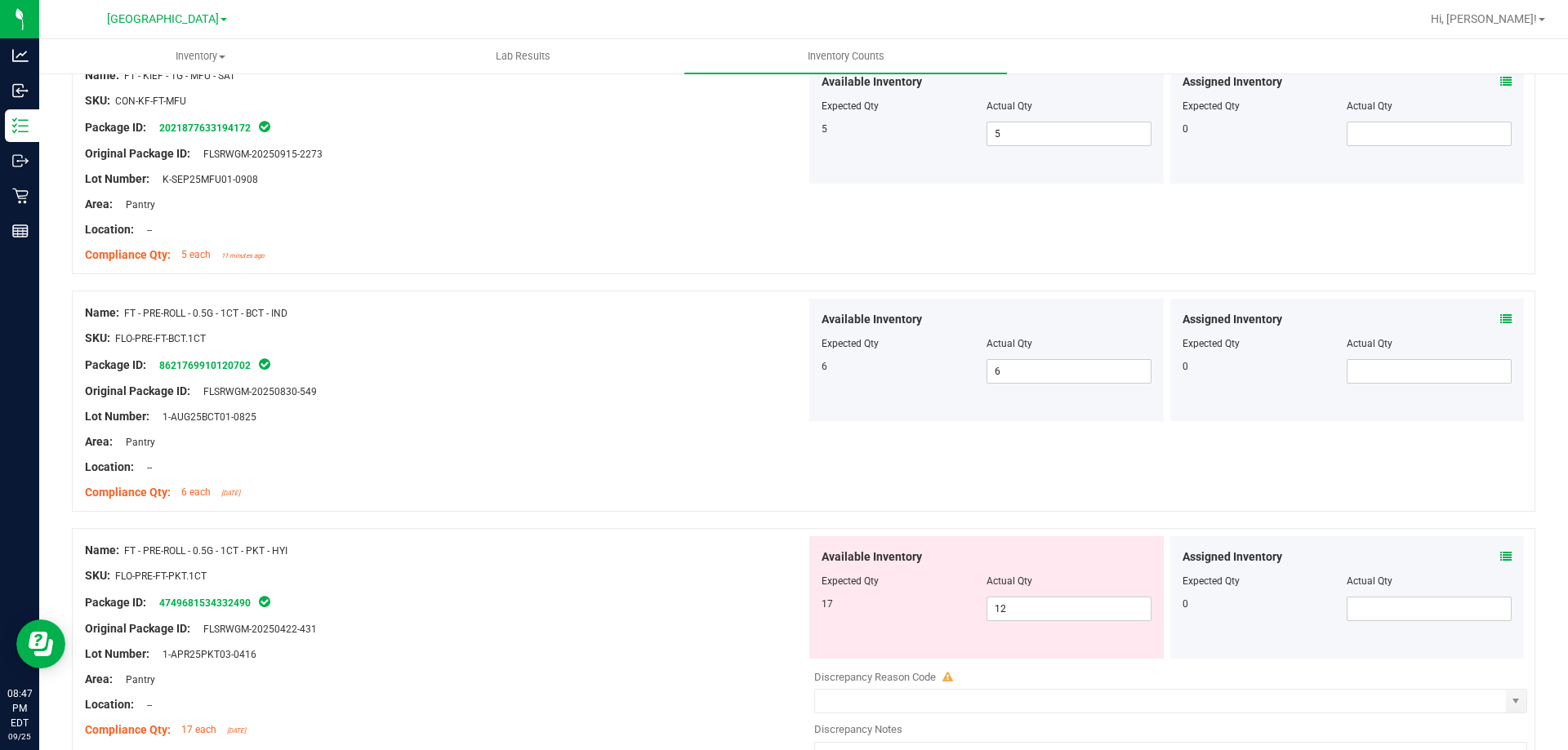
scroll to position [2612, 0]
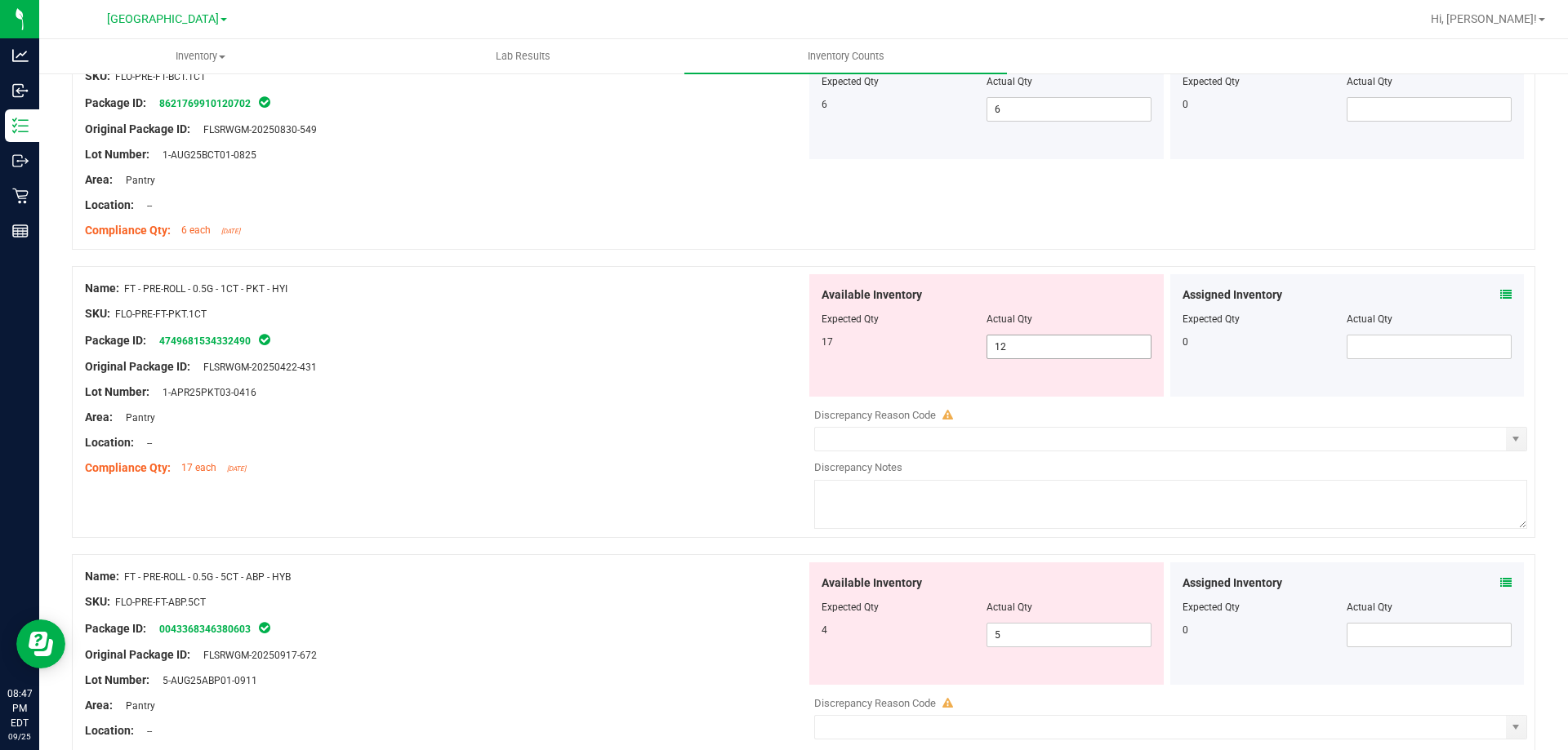
click at [1041, 347] on span "12 12" at bounding box center [1069, 346] width 165 height 24
click at [1041, 347] on input "12" at bounding box center [1069, 346] width 164 height 23
click at [682, 372] on div "Original Package ID: FLSRWGM-20250422-431" at bounding box center [445, 367] width 721 height 17
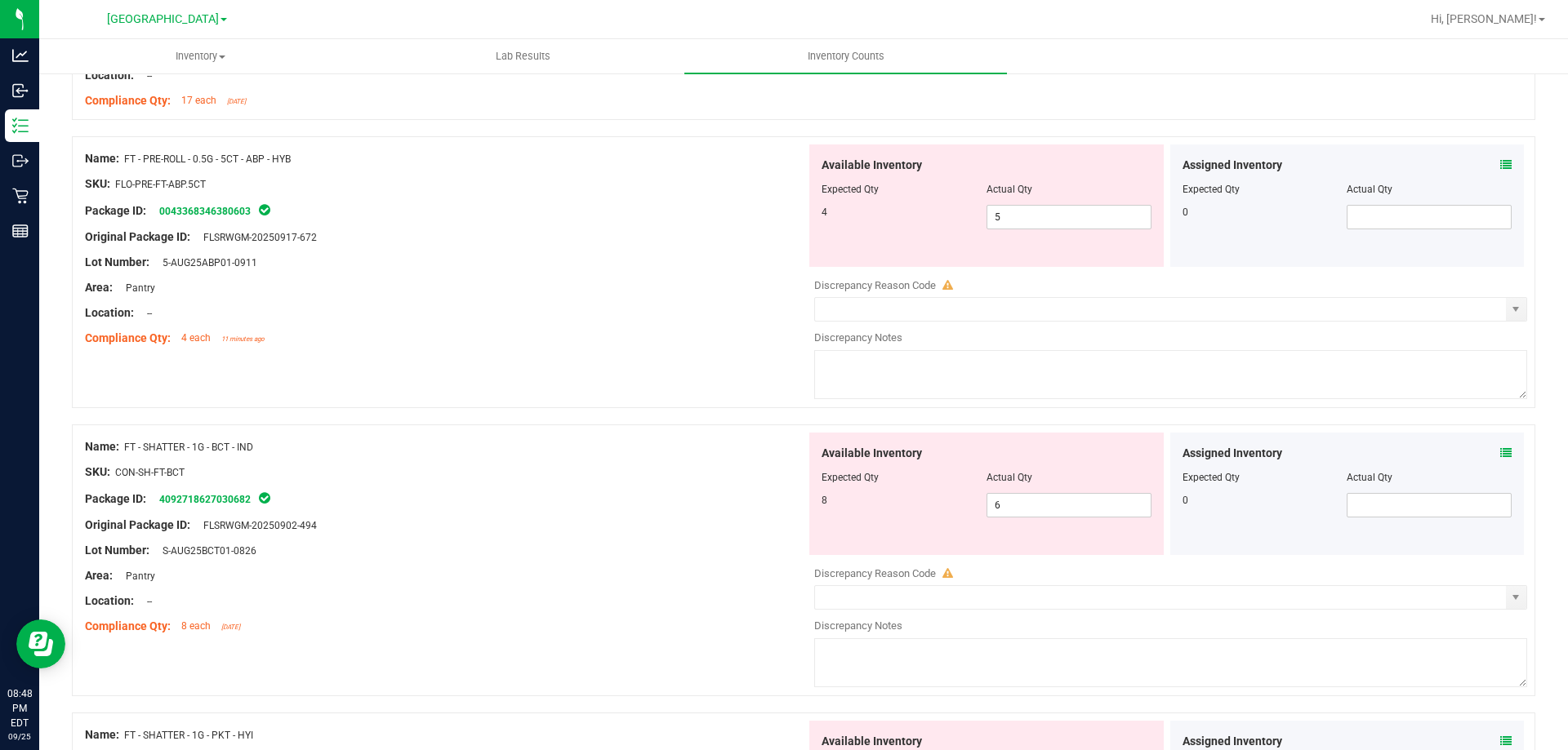
scroll to position [2940, 0]
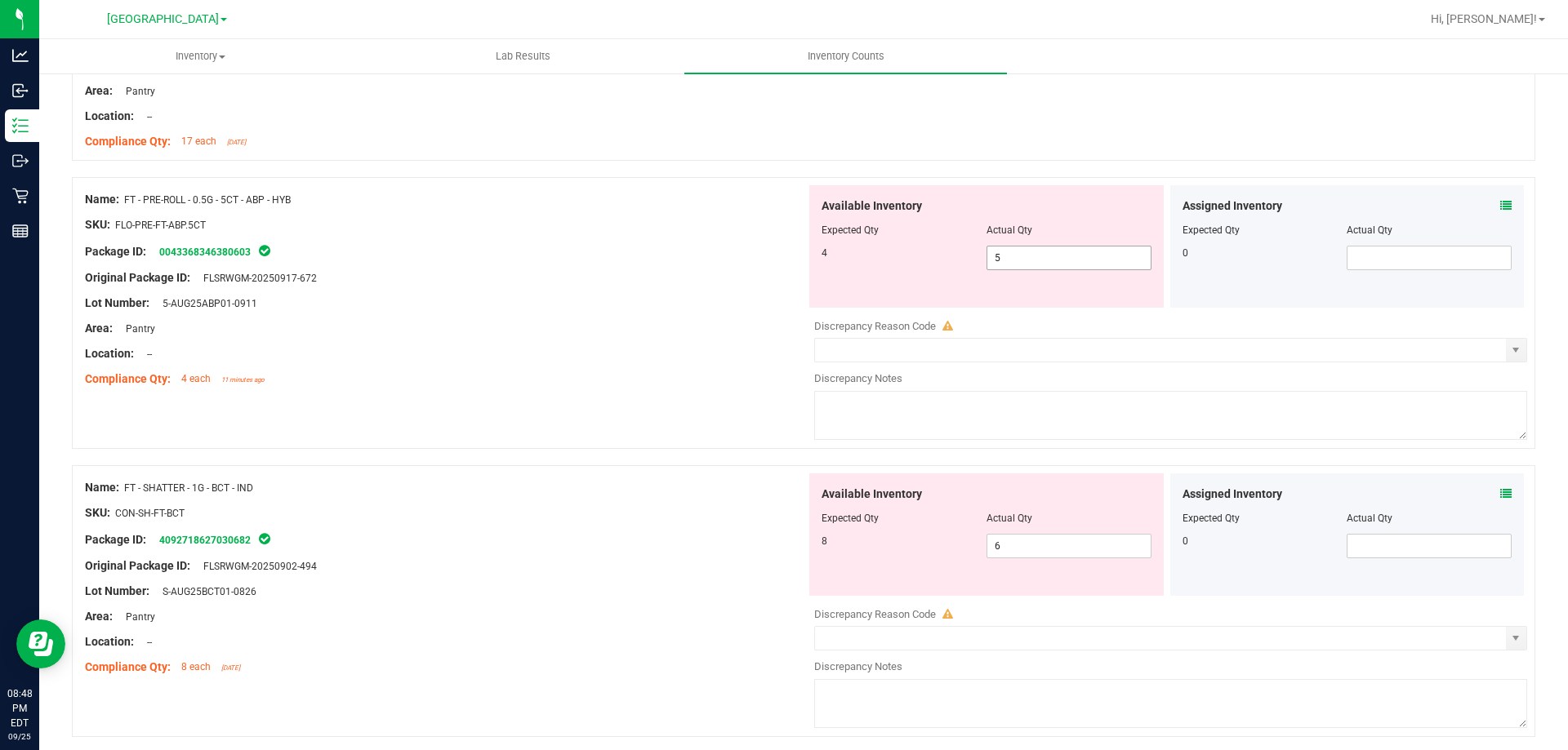
click at [1067, 253] on span "5 5" at bounding box center [1069, 258] width 165 height 24
click at [1067, 253] on input "5" at bounding box center [1069, 258] width 164 height 23
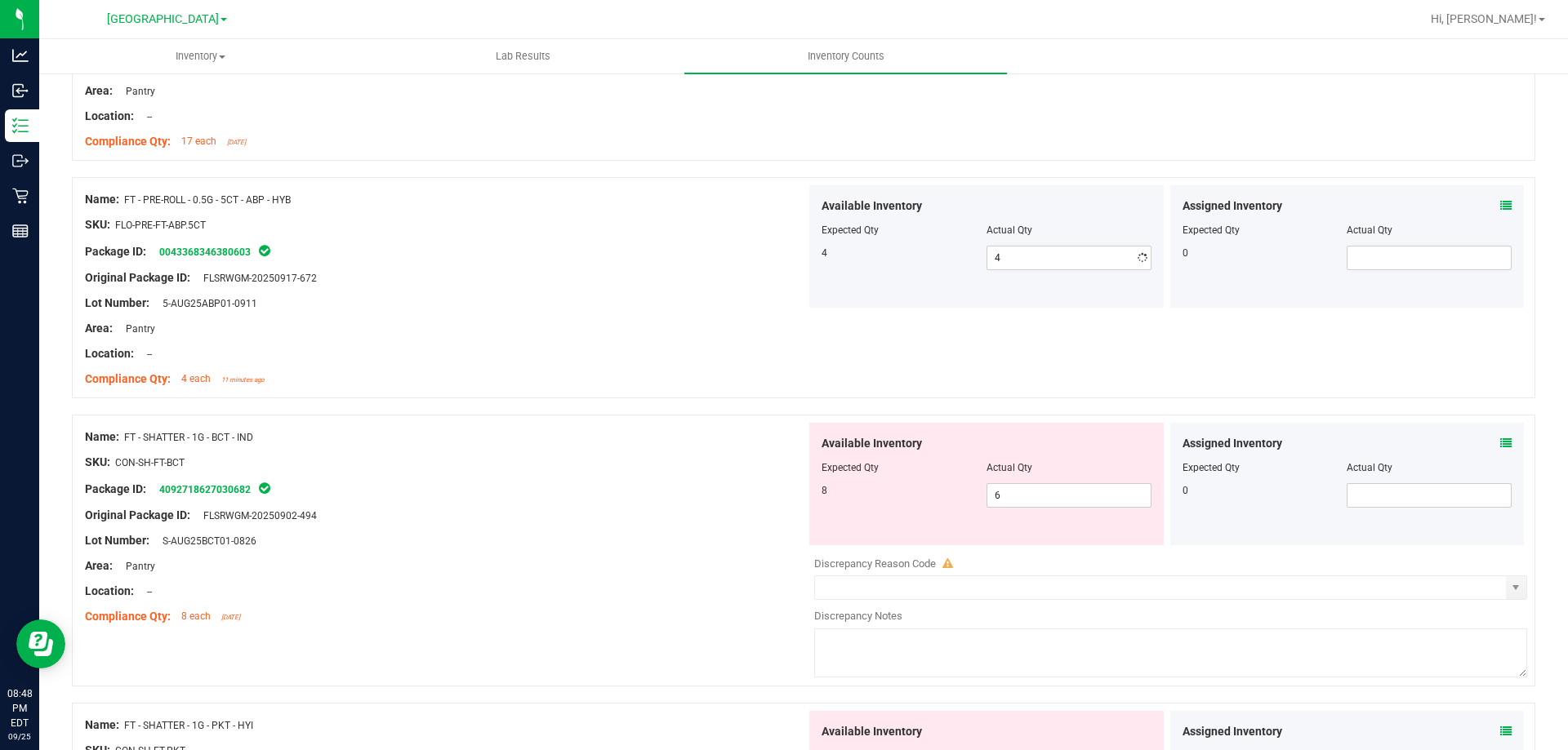
click at [641, 283] on div "Original Package ID: FLSRWGM-20250917-672" at bounding box center [445, 278] width 721 height 17
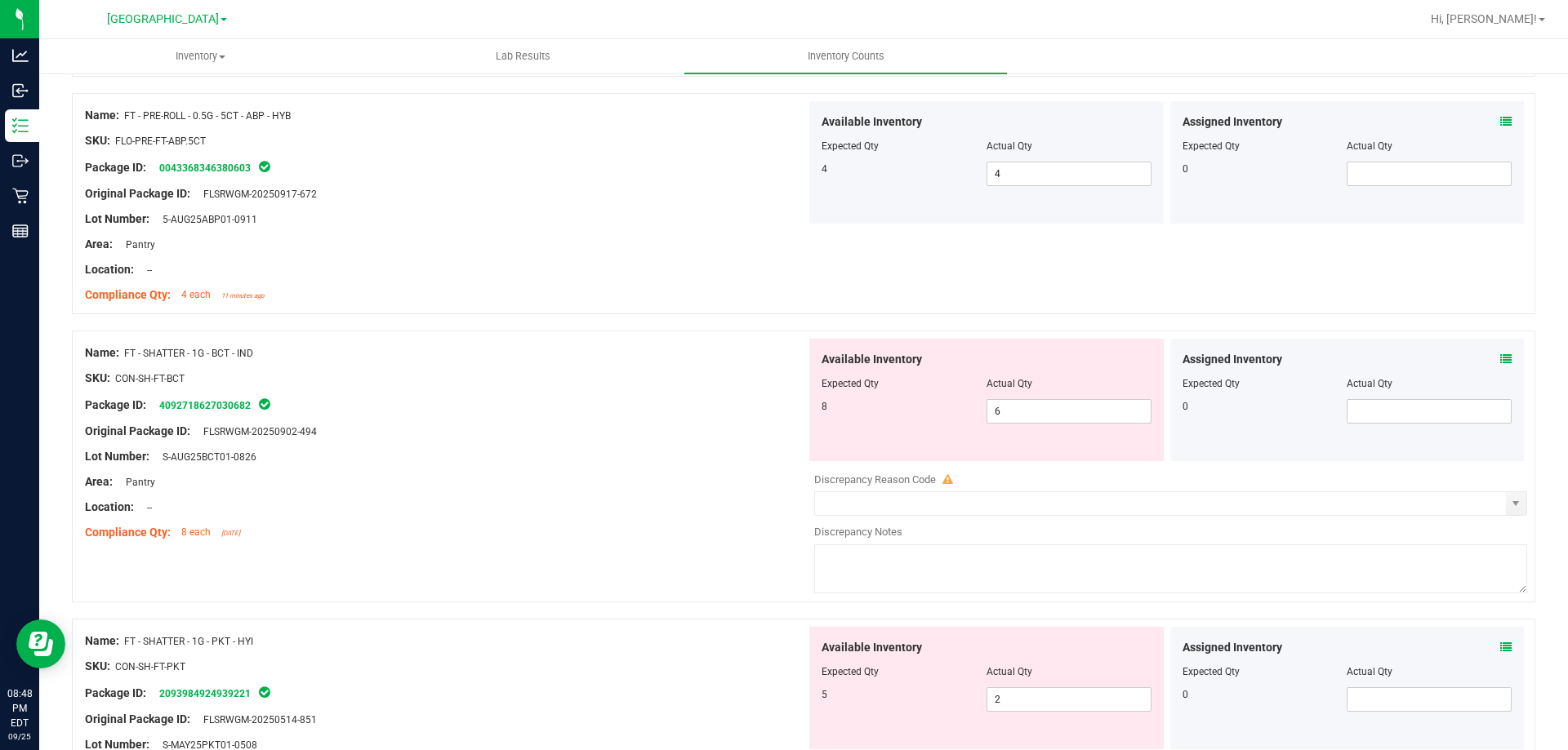
scroll to position [3102, 0]
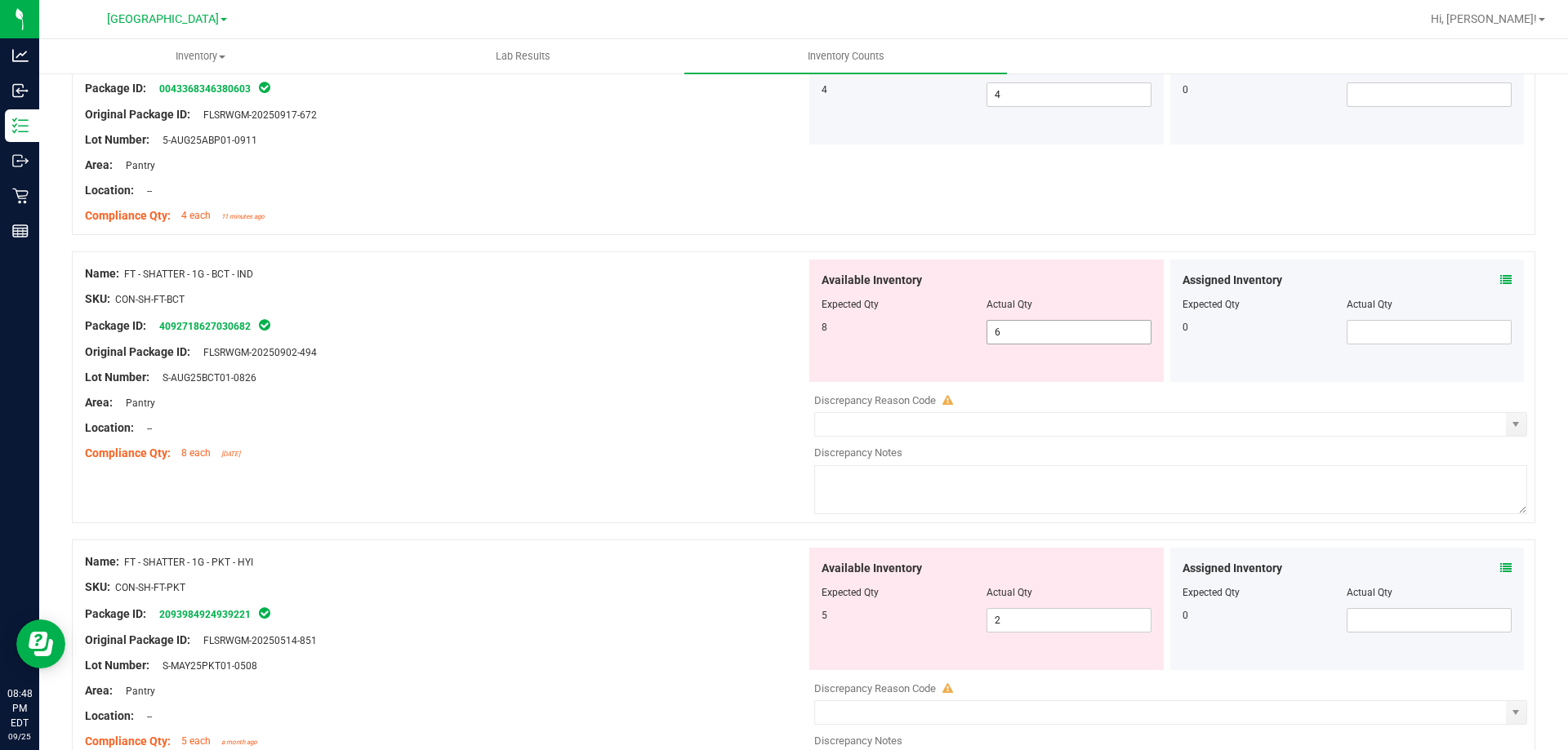
click at [1034, 328] on span "6 6" at bounding box center [1069, 332] width 165 height 24
click at [1034, 329] on input "6" at bounding box center [1069, 331] width 164 height 23
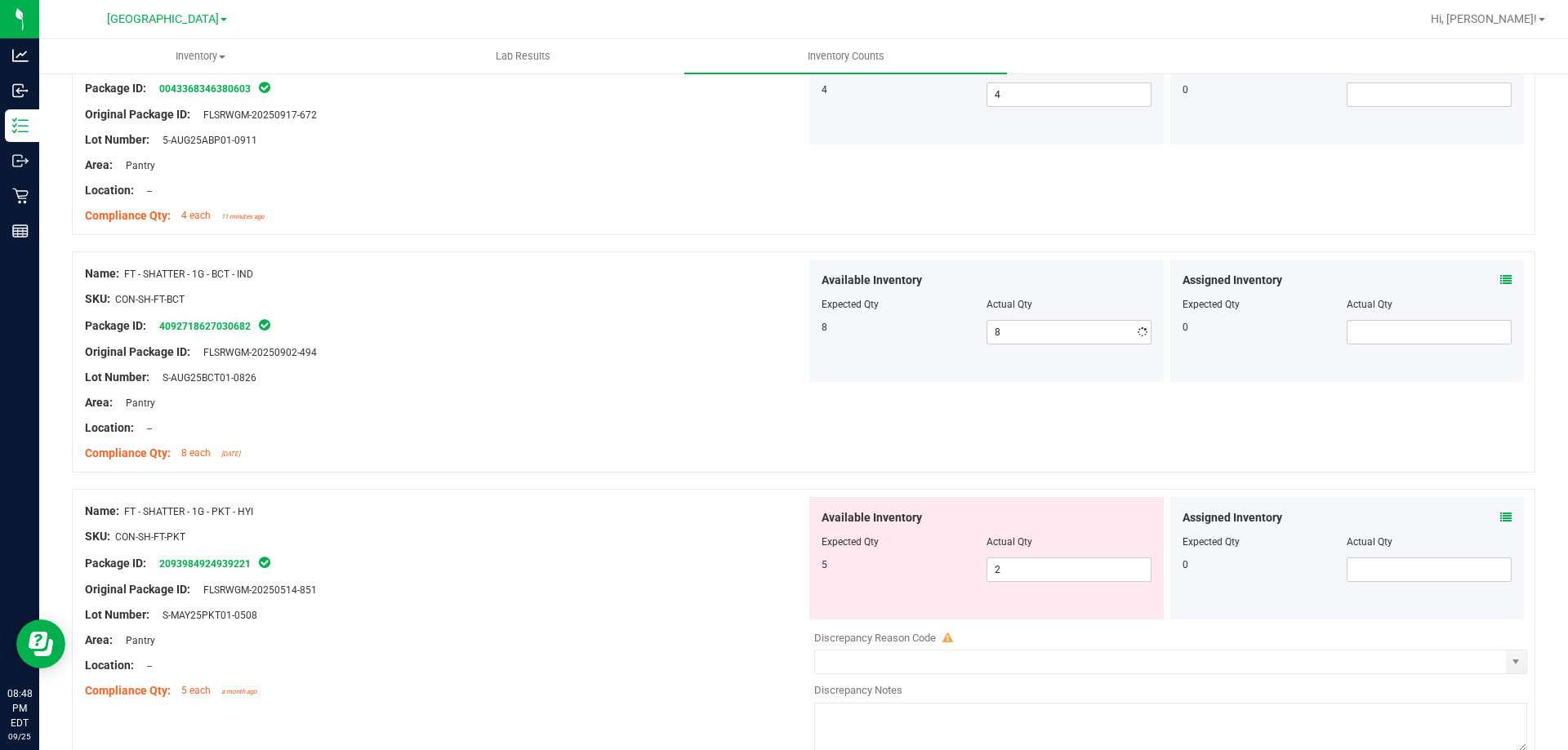
click at [643, 359] on div "Original Package ID: FLSRWGM-20250902-494" at bounding box center [445, 352] width 721 height 17
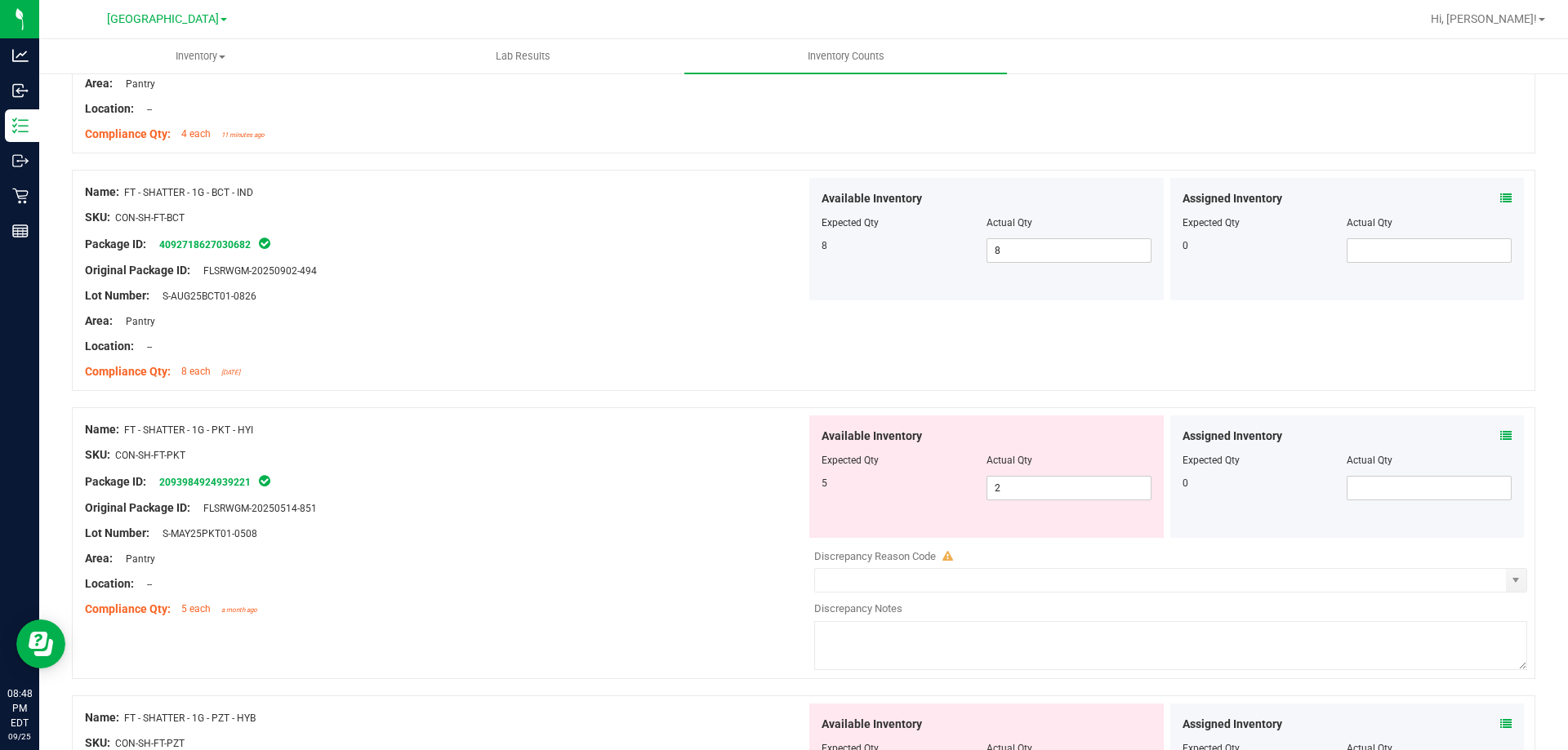
scroll to position [3266, 0]
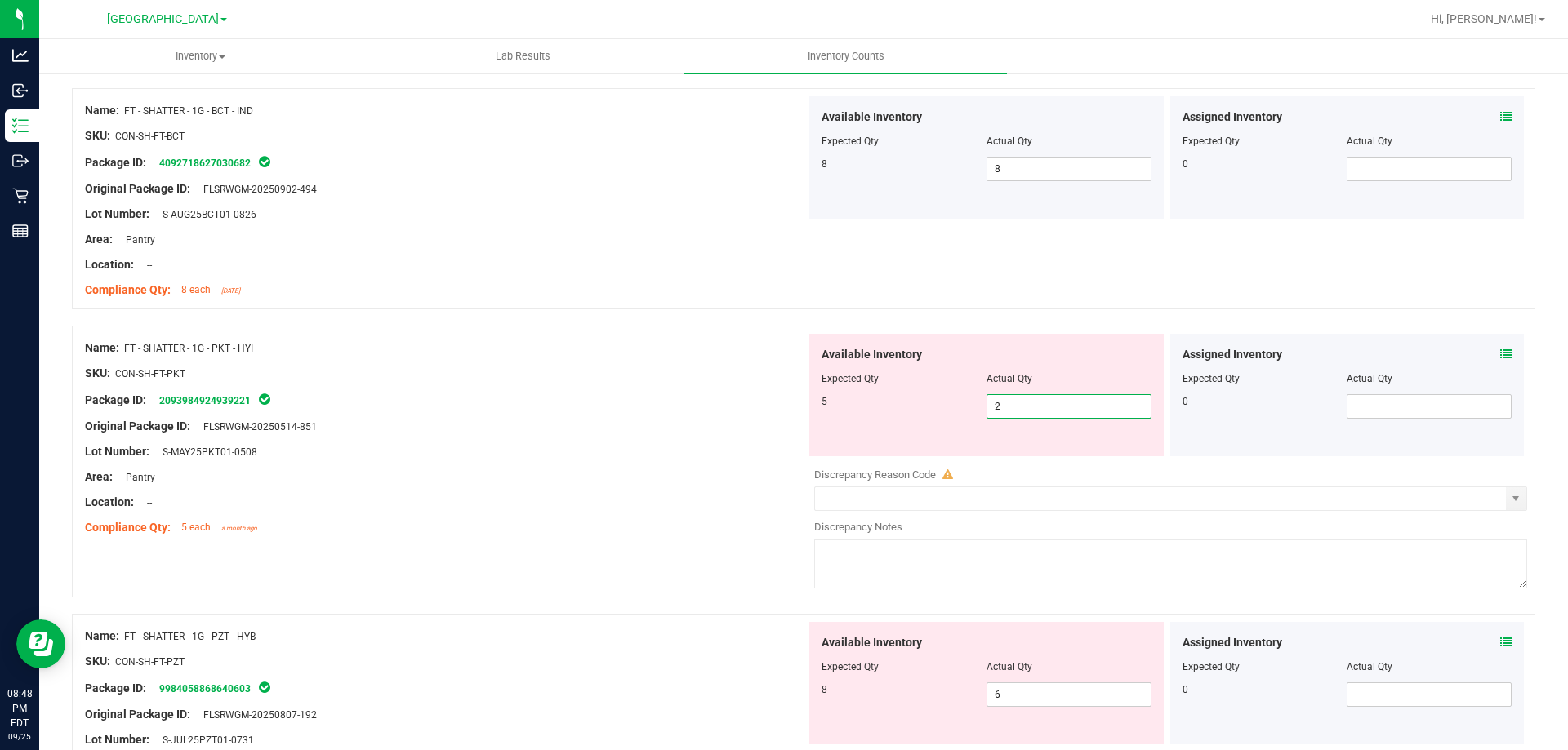
click at [1035, 410] on span "2 2" at bounding box center [1069, 406] width 165 height 24
click at [1035, 410] on input "2" at bounding box center [1069, 406] width 164 height 23
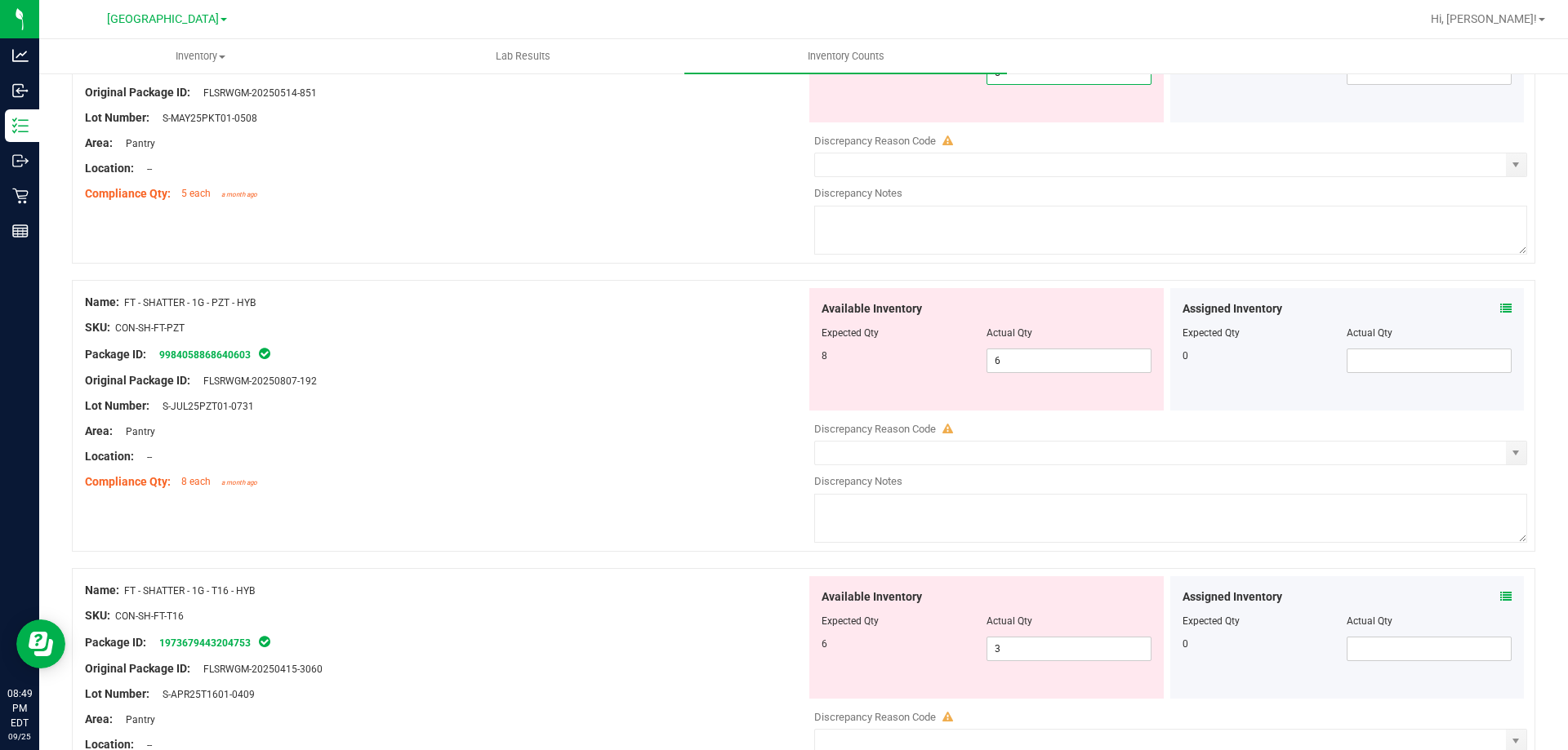
scroll to position [3511, 0]
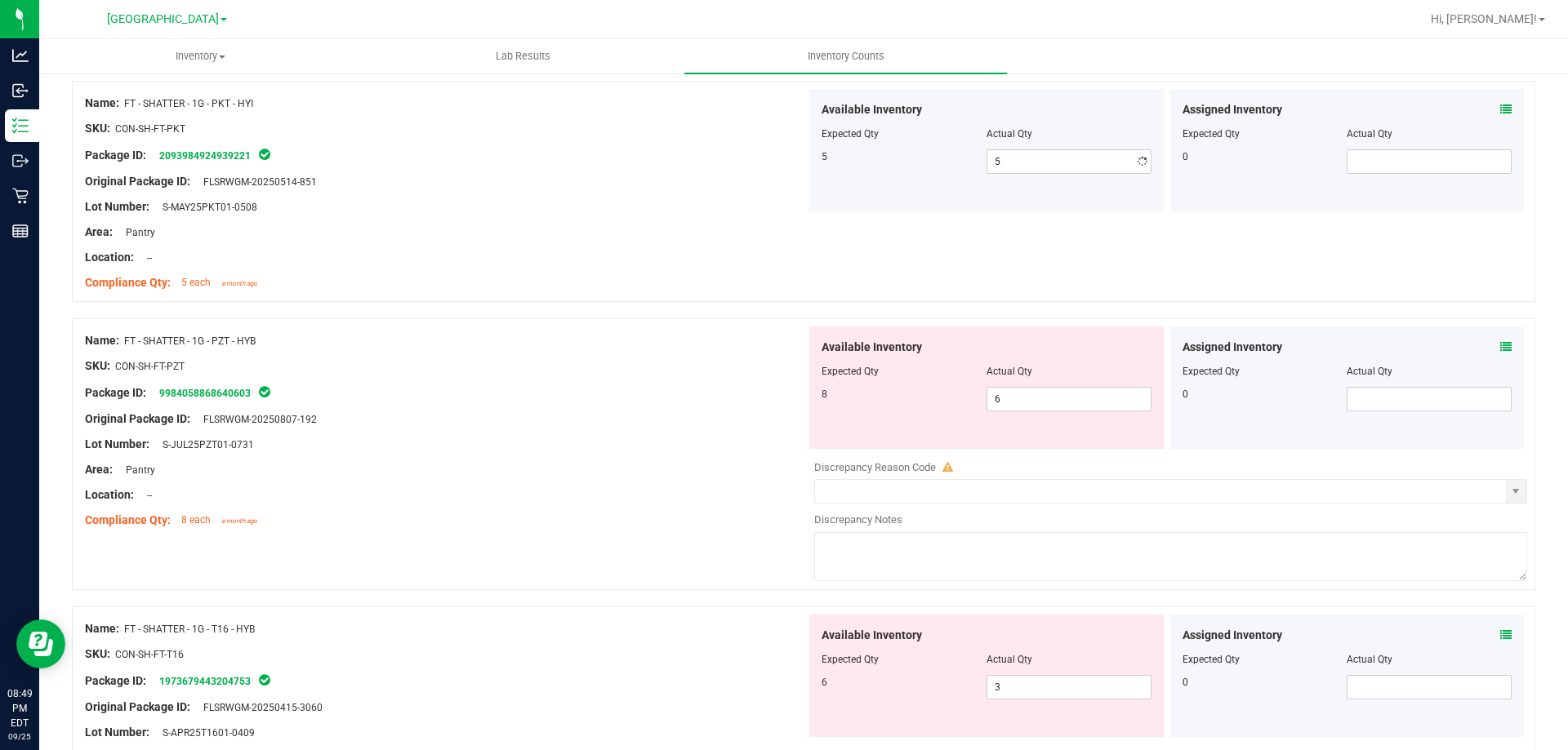
click at [582, 219] on div at bounding box center [445, 220] width 721 height 8
click at [999, 396] on span "6 6" at bounding box center [1069, 398] width 165 height 24
click at [999, 396] on input "6" at bounding box center [1069, 398] width 164 height 23
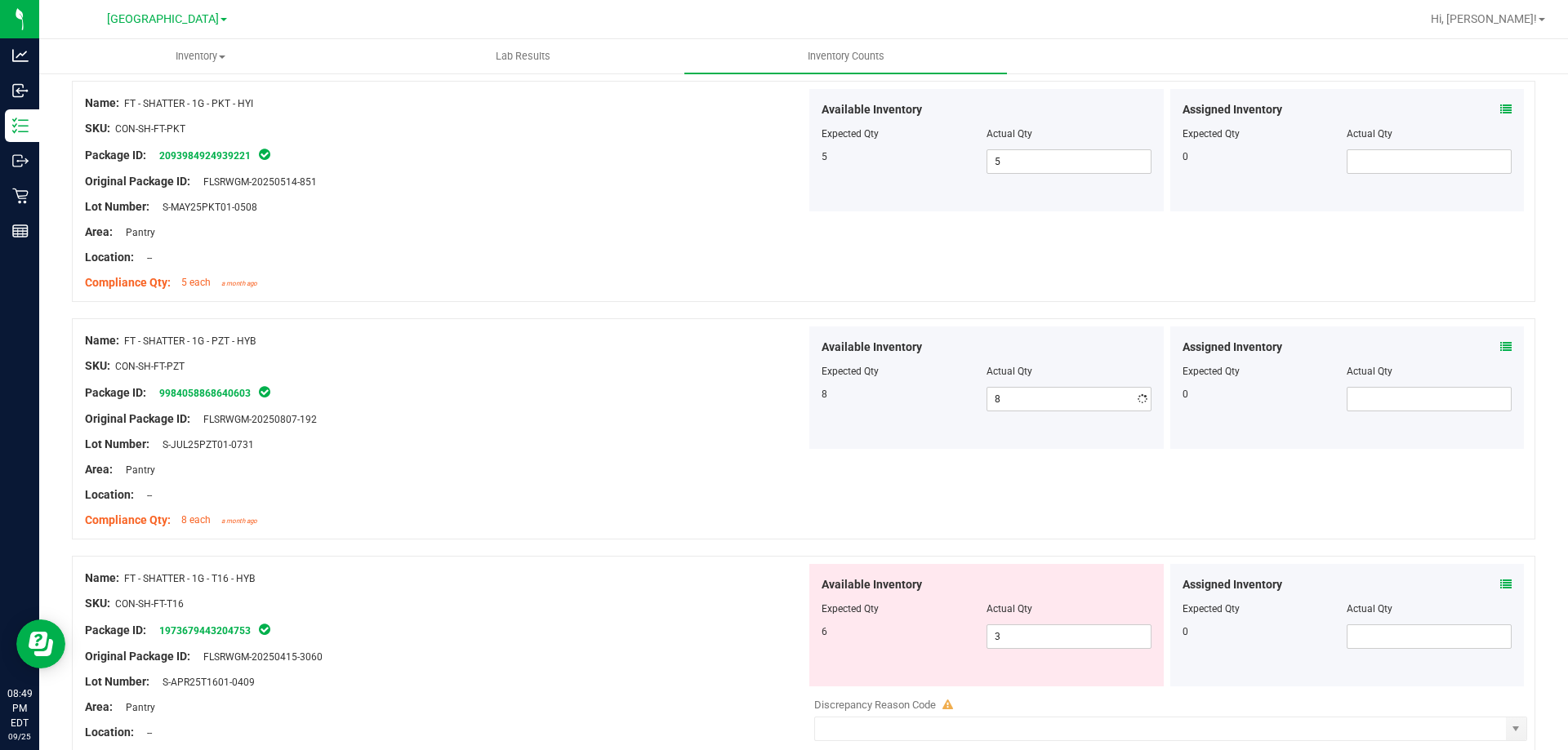
click at [676, 499] on div "Location: --" at bounding box center [445, 495] width 721 height 17
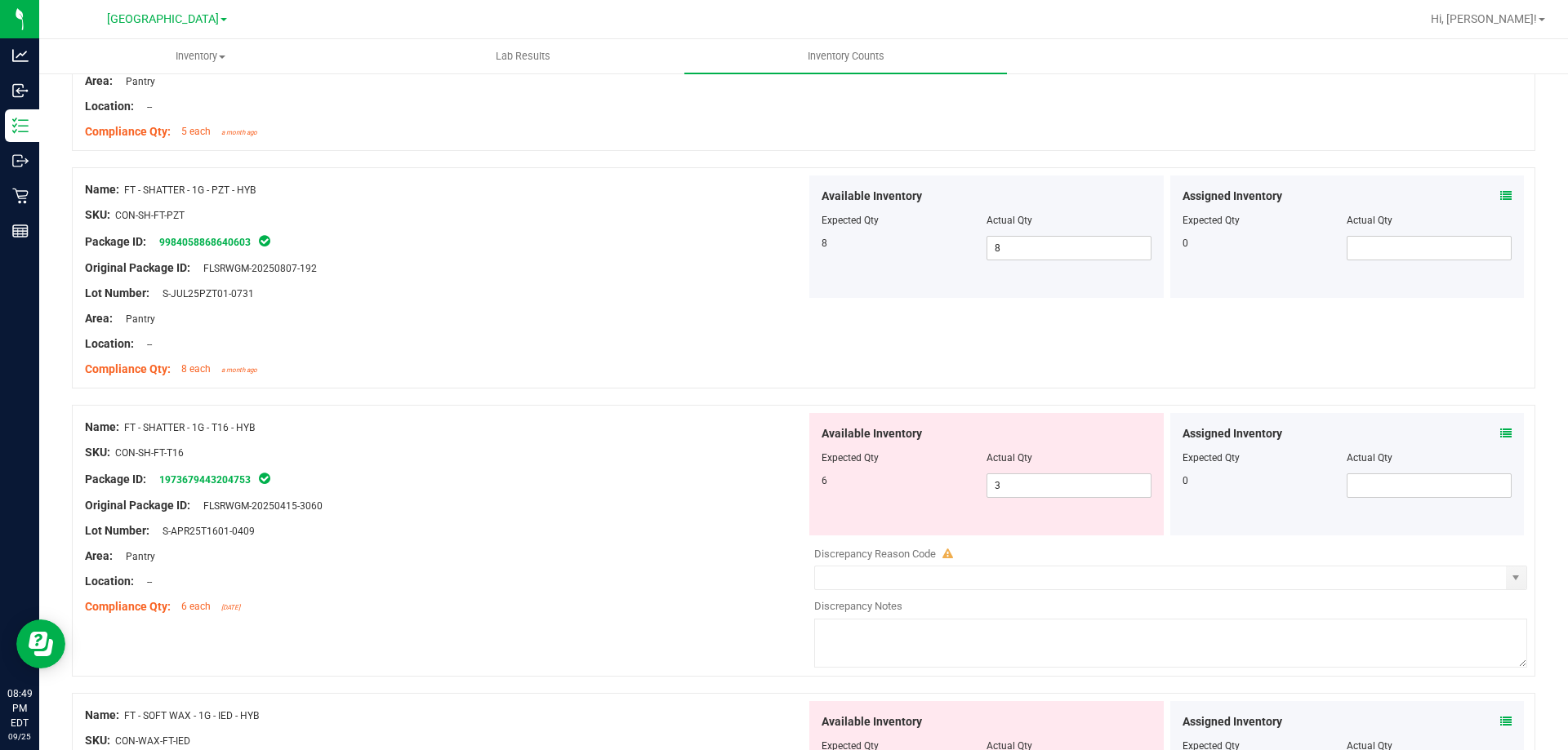
scroll to position [3674, 0]
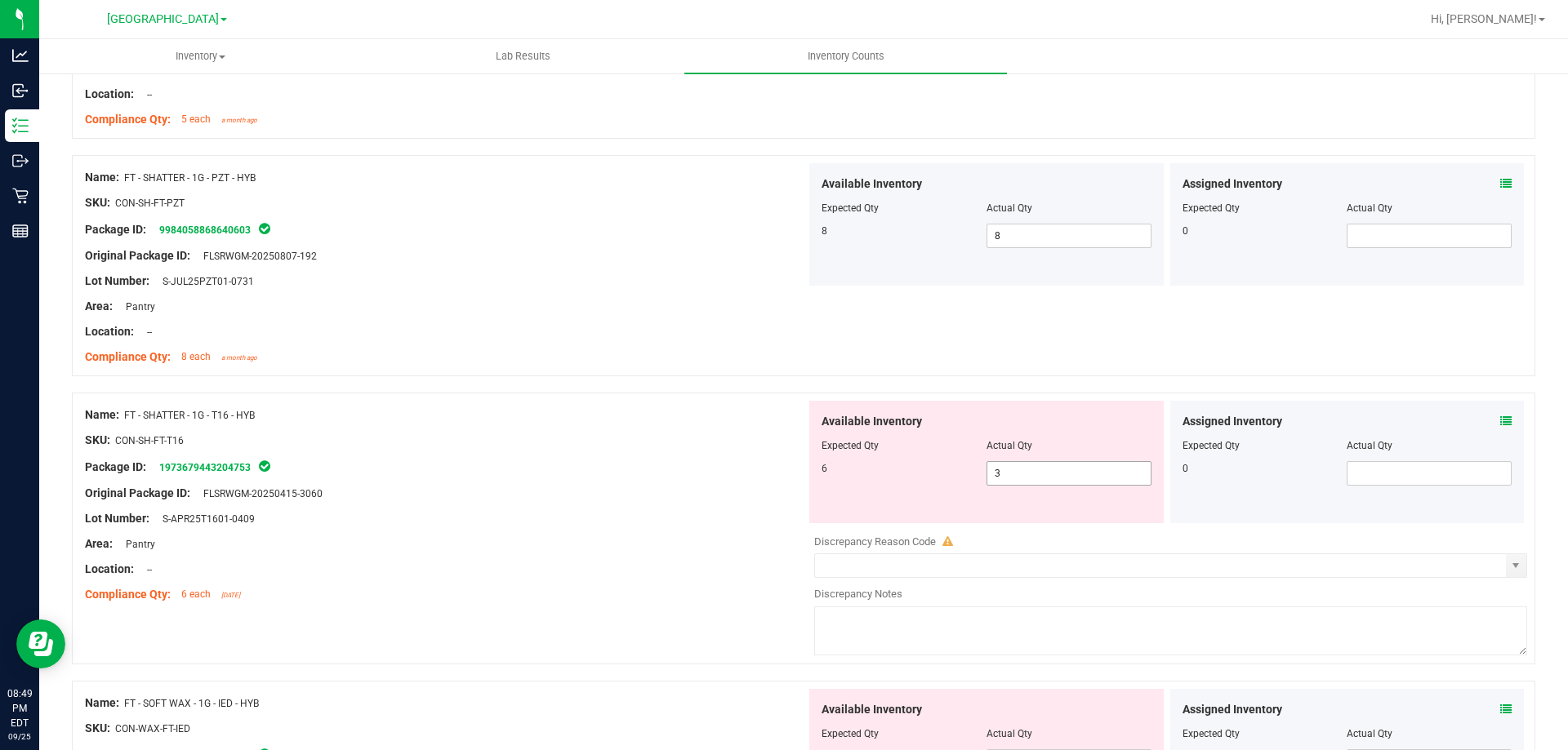
click at [1029, 474] on span "3 3" at bounding box center [1069, 473] width 165 height 24
click at [1029, 474] on input "3" at bounding box center [1069, 473] width 164 height 23
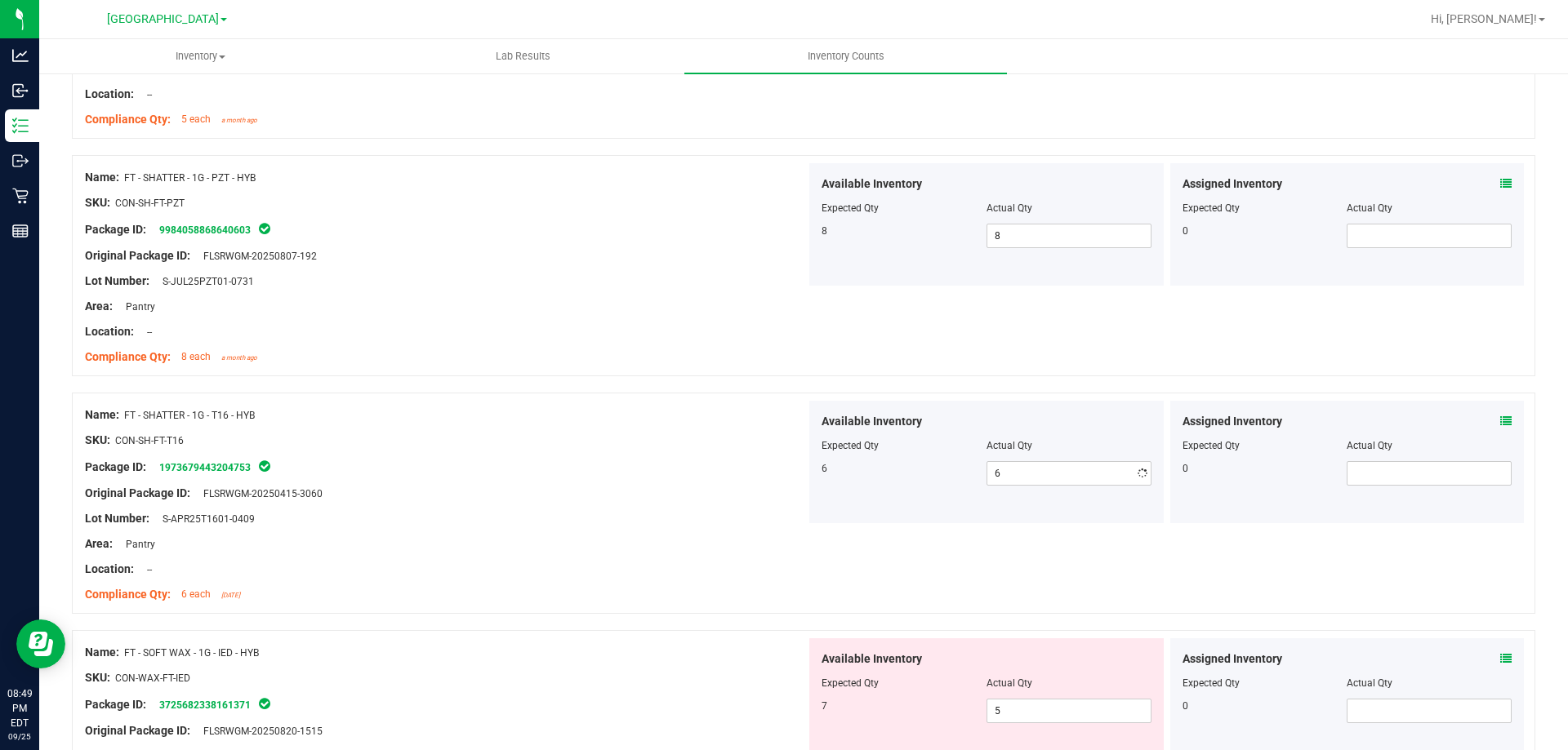
click at [565, 377] on div at bounding box center [804, 384] width 1463 height 16
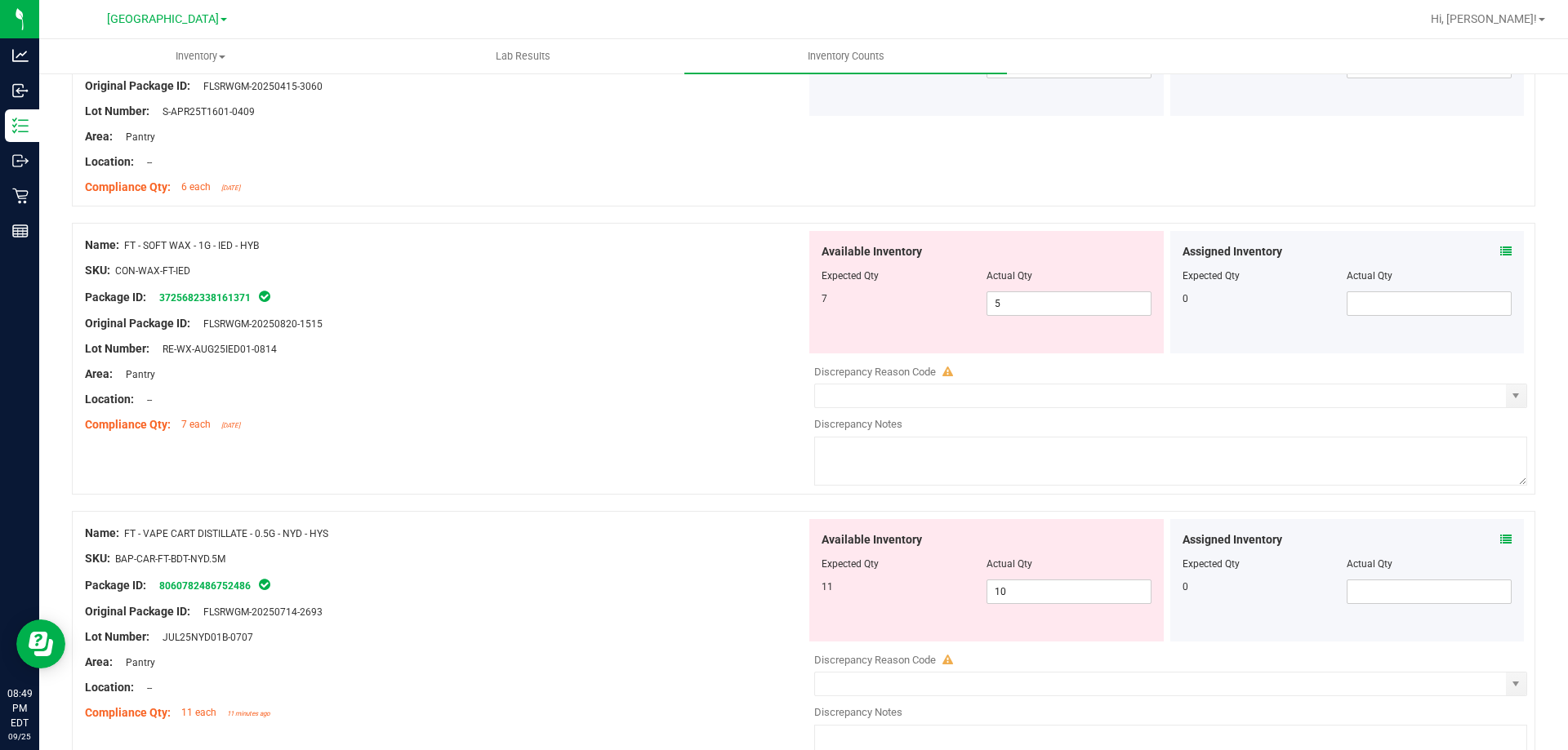
scroll to position [4082, 0]
click at [1047, 326] on div "Available Inventory Expected Qty Actual Qty 7 5 5" at bounding box center [986, 291] width 354 height 122
click at [1044, 308] on span "5 5" at bounding box center [1069, 302] width 165 height 24
click at [1044, 308] on input "5" at bounding box center [1069, 302] width 164 height 23
click at [609, 279] on div at bounding box center [445, 283] width 721 height 8
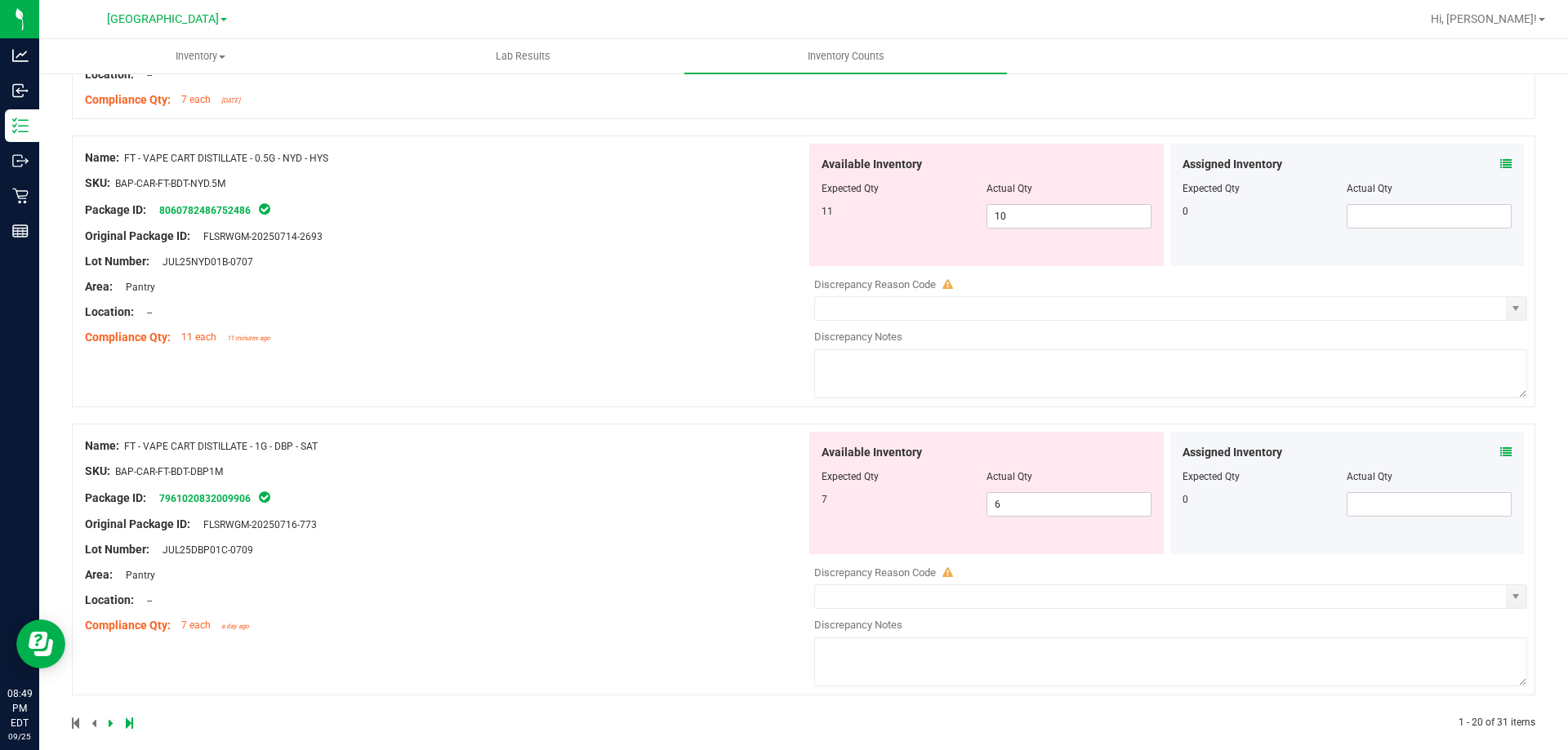
scroll to position [4409, 0]
click at [1008, 223] on span "10 10" at bounding box center [1069, 213] width 165 height 24
click at [1008, 223] on input "10" at bounding box center [1069, 213] width 164 height 23
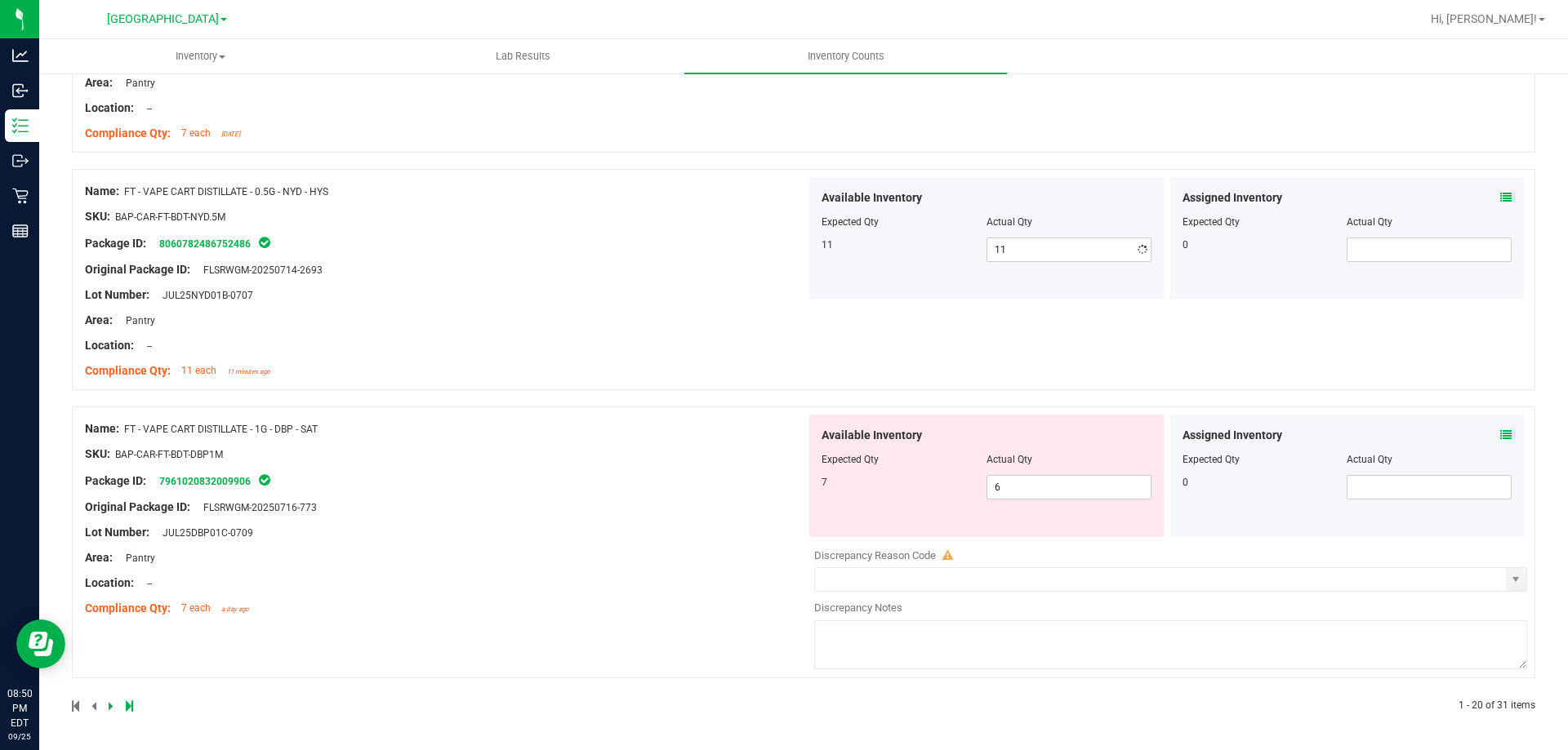
click at [759, 275] on div "Name: FT - VAPE CART DISTILLATE - 0.5G - NYD - HYS SKU: BAP-CAR-FT-BDT-NYD.5M P…" at bounding box center [445, 281] width 721 height 208
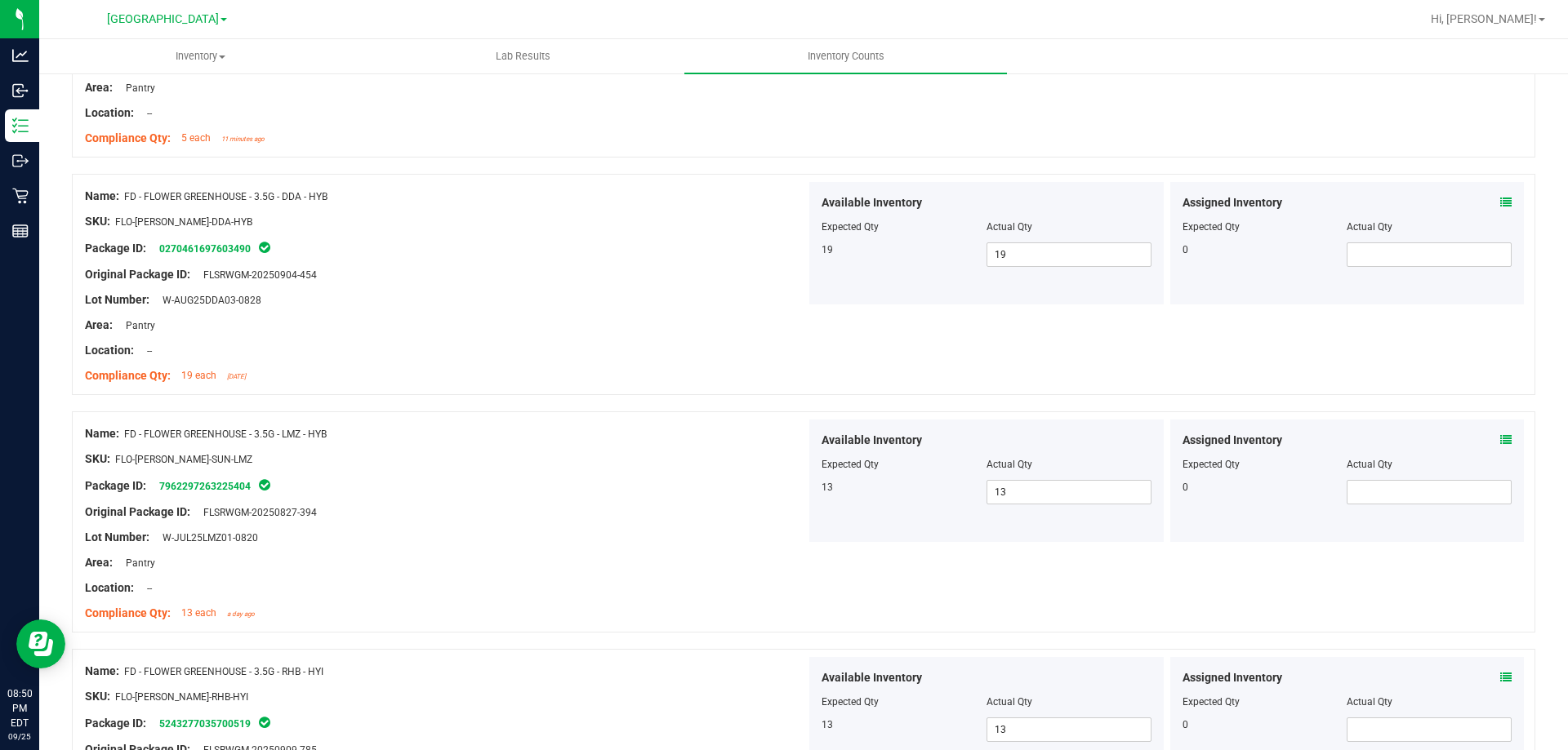
scroll to position [0, 0]
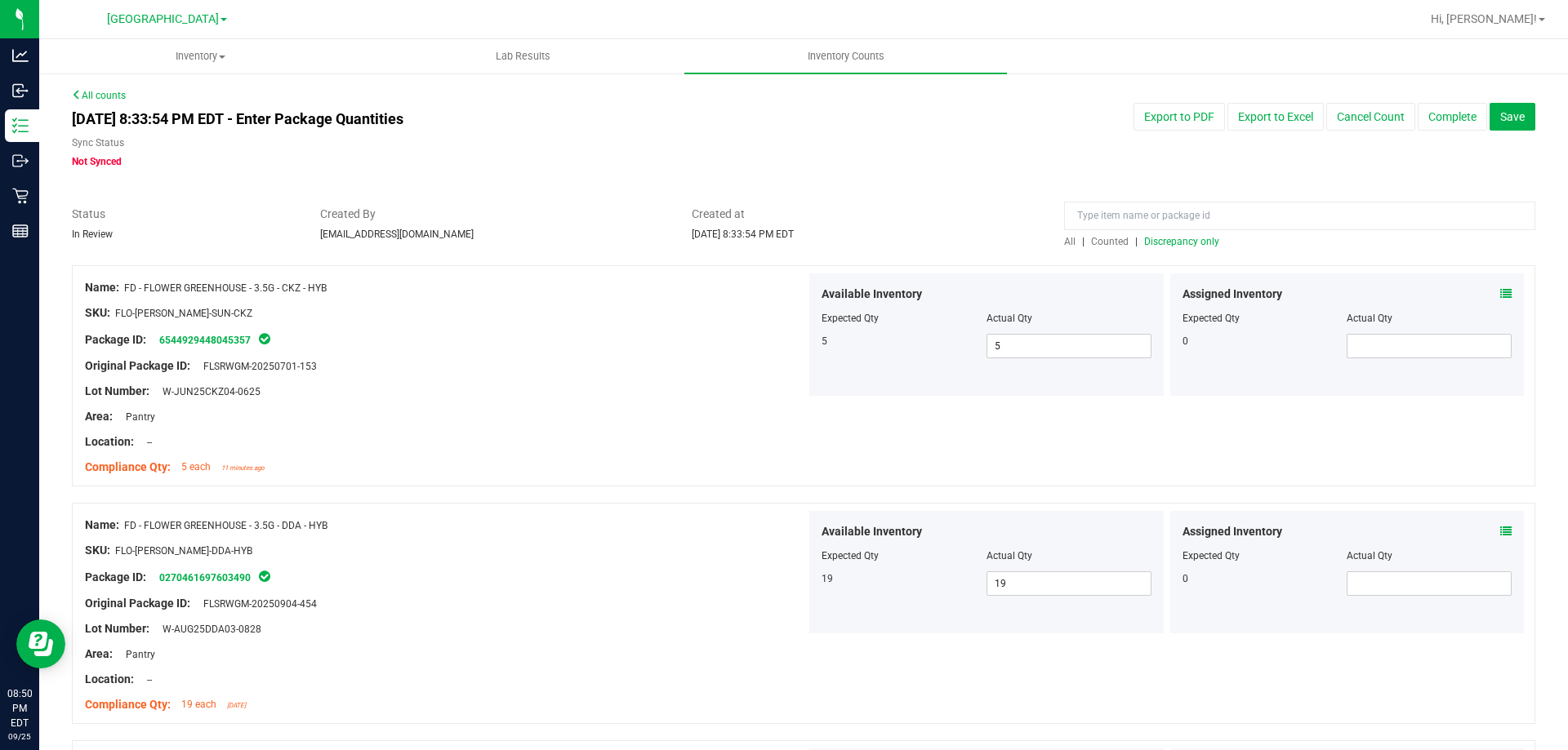
click at [1205, 245] on span "Discrepancy only" at bounding box center [1182, 242] width 76 height 12
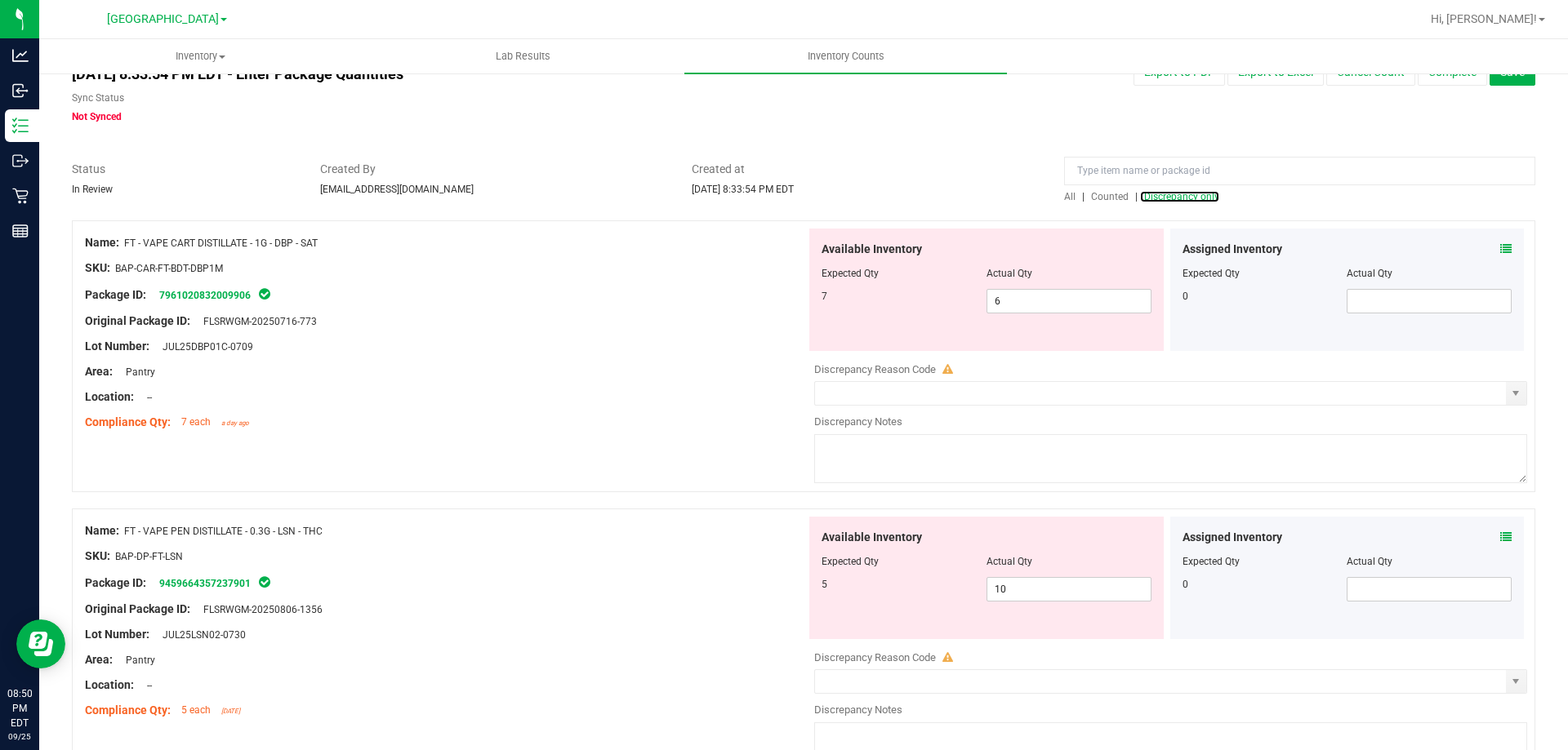
scroll to position [81, 0]
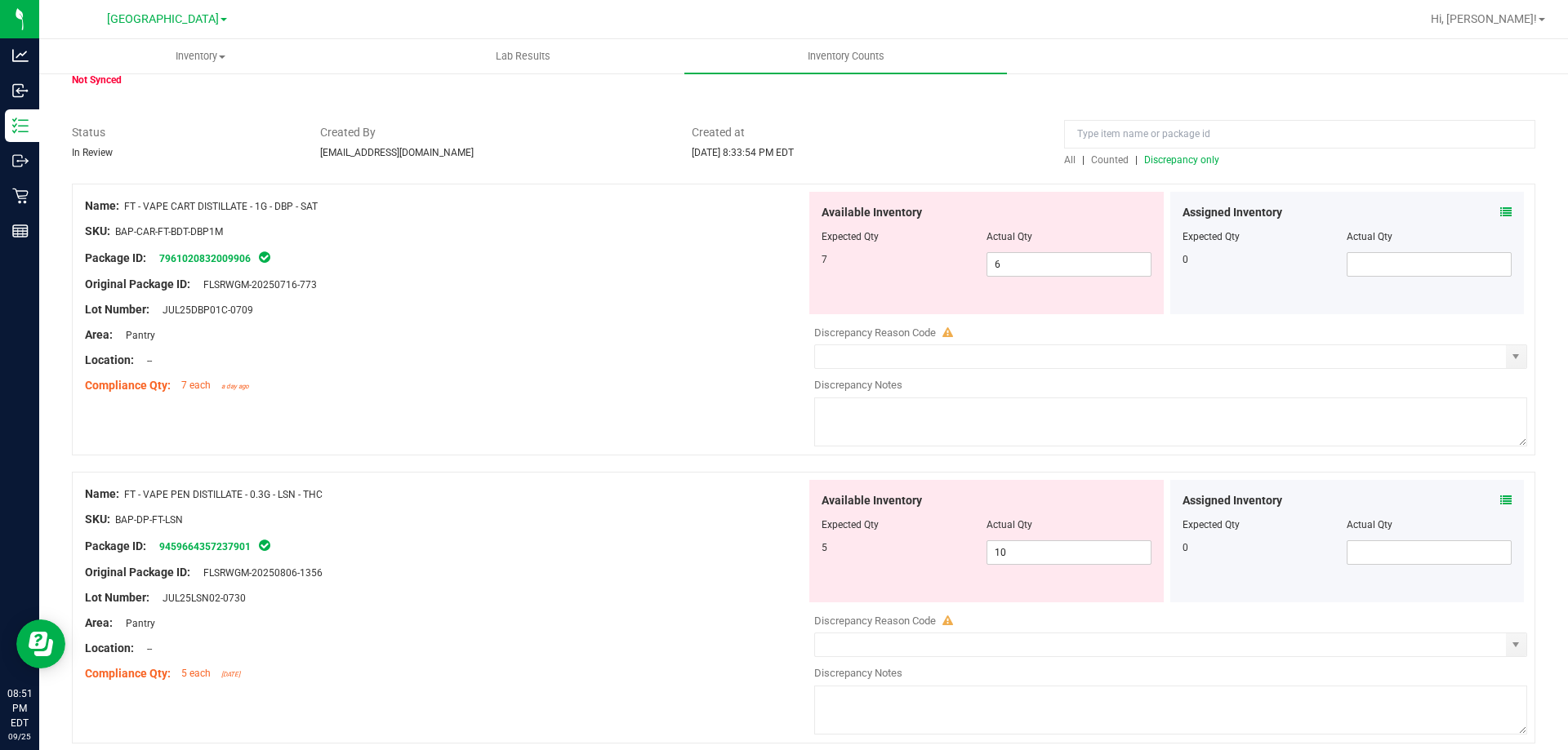
drag, startPoint x: 1050, startPoint y: 250, endPoint x: 1040, endPoint y: 264, distance: 17.2
click at [1049, 250] on div at bounding box center [986, 248] width 330 height 8
click at [1040, 264] on span "6 6" at bounding box center [1069, 264] width 165 height 24
click at [0, 0] on input "6" at bounding box center [0, 0] width 0 height 0
click at [695, 287] on div "Original Package ID: FLSRWGM-20250716-773" at bounding box center [445, 284] width 721 height 17
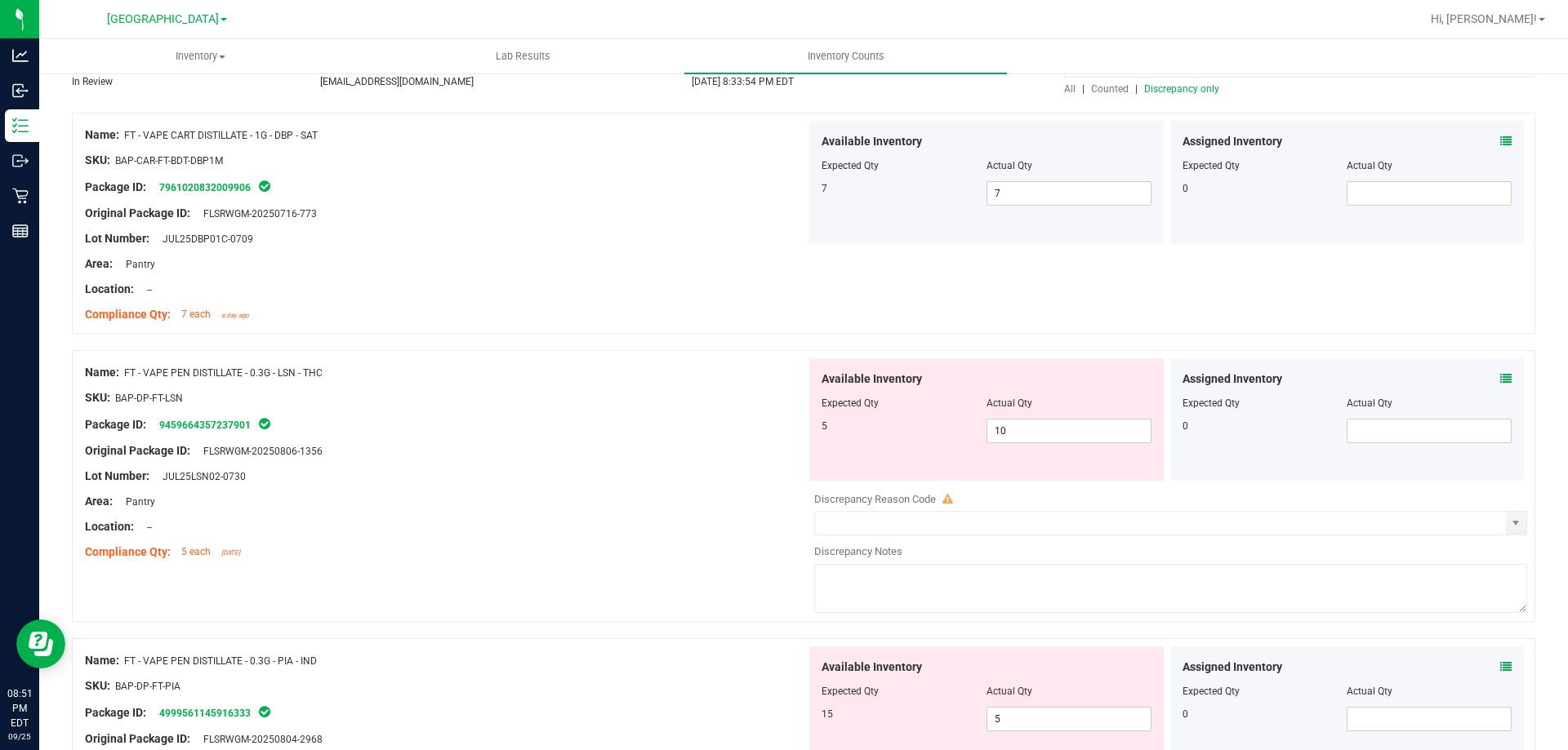
scroll to position [409, 0]
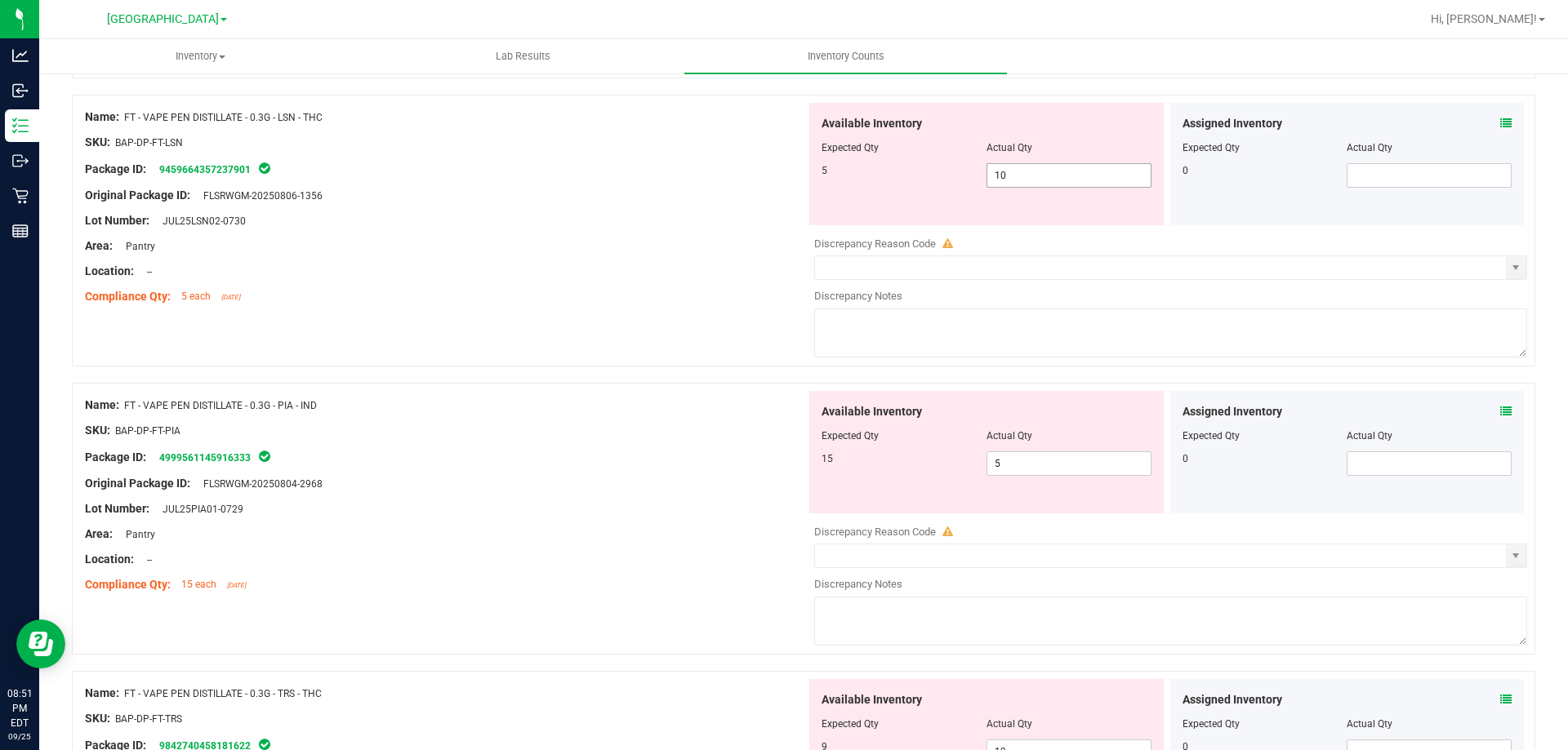
click at [1032, 165] on span "10 10" at bounding box center [1069, 175] width 165 height 24
click at [1032, 165] on input "10" at bounding box center [1069, 175] width 164 height 23
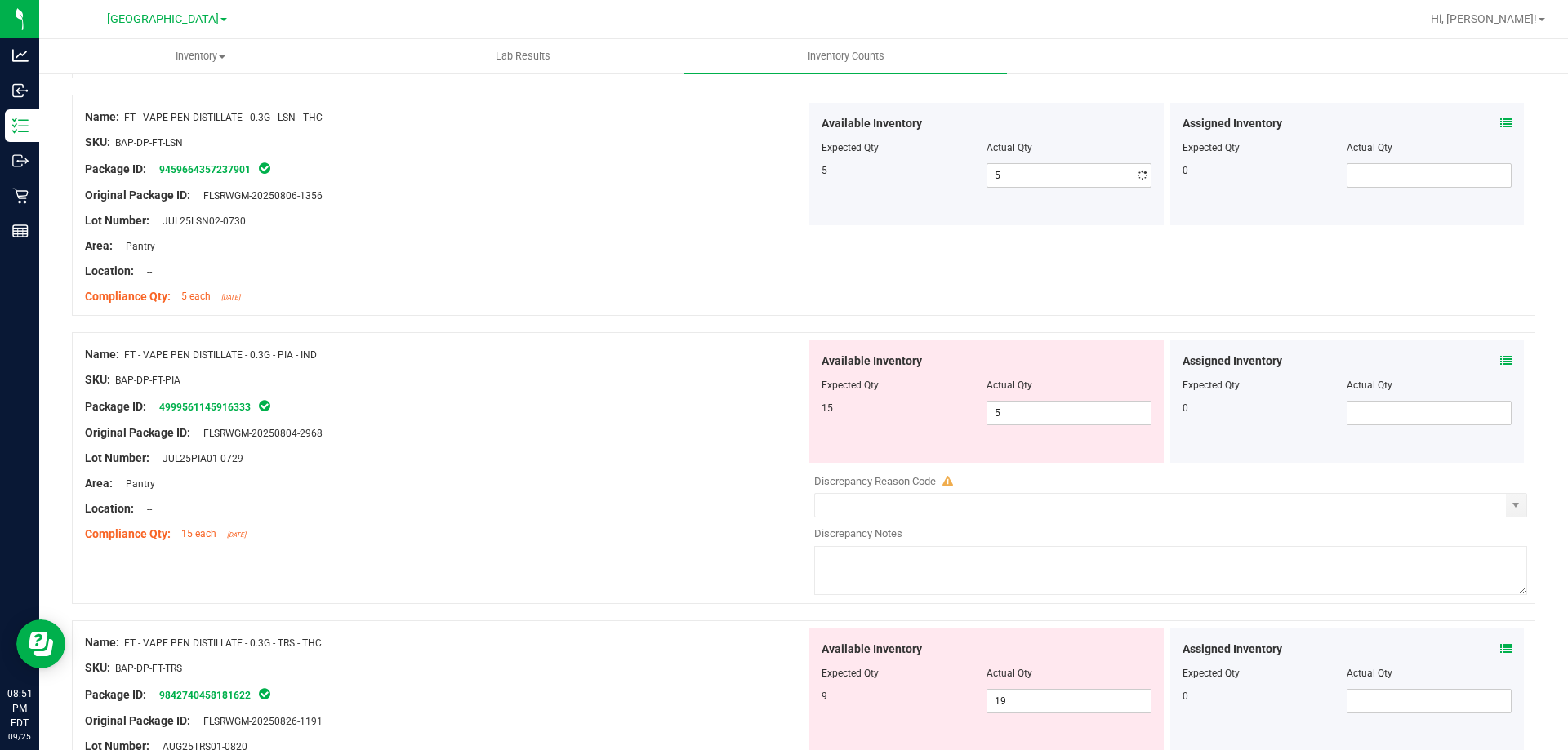
click at [515, 243] on div "Area: Pantry" at bounding box center [445, 246] width 721 height 17
click at [1021, 422] on span "5 5" at bounding box center [1069, 413] width 165 height 24
click at [1021, 422] on input "5" at bounding box center [1069, 413] width 164 height 23
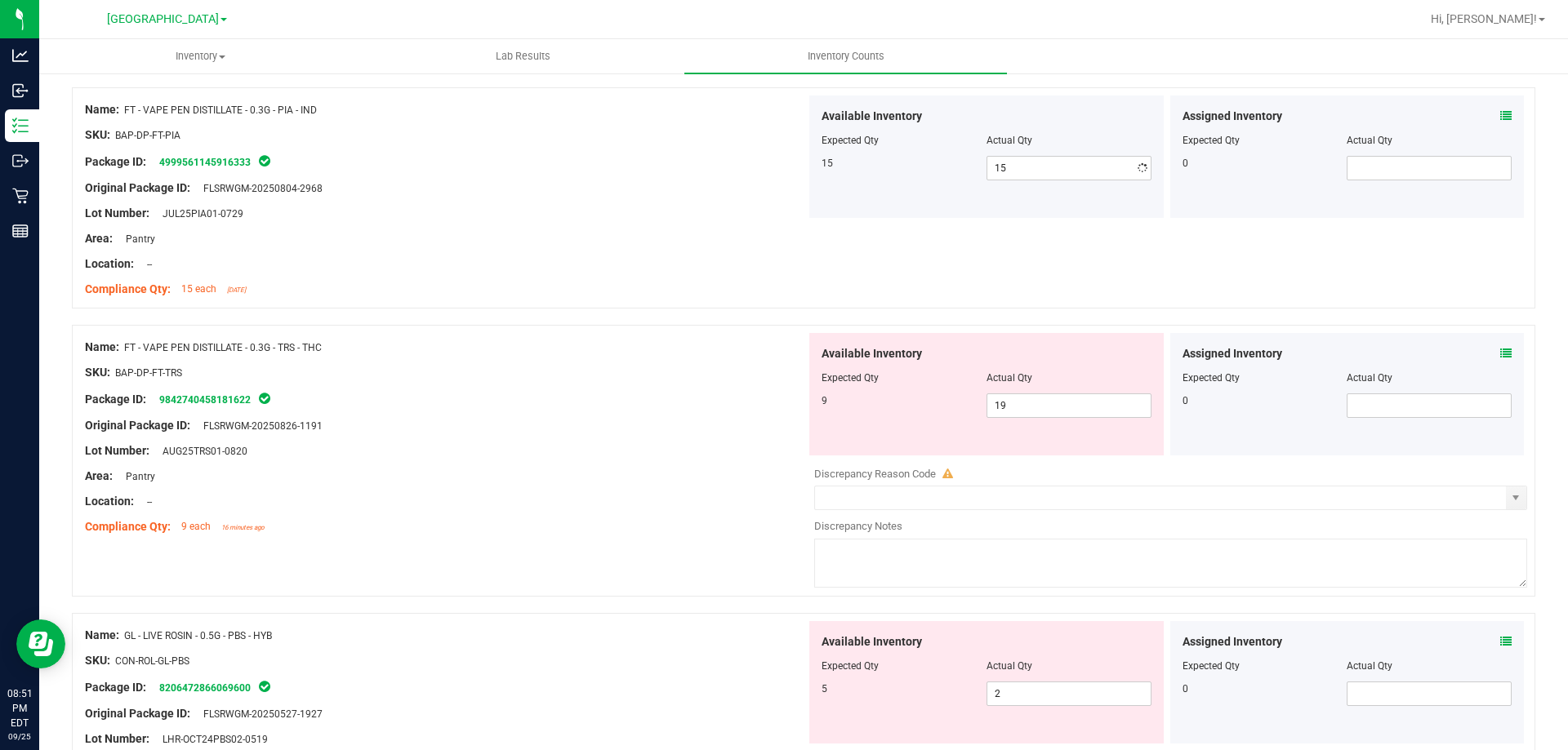
click at [631, 263] on div "Location: --" at bounding box center [445, 264] width 721 height 17
click at [1025, 401] on span "19 19" at bounding box center [1069, 405] width 165 height 24
click at [1025, 401] on input "19" at bounding box center [1069, 405] width 164 height 23
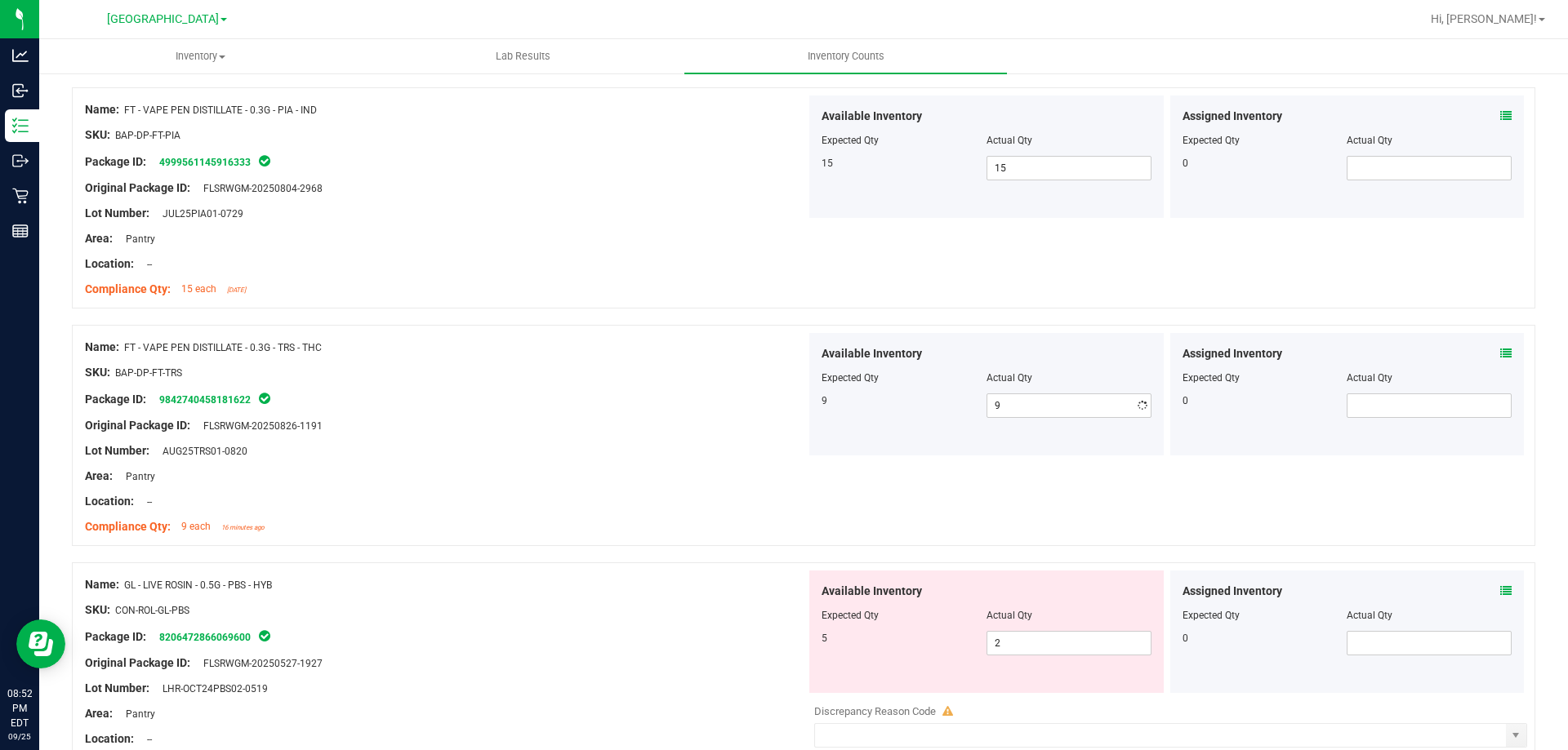
click at [539, 460] on div at bounding box center [445, 464] width 721 height 8
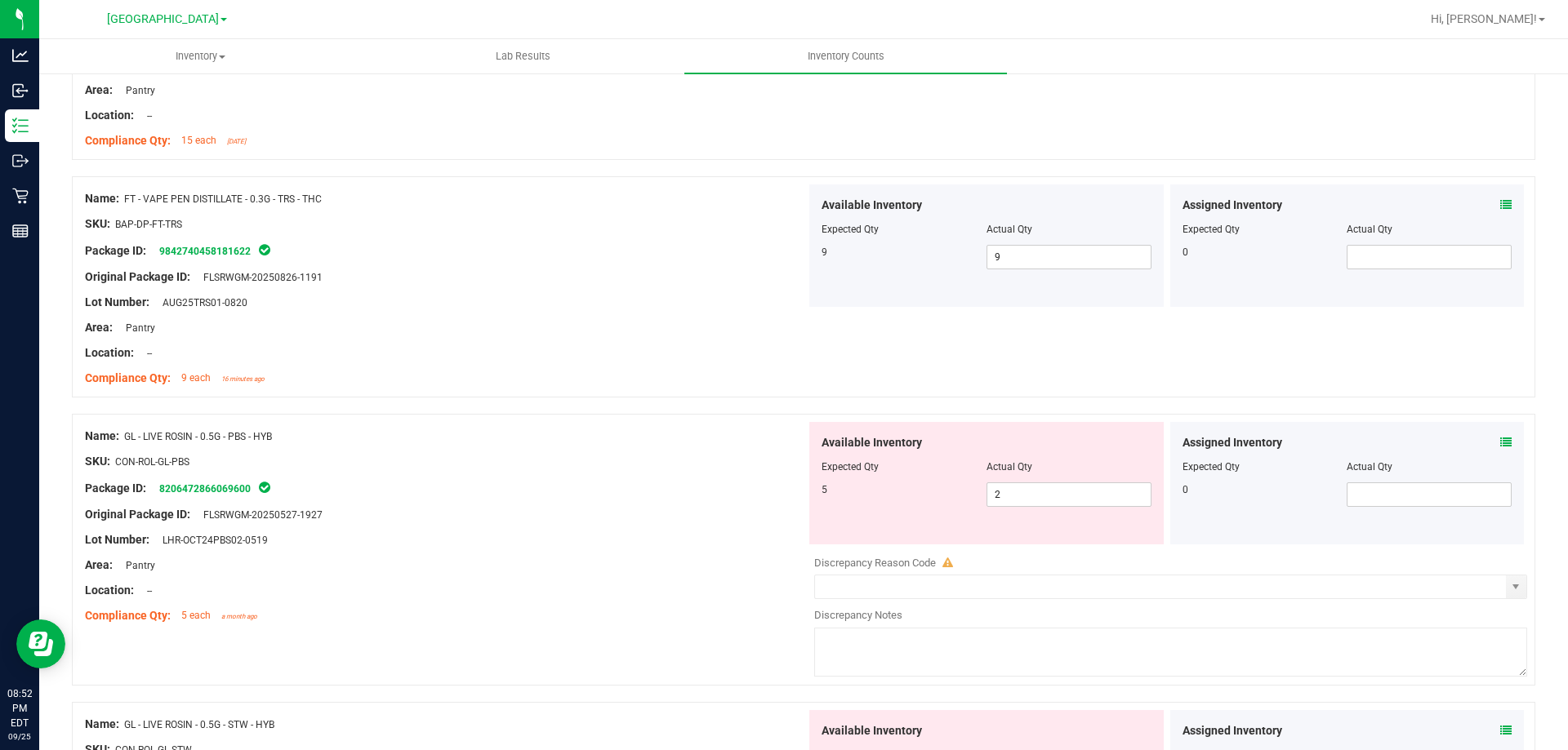
scroll to position [980, 0]
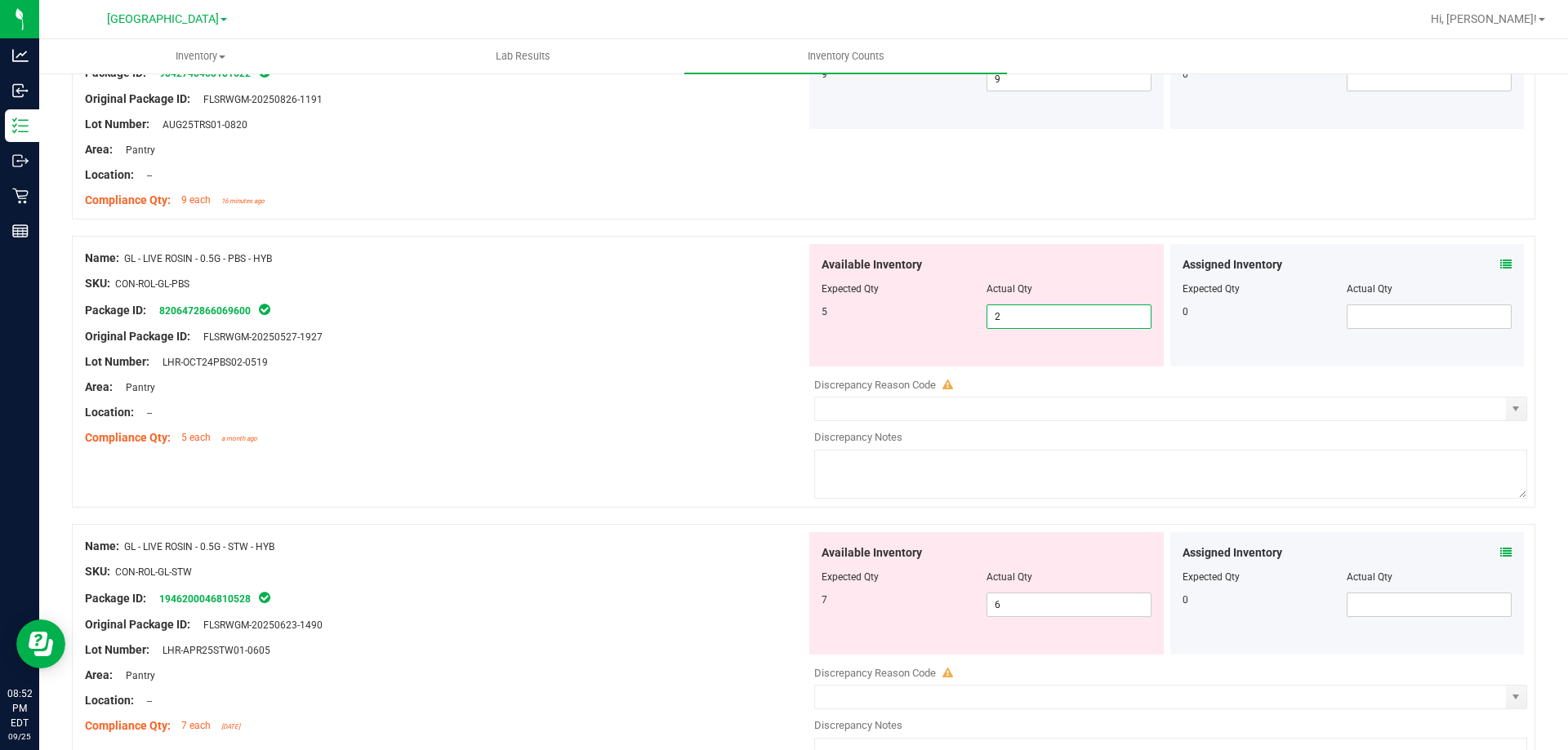
click at [997, 322] on span "2 2" at bounding box center [1069, 316] width 165 height 24
click at [997, 322] on input "2" at bounding box center [1069, 316] width 164 height 23
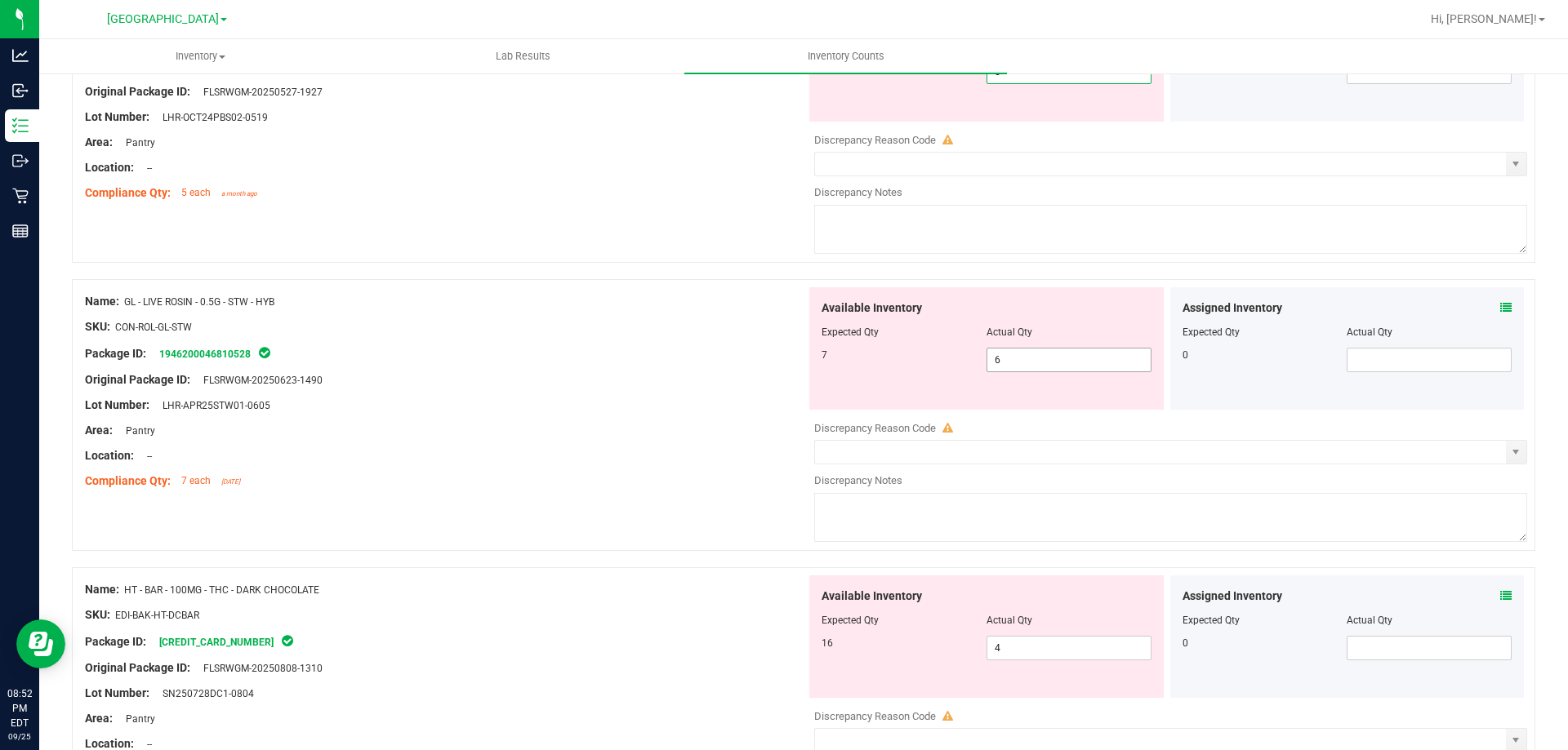
click at [1051, 365] on div "Available Inventory Expected Qty Actual Qty 7 6 6" at bounding box center [1166, 417] width 721 height 259
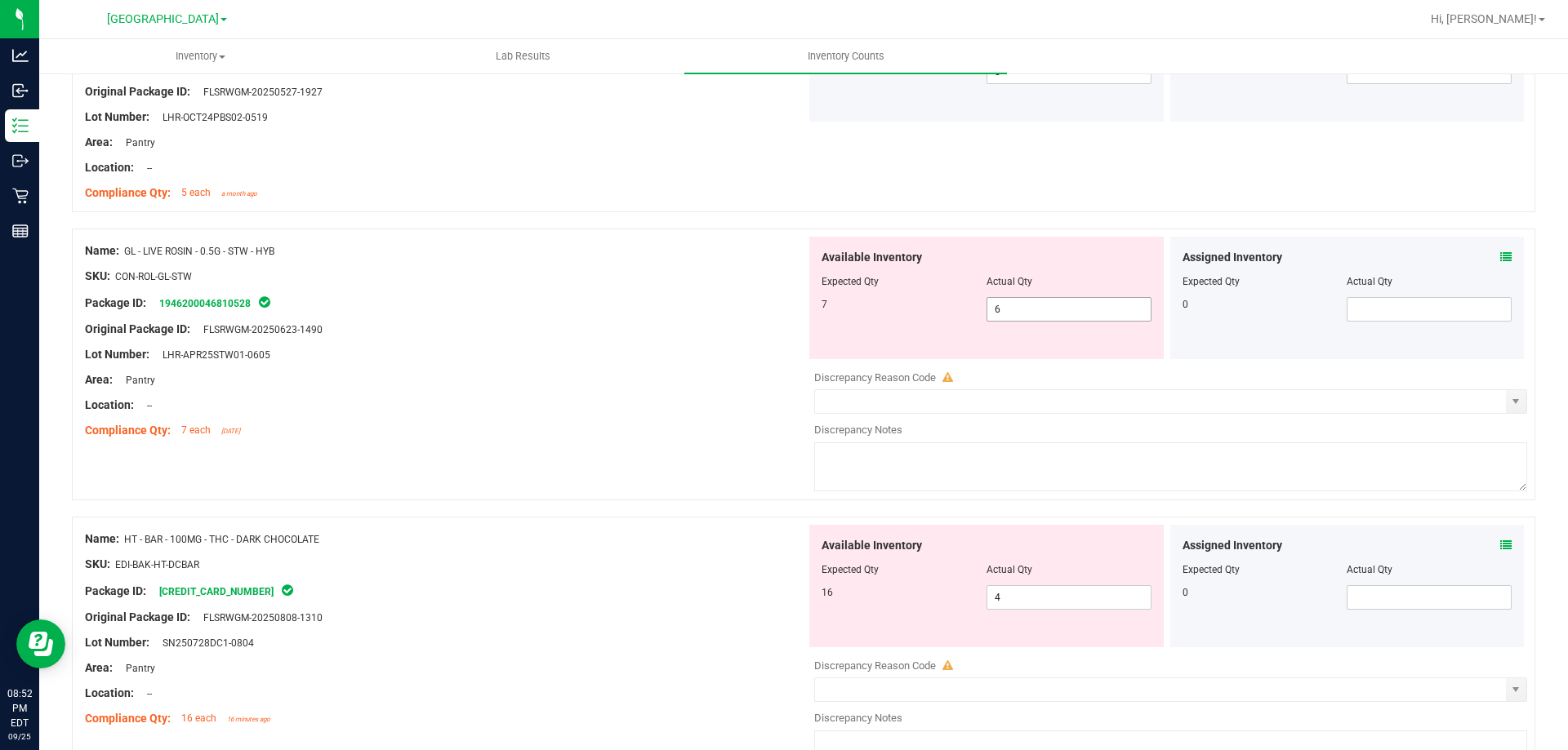
click at [1051, 365] on div at bounding box center [1170, 366] width 713 height 8
click at [1047, 319] on span "6 6" at bounding box center [1069, 309] width 165 height 24
click at [1047, 318] on input "6" at bounding box center [1069, 309] width 164 height 23
click at [597, 323] on div "Original Package ID: FLSRWGM-20250623-1490" at bounding box center [445, 329] width 721 height 17
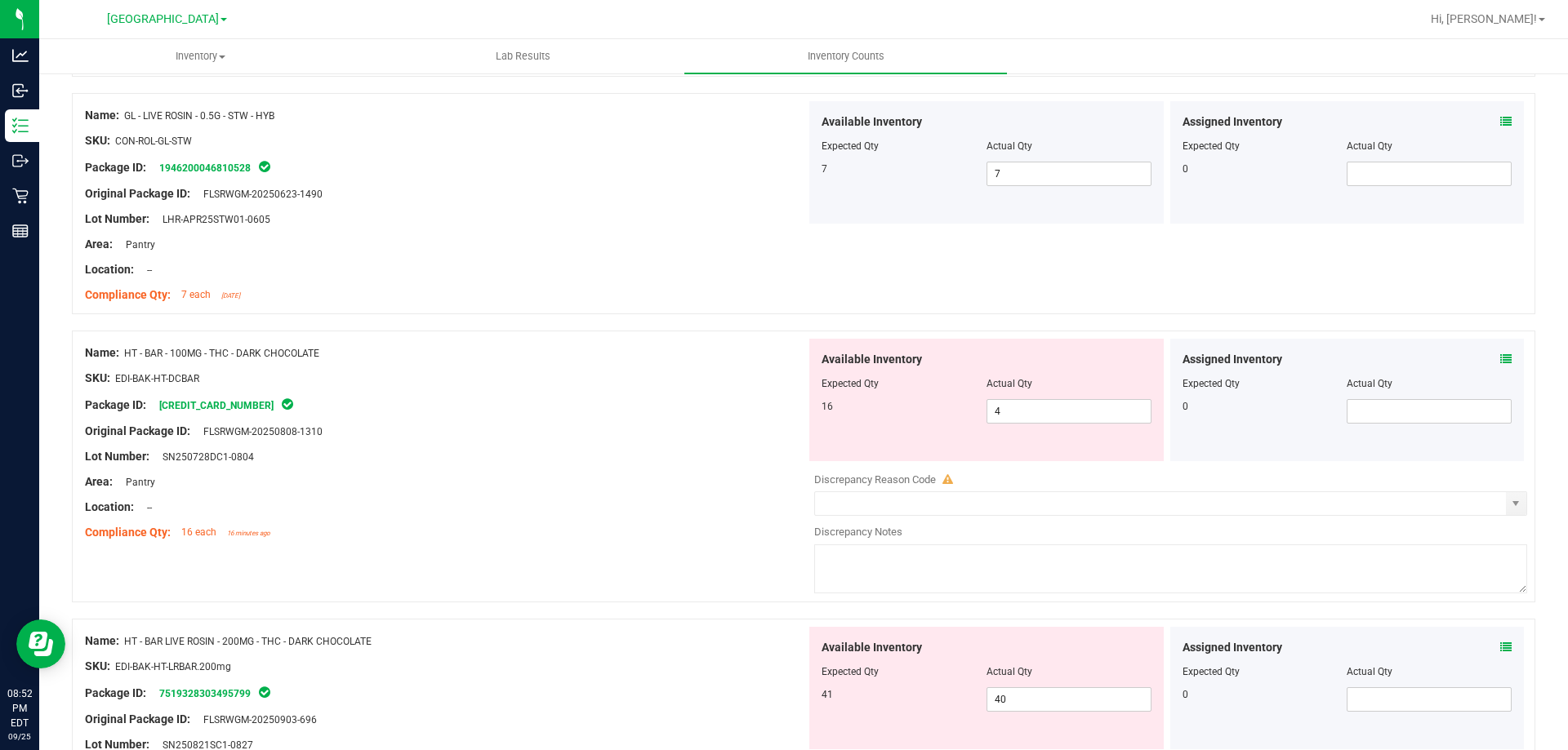
scroll to position [1470, 0]
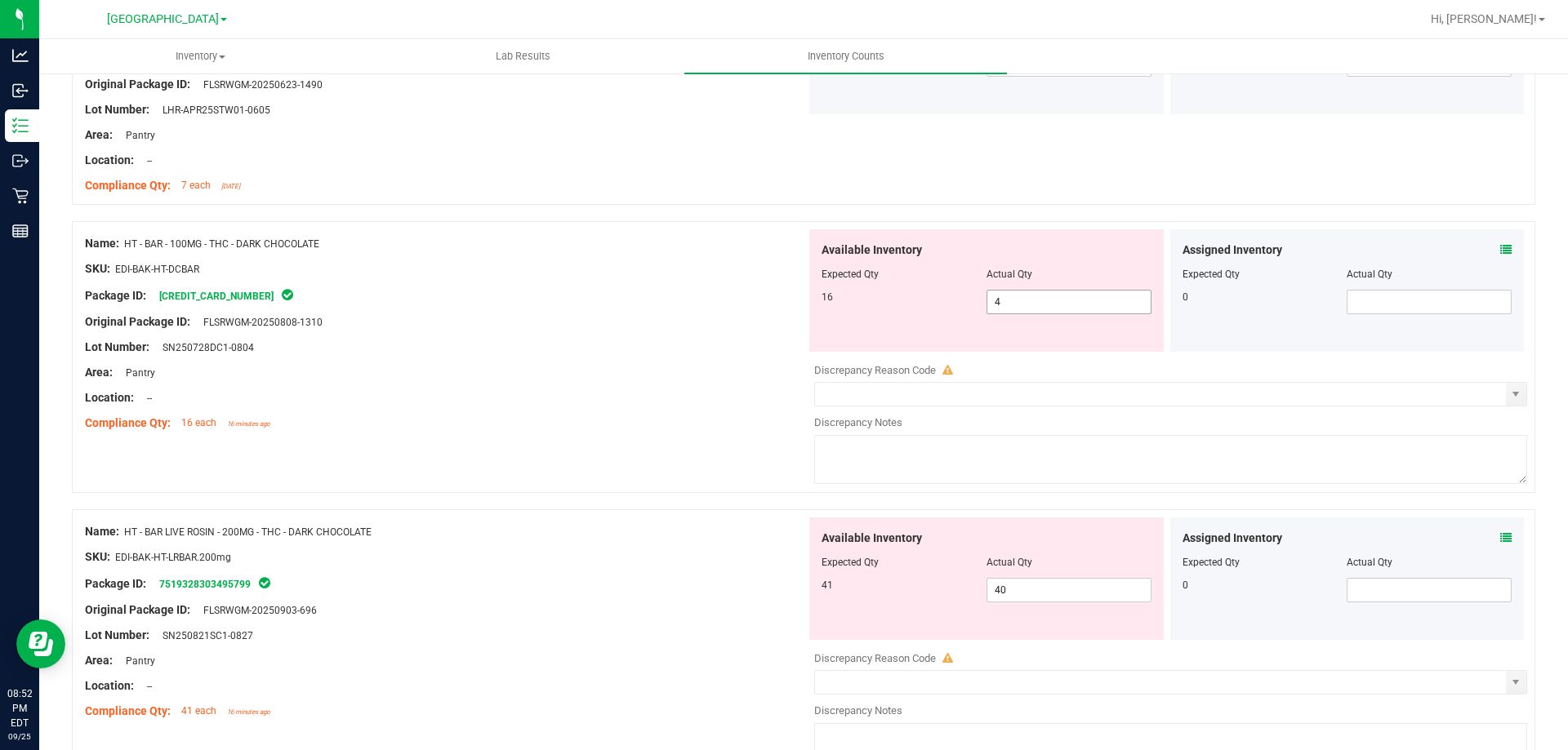
click at [1004, 294] on span "4 4" at bounding box center [1069, 302] width 165 height 24
click at [0, 0] on input "4" at bounding box center [0, 0] width 0 height 0
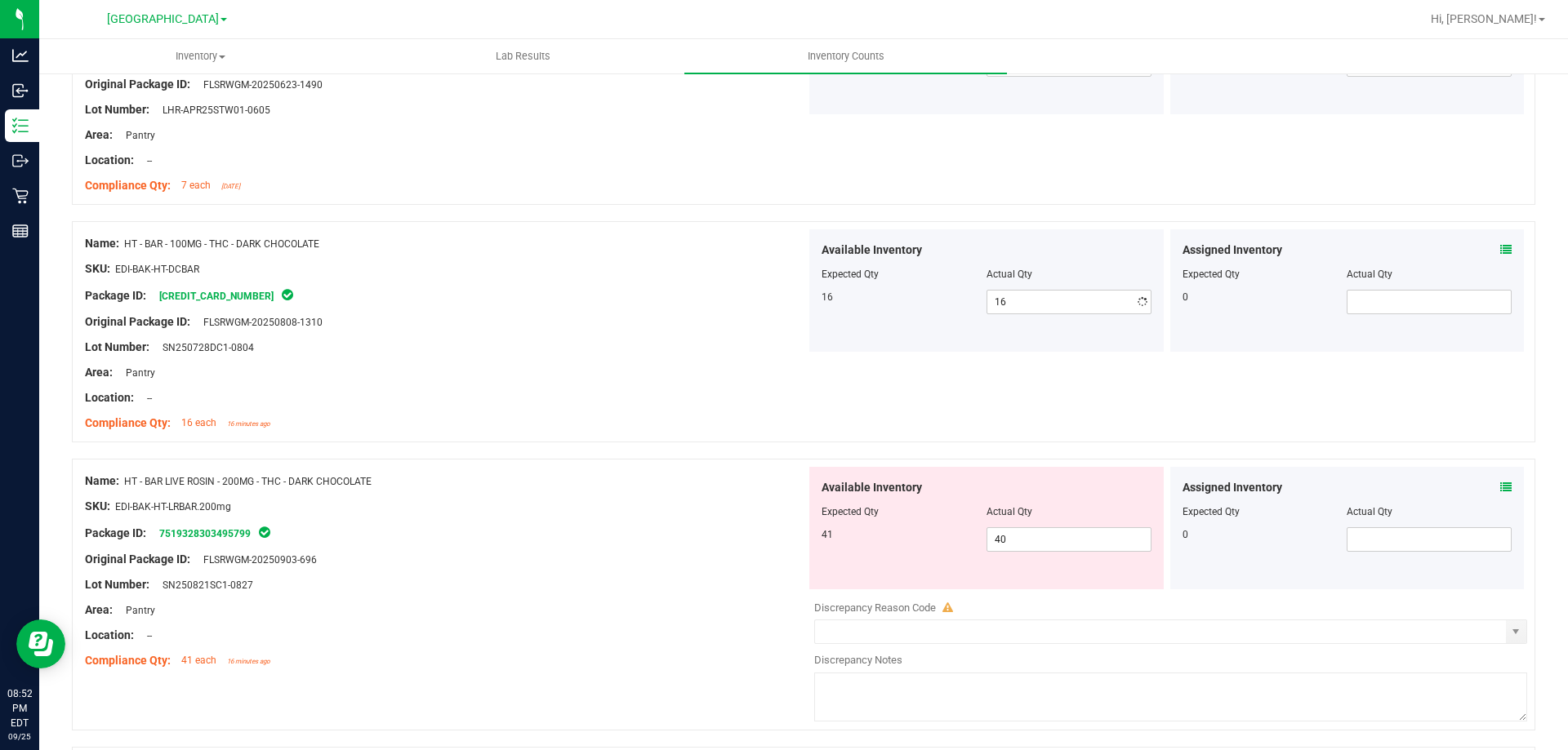
click at [486, 320] on div "Original Package ID: FLSRWGM-20250808-1310" at bounding box center [445, 322] width 721 height 17
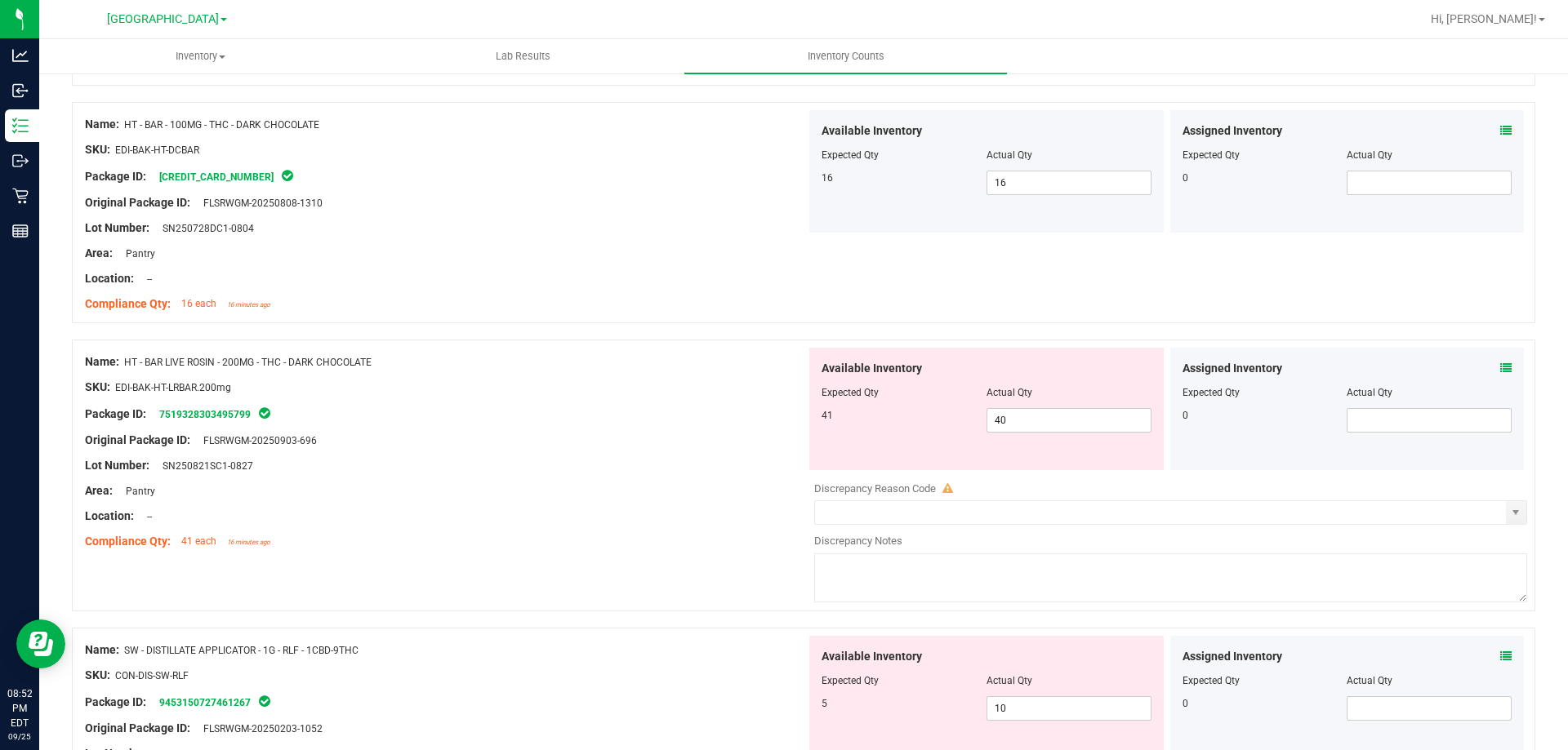
scroll to position [1715, 0]
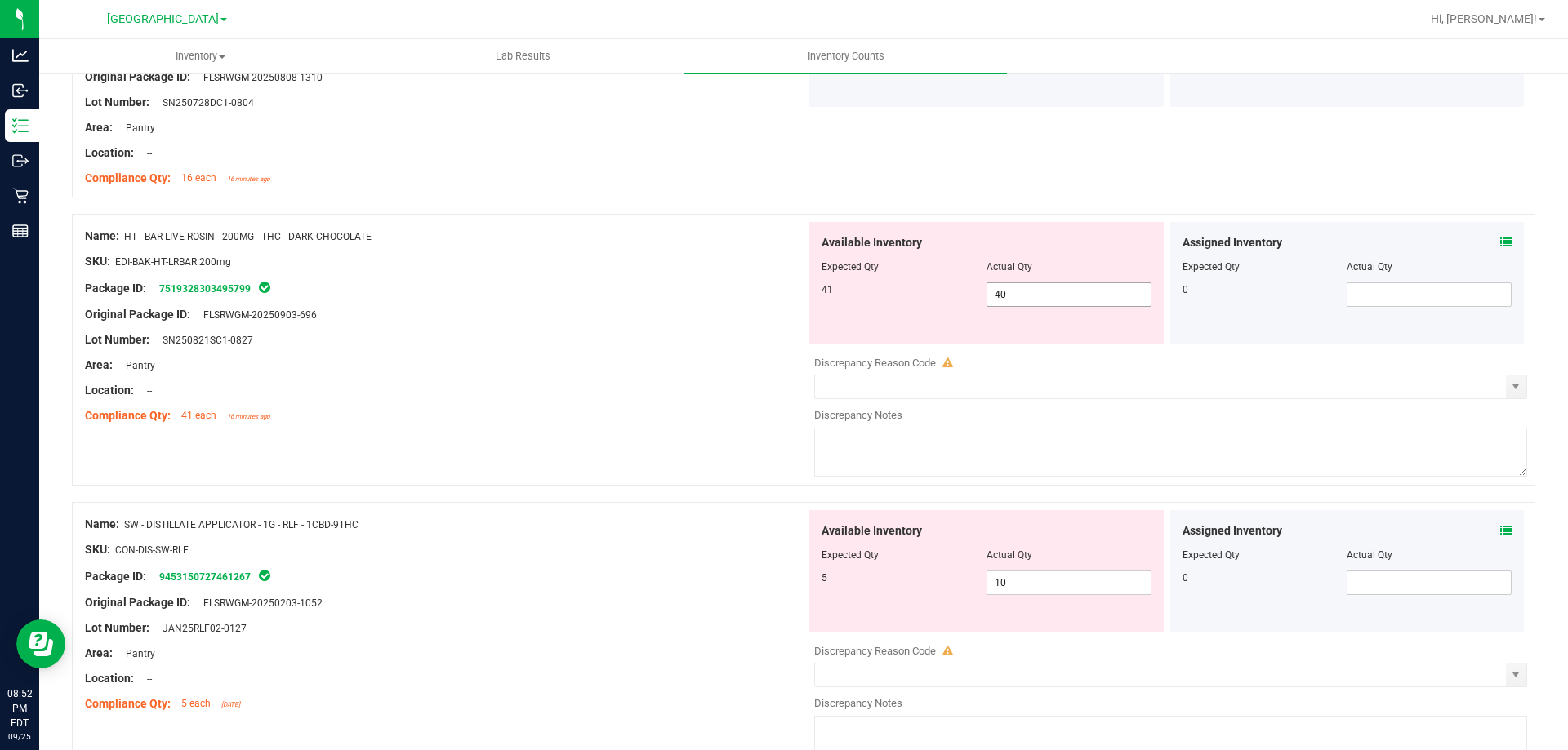
click at [1088, 289] on span "40 40" at bounding box center [1069, 294] width 165 height 24
click at [1088, 289] on input "40" at bounding box center [1069, 294] width 164 height 23
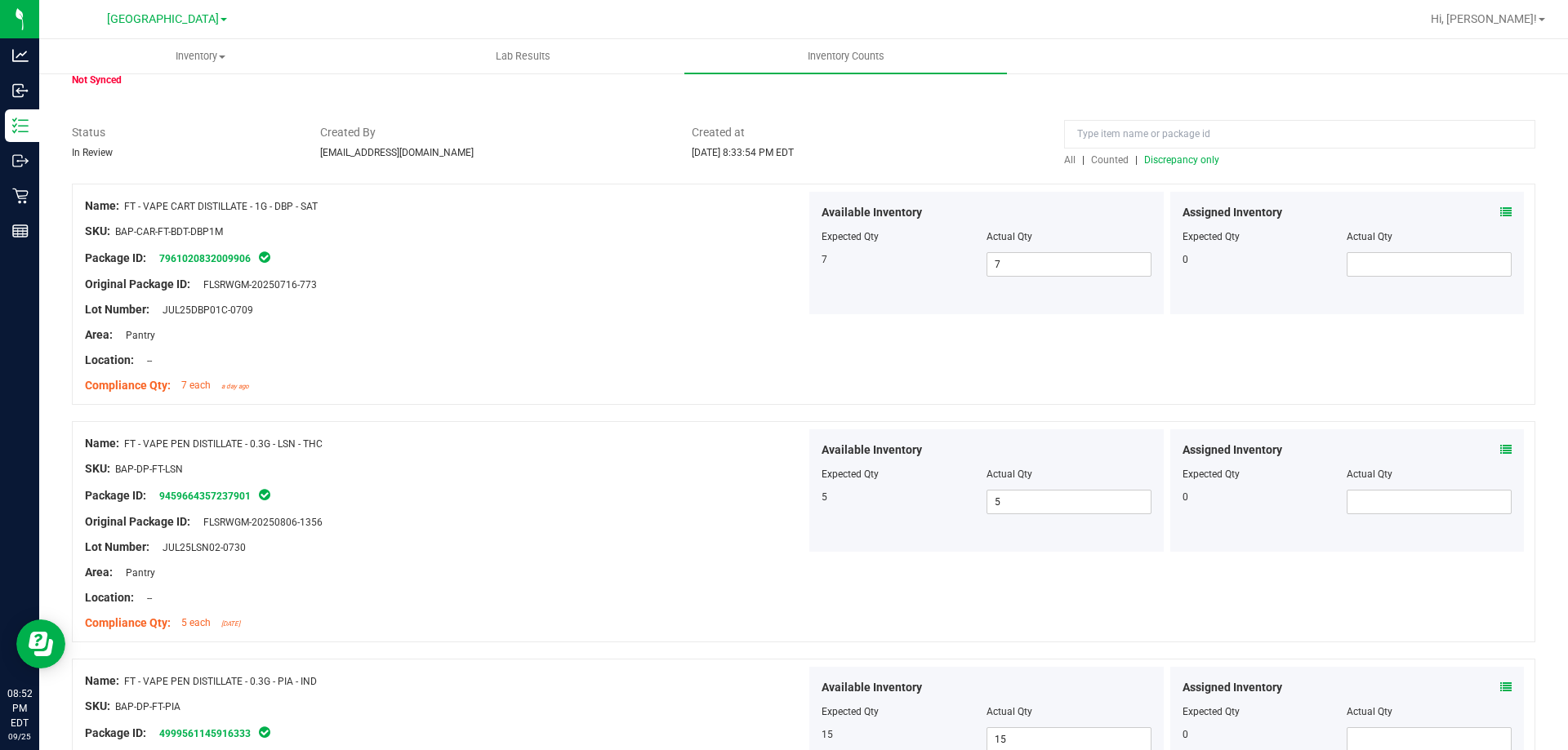
scroll to position [0, 0]
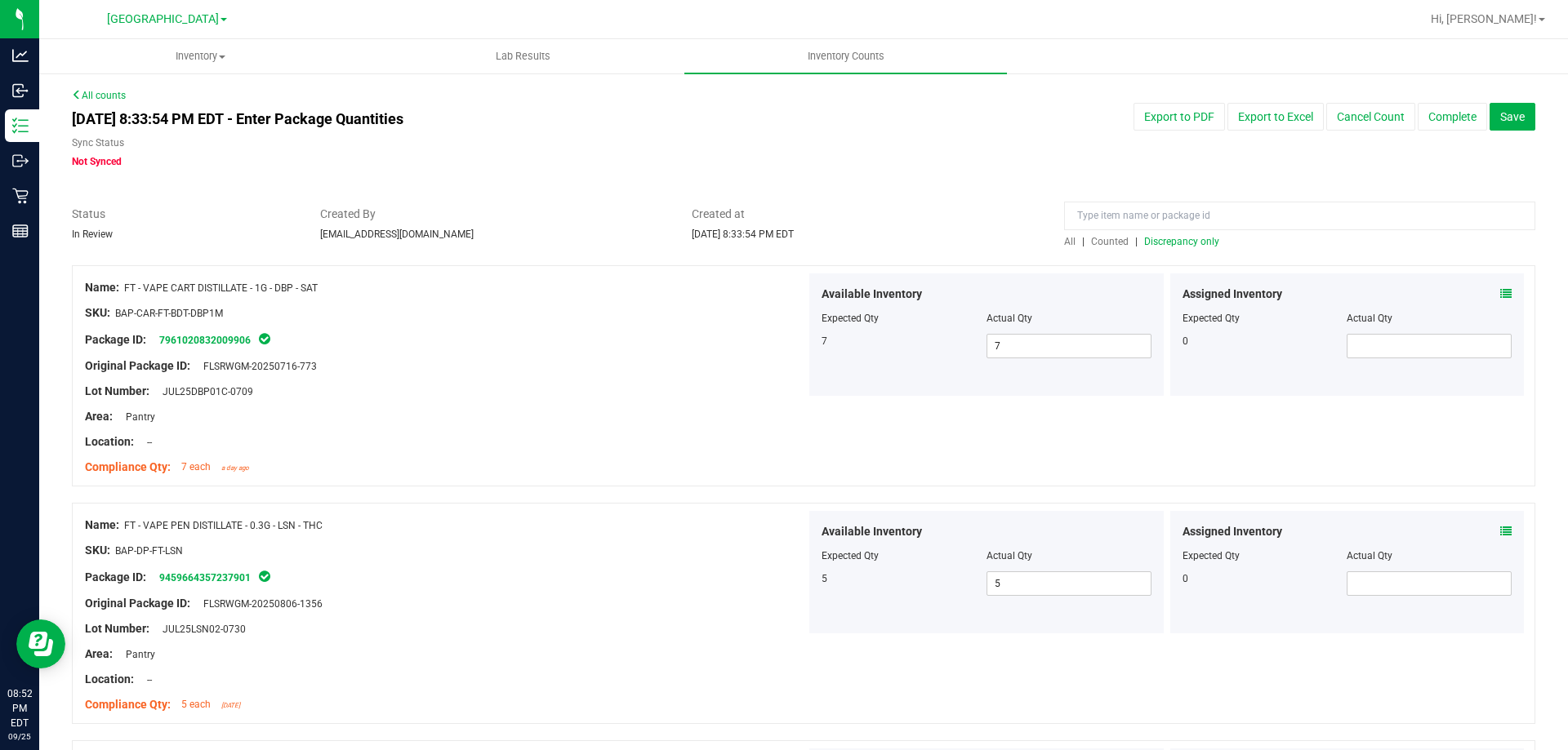
click at [1150, 242] on span "Discrepancy only" at bounding box center [1182, 242] width 76 height 12
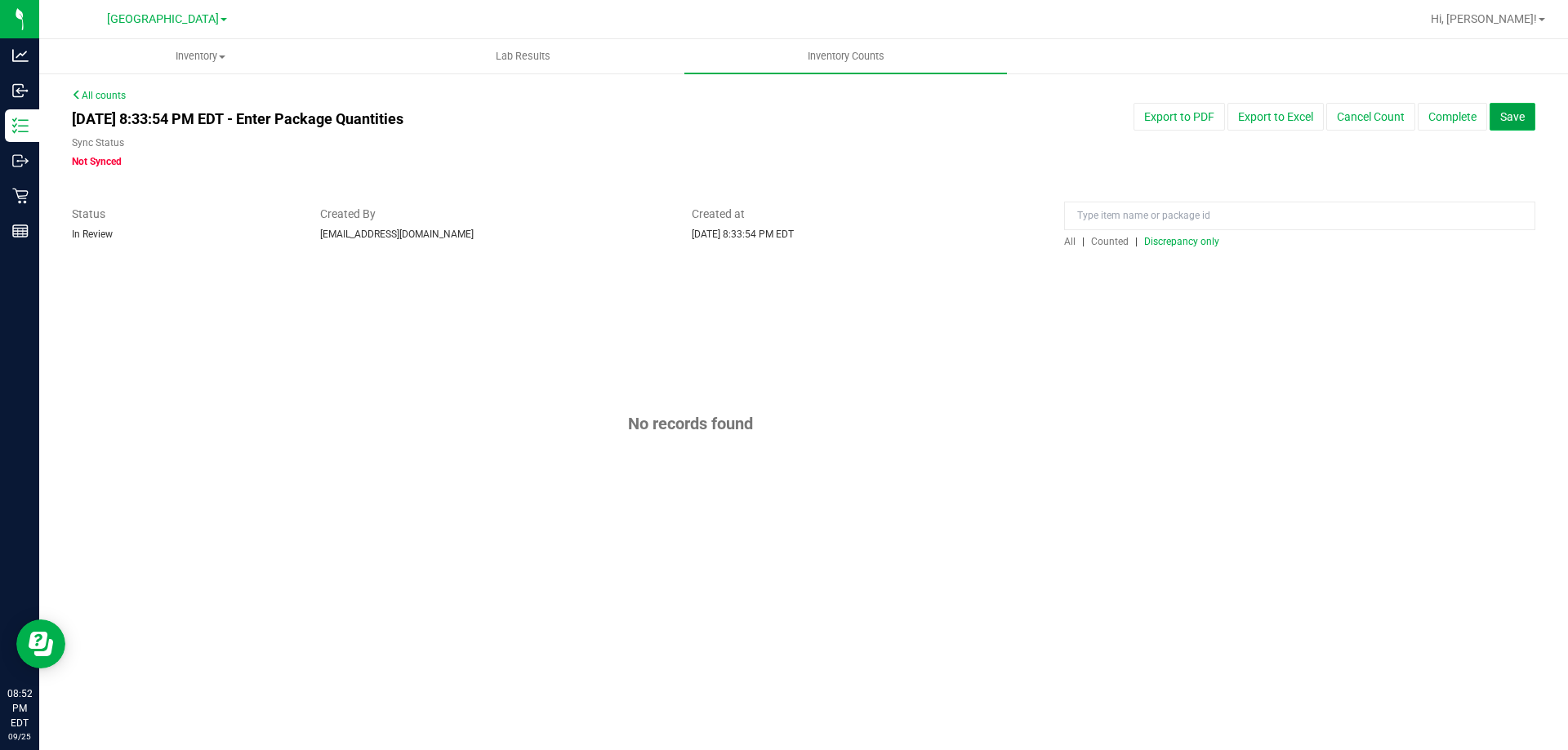
click at [1520, 107] on button "Save" at bounding box center [1512, 117] width 46 height 28
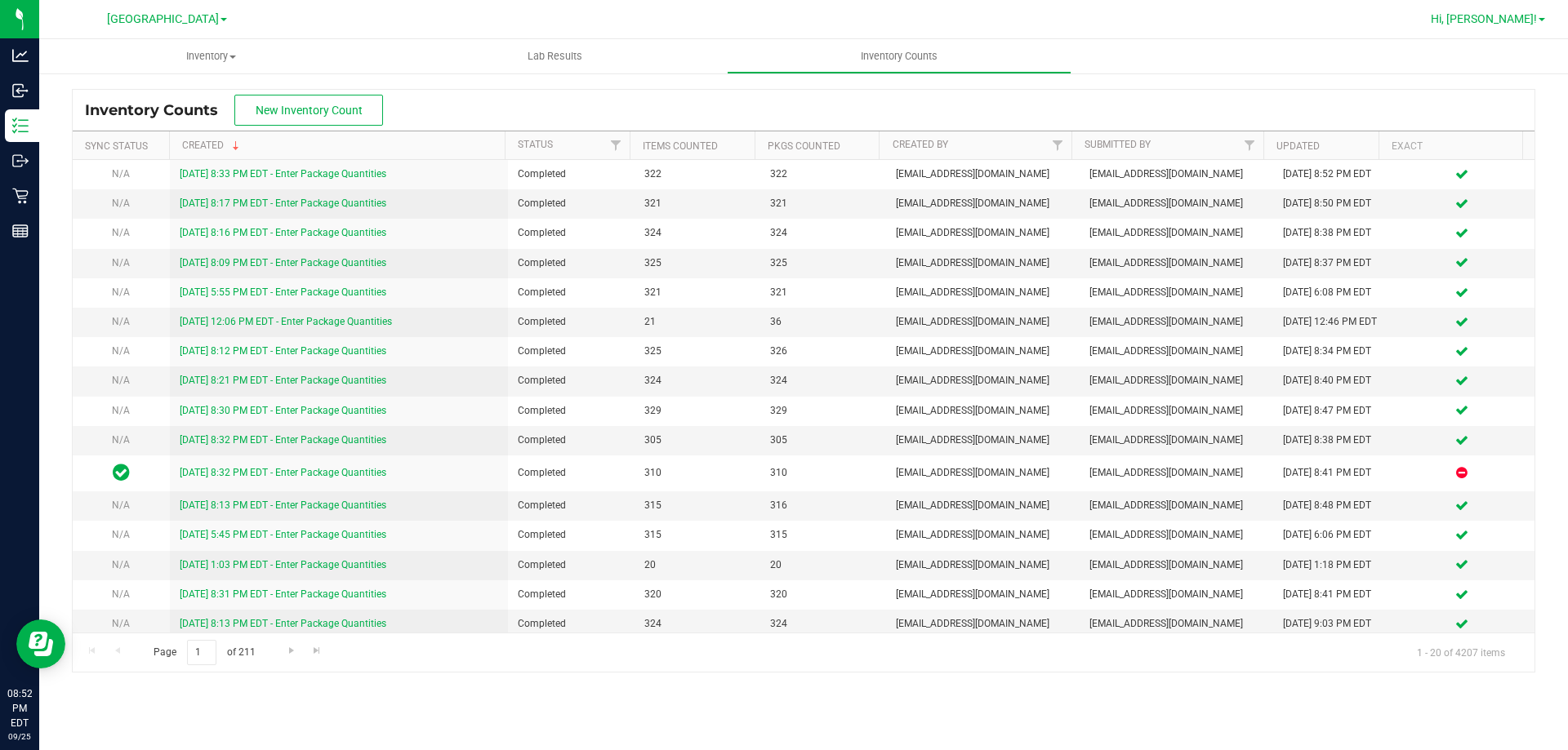
click at [1506, 17] on span "Hi, [PERSON_NAME]!" at bounding box center [1483, 19] width 107 height 13
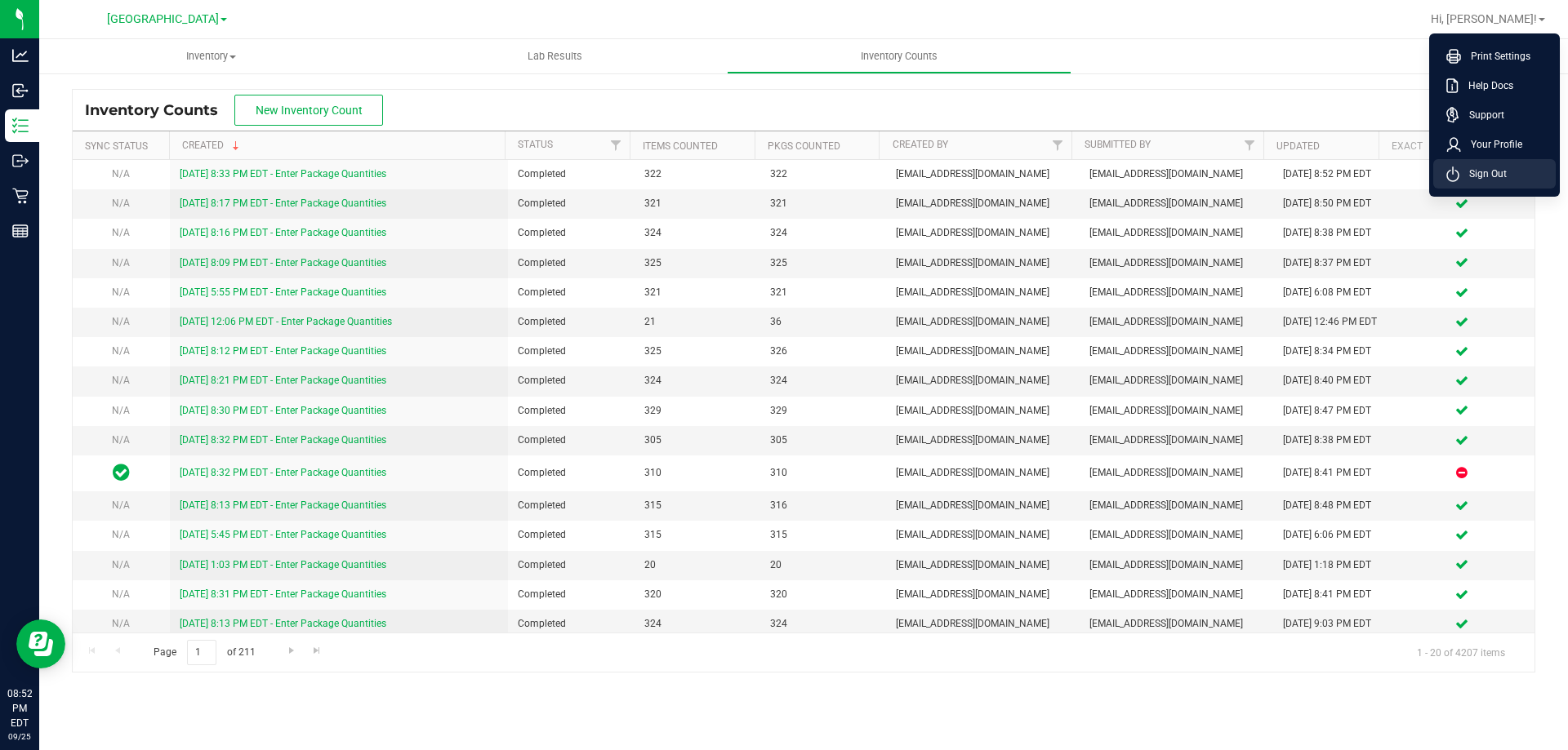
click at [1487, 160] on li "Sign Out" at bounding box center [1494, 174] width 122 height 29
